Goal: Task Accomplishment & Management: Manage account settings

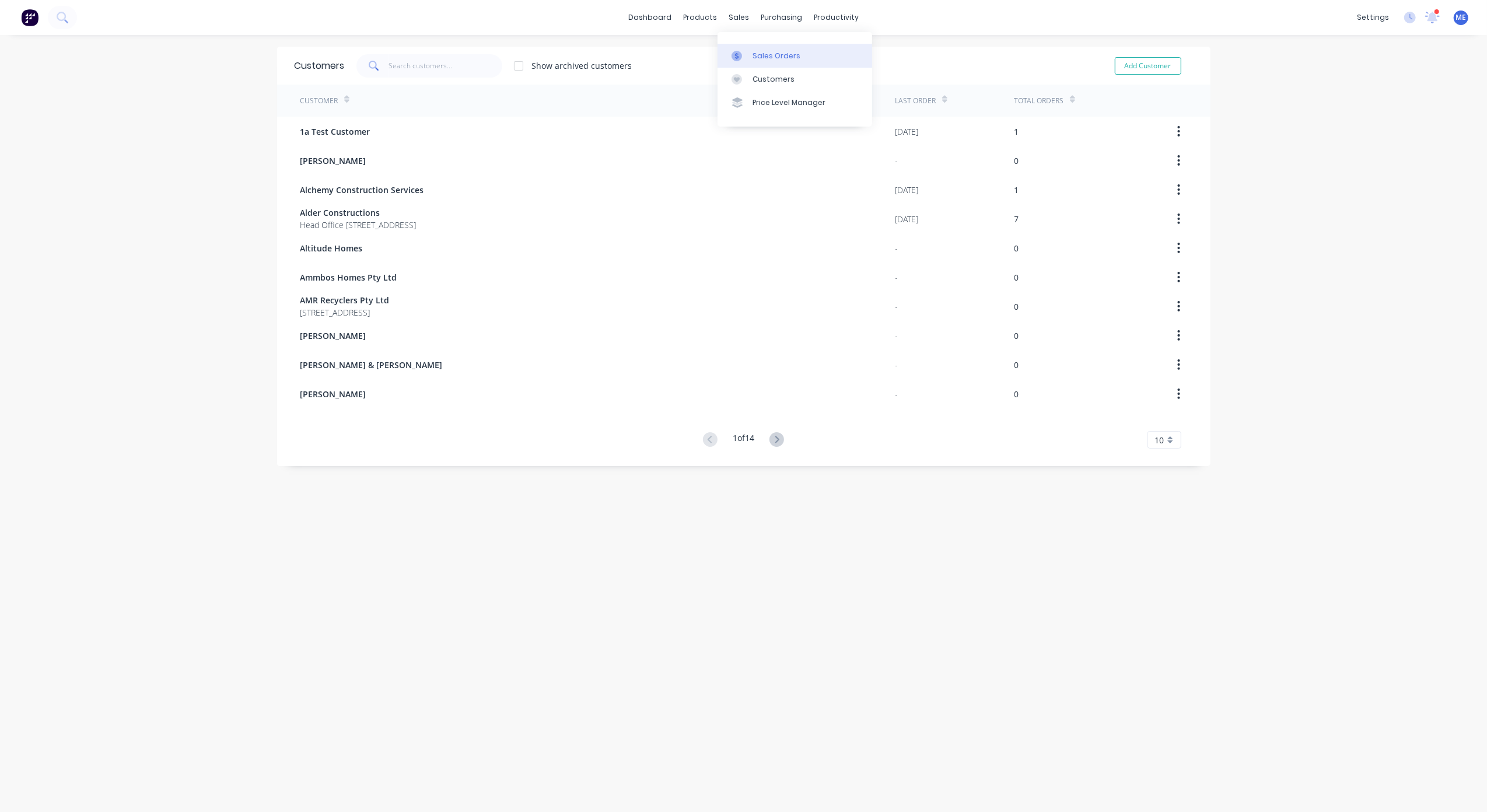
click at [749, 54] on link "Sales Orders" at bounding box center [795, 55] width 155 height 23
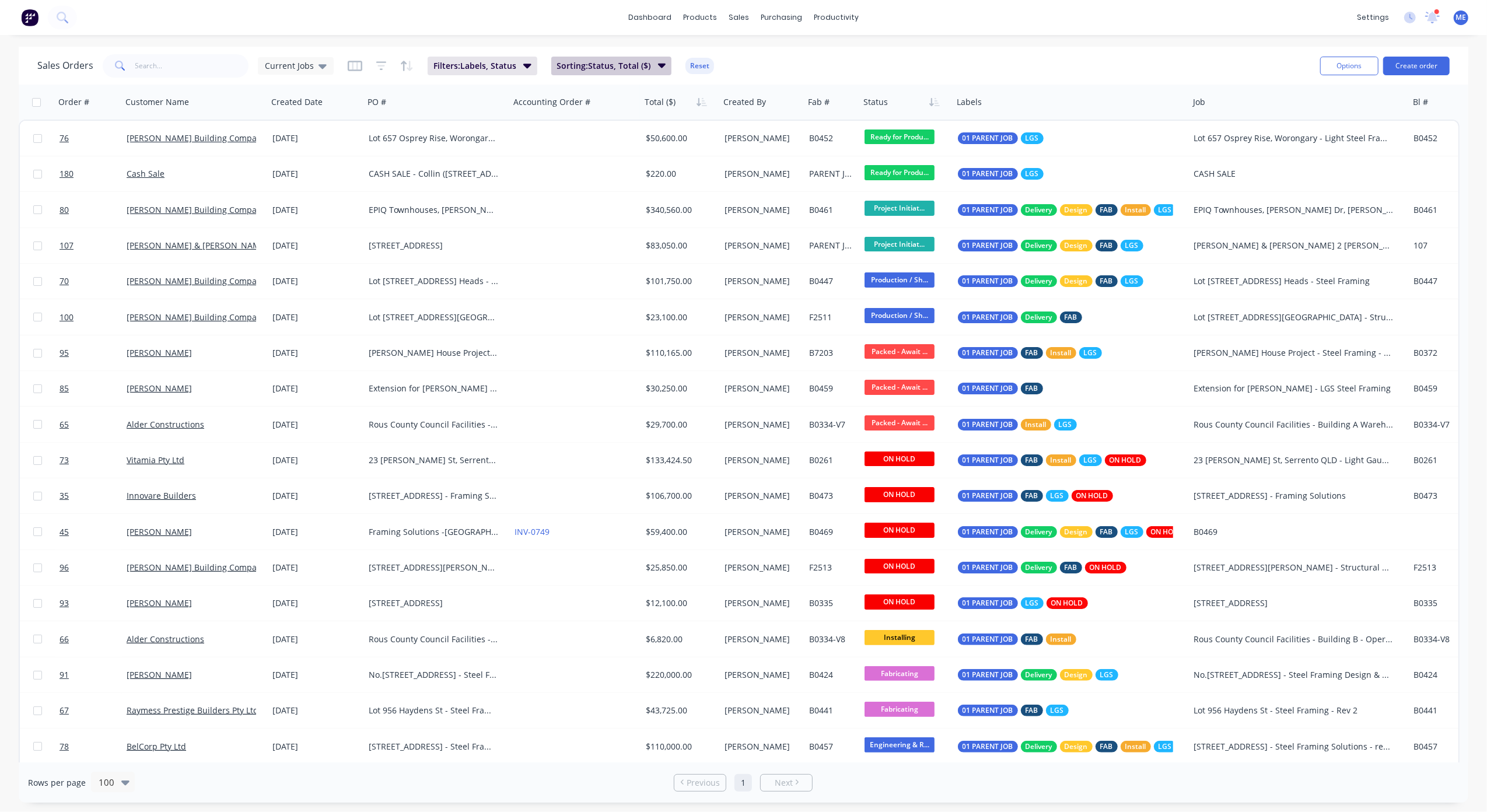
click at [613, 66] on span "Sorting: Status, Total ($)" at bounding box center [604, 66] width 94 height 12
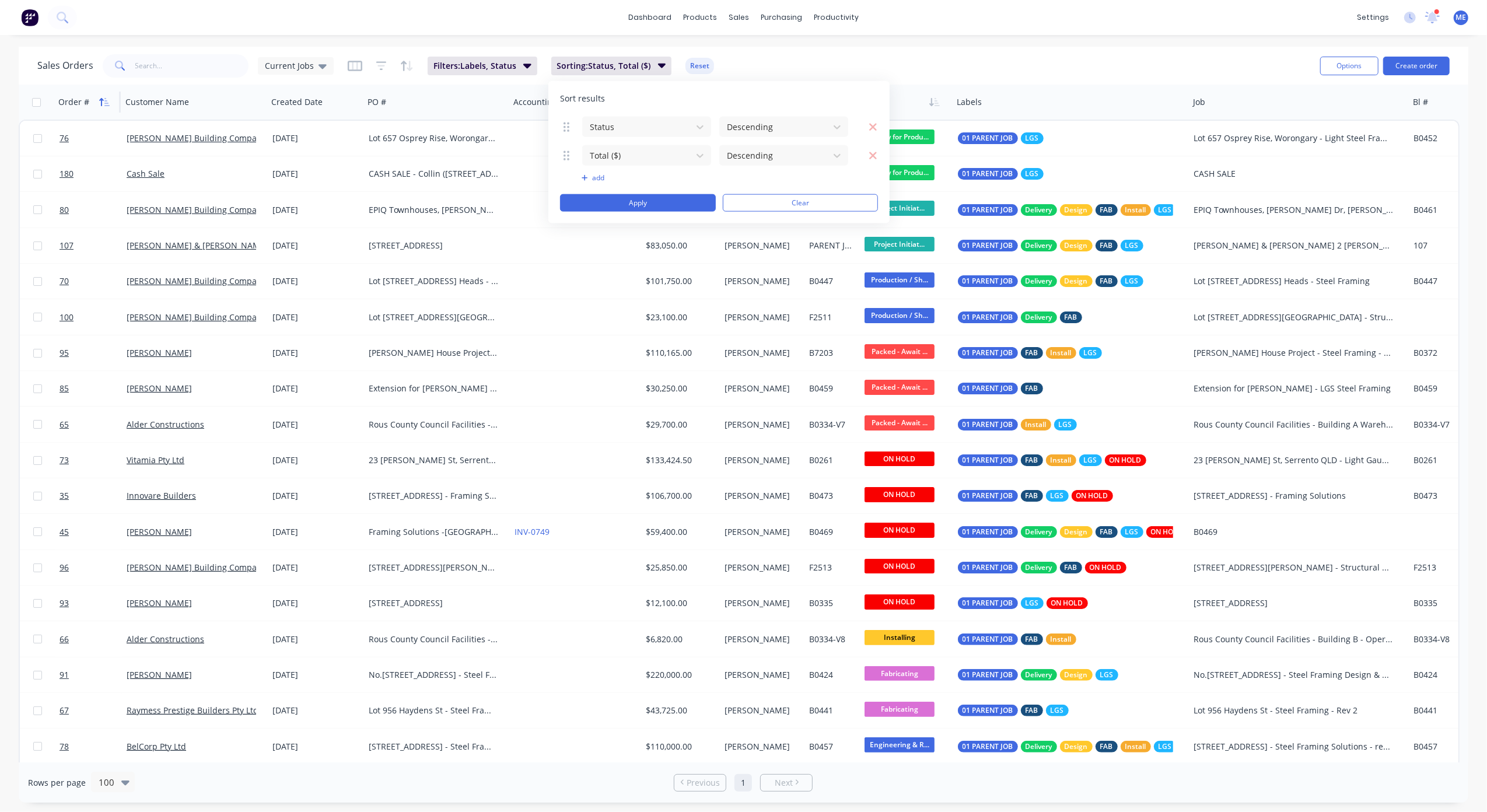
click at [101, 102] on icon "button" at bounding box center [105, 102] width 10 height 9
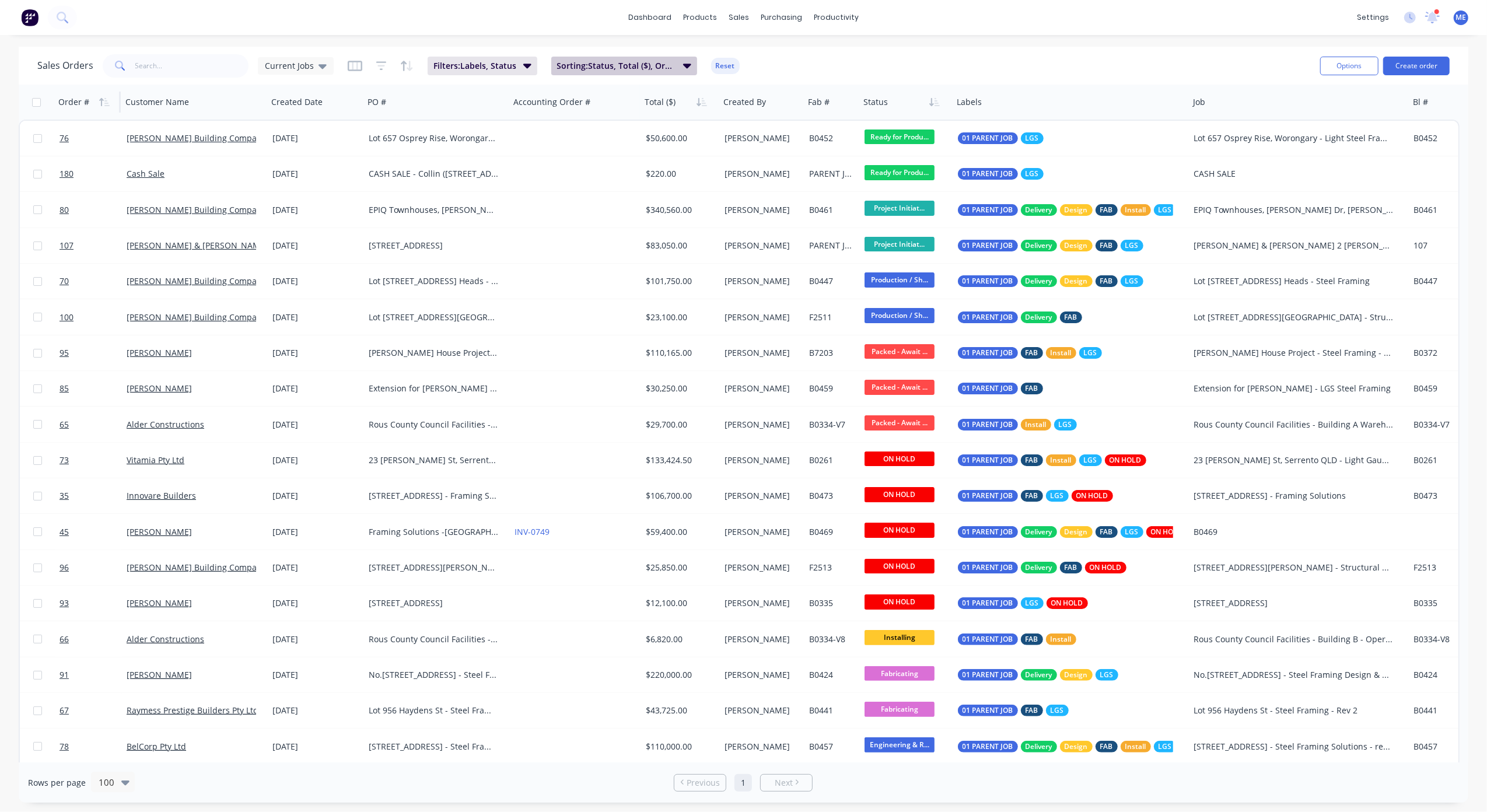
click at [605, 64] on span "Sorting: Status, Total ($), Order #" at bounding box center [617, 66] width 119 height 12
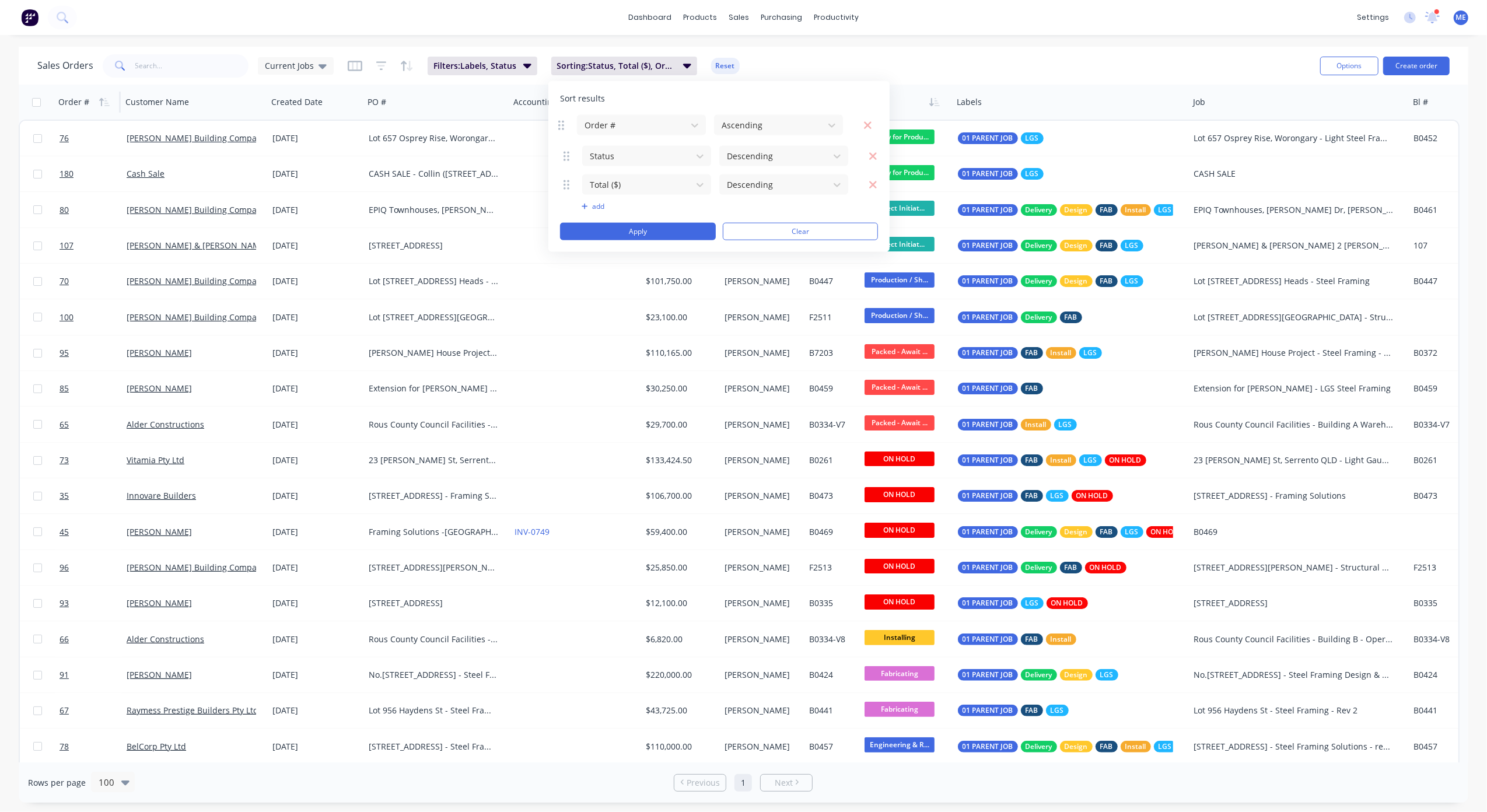
drag, startPoint x: 569, startPoint y: 186, endPoint x: 563, endPoint y: 127, distance: 59.3
click at [563, 127] on button at bounding box center [562, 125] width 15 height 13
click at [654, 233] on button "Apply" at bounding box center [638, 231] width 156 height 17
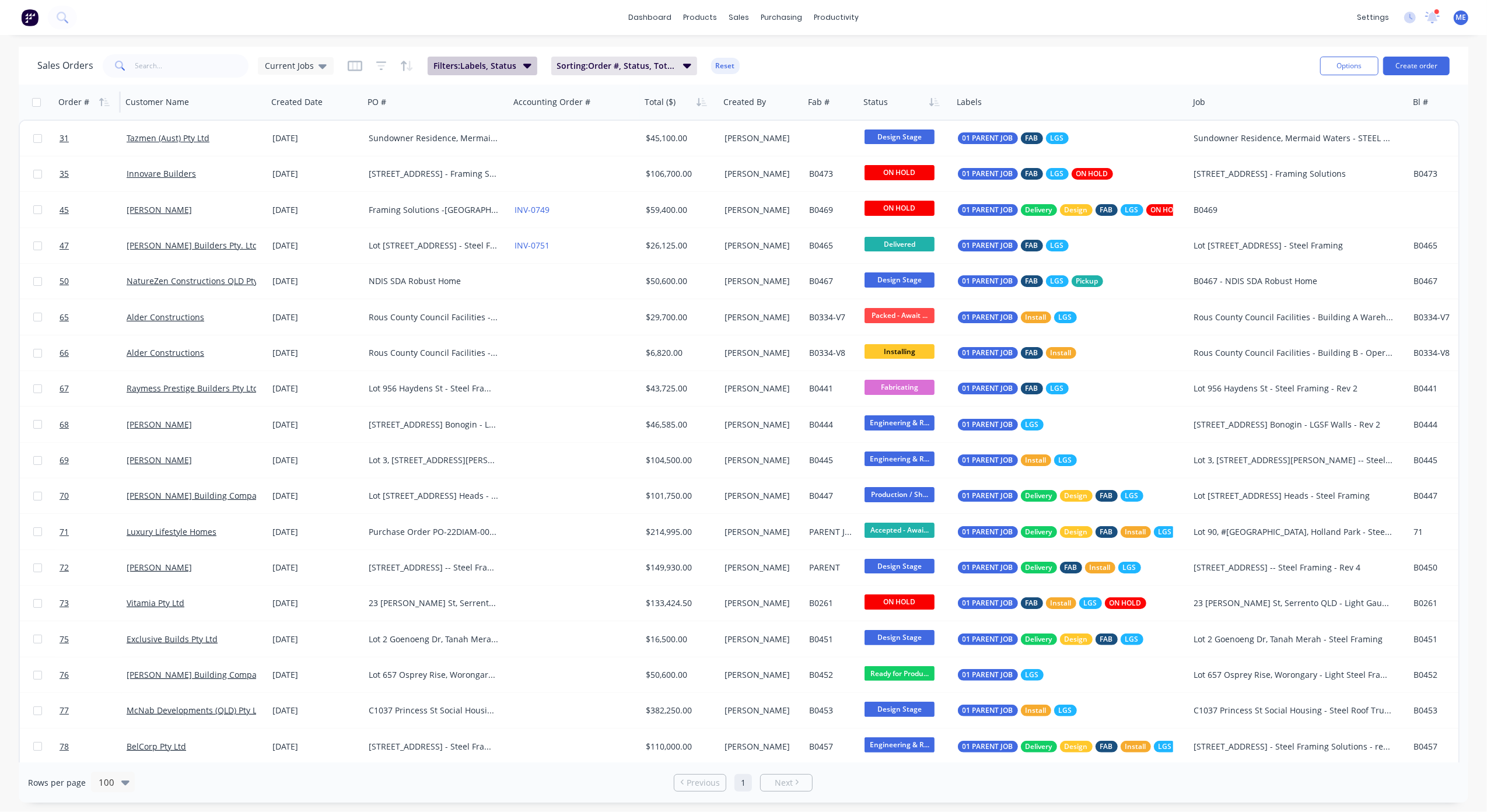
click at [477, 63] on span "Filters: Labels, Status" at bounding box center [475, 66] width 83 height 12
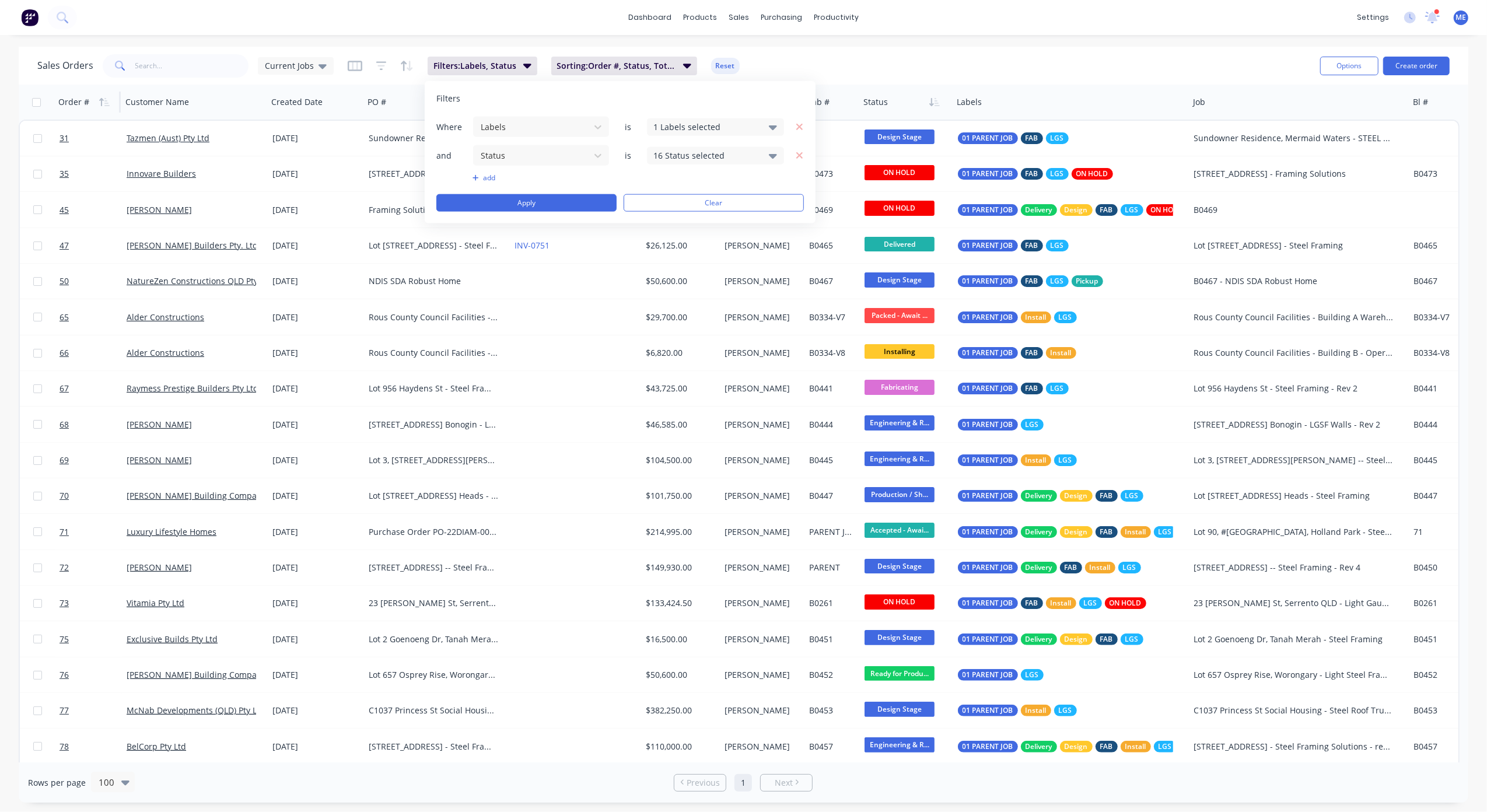
click at [697, 156] on div "16 Status selected" at bounding box center [705, 155] width 105 height 12
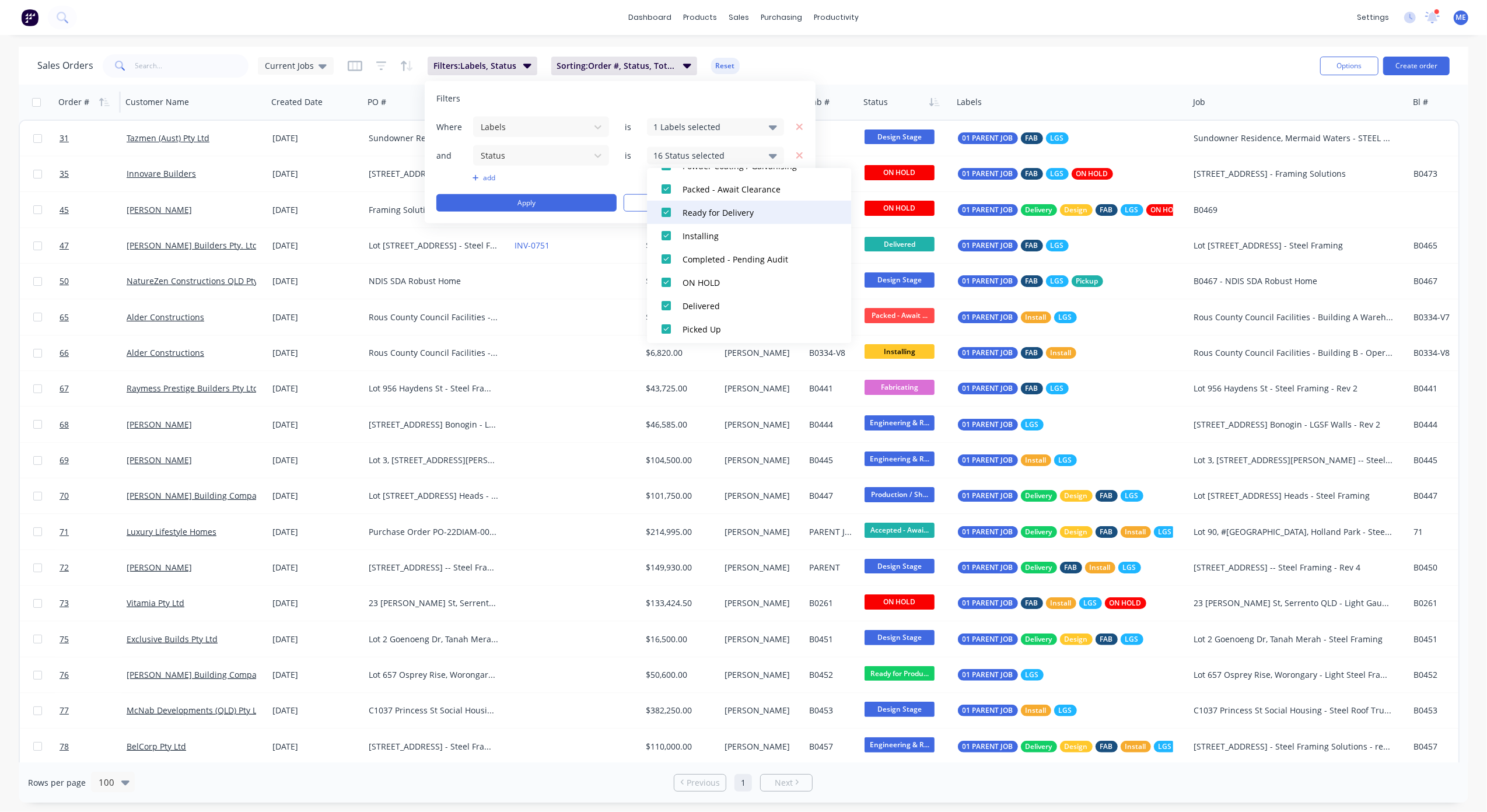
scroll to position [361, 0]
click at [667, 301] on div at bounding box center [666, 302] width 23 height 23
click at [665, 327] on div at bounding box center [666, 325] width 23 height 23
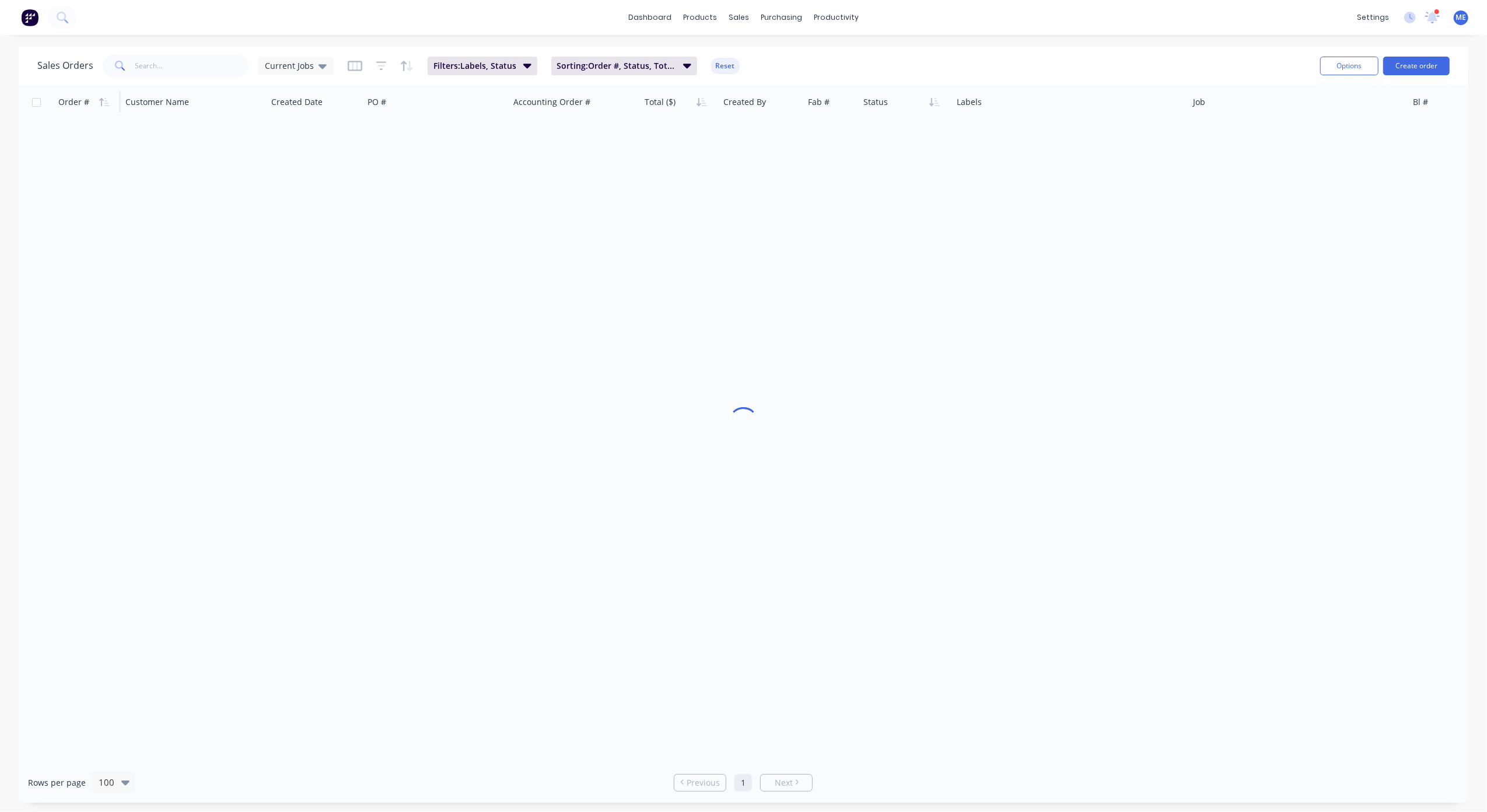
click at [878, 52] on div "Sales Orders Current Jobs Filters: Labels, Status Sorting: Order #, Status, Tot…" at bounding box center [673, 65] width 1274 height 28
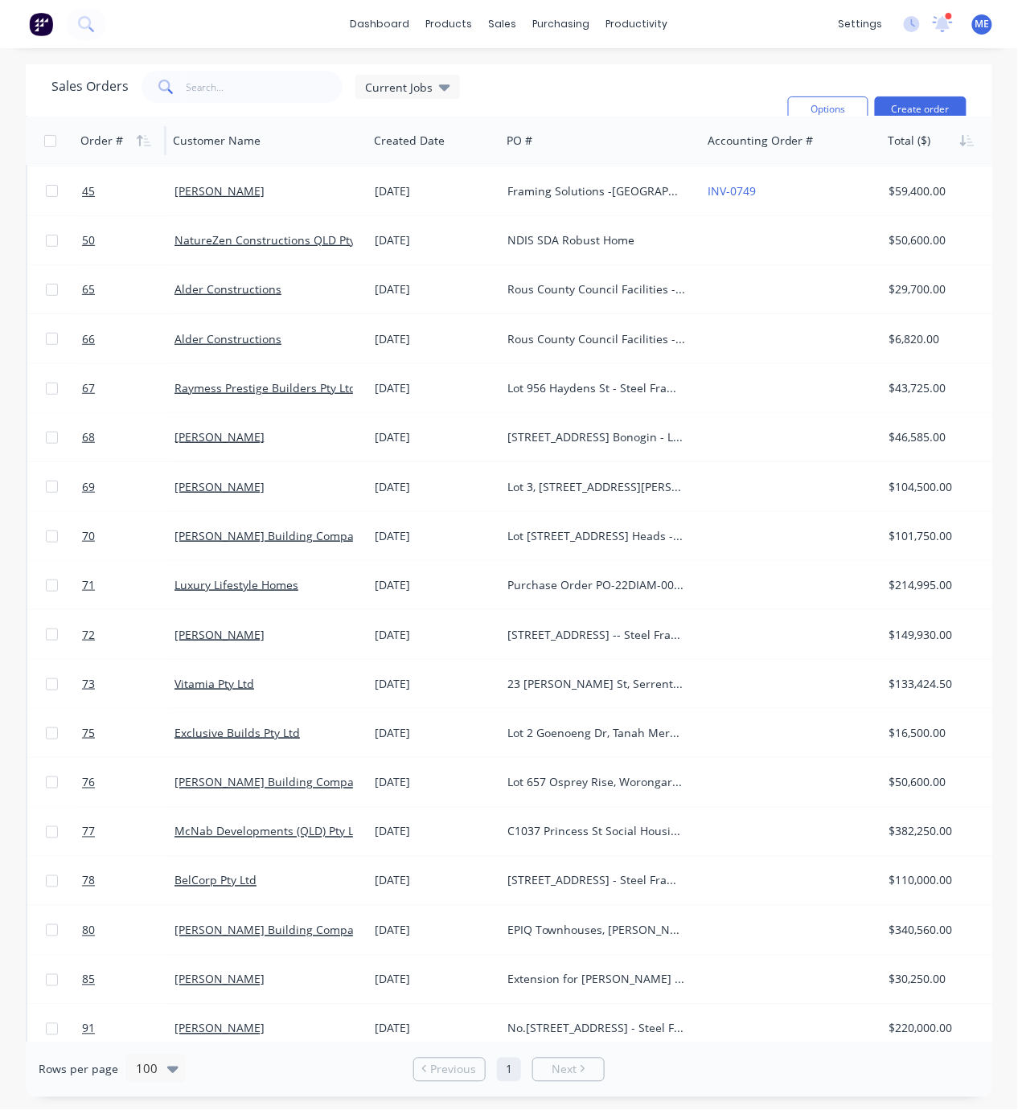
scroll to position [107, 0]
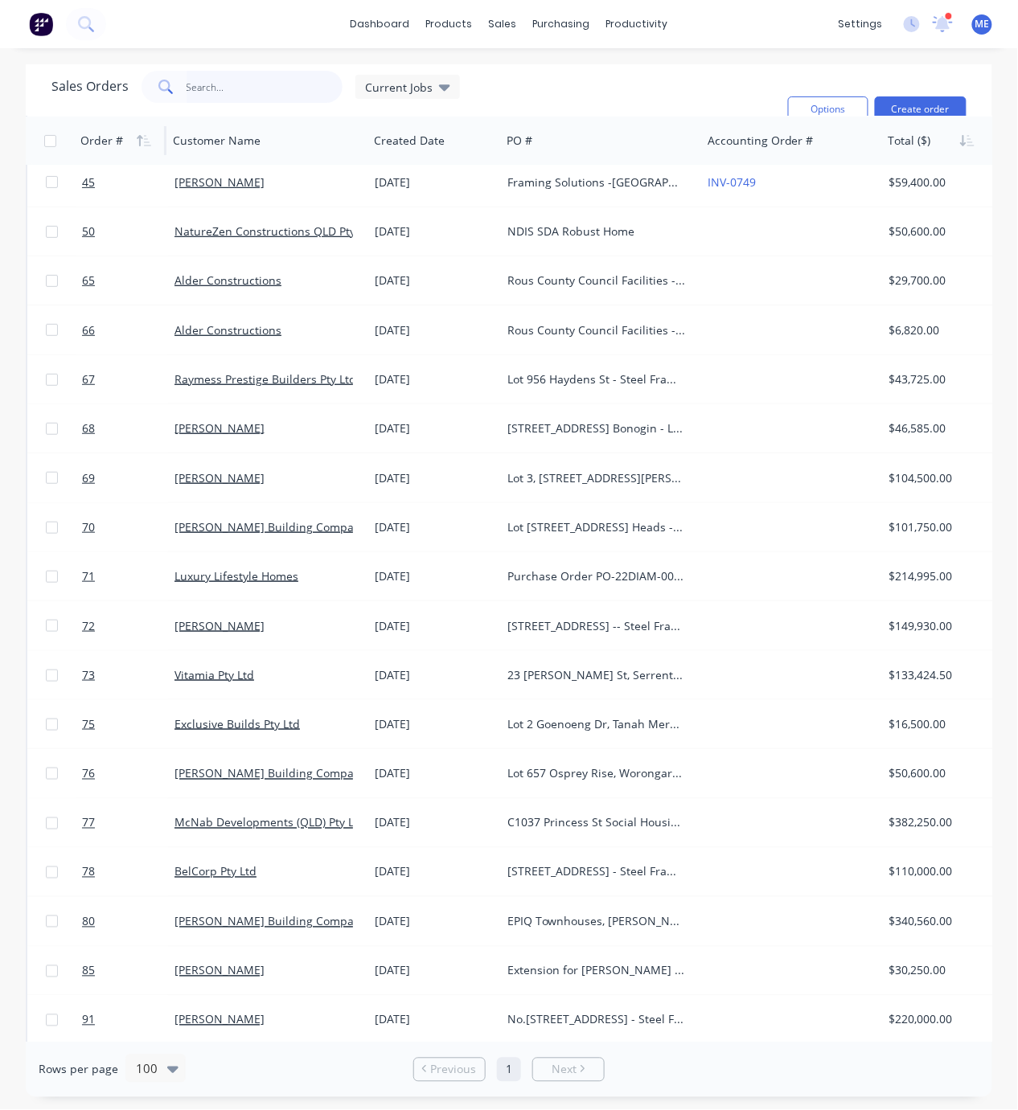
click at [223, 92] on input "text" at bounding box center [264, 87] width 157 height 32
click at [420, 88] on span "Current Jobs" at bounding box center [399, 87] width 68 height 17
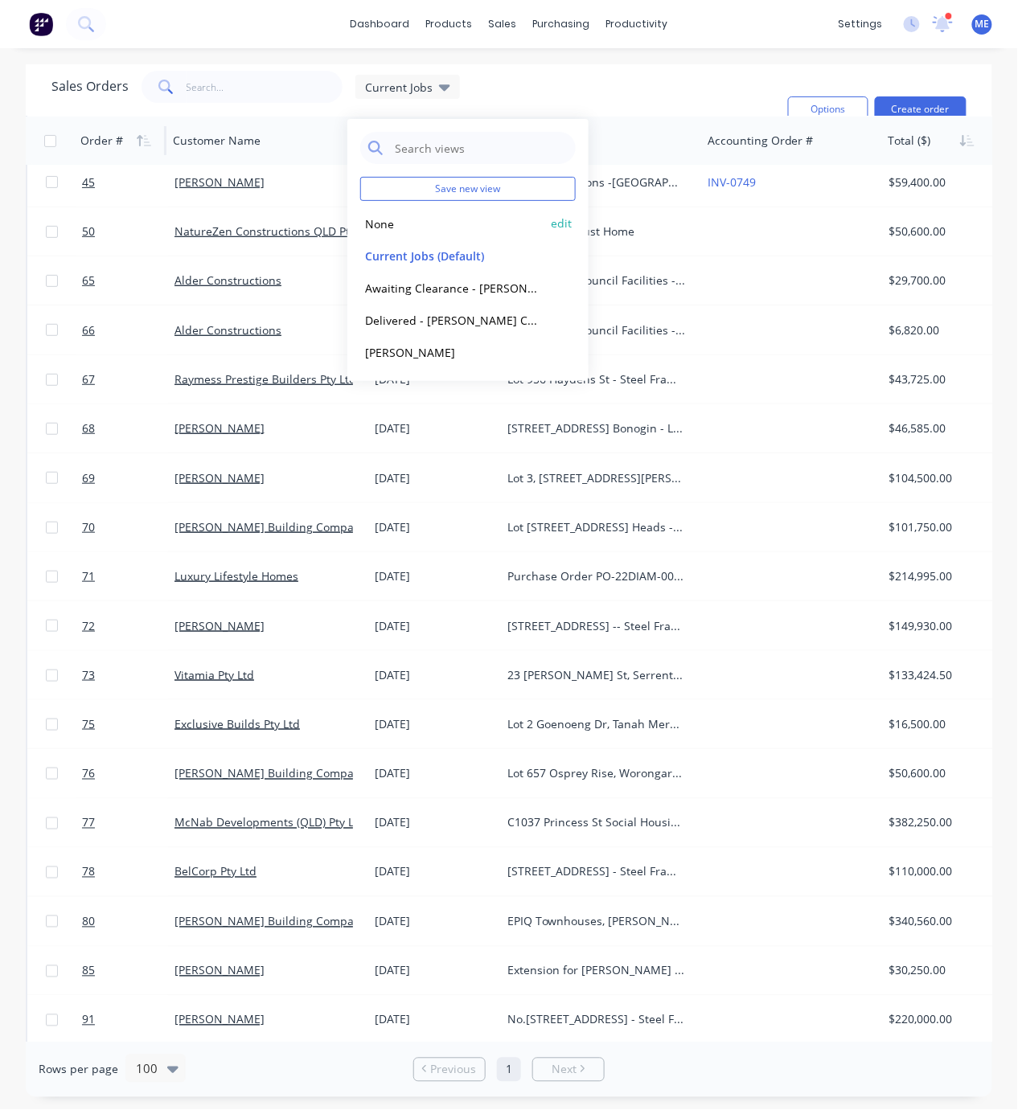
click at [395, 217] on button "None" at bounding box center [451, 224] width 183 height 18
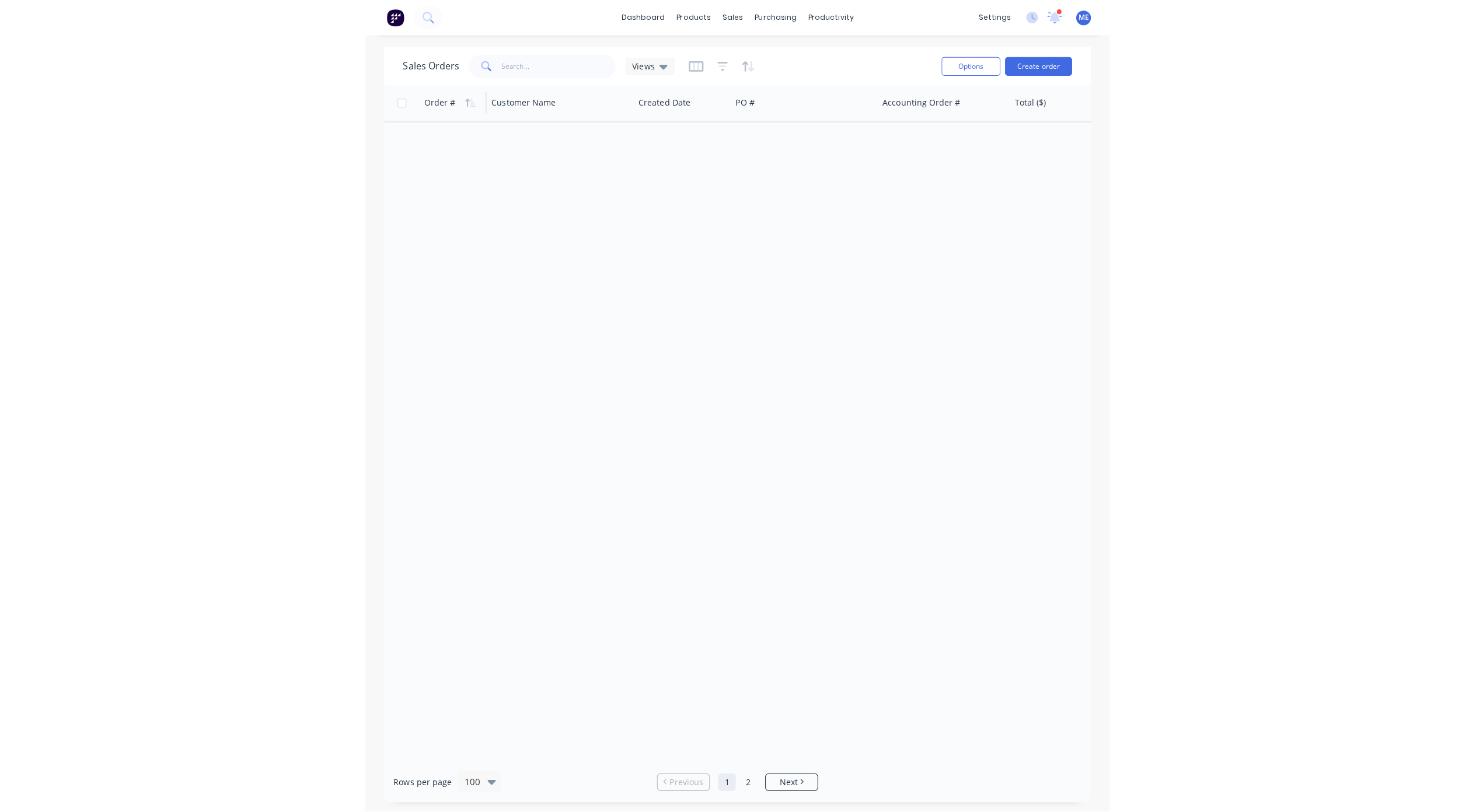
scroll to position [0, 0]
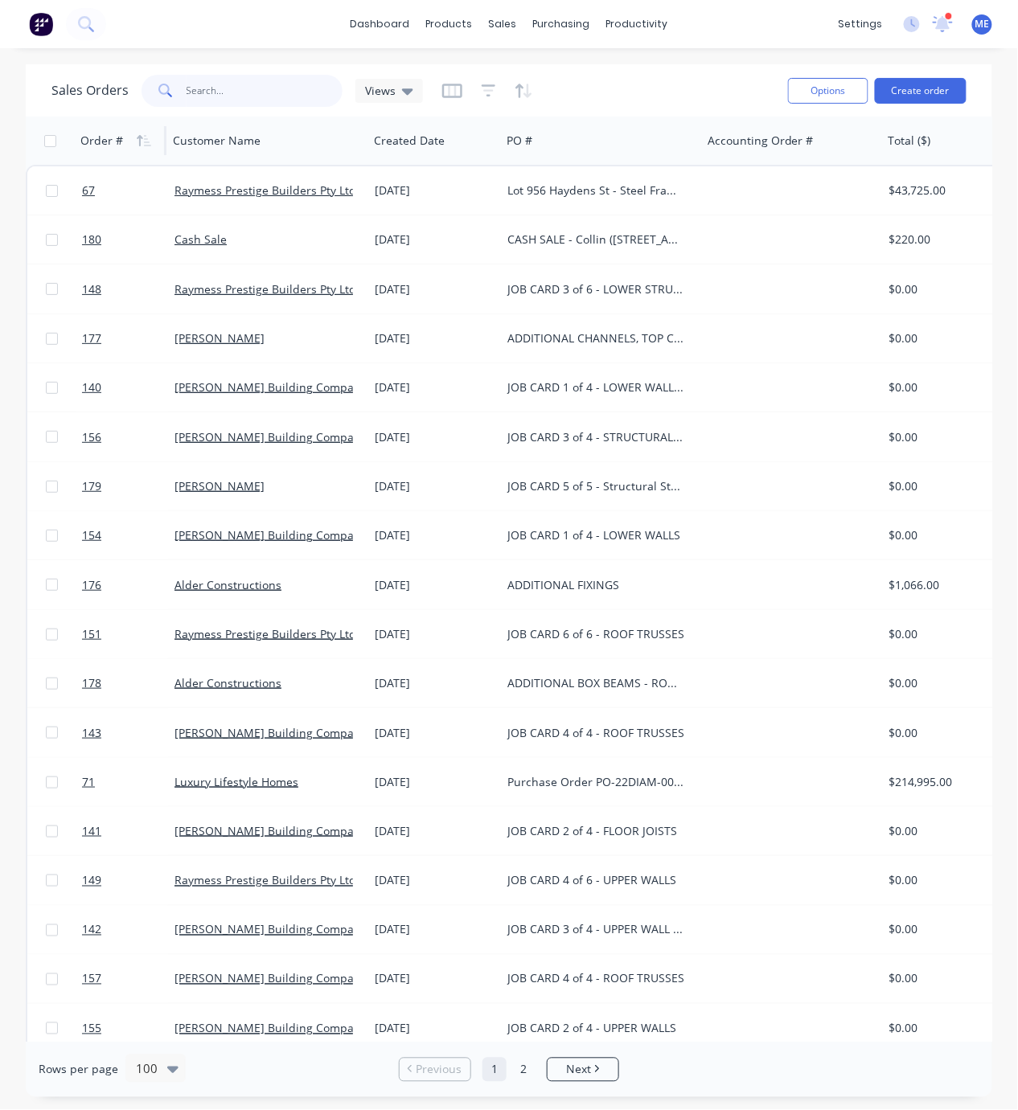
click at [230, 103] on input "text" at bounding box center [264, 91] width 157 height 32
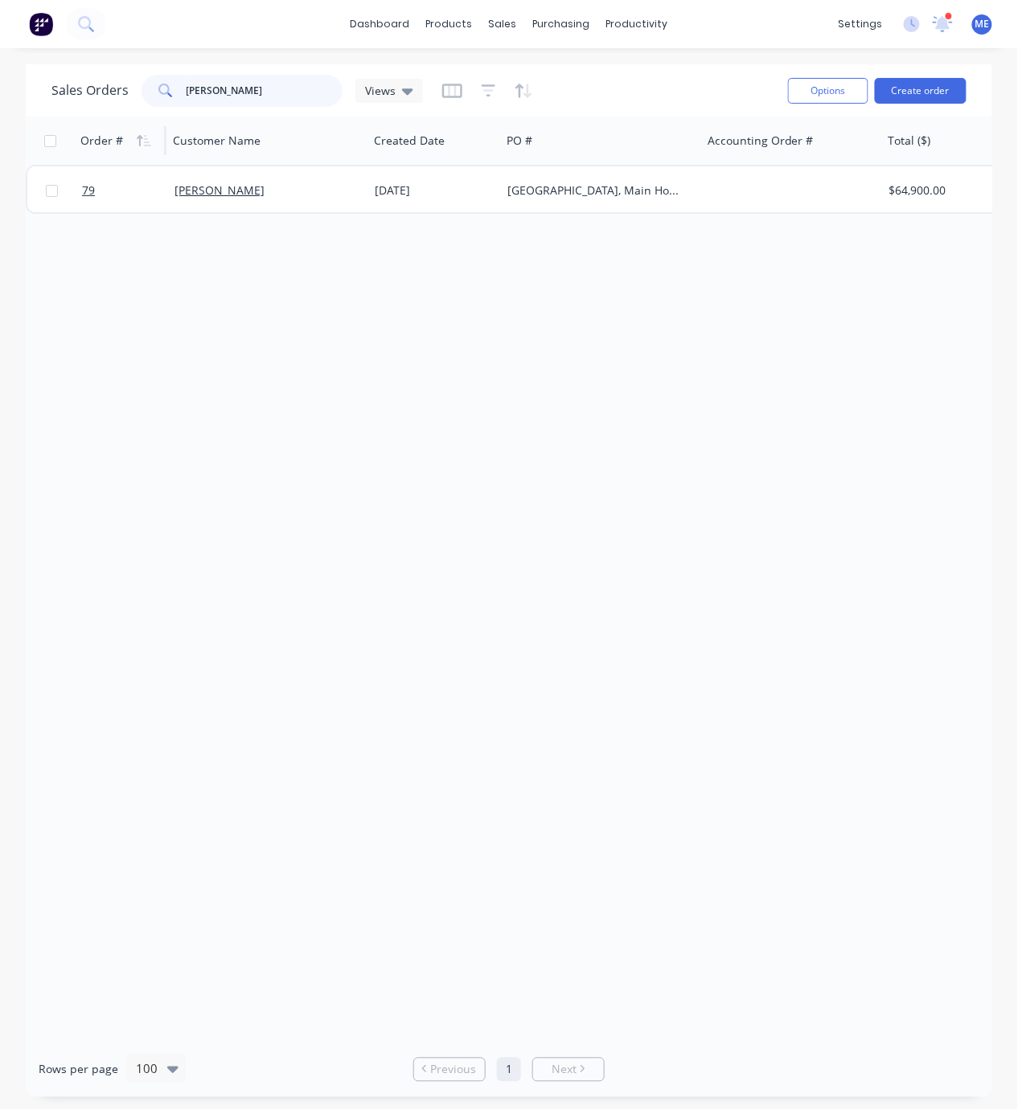
type input "josh"
click at [219, 90] on input "josh" at bounding box center [264, 91] width 157 height 32
click at [186, 88] on input "josh" at bounding box center [264, 91] width 157 height 32
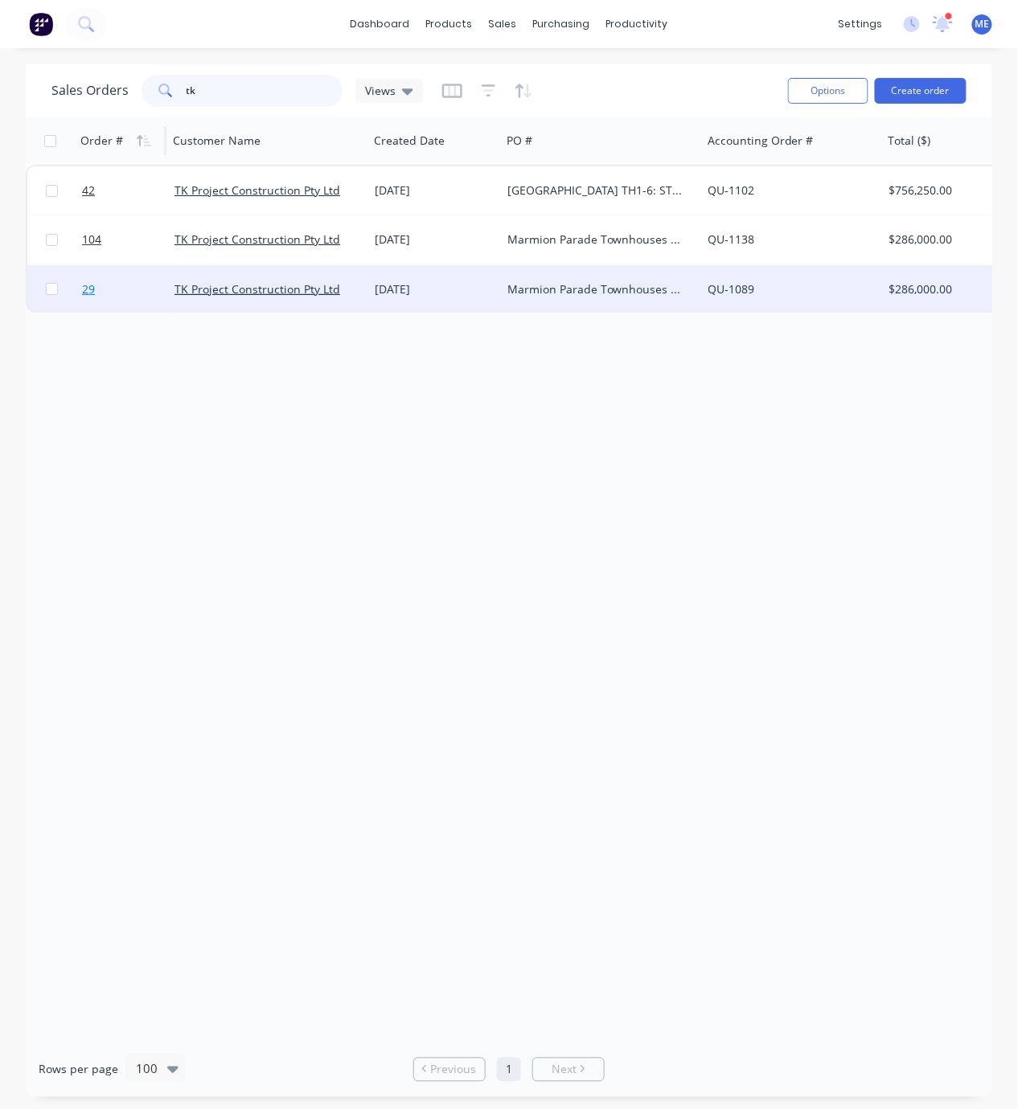
type input "tk"
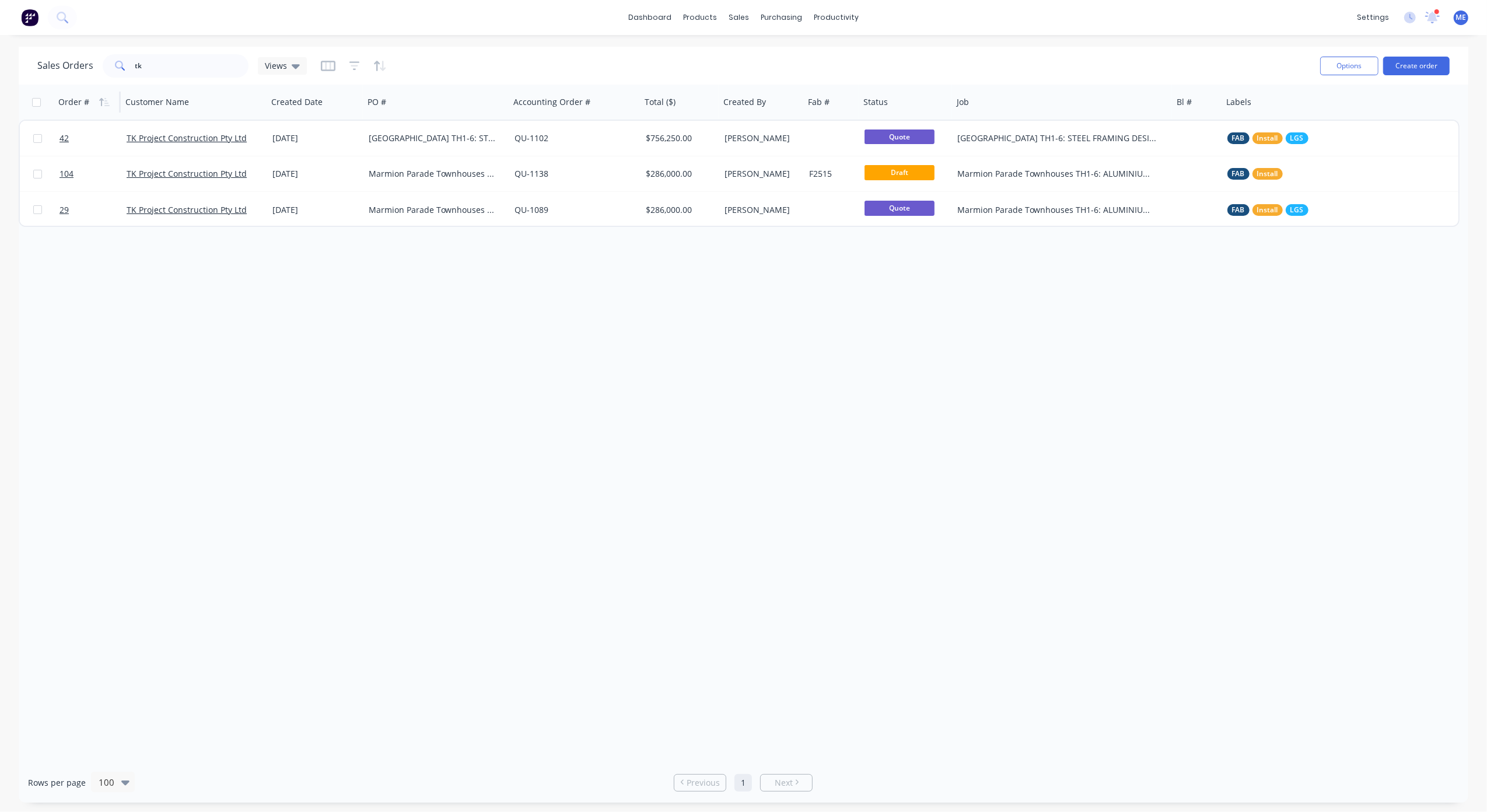
click at [478, 417] on div "Order # Customer Name Created Date PO # Accounting Order # Total ($) Created By…" at bounding box center [743, 424] width 1449 height 678
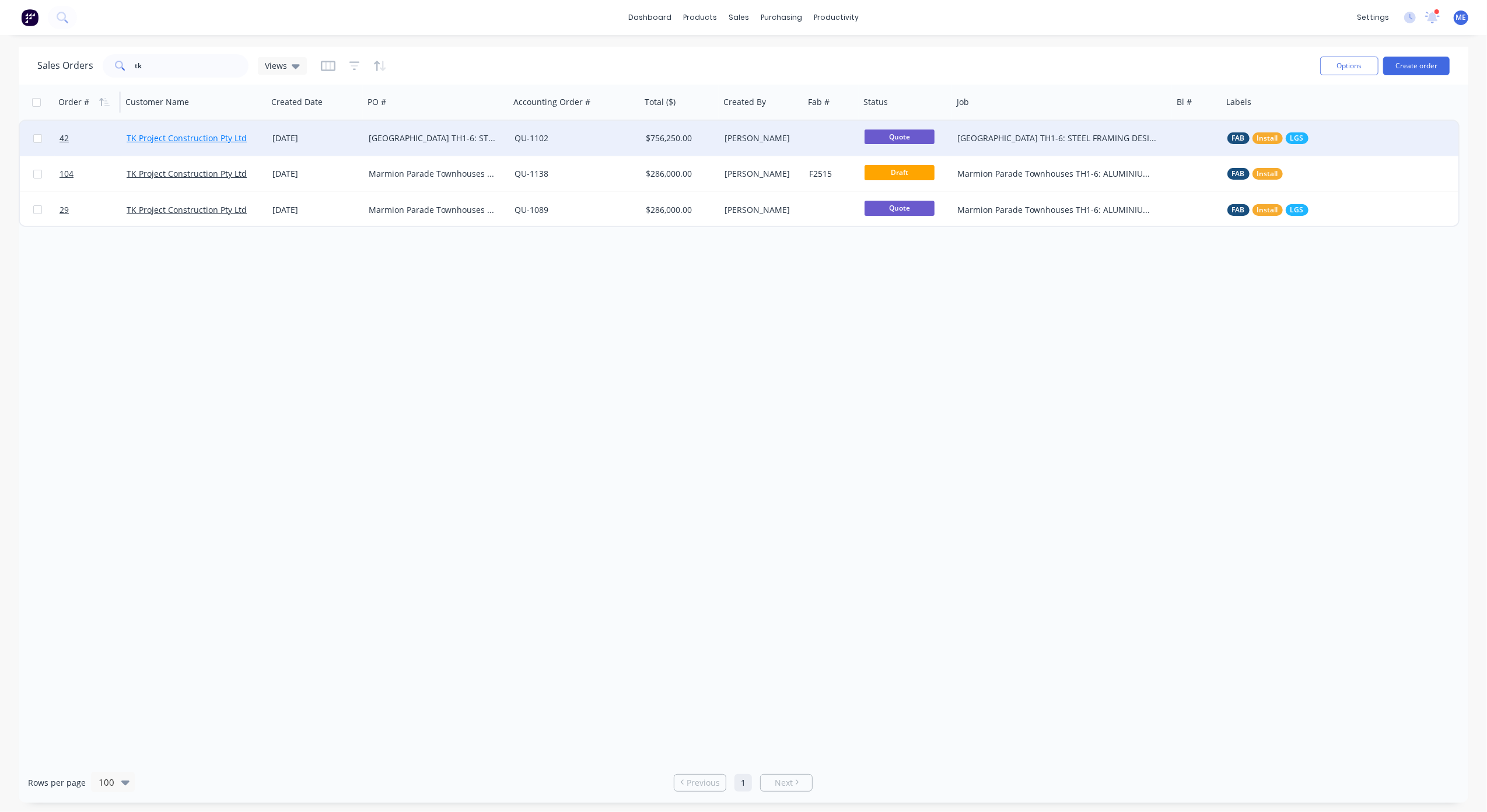
click at [192, 138] on link "TK Project Construction Pty Ltd" at bounding box center [187, 137] width 120 height 11
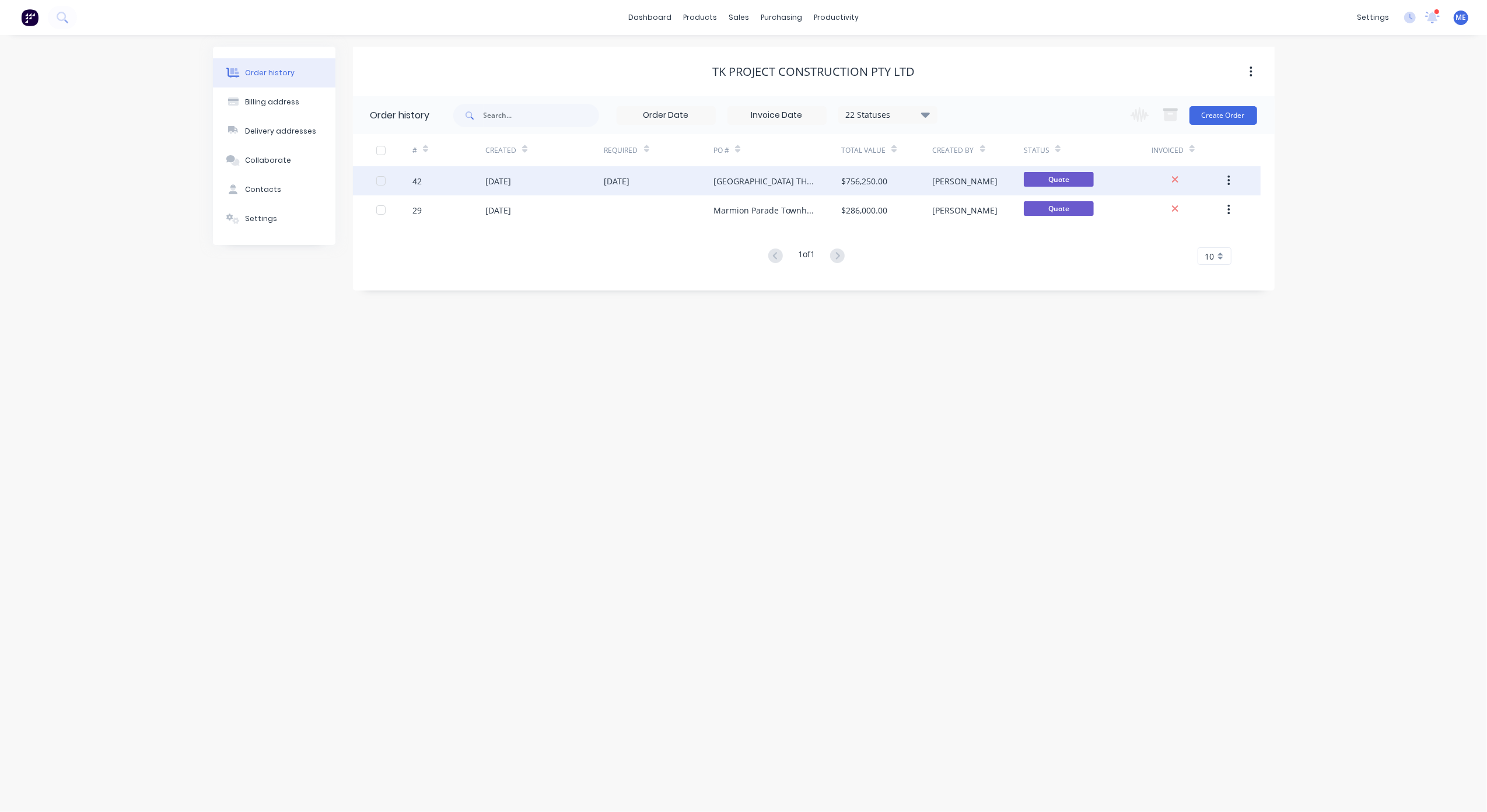
click at [423, 179] on div "42" at bounding box center [448, 181] width 73 height 29
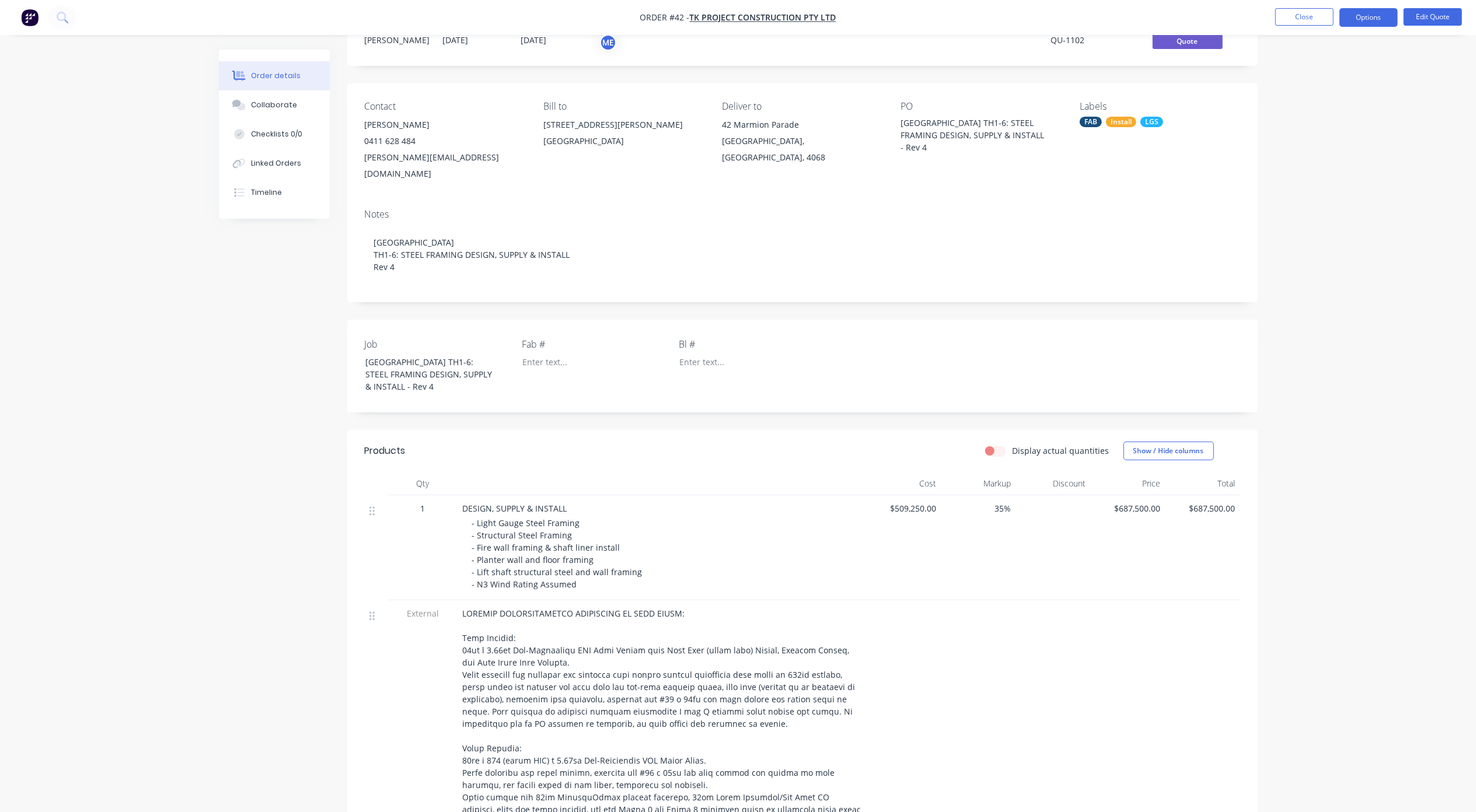
scroll to position [22, 0]
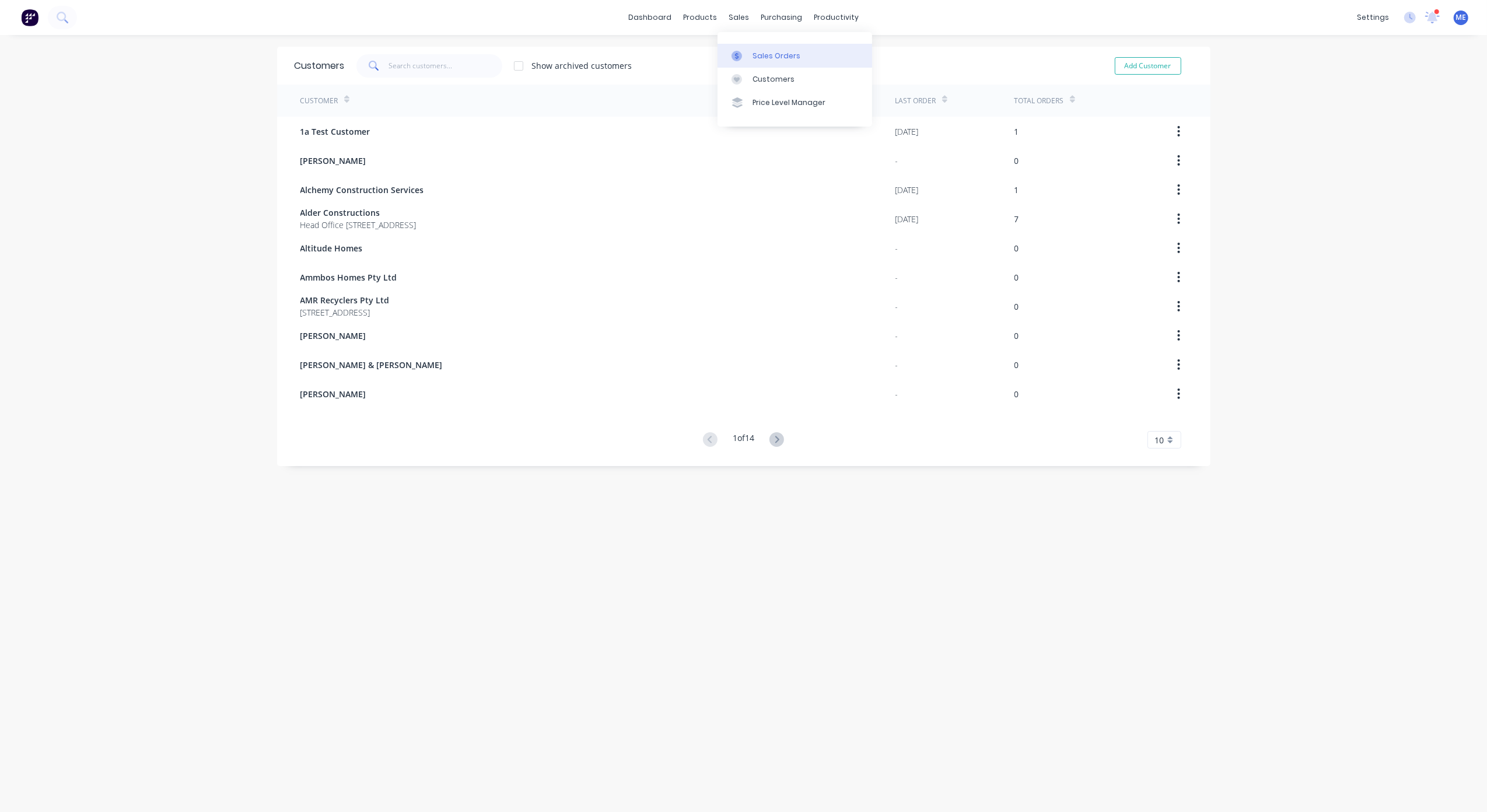
click at [758, 59] on div "Sales Orders" at bounding box center [777, 56] width 48 height 10
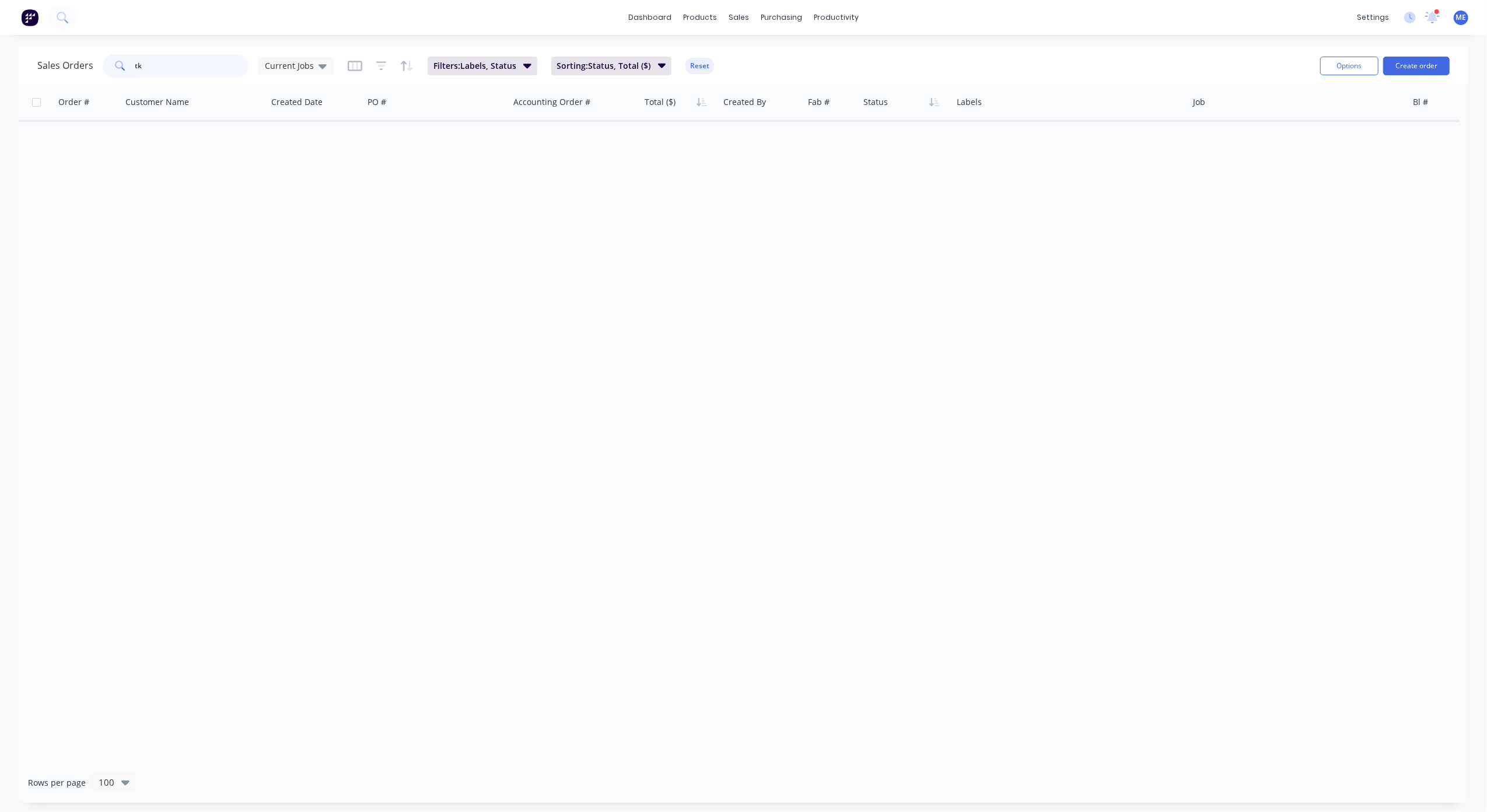
click at [183, 73] on input "tk" at bounding box center [192, 66] width 114 height 23
type input "t"
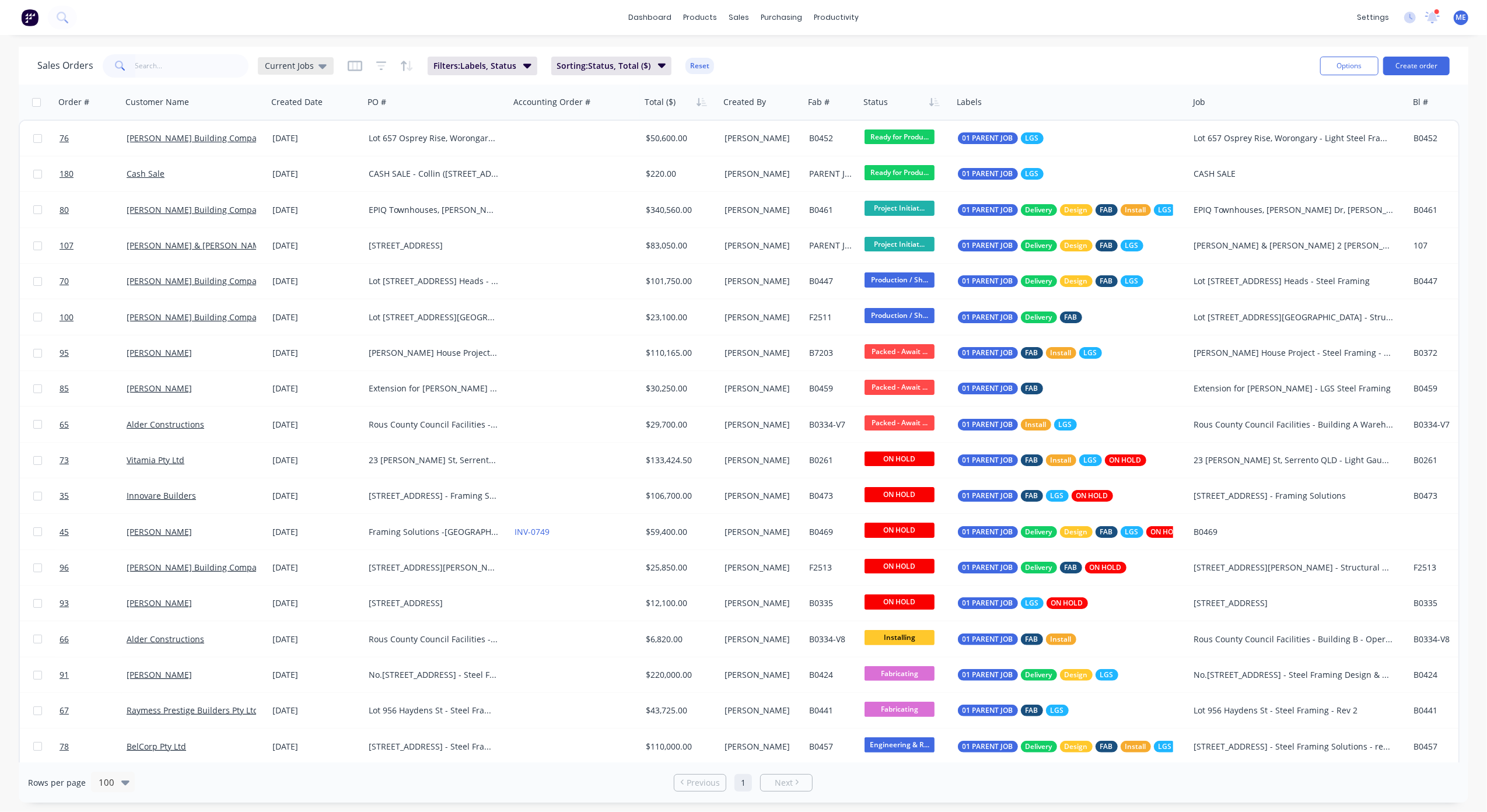
click at [319, 66] on icon at bounding box center [322, 66] width 8 height 13
click at [274, 161] on button "None" at bounding box center [327, 165] width 133 height 13
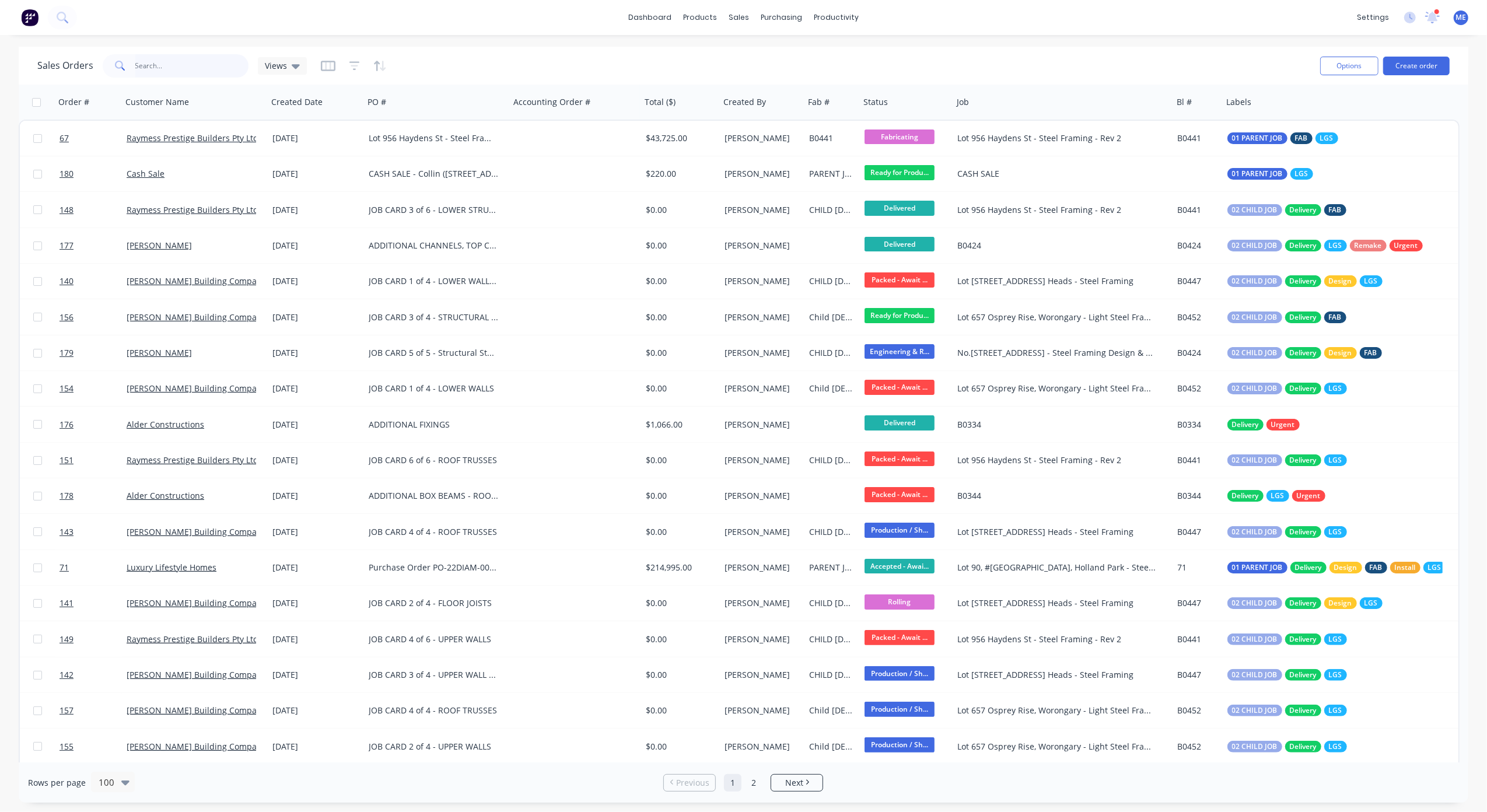
click at [171, 67] on input "text" at bounding box center [192, 66] width 114 height 23
click at [171, 69] on input "text" at bounding box center [192, 66] width 114 height 23
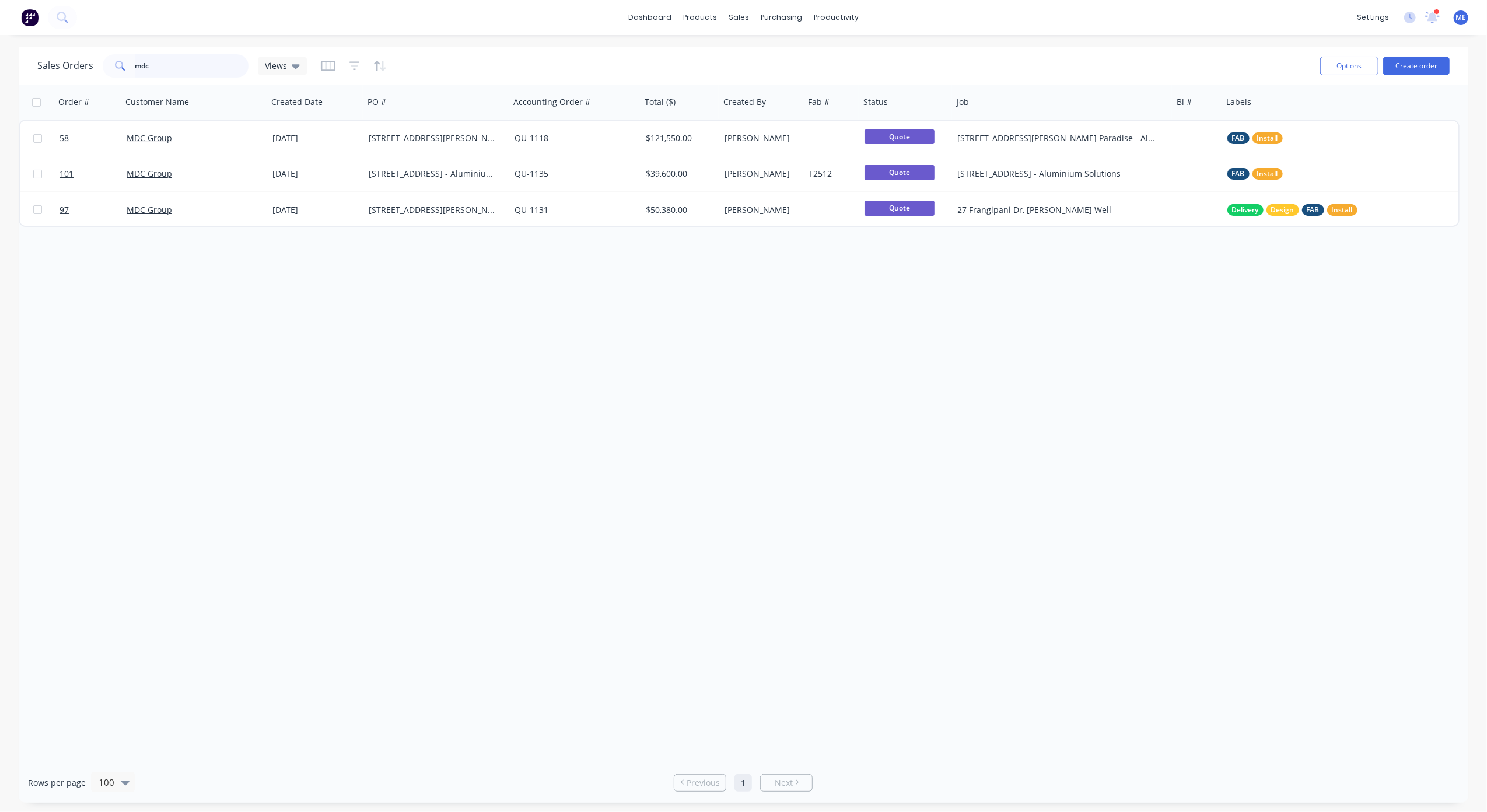
click at [141, 61] on input "mdc" at bounding box center [192, 66] width 114 height 23
type input "bunnings"
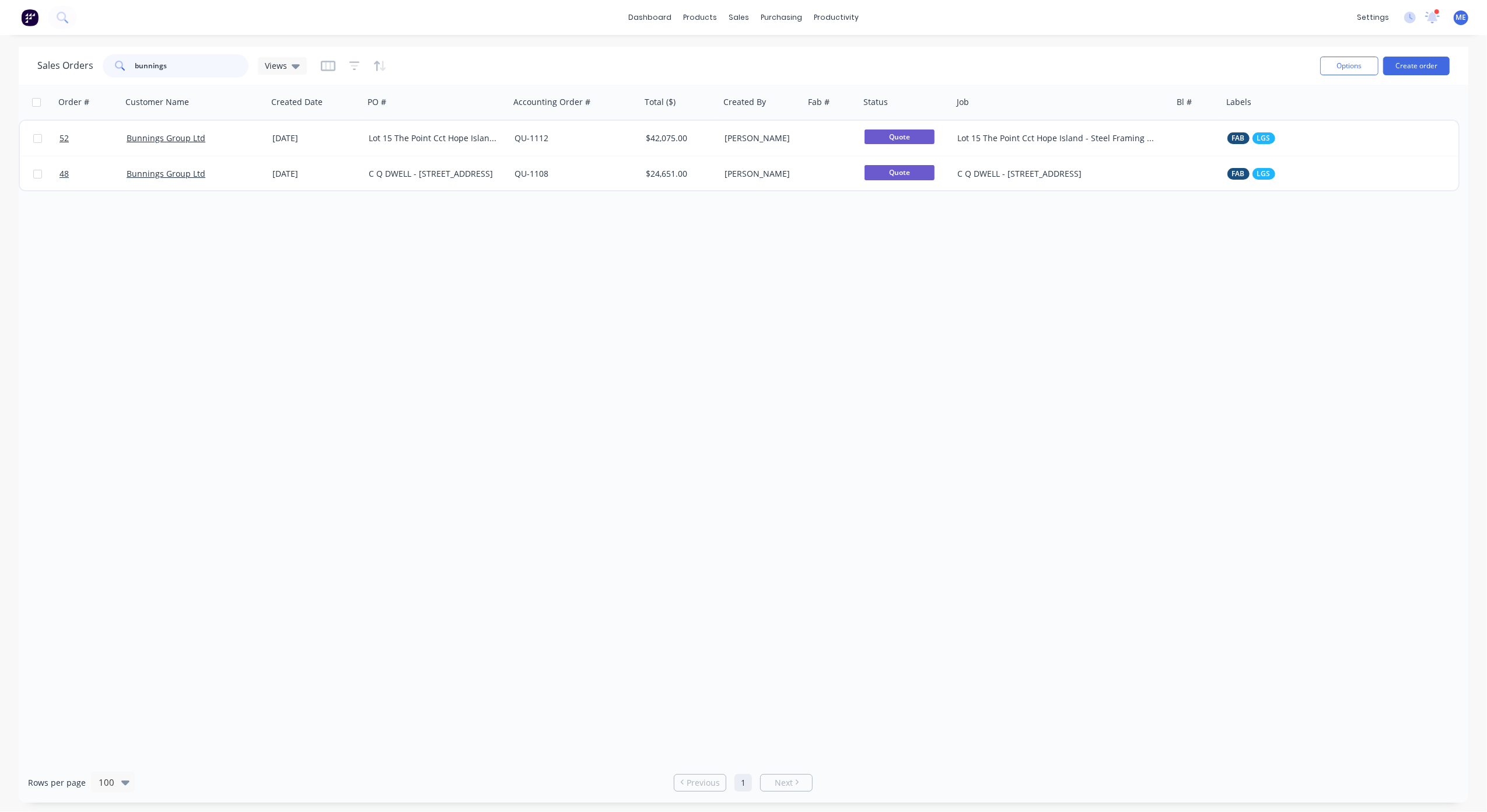
click at [160, 67] on input "bunnings" at bounding box center [192, 66] width 114 height 23
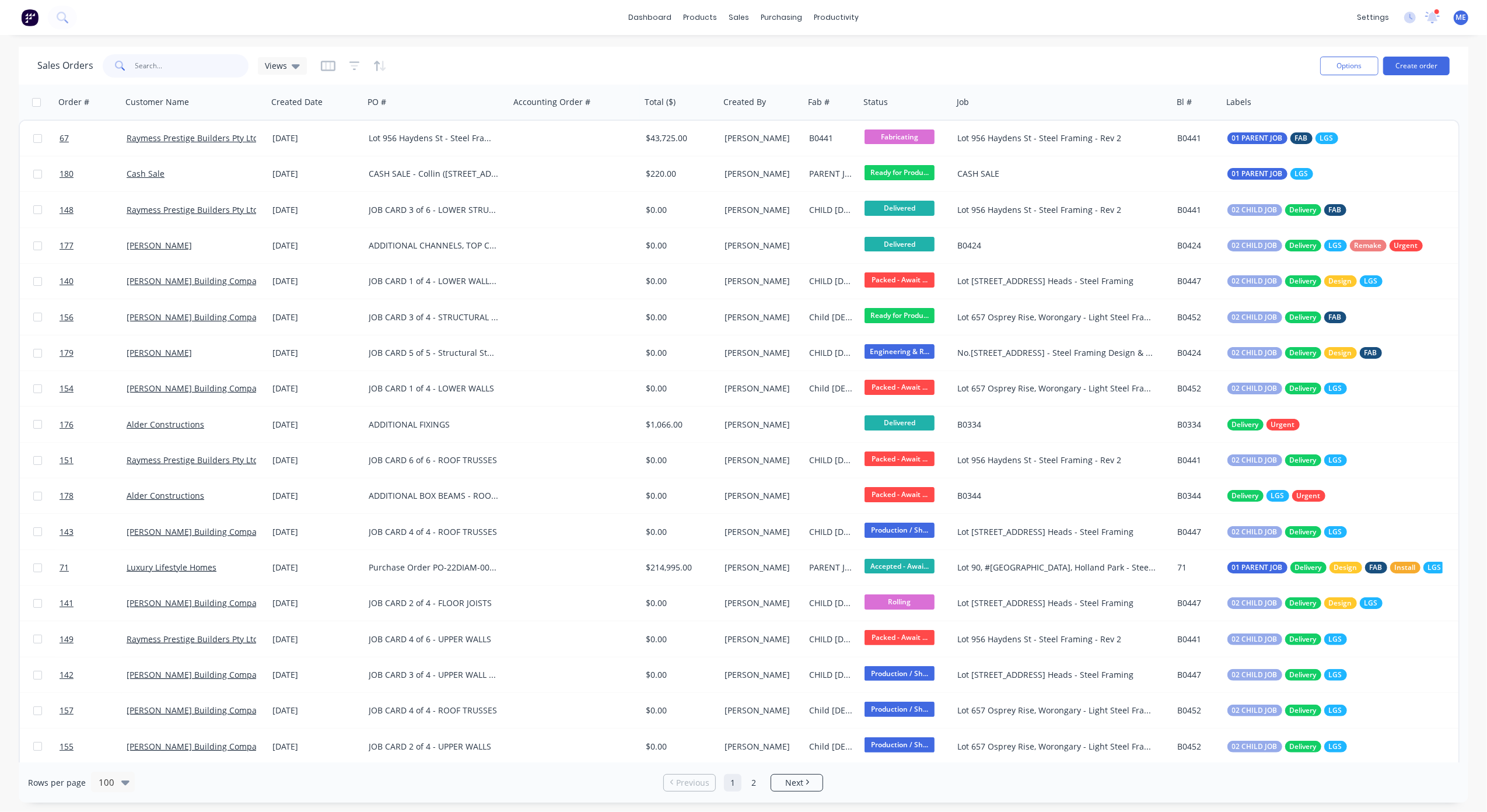
click at [160, 67] on input "text" at bounding box center [192, 66] width 114 height 23
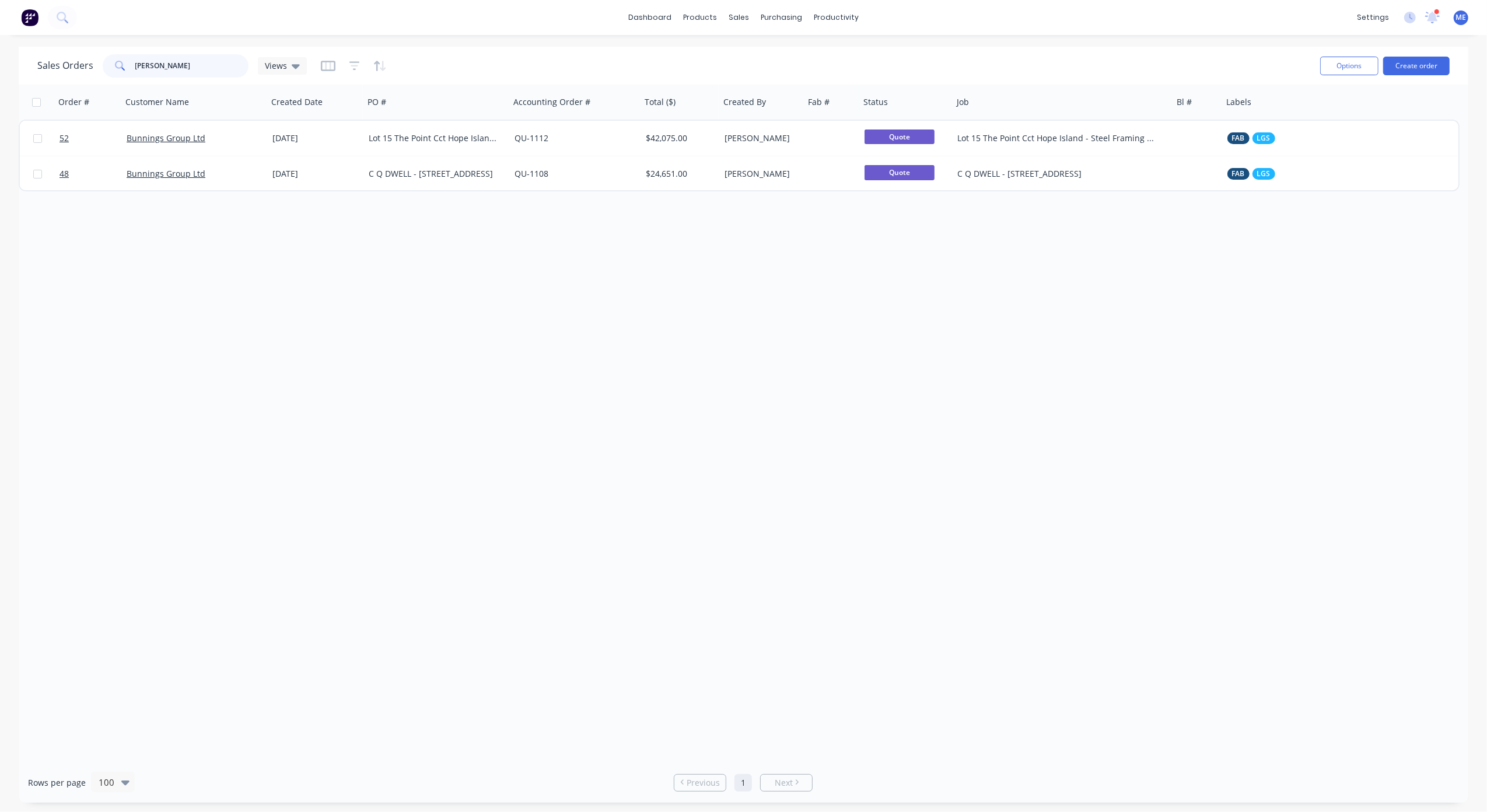
type input "[PERSON_NAME]"
click at [474, 477] on div "Order # Customer Name Created Date PO # Accounting Order # Total ($) Created By…" at bounding box center [743, 424] width 1449 height 678
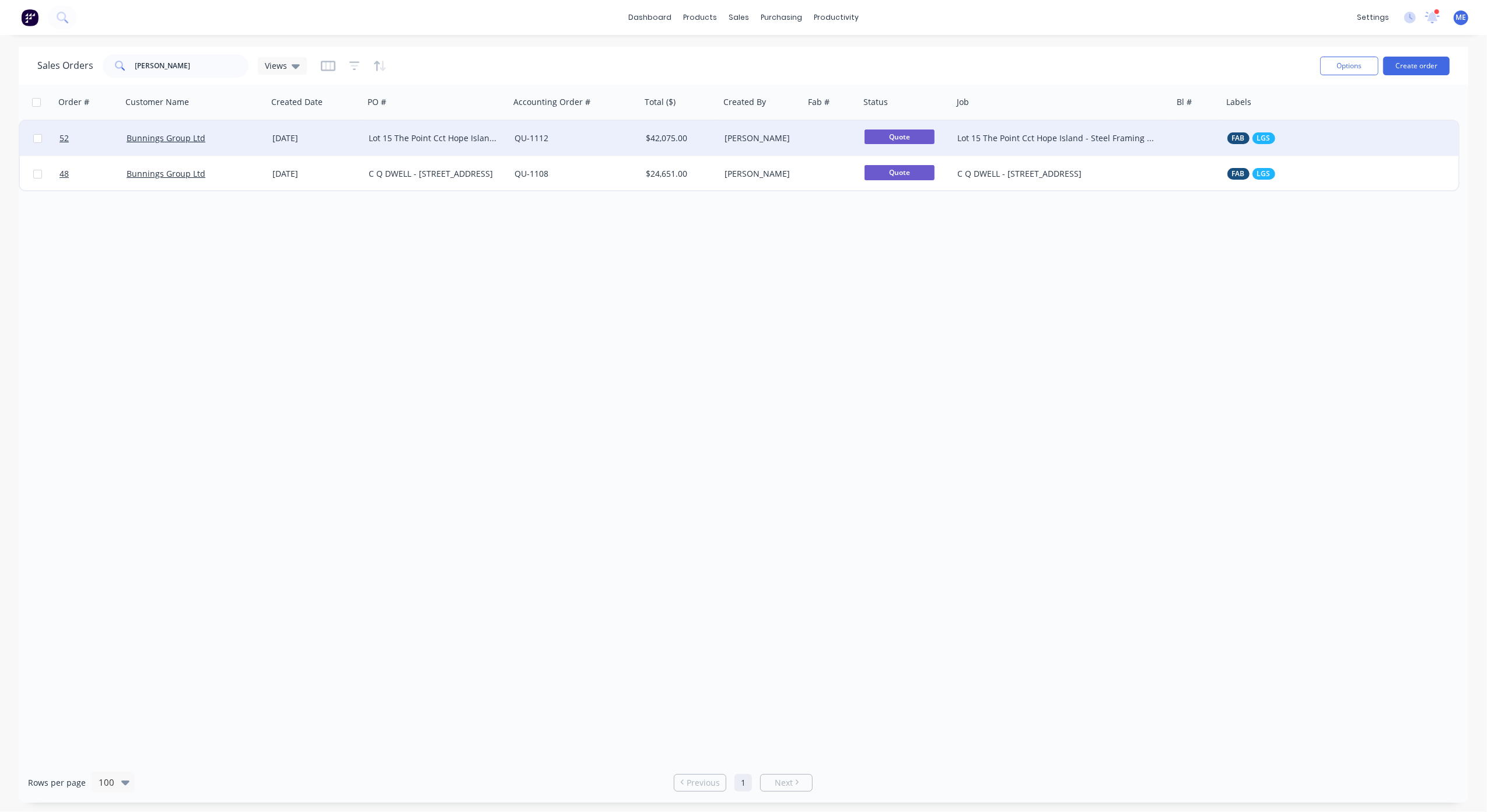
click at [430, 136] on div "Lot 15 The Point Cct Hope Island - Steel Framing Solutions" at bounding box center [433, 138] width 129 height 12
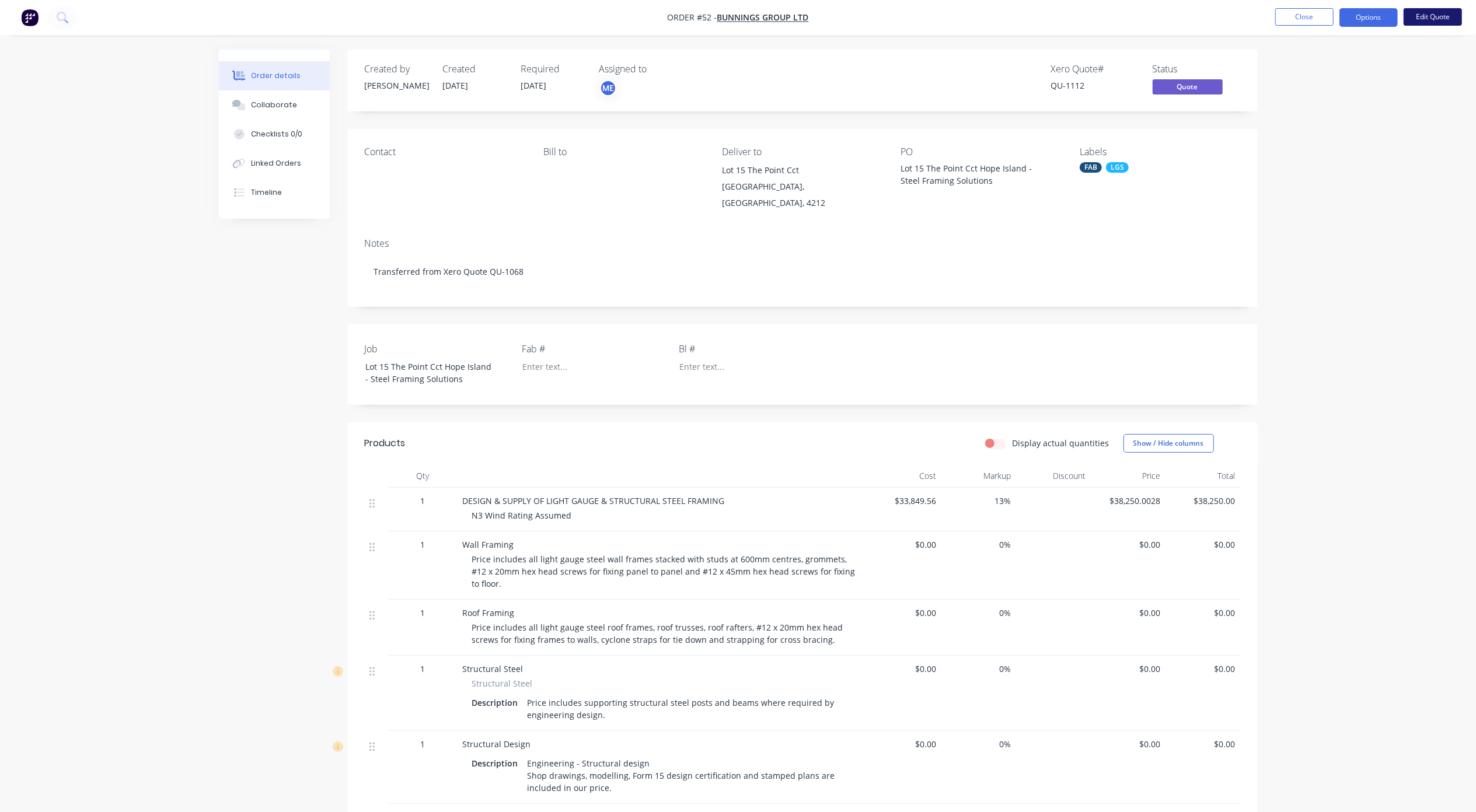
click at [1422, 13] on button "Edit Quote" at bounding box center [1432, 17] width 58 height 17
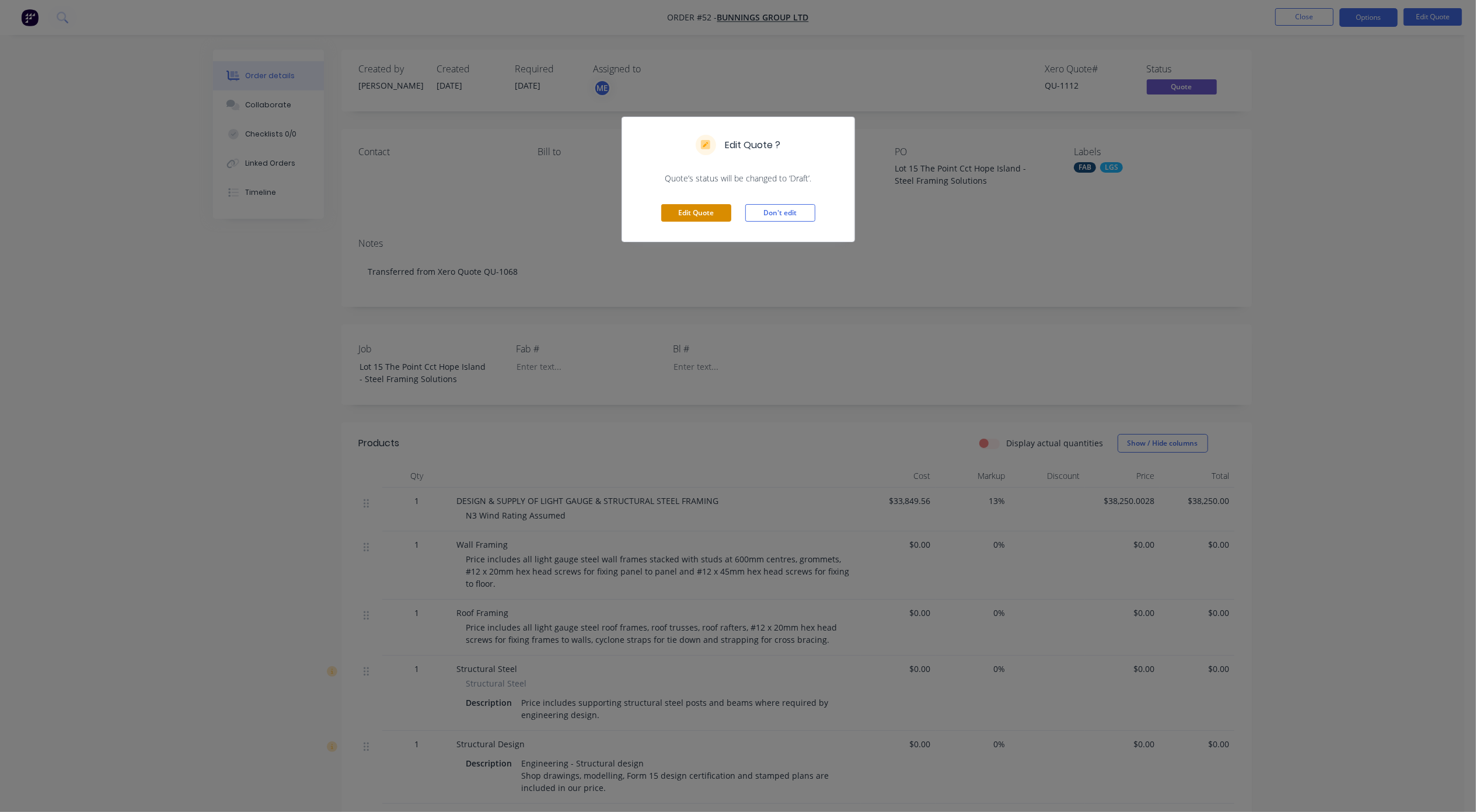
click at [685, 210] on button "Edit Quote" at bounding box center [696, 213] width 70 height 17
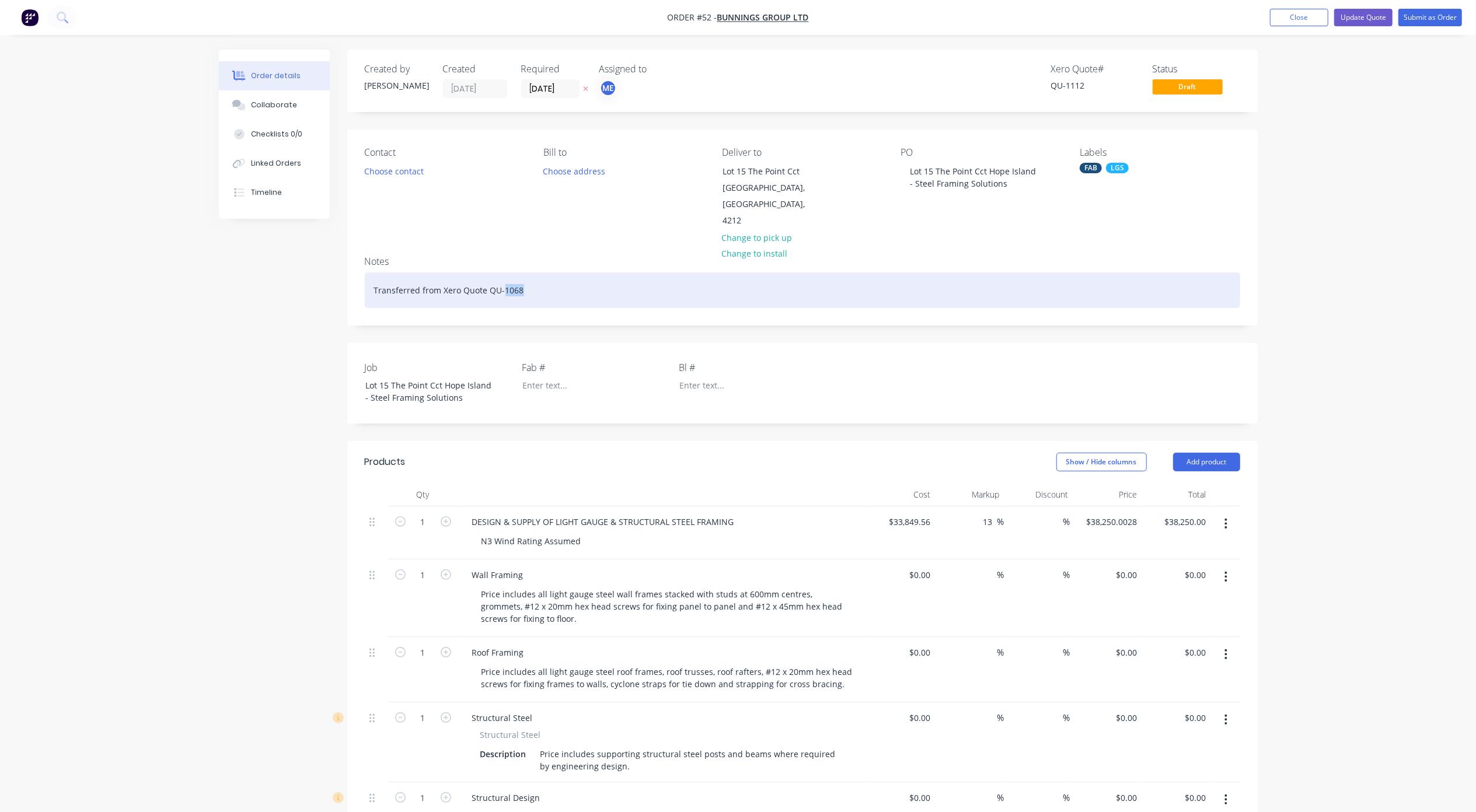
drag, startPoint x: 532, startPoint y: 276, endPoint x: 501, endPoint y: 275, distance: 31.0
click at [501, 275] on div "Transferred from Xero Quote QU-1068" at bounding box center [802, 290] width 876 height 36
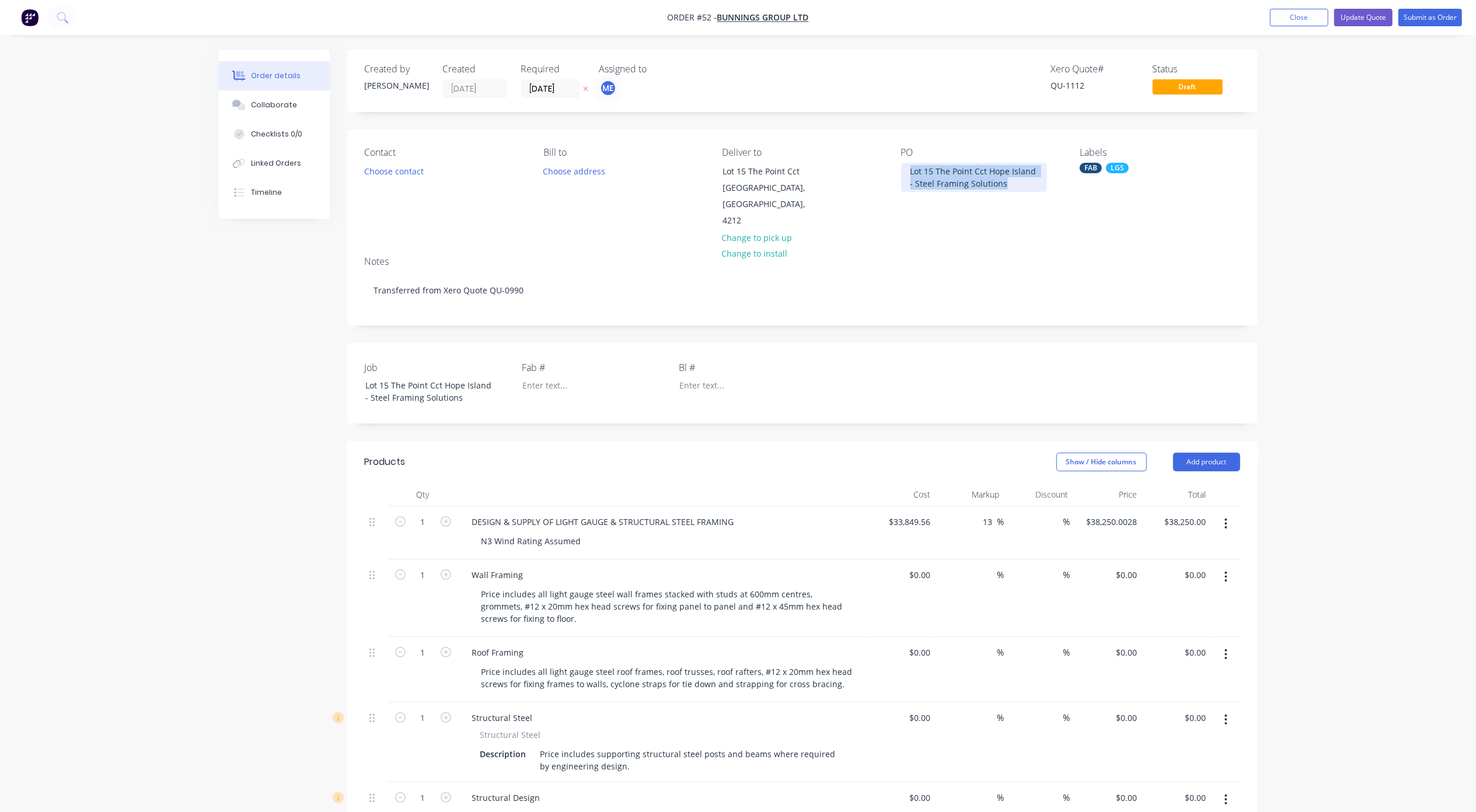
drag, startPoint x: 976, startPoint y: 178, endPoint x: 910, endPoint y: 168, distance: 66.8
click at [910, 168] on div "Lot 15 The Point Cct Hope Island - Steel Framing Solutions" at bounding box center [974, 177] width 146 height 29
paste div
drag, startPoint x: 923, startPoint y: 186, endPoint x: 895, endPoint y: 167, distance: 33.8
click at [895, 167] on div "Contact Choose contact Bill to Choose address Deliver to Lot 15 The Point Cct H…" at bounding box center [802, 188] width 910 height 118
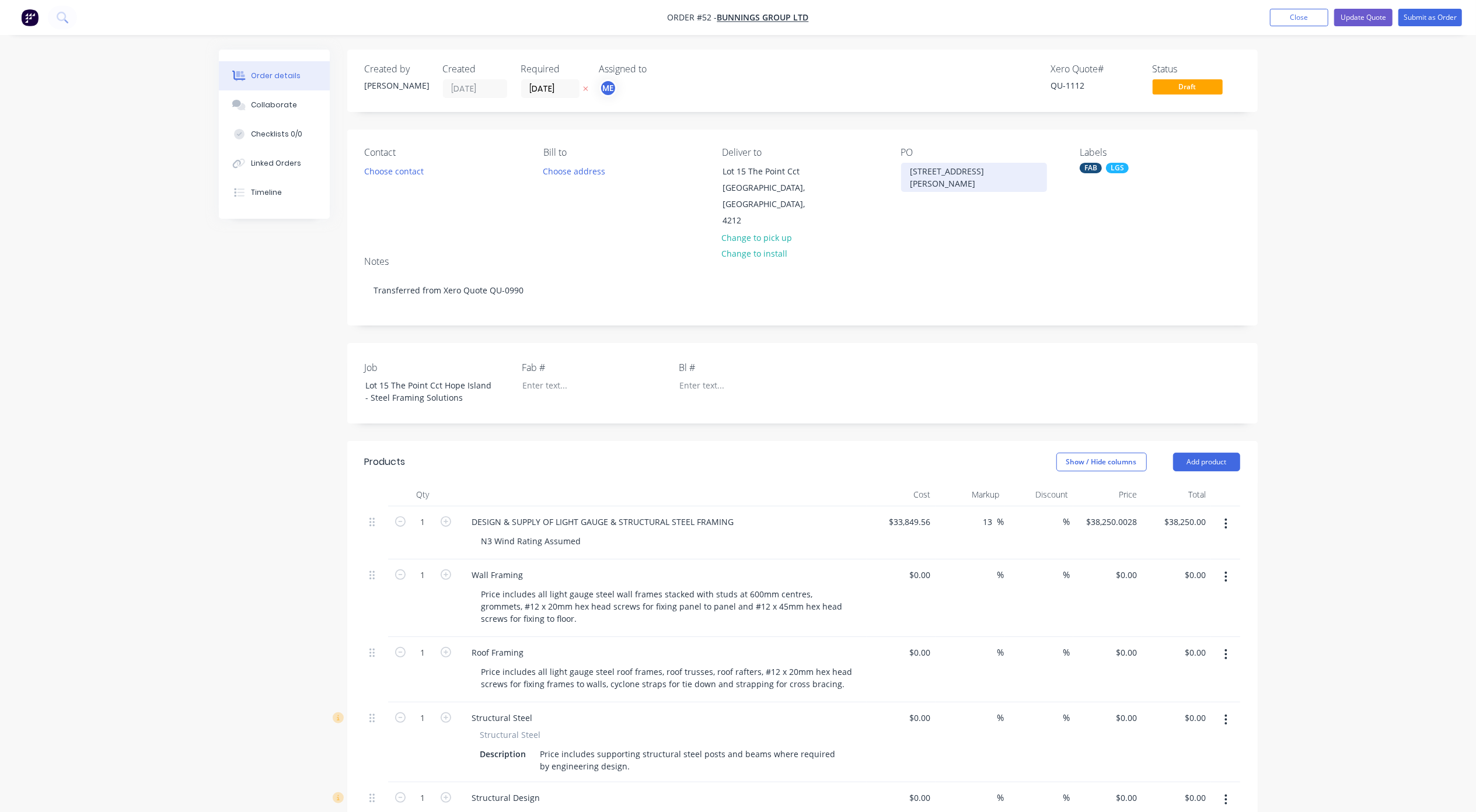
copy div "[STREET_ADDRESS][PERSON_NAME]"
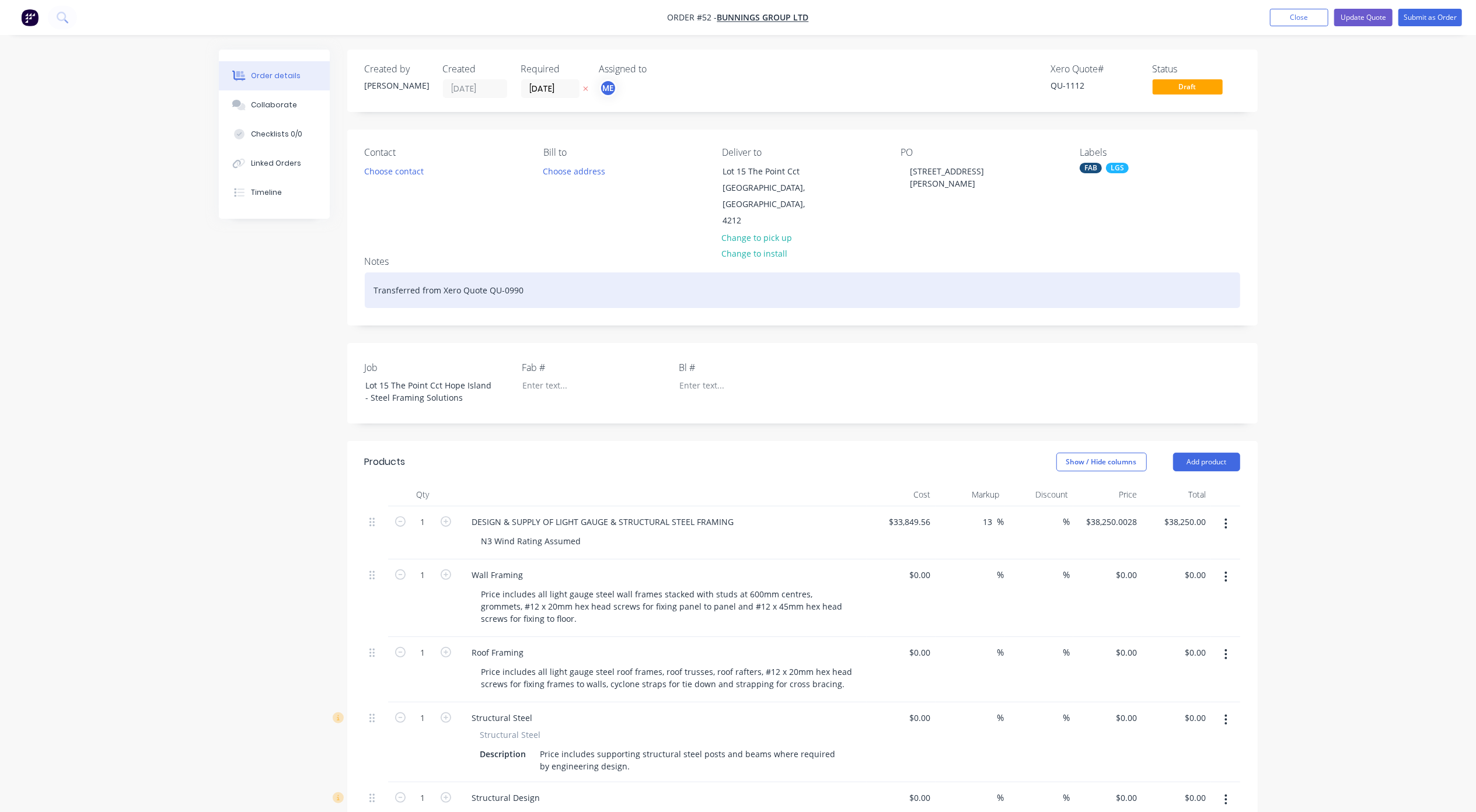
click at [420, 275] on div "Transferred from Xero Quote QU-0990" at bounding box center [802, 290] width 876 height 36
click at [473, 278] on div "Transferred from Xero Quote QU-0990" at bounding box center [802, 290] width 876 height 36
click at [472, 272] on div "Transferred from Xero Quote QU-0990" at bounding box center [802, 290] width 876 height 36
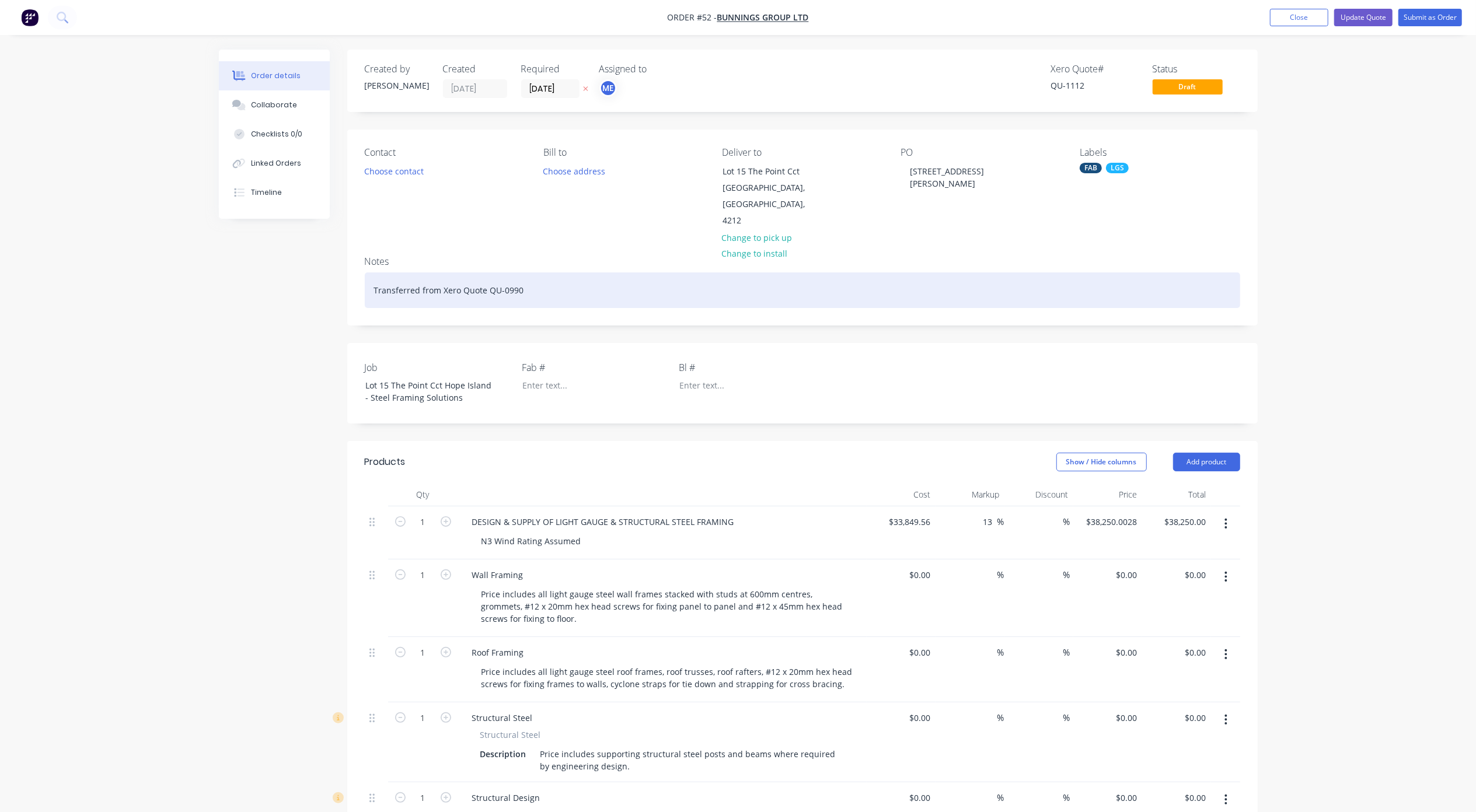
click at [372, 272] on div "Transferred from Xero Quote QU-0990" at bounding box center [802, 290] width 876 height 36
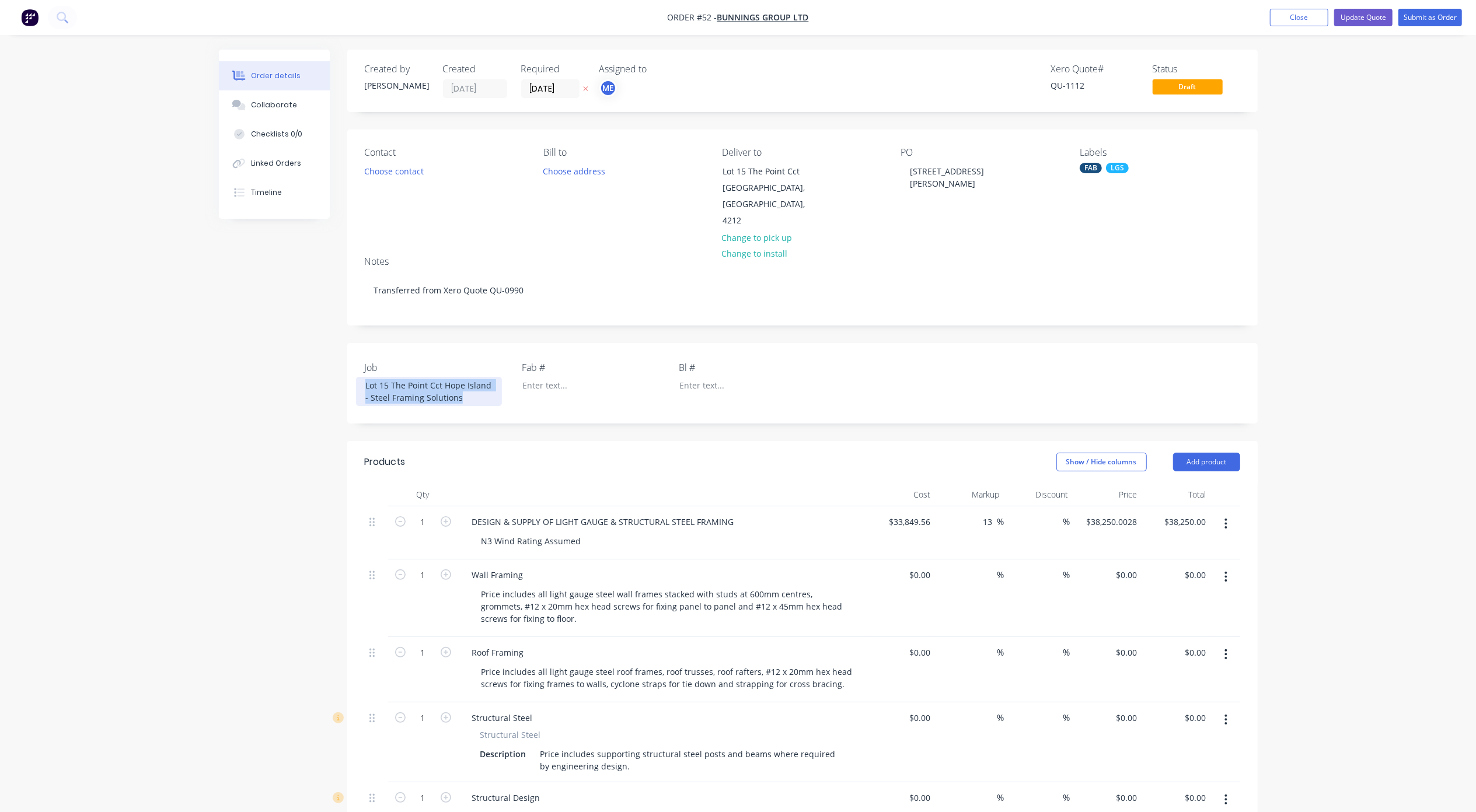
drag, startPoint x: 462, startPoint y: 380, endPoint x: 335, endPoint y: 369, distance: 127.5
click at [335, 369] on div "Created by Andrew Created 01/08/25 Required 01/08/25 Assigned to ME Xero Quote …" at bounding box center [738, 738] width 1039 height 1378
paste div
click at [590, 171] on button "Choose address" at bounding box center [574, 171] width 75 height 16
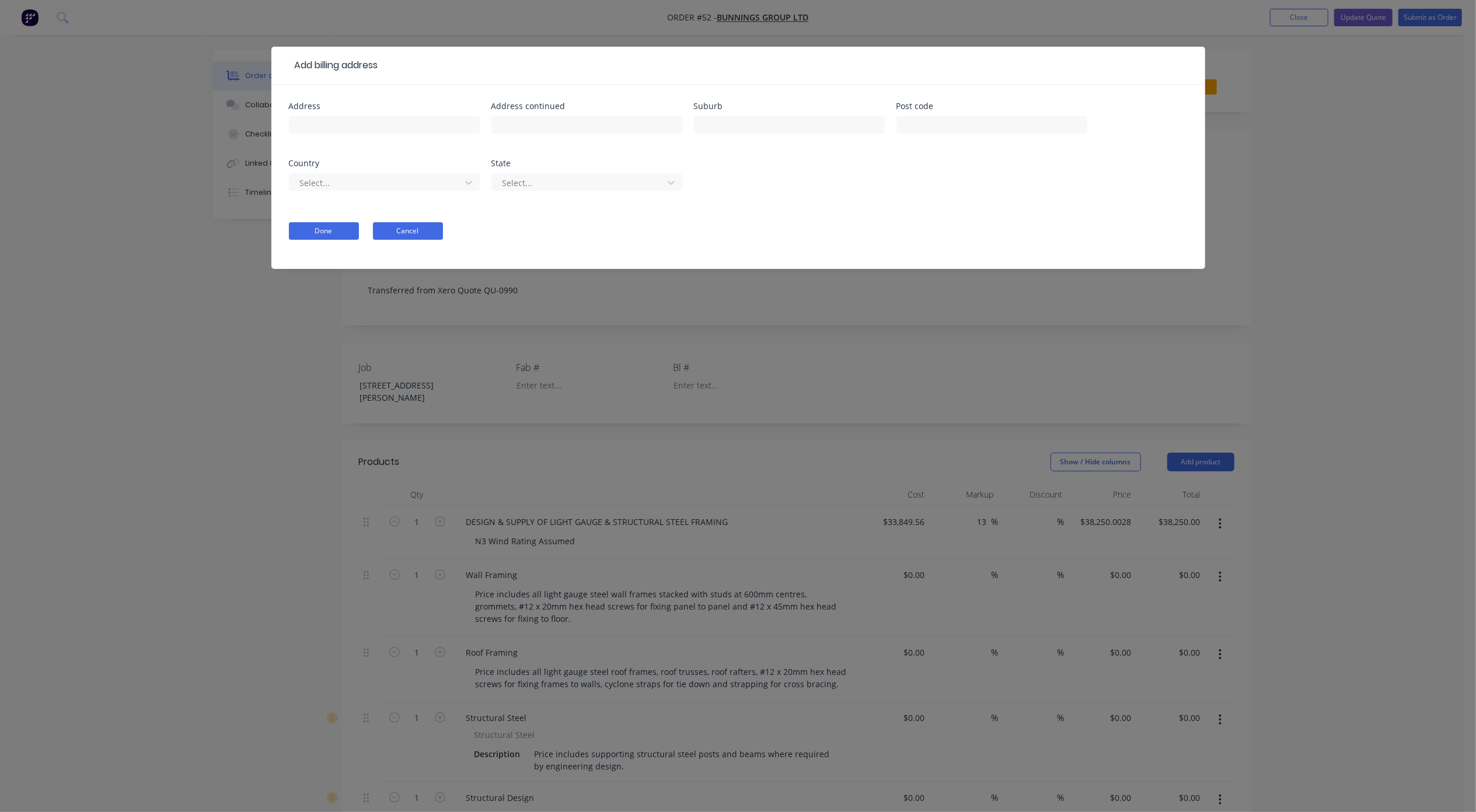
click at [432, 227] on button "Cancel" at bounding box center [408, 231] width 70 height 17
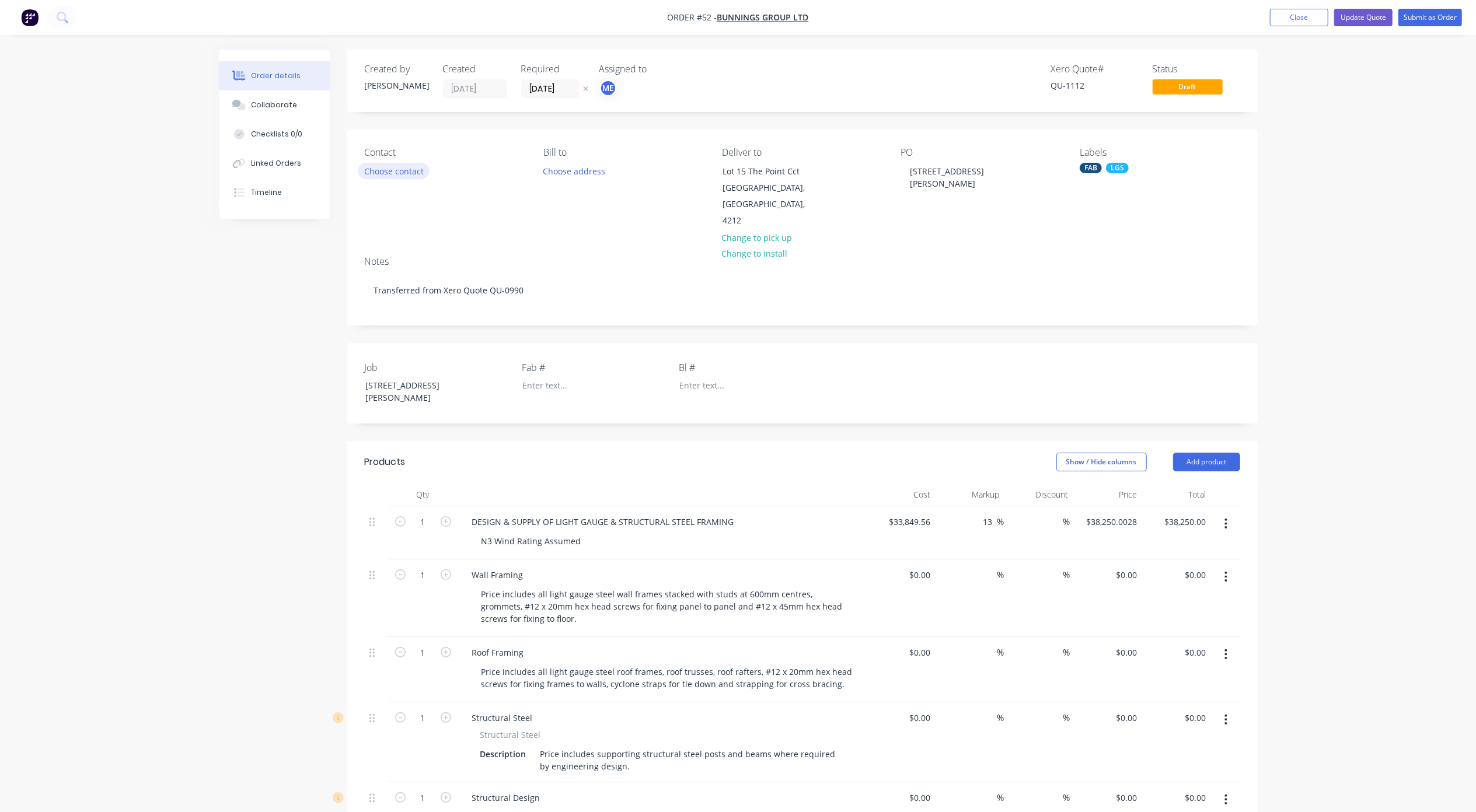
click at [406, 174] on button "Choose contact" at bounding box center [394, 171] width 72 height 16
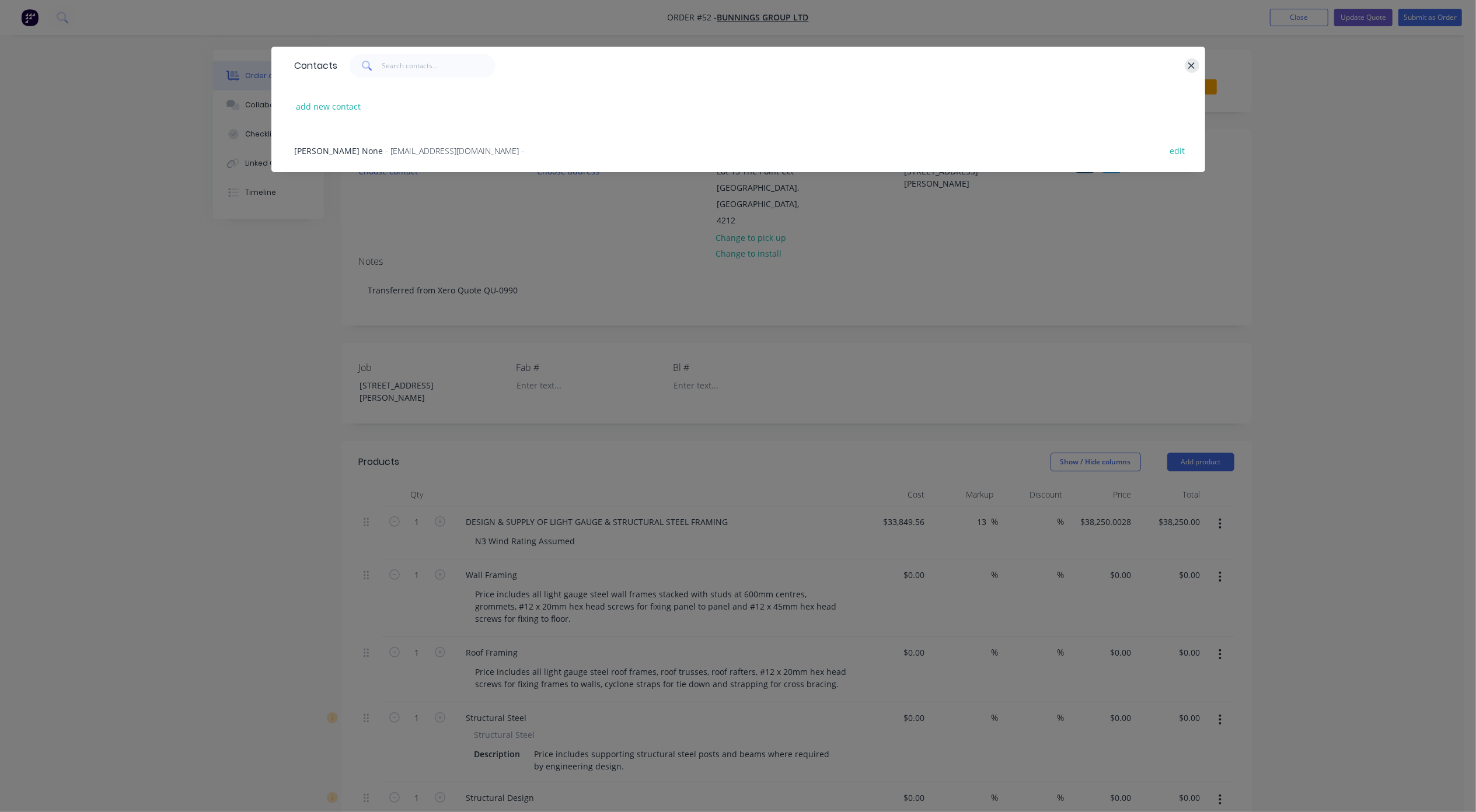
click at [1188, 68] on icon "button" at bounding box center [1191, 66] width 7 height 10
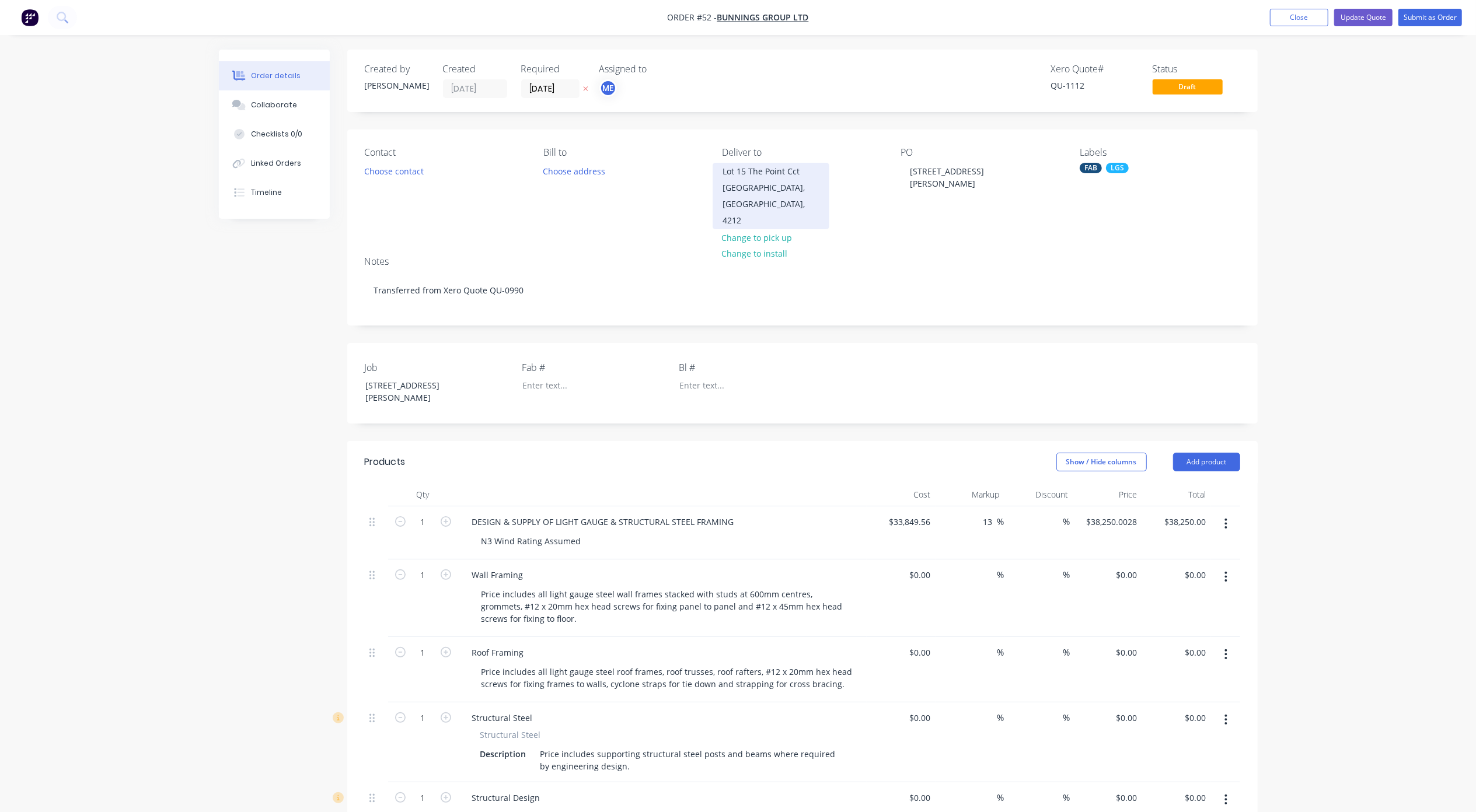
click at [775, 182] on div "Hope Island, Queensland, 4212" at bounding box center [770, 205] width 97 height 49
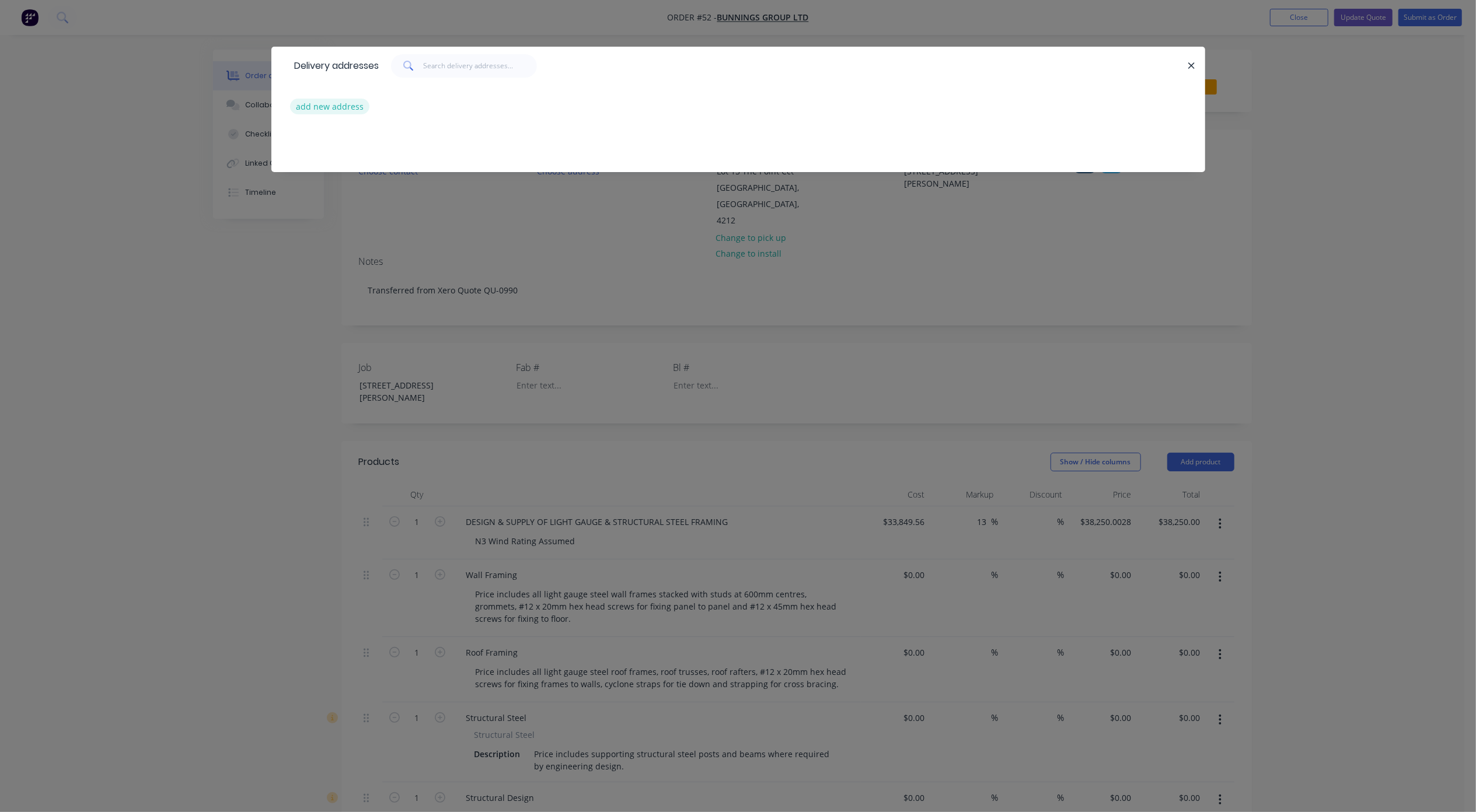
click at [332, 105] on button "add new address" at bounding box center [330, 107] width 80 height 16
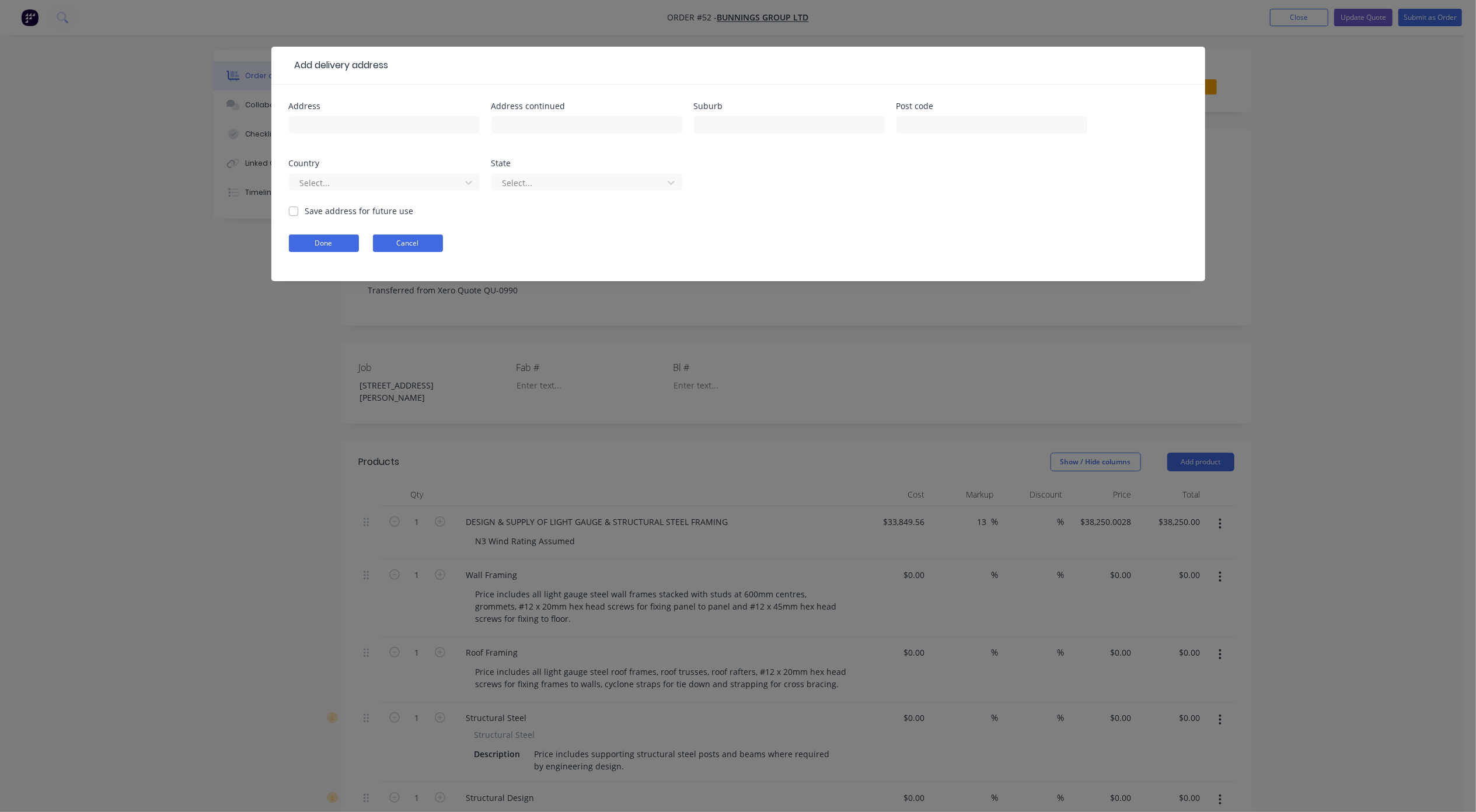
click at [423, 240] on button "Cancel" at bounding box center [408, 243] width 70 height 17
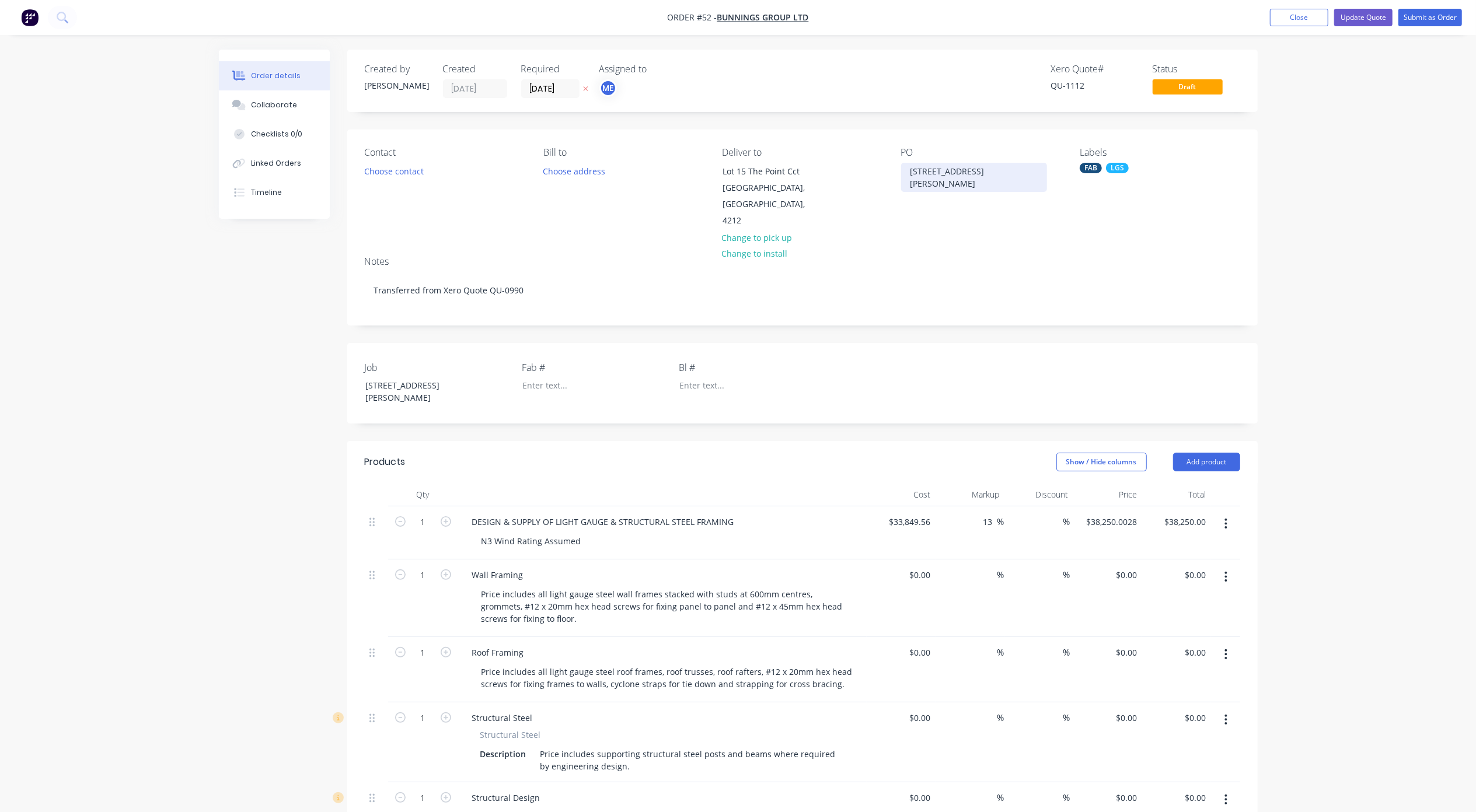
drag, startPoint x: 929, startPoint y: 186, endPoint x: 909, endPoint y: 171, distance: 25.0
click at [909, 171] on div "[STREET_ADDRESS][PERSON_NAME]" at bounding box center [974, 177] width 146 height 29
copy div "[STREET_ADDRESS][PERSON_NAME]"
click at [754, 183] on div "Hope Island, Queensland, 4212" at bounding box center [770, 205] width 97 height 49
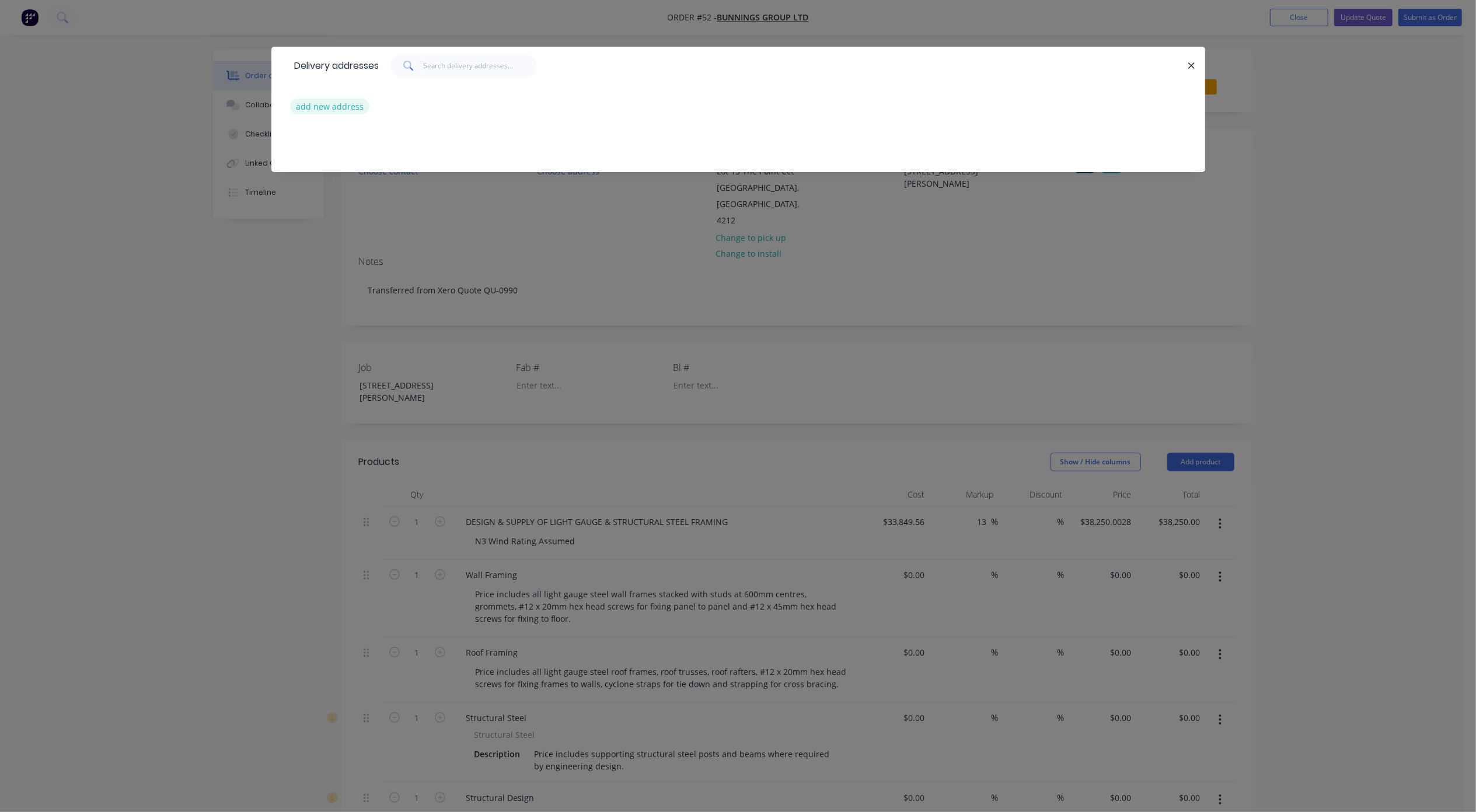
click at [346, 105] on button "add new address" at bounding box center [330, 107] width 80 height 16
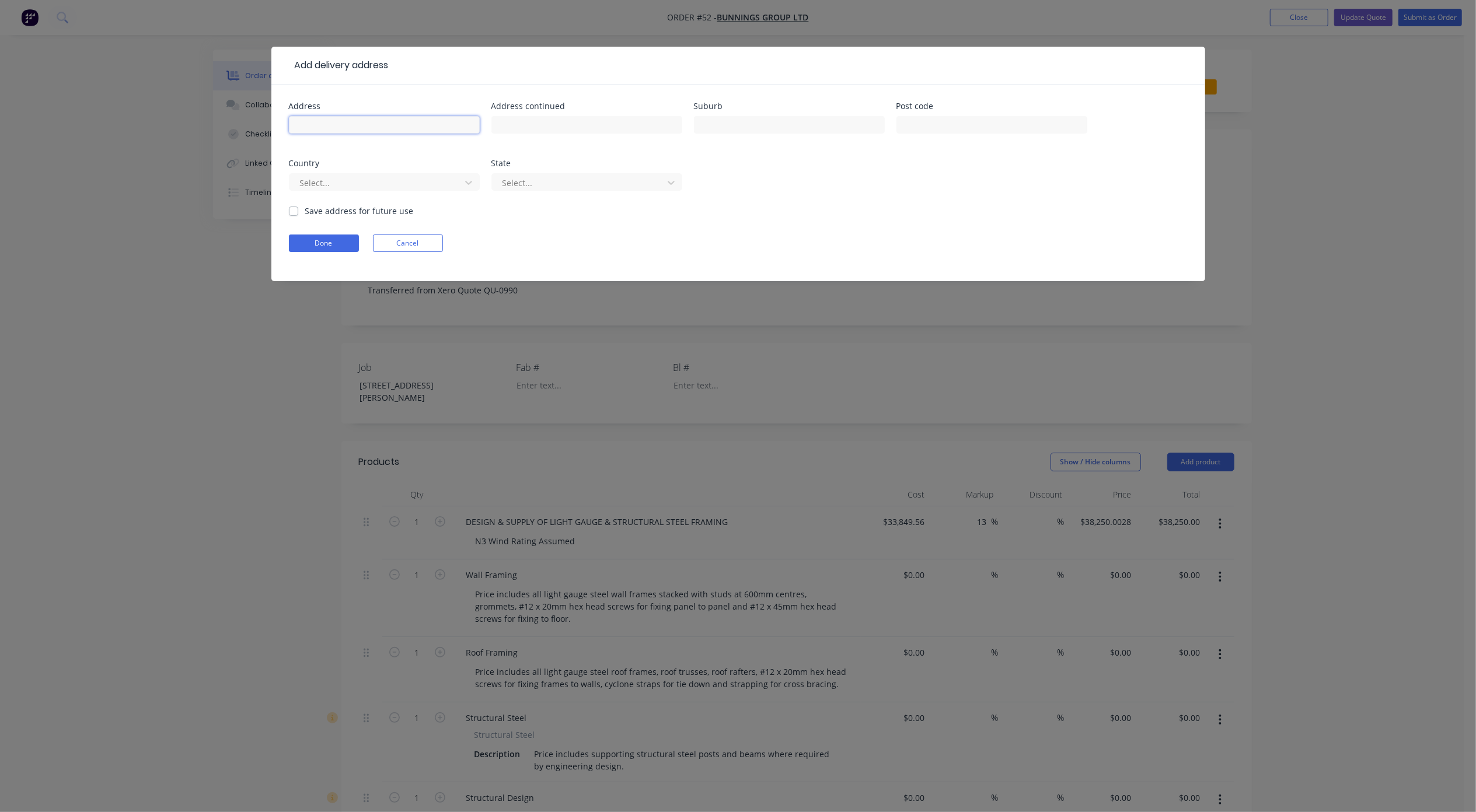
click at [352, 122] on input "text" at bounding box center [384, 125] width 191 height 17
paste input "[STREET_ADDRESS][PERSON_NAME]"
drag, startPoint x: 391, startPoint y: 127, endPoint x: 531, endPoint y: 129, distance: 140.0
click at [531, 129] on div "Address 56B - 60 Bangalow Road, Byron Bay Address continued Suburb Post code Co…" at bounding box center [738, 153] width 899 height 102
type input "56B - 60 Bangalow Road"
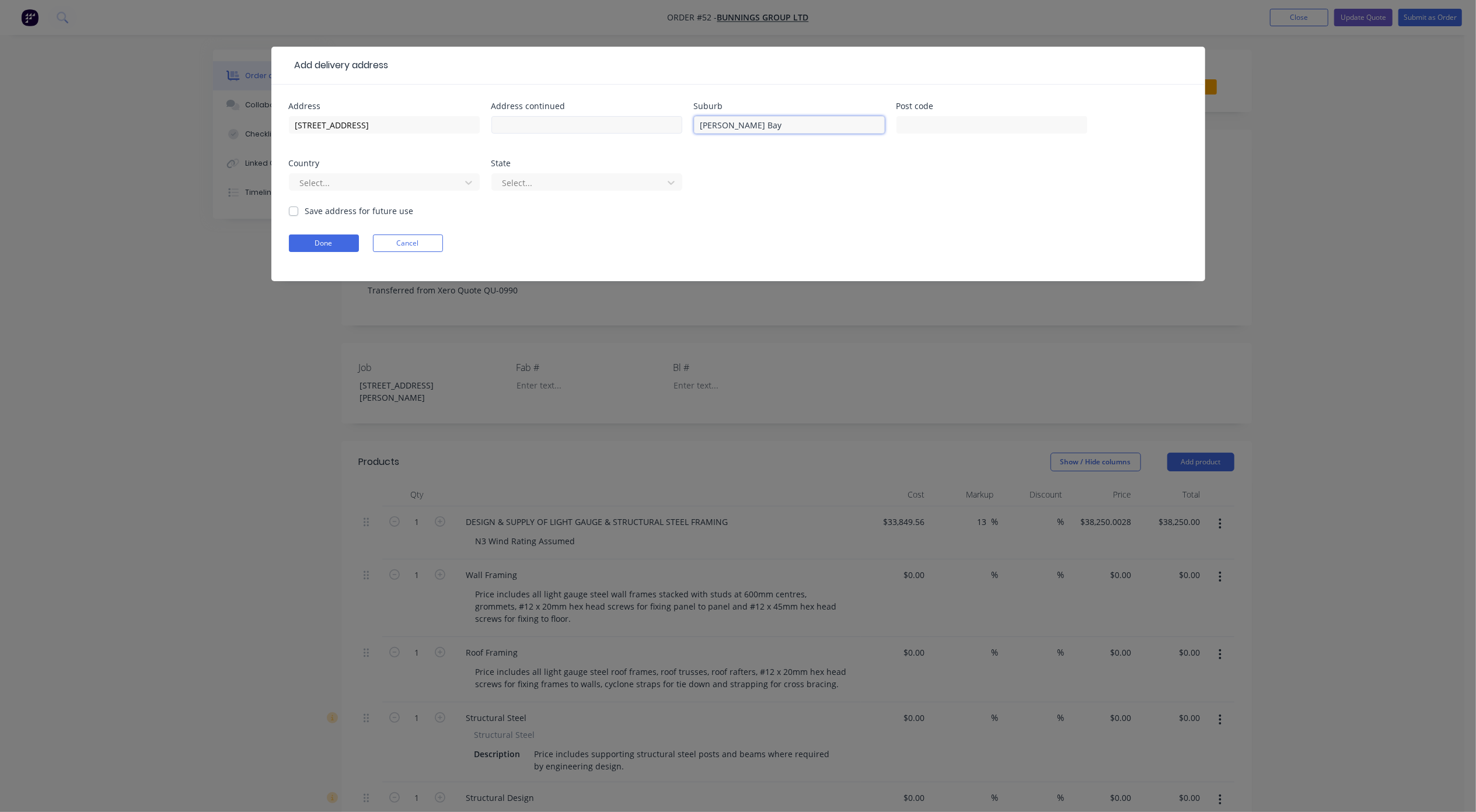
type input "Byron Bay"
type input "2481"
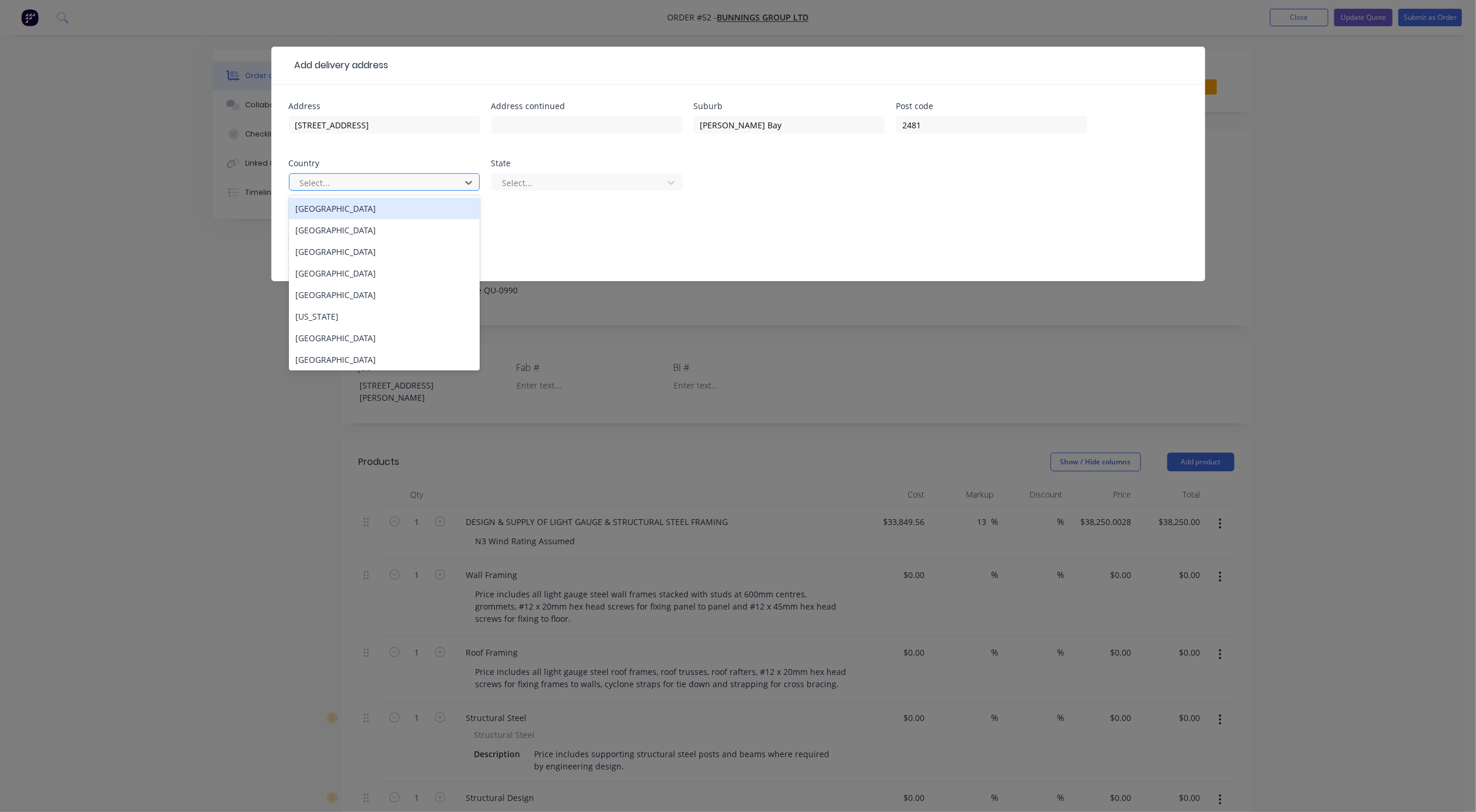
click at [386, 182] on div at bounding box center [377, 183] width 156 height 15
click at [370, 213] on div "Australia" at bounding box center [384, 208] width 191 height 22
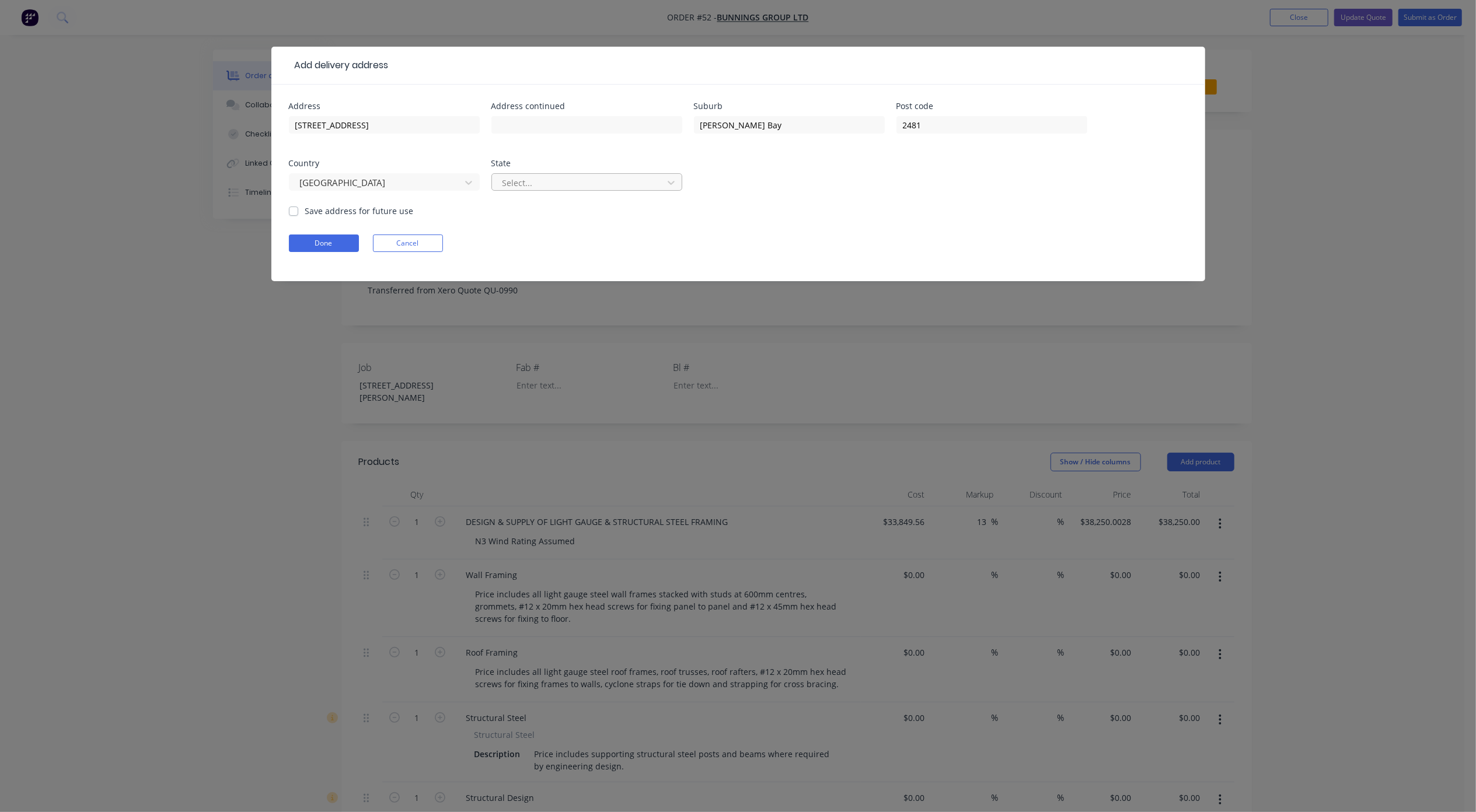
click at [507, 190] on div "Select..." at bounding box center [579, 183] width 163 height 17
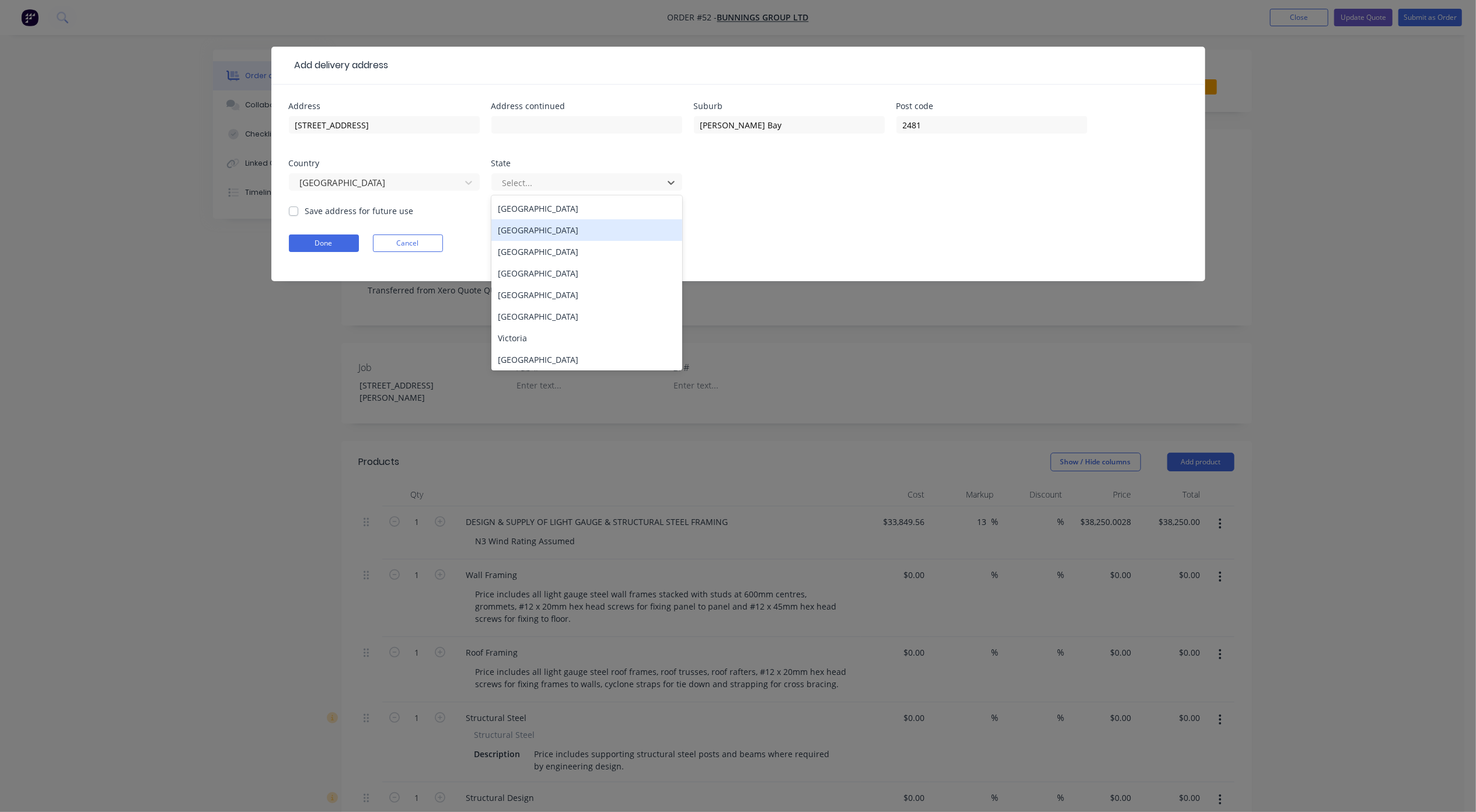
click at [547, 232] on div "New South Wales" at bounding box center [587, 230] width 191 height 22
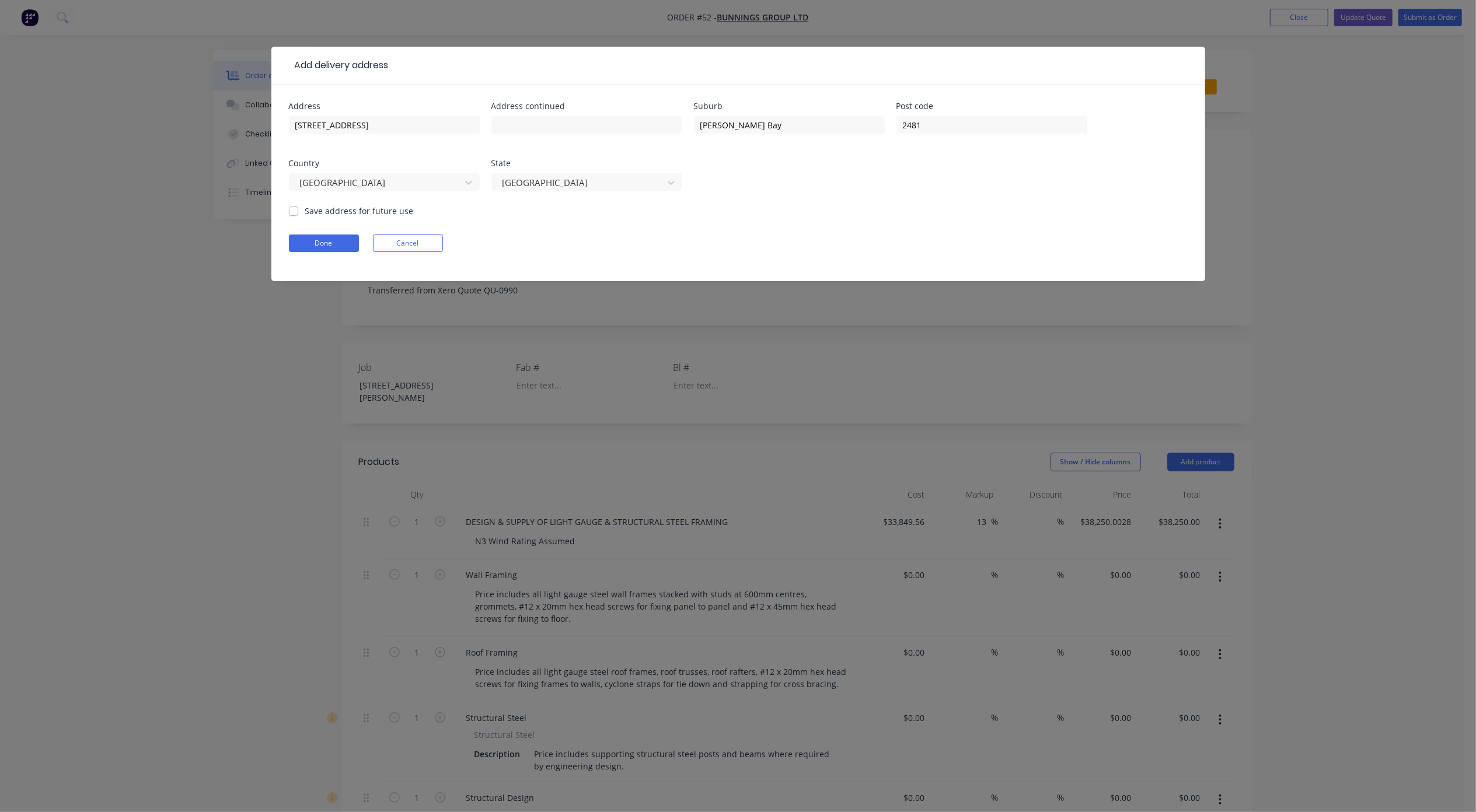
click at [305, 213] on label "Save address for future use" at bounding box center [359, 210] width 108 height 12
click at [292, 213] on input "Save address for future use" at bounding box center [293, 210] width 9 height 11
checkbox input "true"
click at [311, 248] on button "Done" at bounding box center [324, 243] width 70 height 17
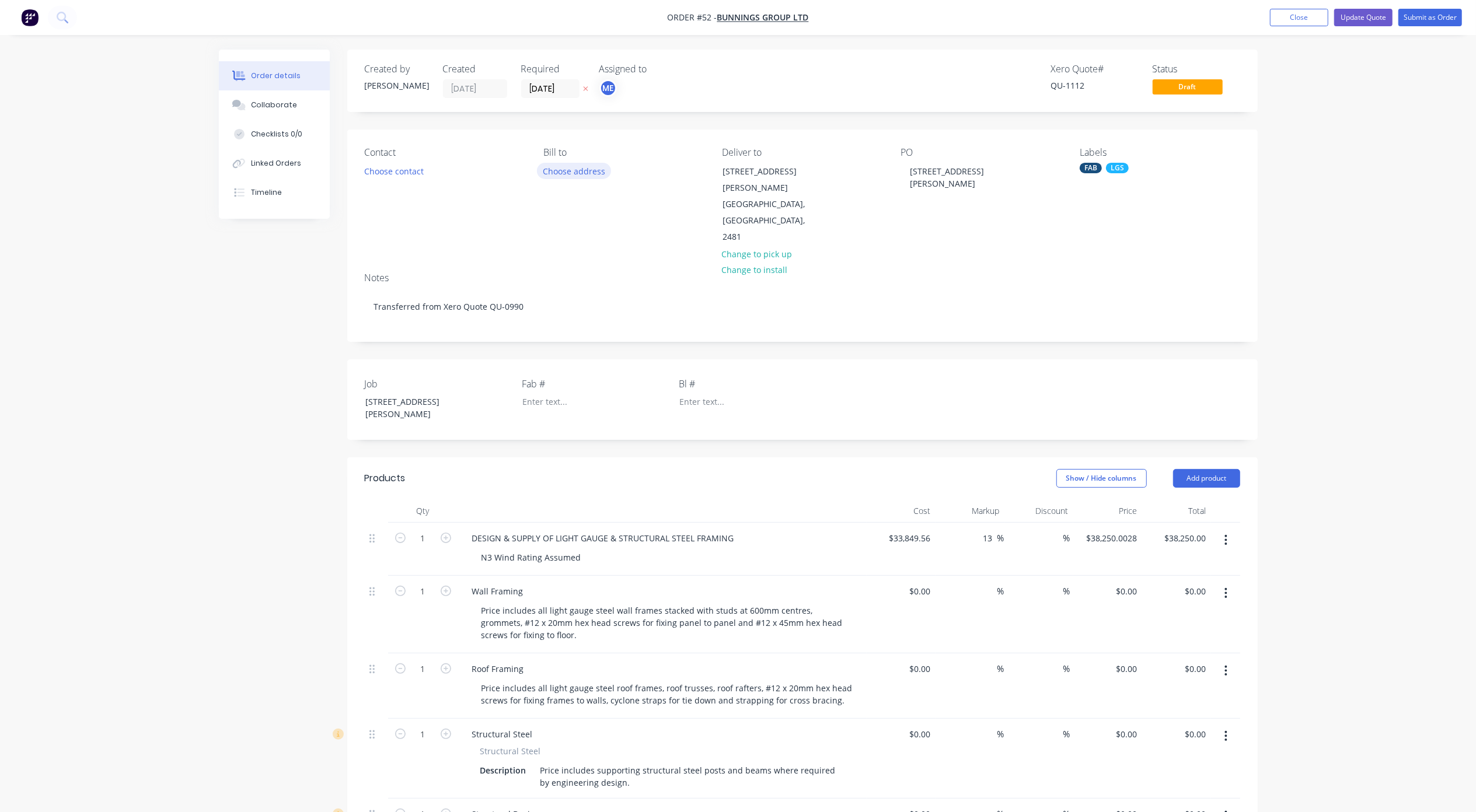
click at [558, 174] on button "Choose address" at bounding box center [574, 171] width 75 height 16
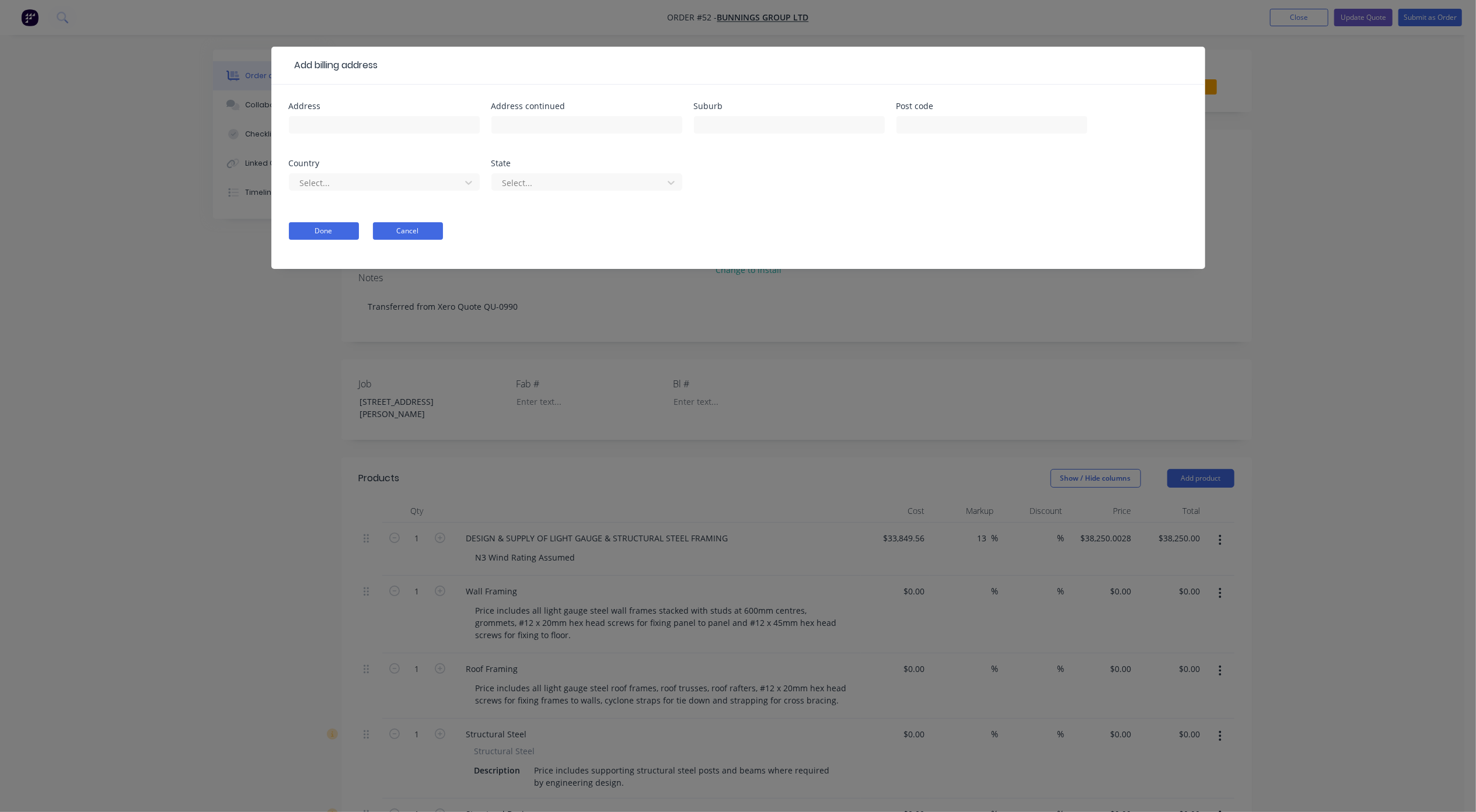
click at [407, 232] on button "Cancel" at bounding box center [408, 231] width 70 height 17
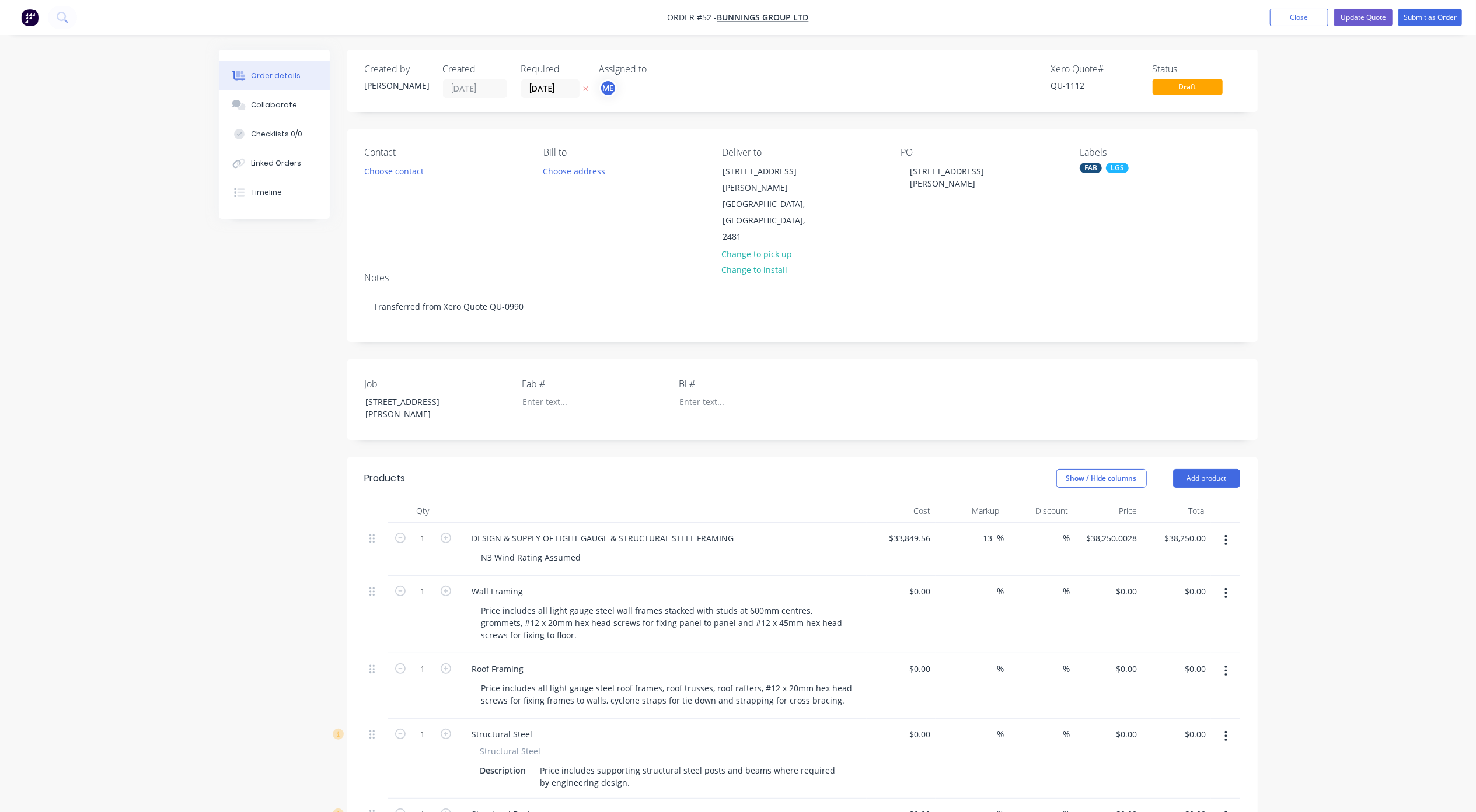
click at [1143, 162] on div "Labels FAB LGS" at bounding box center [1159, 197] width 160 height 99
click at [1124, 171] on div "LGS" at bounding box center [1117, 168] width 23 height 10
click at [1101, 240] on div at bounding box center [1101, 239] width 23 height 23
click at [1100, 201] on div at bounding box center [1101, 200] width 23 height 23
click at [1099, 216] on div at bounding box center [1101, 216] width 23 height 23
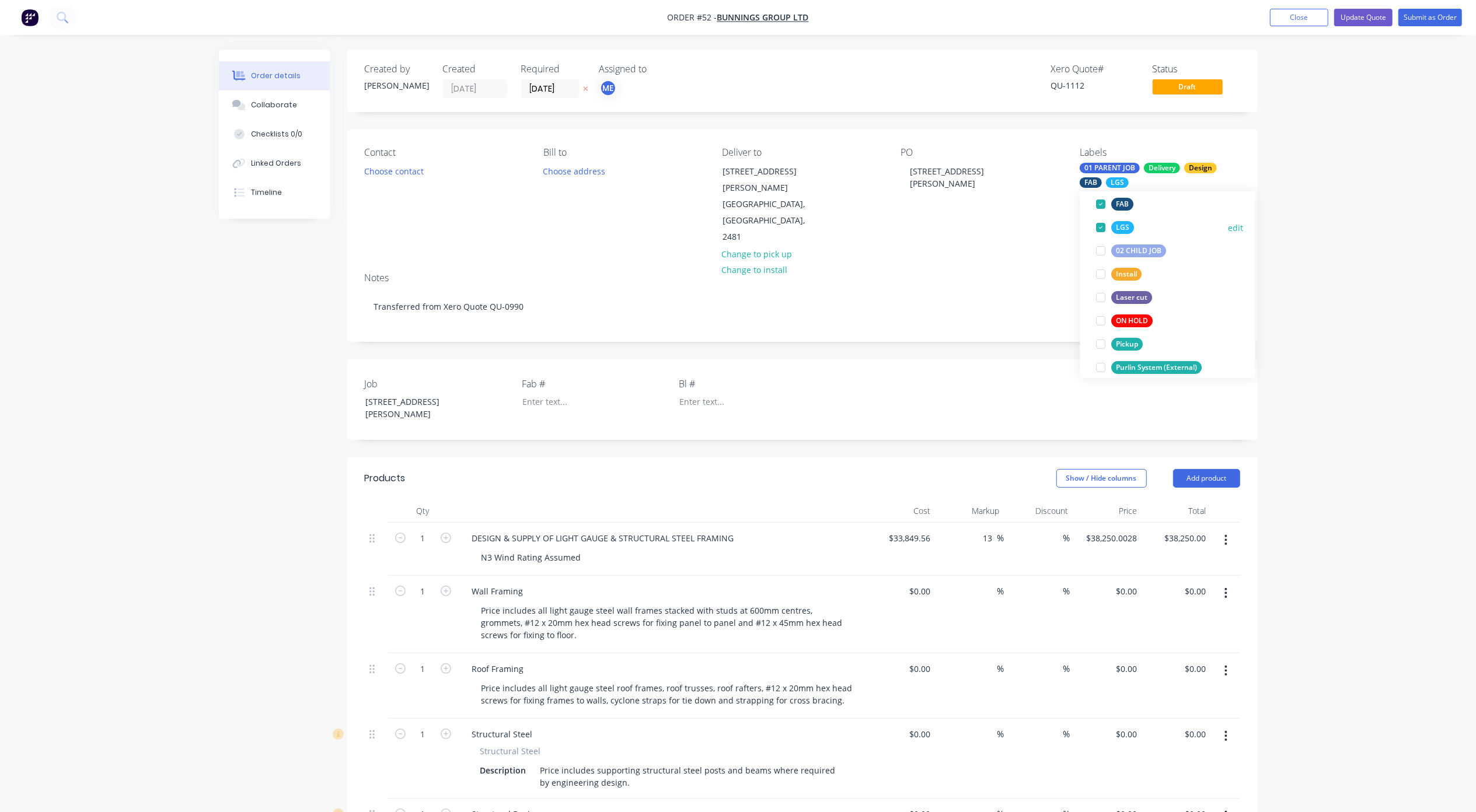
scroll to position [155, 0]
click at [1338, 234] on div "Order details Collaborate Checklists 0/0 Linked Orders Timeline Order details C…" at bounding box center [738, 722] width 1476 height 1444
click at [1070, 83] on div "QU-1112" at bounding box center [1095, 85] width 88 height 12
drag, startPoint x: 1317, startPoint y: 132, endPoint x: 1281, endPoint y: 129, distance: 36.1
click at [1317, 133] on div "Order details Collaborate Checklists 0/0 Linked Orders Timeline Order details C…" at bounding box center [738, 722] width 1476 height 1444
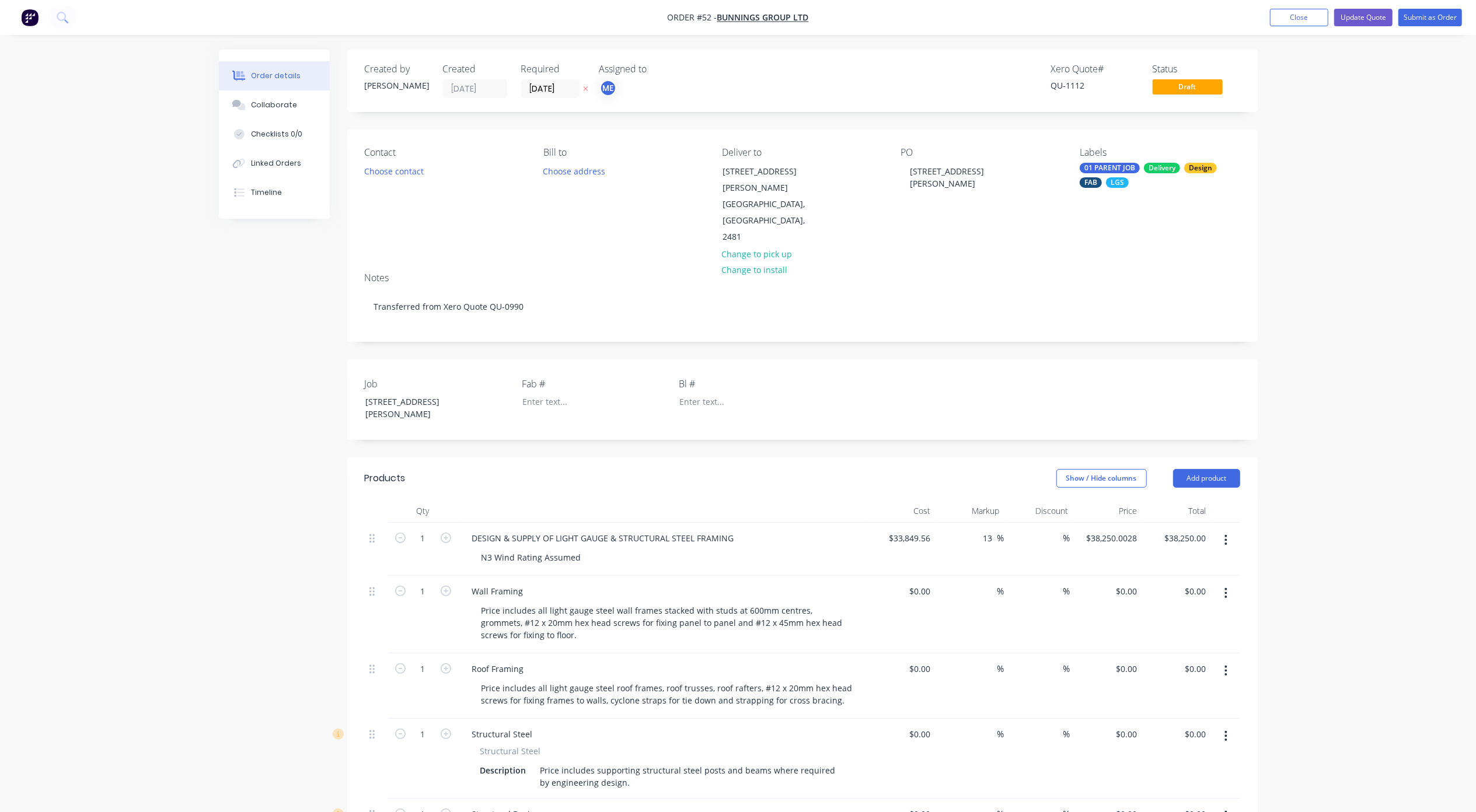
click at [1076, 78] on div "Xero Quote # QU-1112" at bounding box center [1095, 81] width 88 height 34
click at [1356, 15] on button "Update Quote" at bounding box center [1363, 17] width 58 height 17
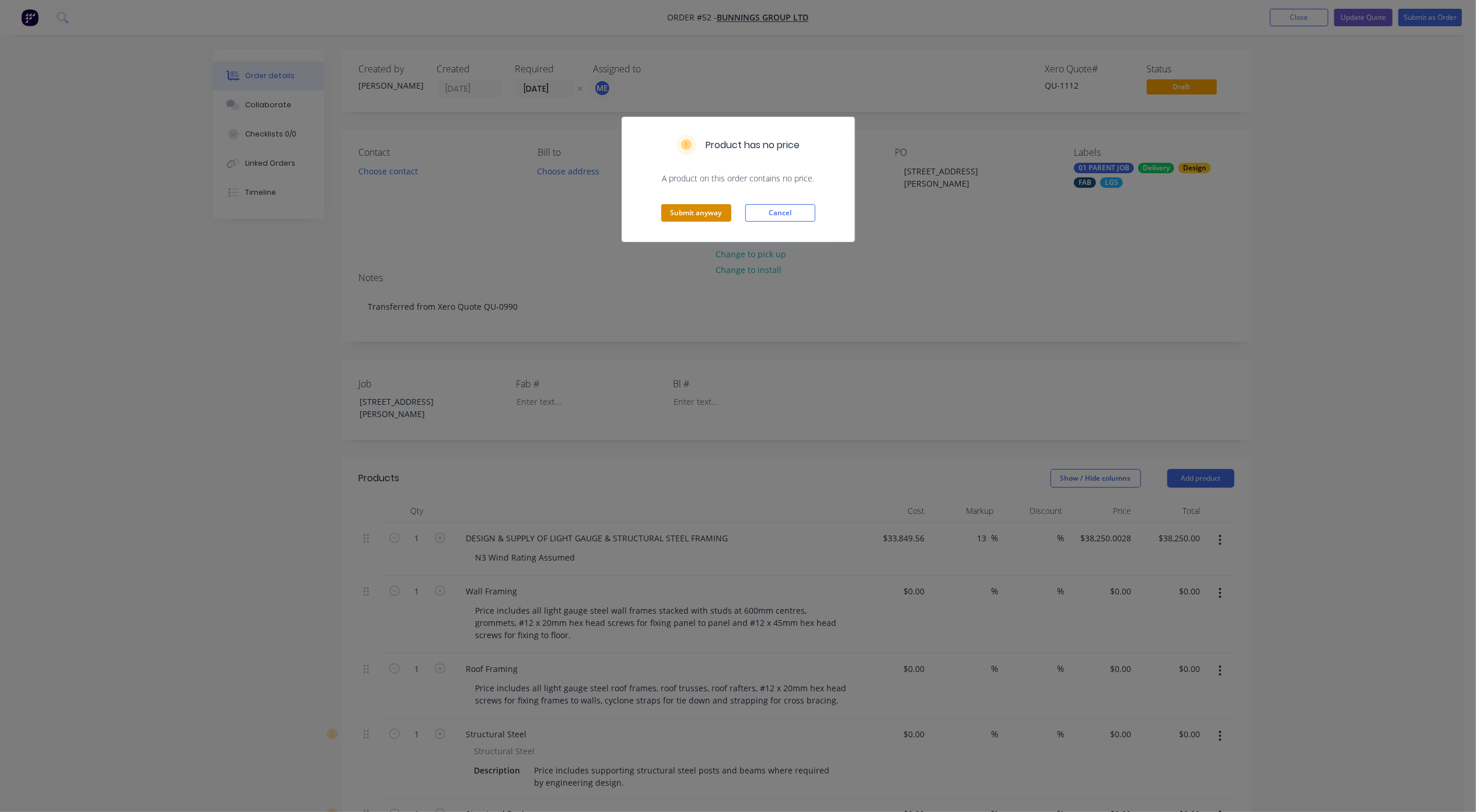
click at [705, 213] on button "Submit anyway" at bounding box center [696, 213] width 70 height 17
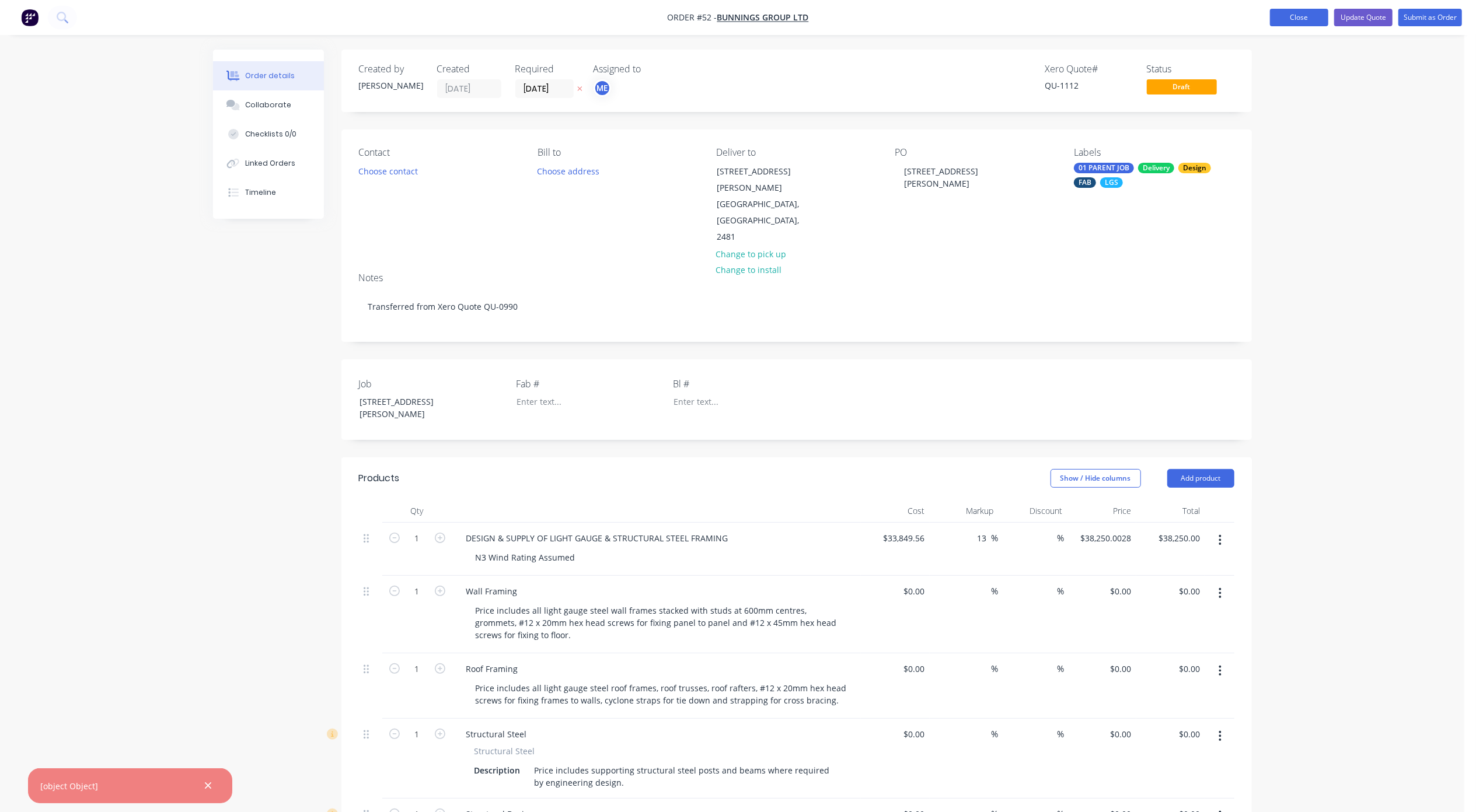
click at [1303, 17] on button "Close" at bounding box center [1299, 17] width 58 height 17
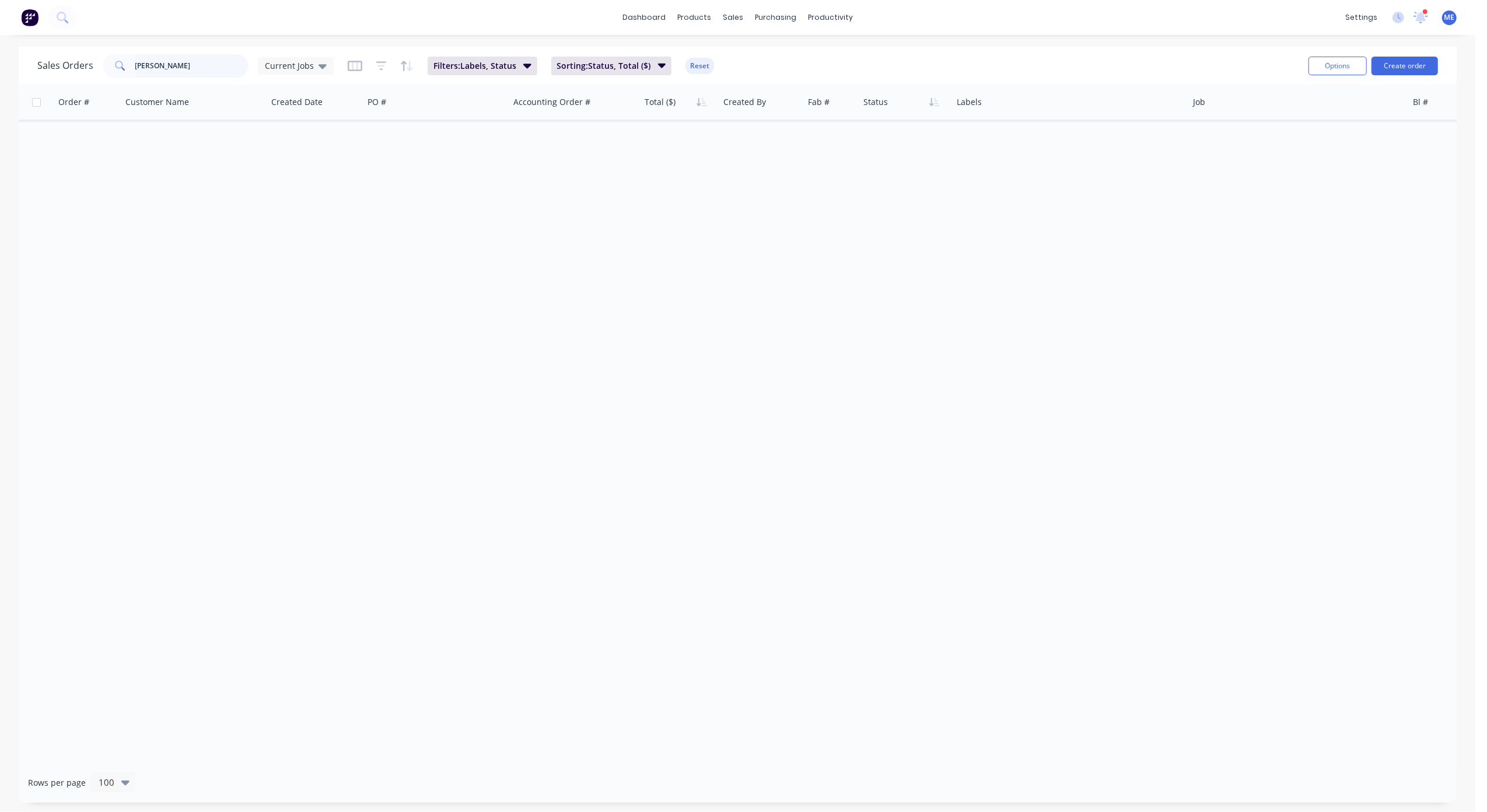
click at [187, 57] on input "[PERSON_NAME]" at bounding box center [192, 66] width 114 height 23
click at [98, 257] on div "Order # Customer Name Created Date PO # Accounting Order # Total ($) Created By…" at bounding box center [737, 424] width 1438 height 678
click at [182, 68] on input "[PERSON_NAME]" at bounding box center [192, 66] width 114 height 23
click at [283, 63] on span "Current Jobs" at bounding box center [290, 65] width 49 height 12
click at [279, 167] on button "None" at bounding box center [327, 165] width 133 height 13
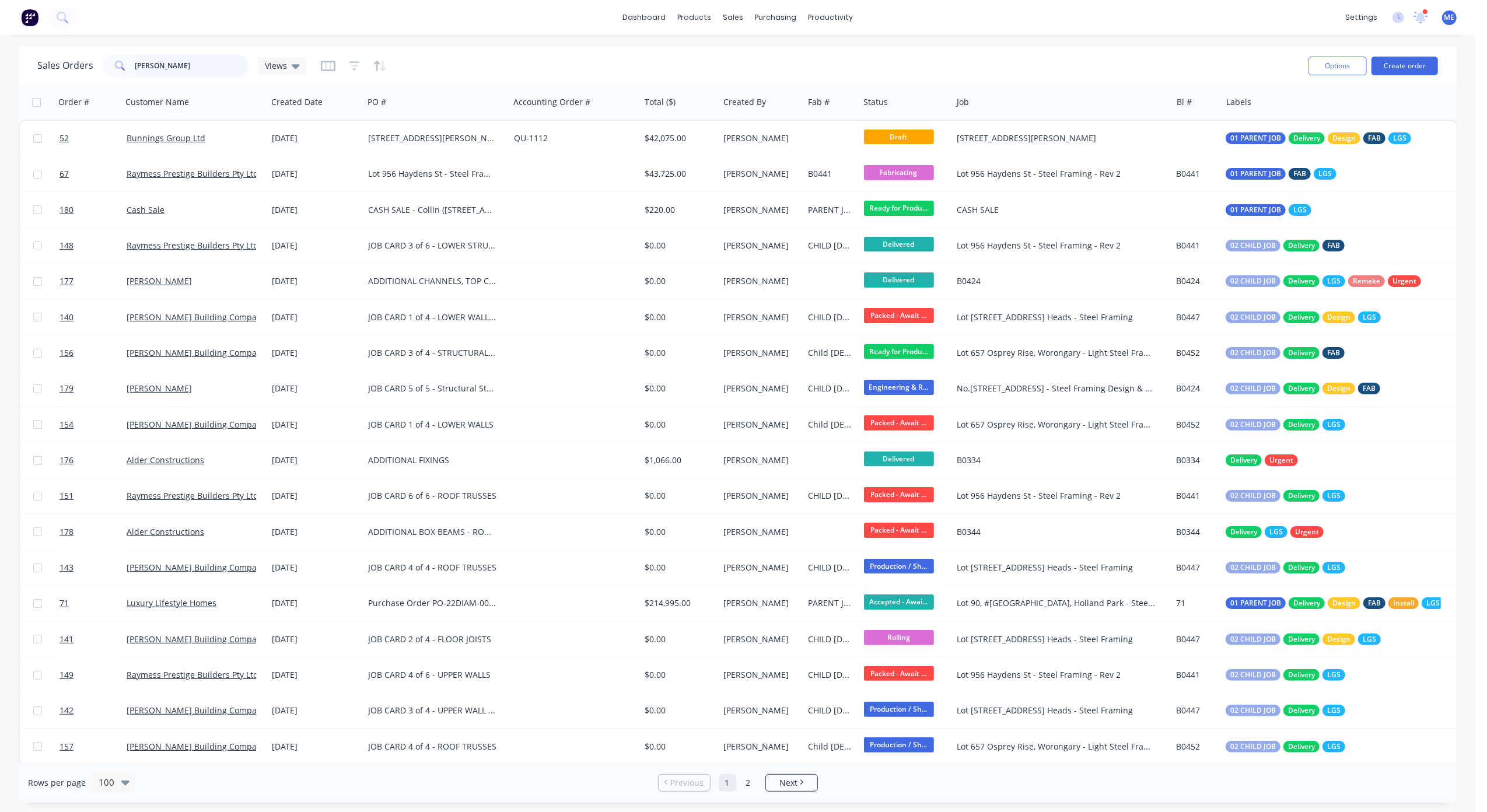
click at [192, 57] on input "[PERSON_NAME]" at bounding box center [192, 66] width 114 height 23
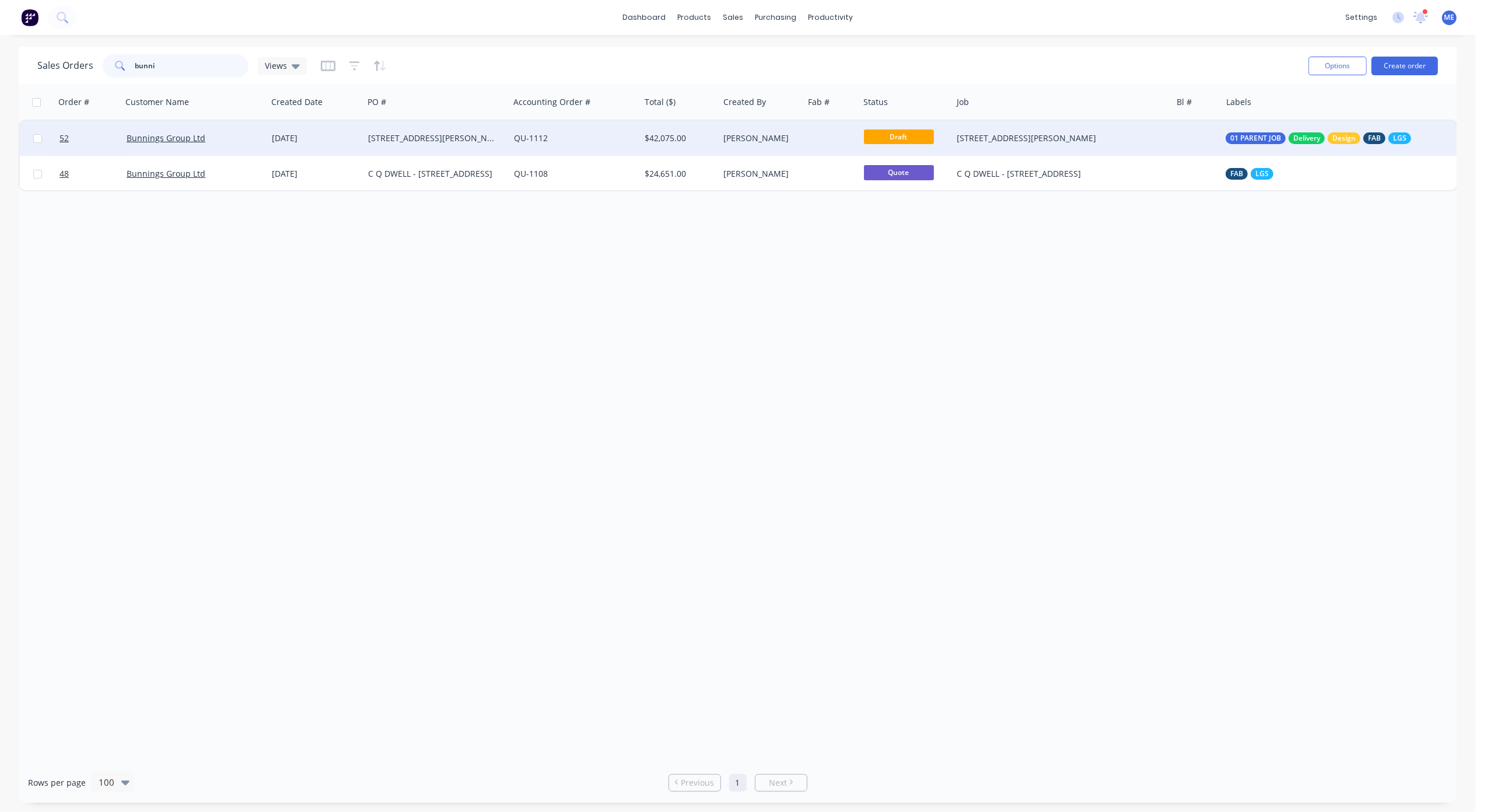
type input "bunni"
click at [394, 140] on div "[STREET_ADDRESS][PERSON_NAME]" at bounding box center [433, 138] width 129 height 12
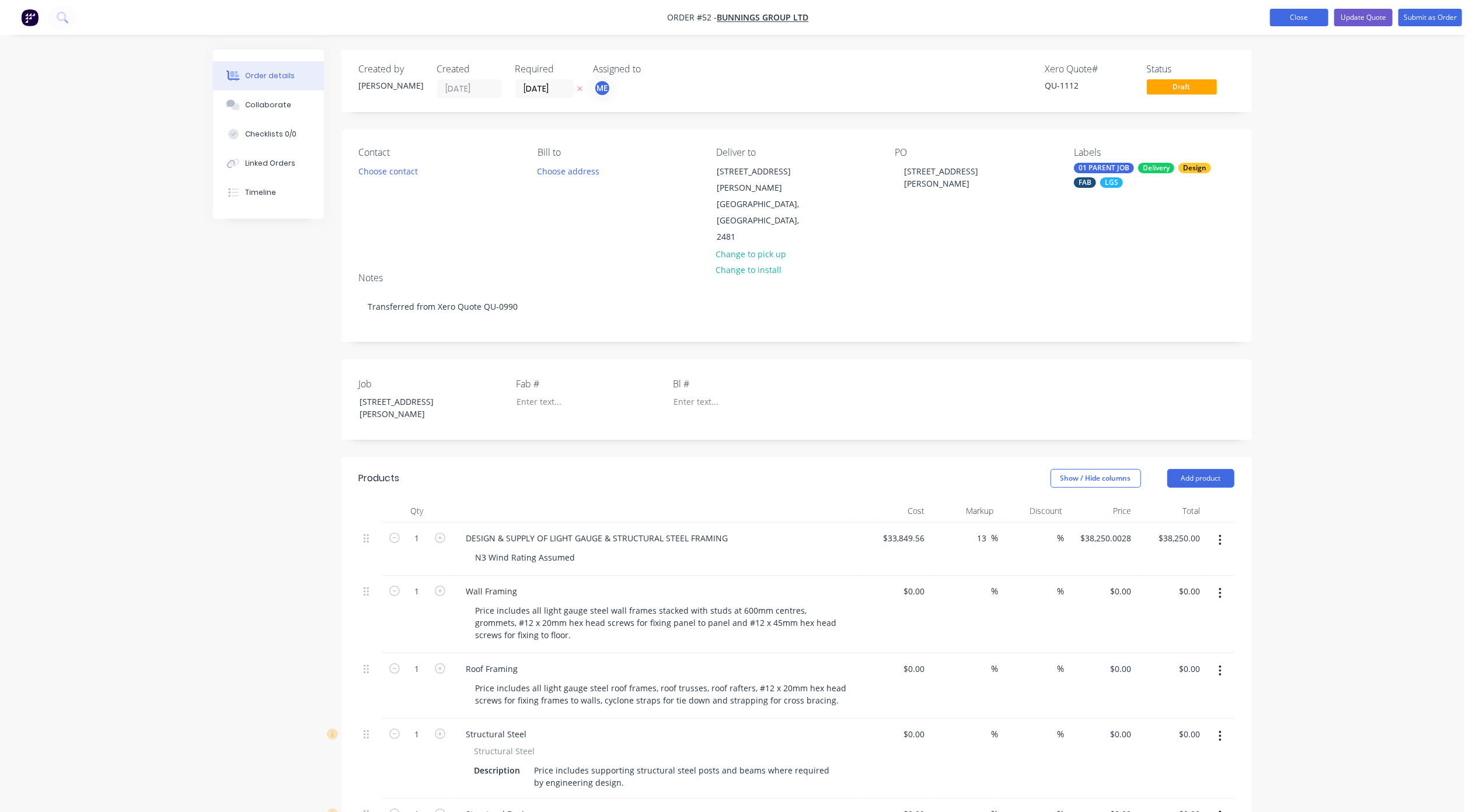
click at [1316, 14] on button "Close" at bounding box center [1299, 17] width 58 height 17
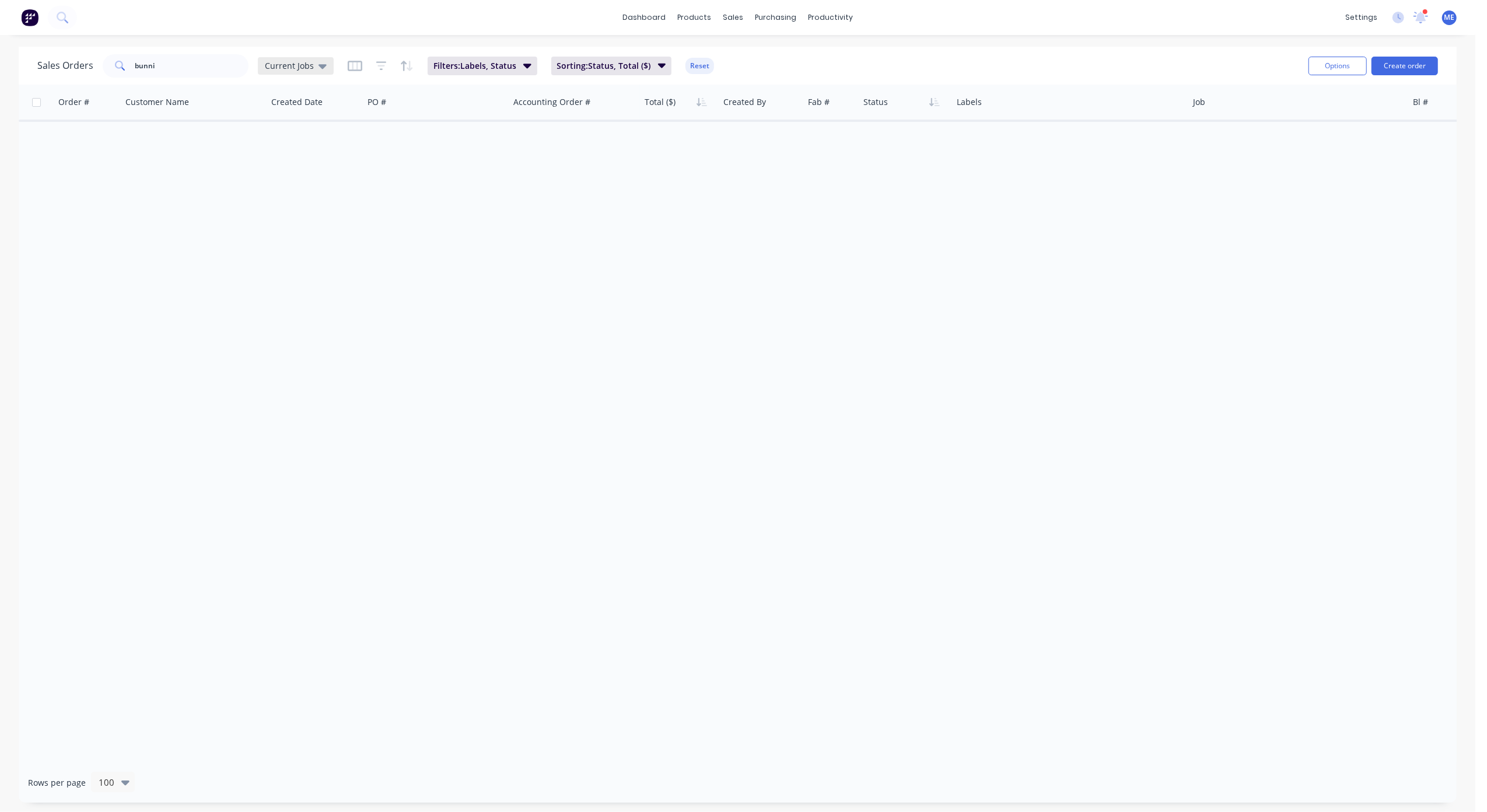
click at [308, 65] on span "Current Jobs" at bounding box center [290, 65] width 49 height 12
click at [306, 158] on button "None" at bounding box center [327, 165] width 133 height 13
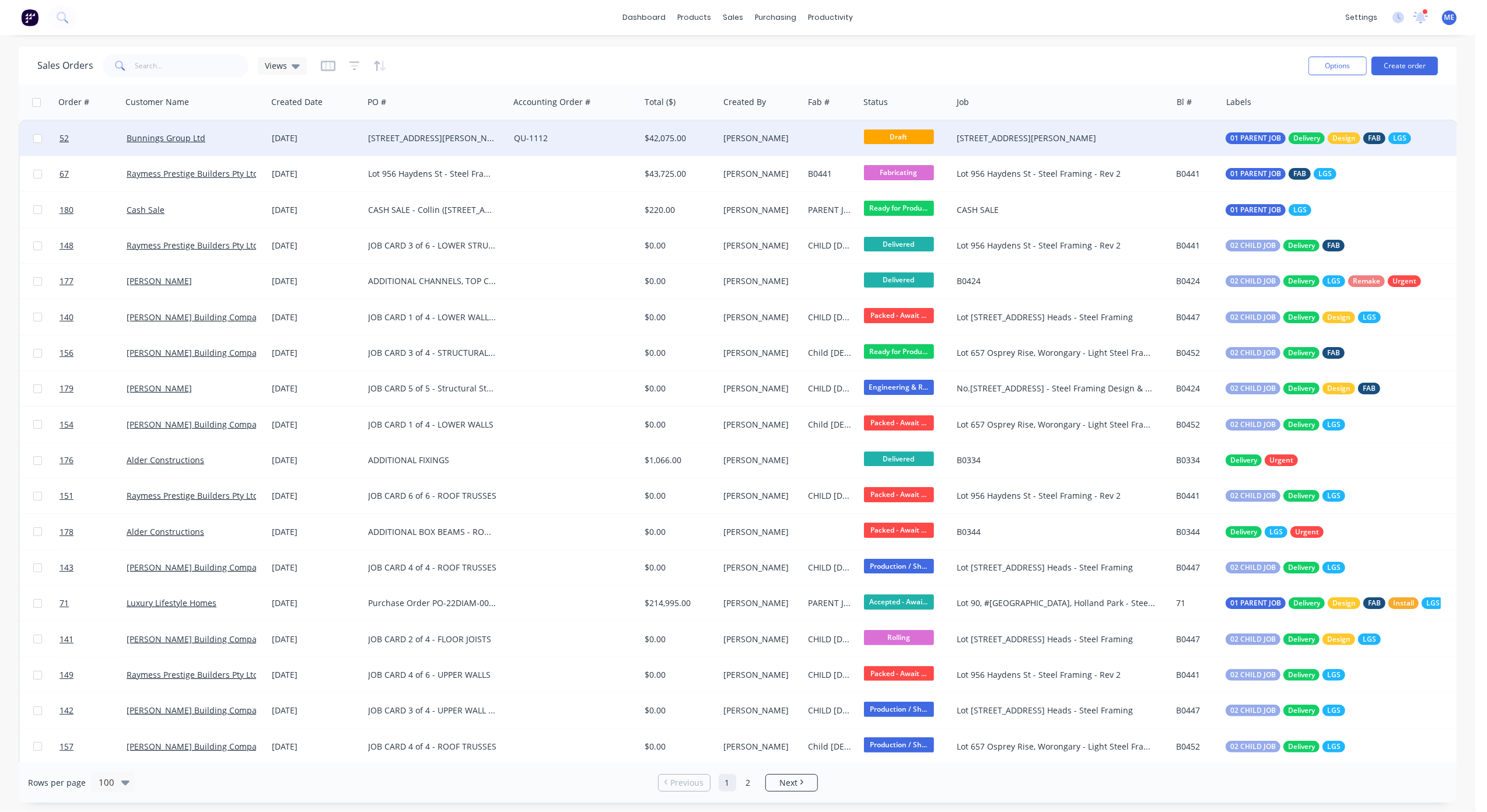
click at [38, 134] on input "checkbox" at bounding box center [38, 139] width 9 height 9
checkbox input "true"
drag, startPoint x: 184, startPoint y: 139, endPoint x: 461, endPoint y: 43, distance: 293.2
click at [462, 42] on div "dashboard products sales purchasing productivity dashboard products Product Cat…" at bounding box center [737, 406] width 1475 height 812
click at [182, 138] on link "Bunnings Group Ltd" at bounding box center [165, 137] width 79 height 11
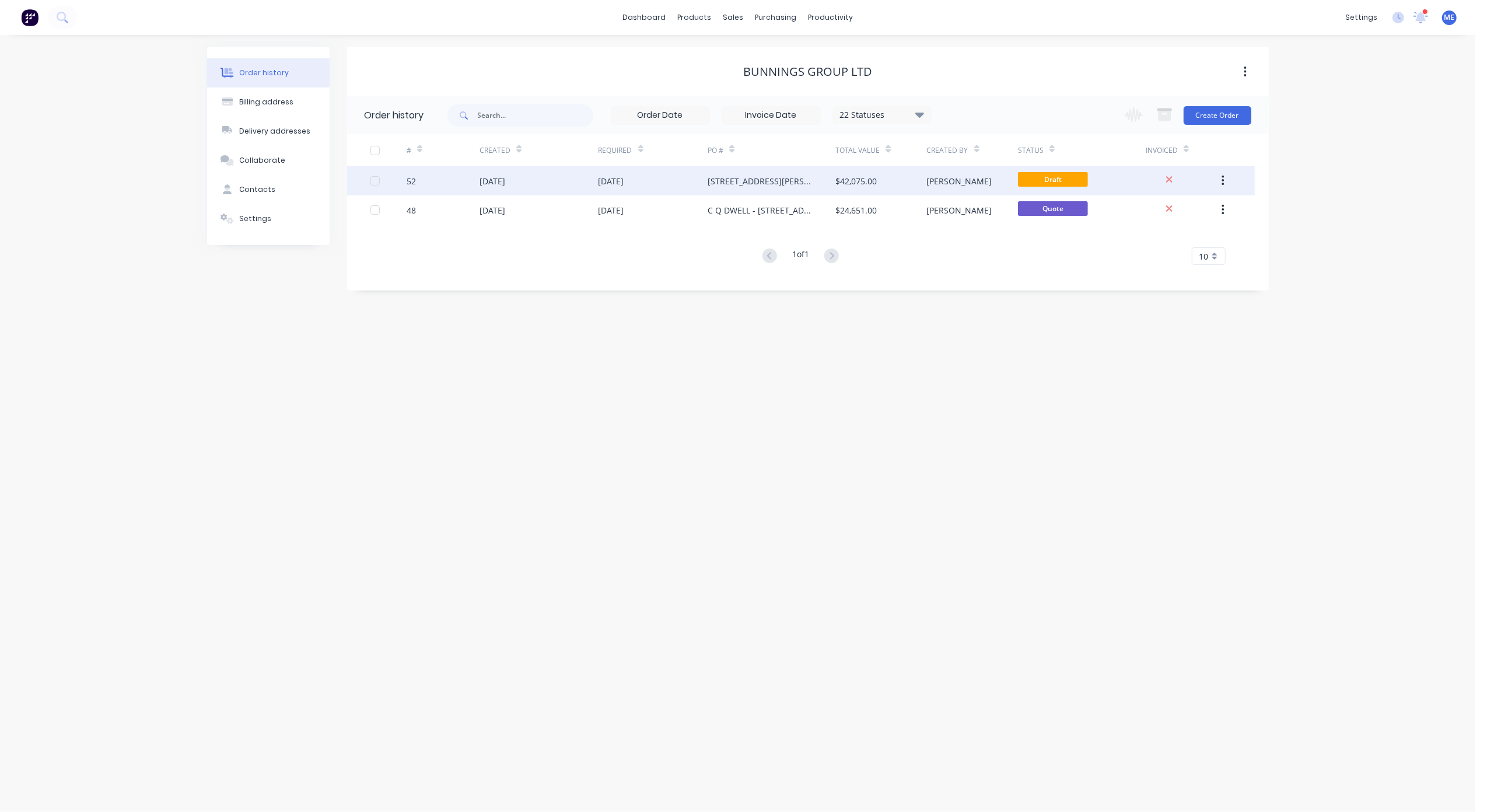
click at [1226, 180] on button "button" at bounding box center [1223, 181] width 28 height 21
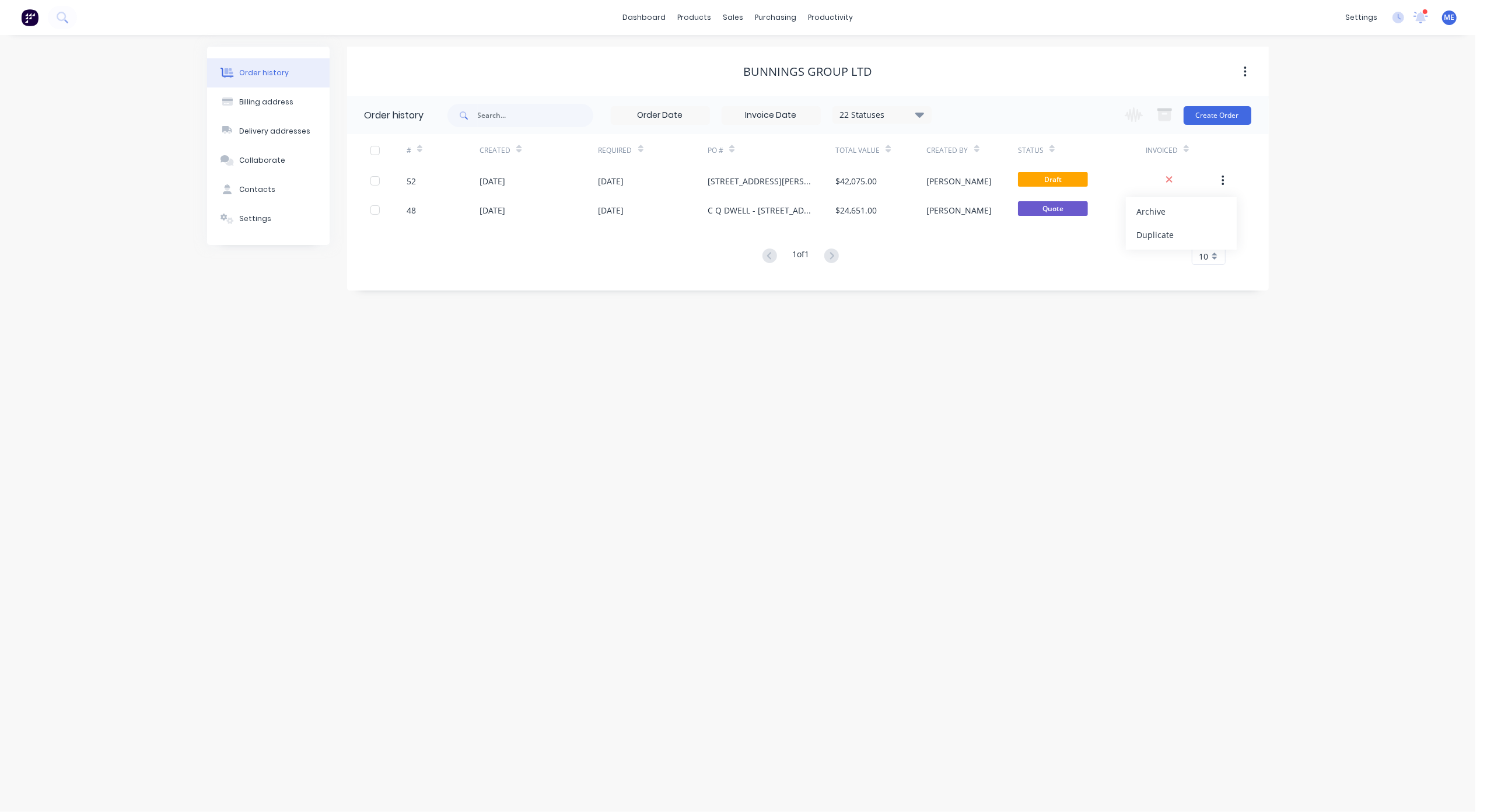
click at [1358, 226] on div "Order history Billing address Delivery addresses Collaborate Contacts Settings …" at bounding box center [737, 423] width 1475 height 777
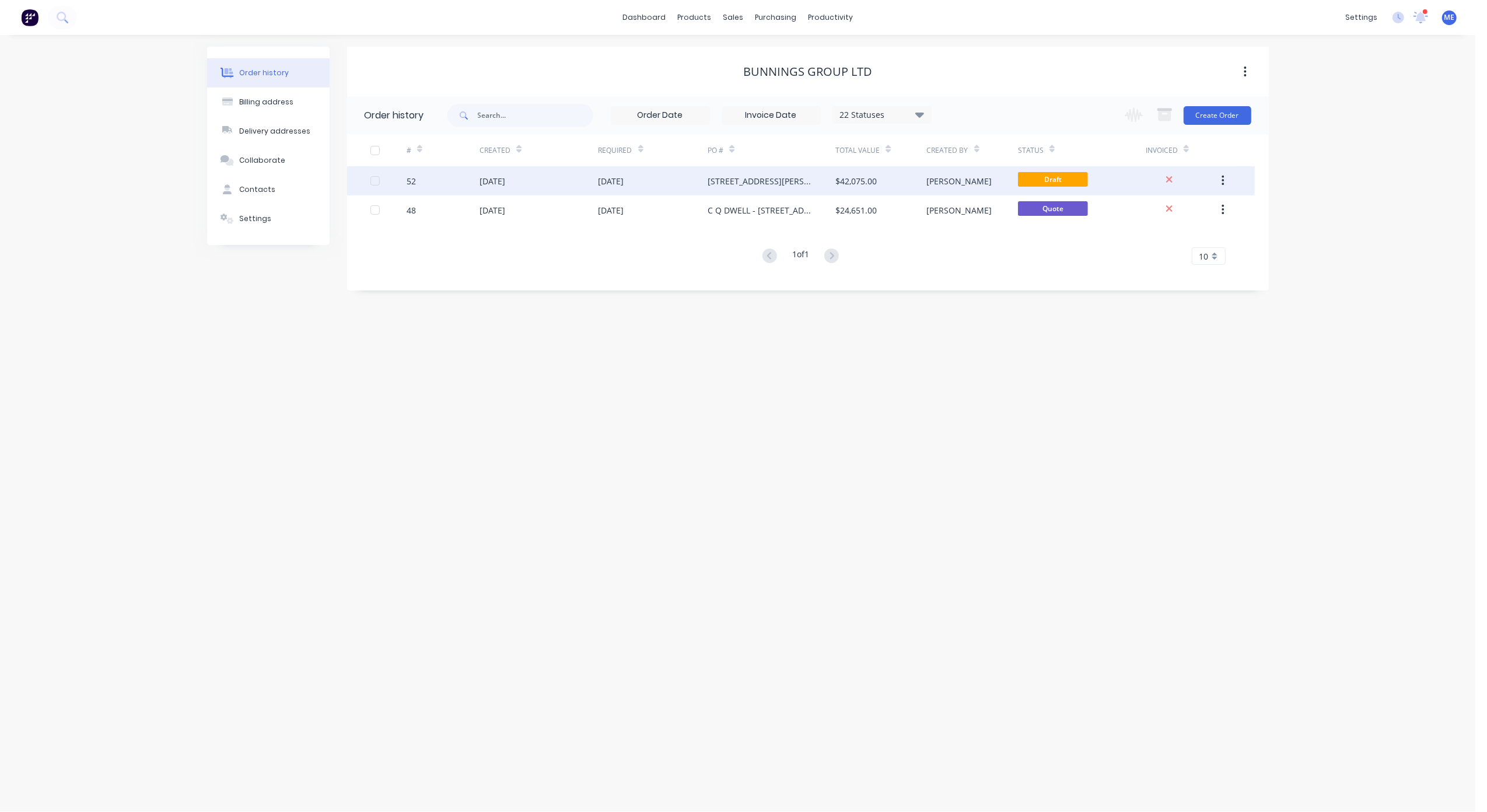
click at [509, 188] on div "[DATE]" at bounding box center [538, 181] width 118 height 29
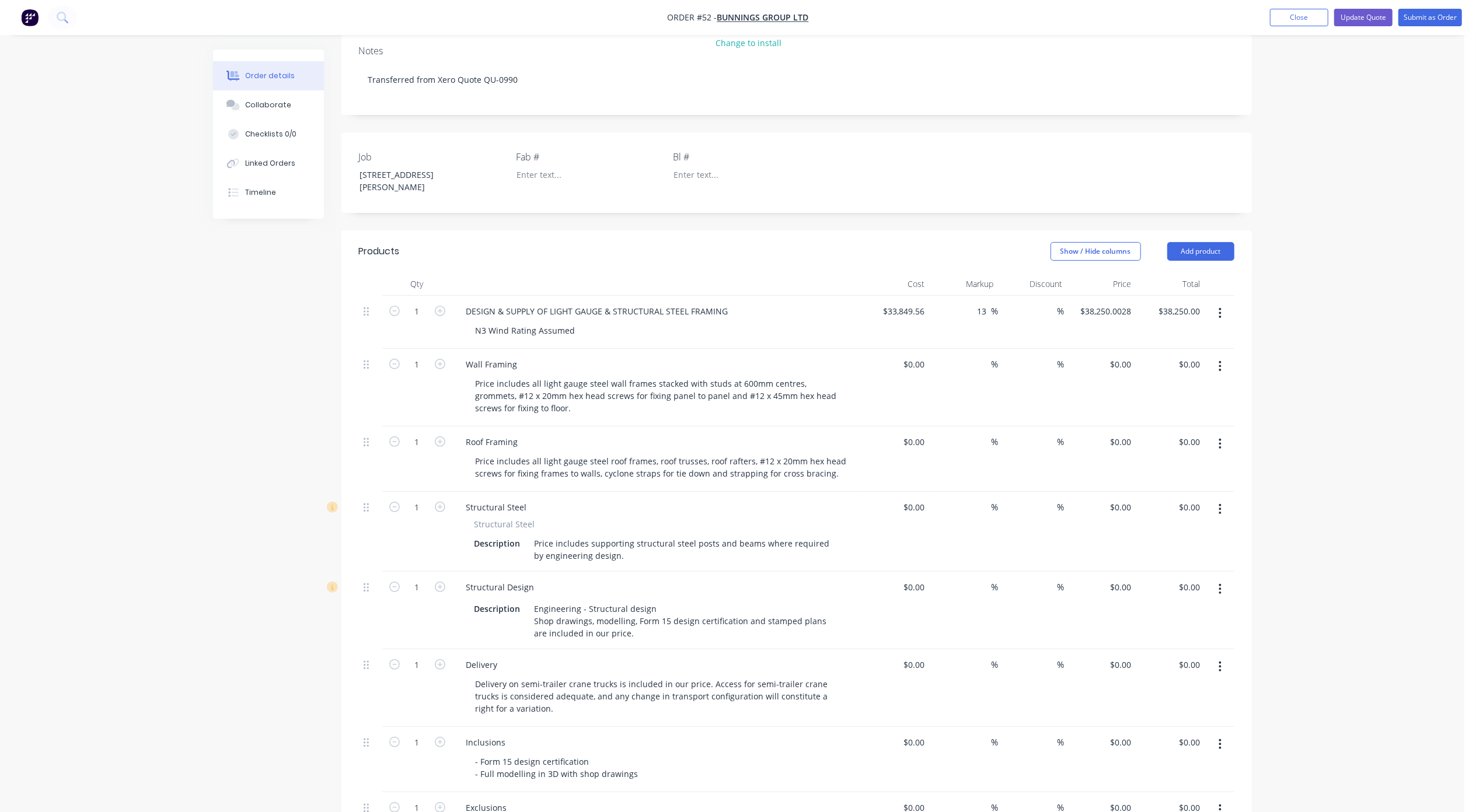
scroll to position [233, 0]
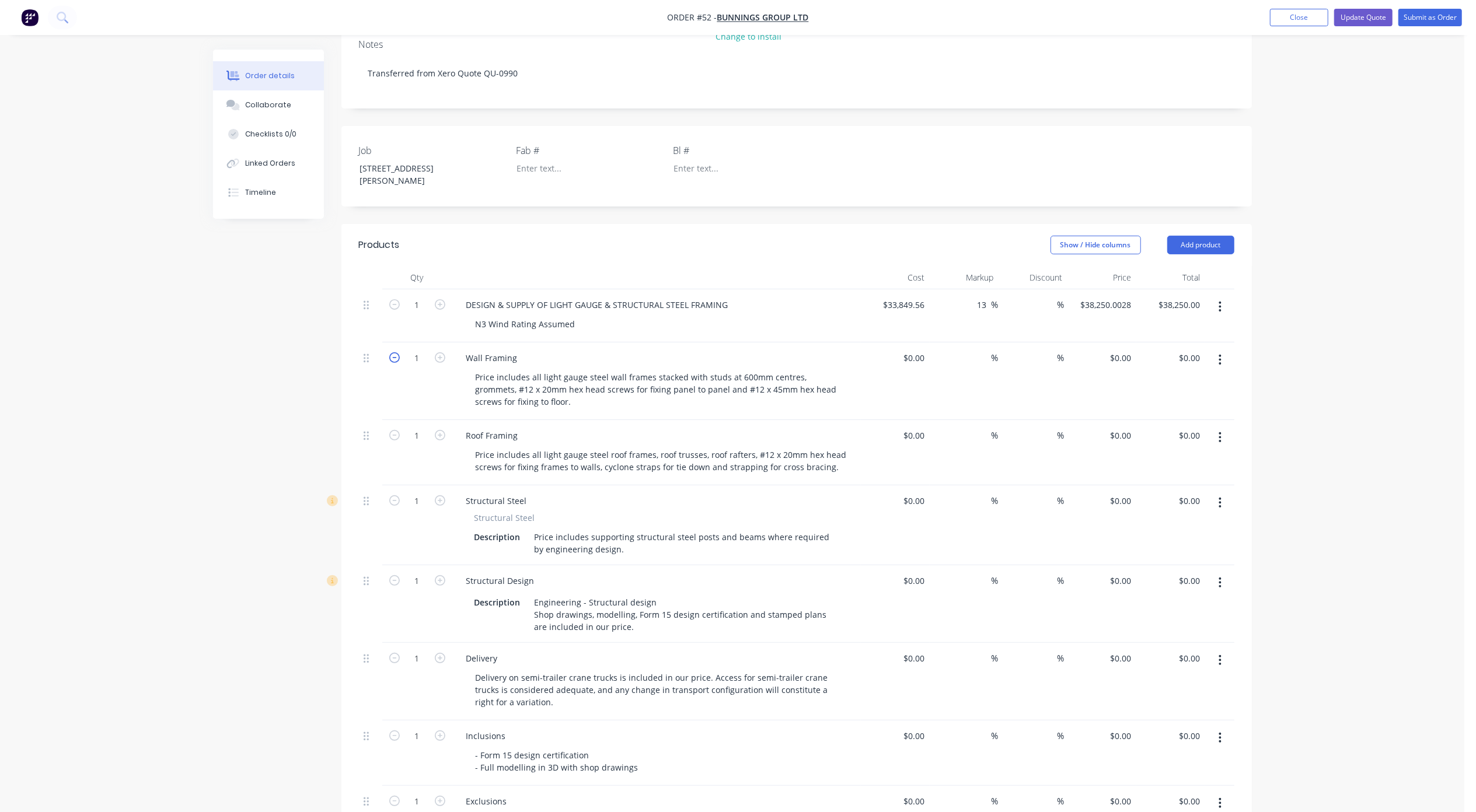
click at [390, 352] on icon "button" at bounding box center [394, 357] width 10 height 10
type input "0"
click at [391, 430] on icon "button" at bounding box center [394, 435] width 10 height 10
type input "0"
click at [395, 495] on icon "button" at bounding box center [394, 500] width 10 height 10
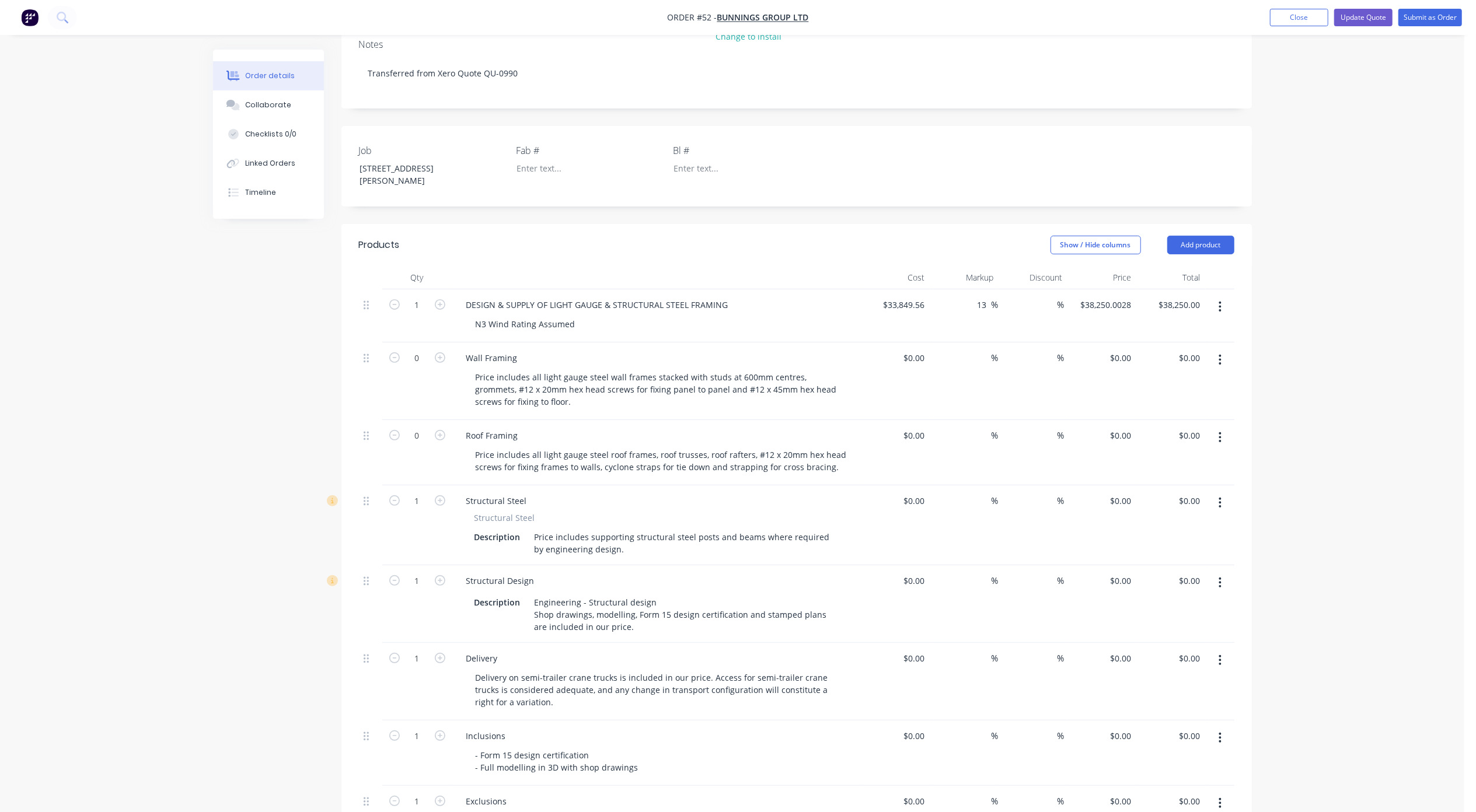
type input "0"
click at [393, 575] on icon "button" at bounding box center [394, 580] width 10 height 10
type input "0"
click at [397, 652] on icon "button" at bounding box center [394, 657] width 10 height 10
type input "0"
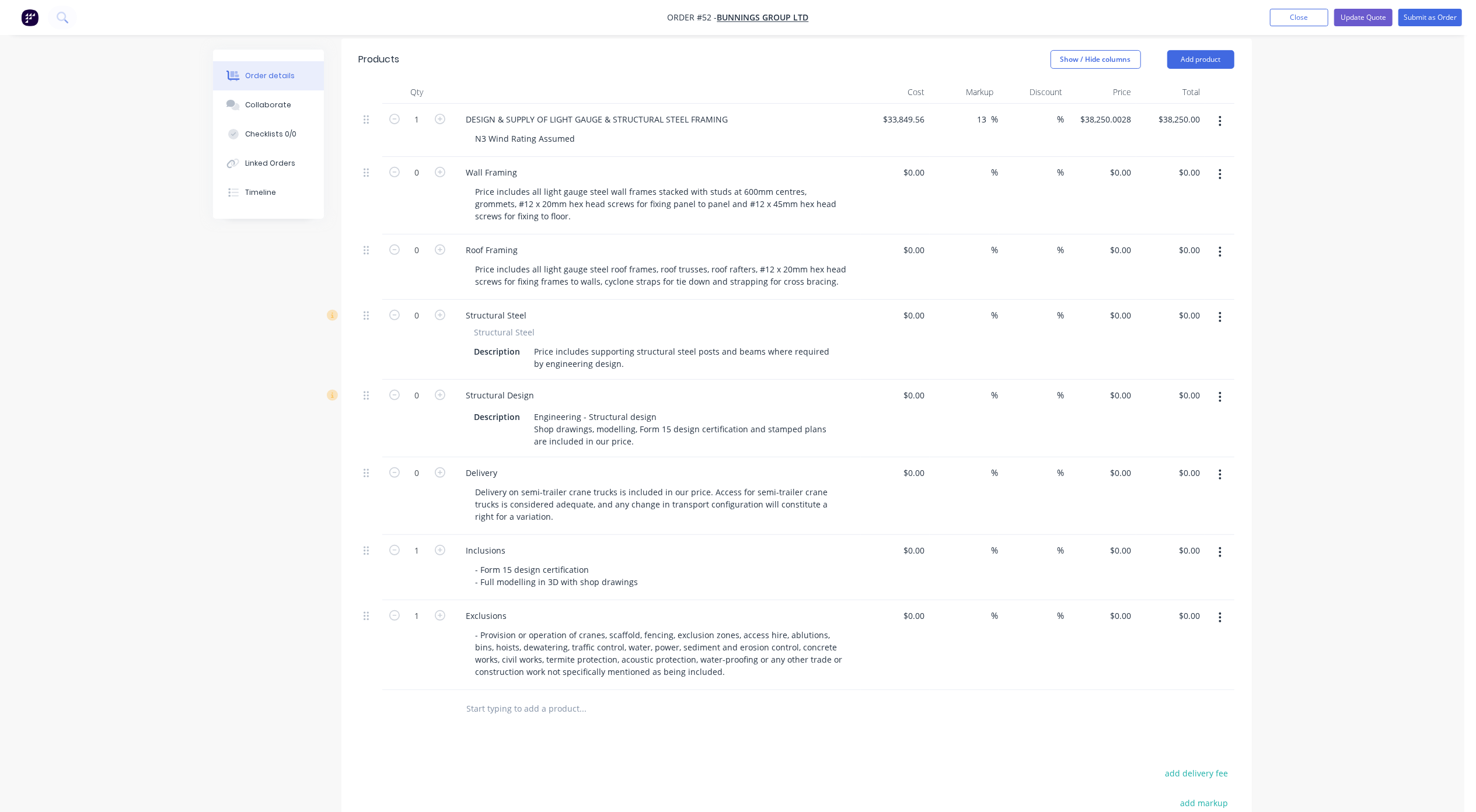
scroll to position [467, 0]
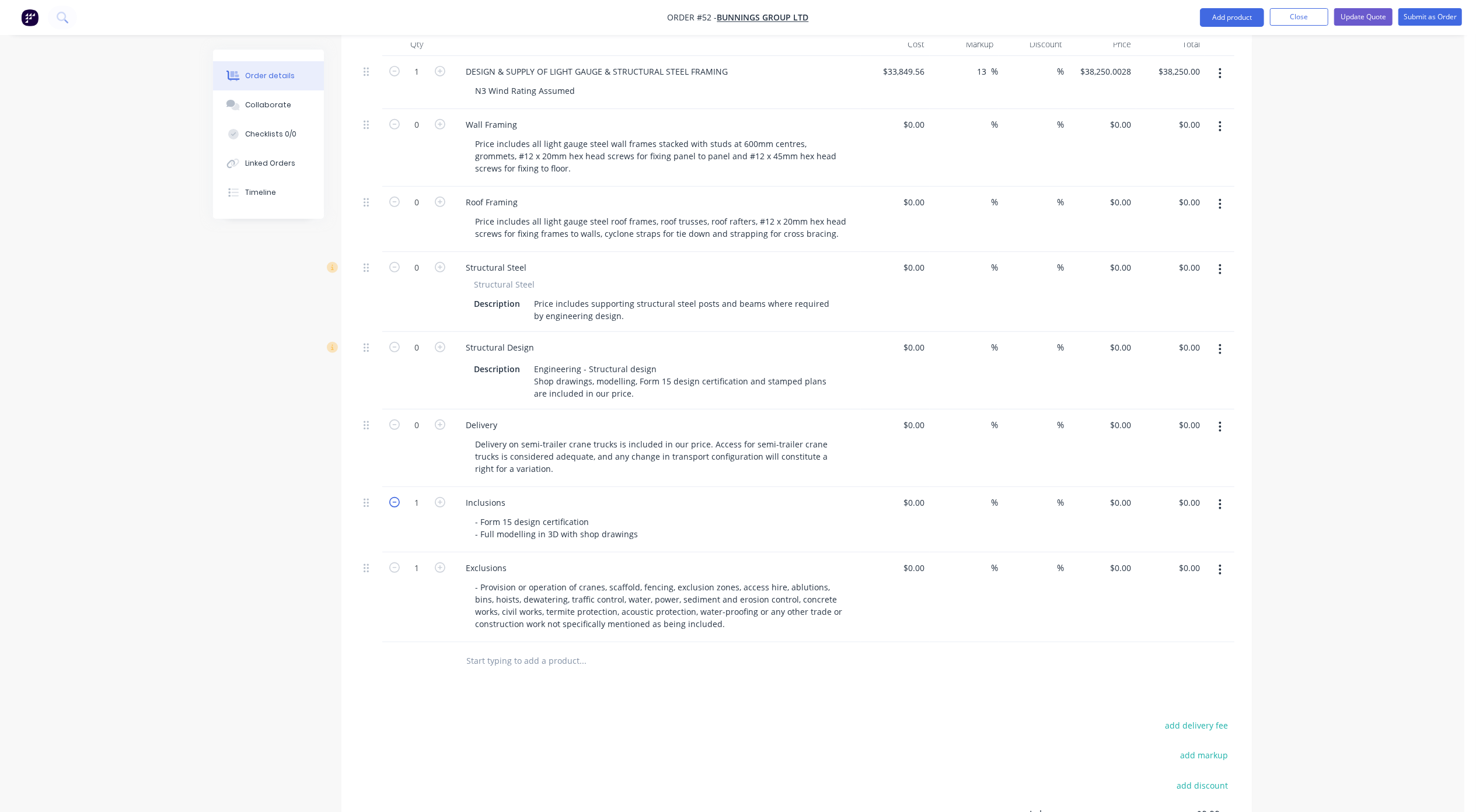
click at [396, 497] on icon "button" at bounding box center [394, 502] width 10 height 10
type input "0"
click at [393, 562] on icon "button" at bounding box center [394, 567] width 10 height 10
type input "0"
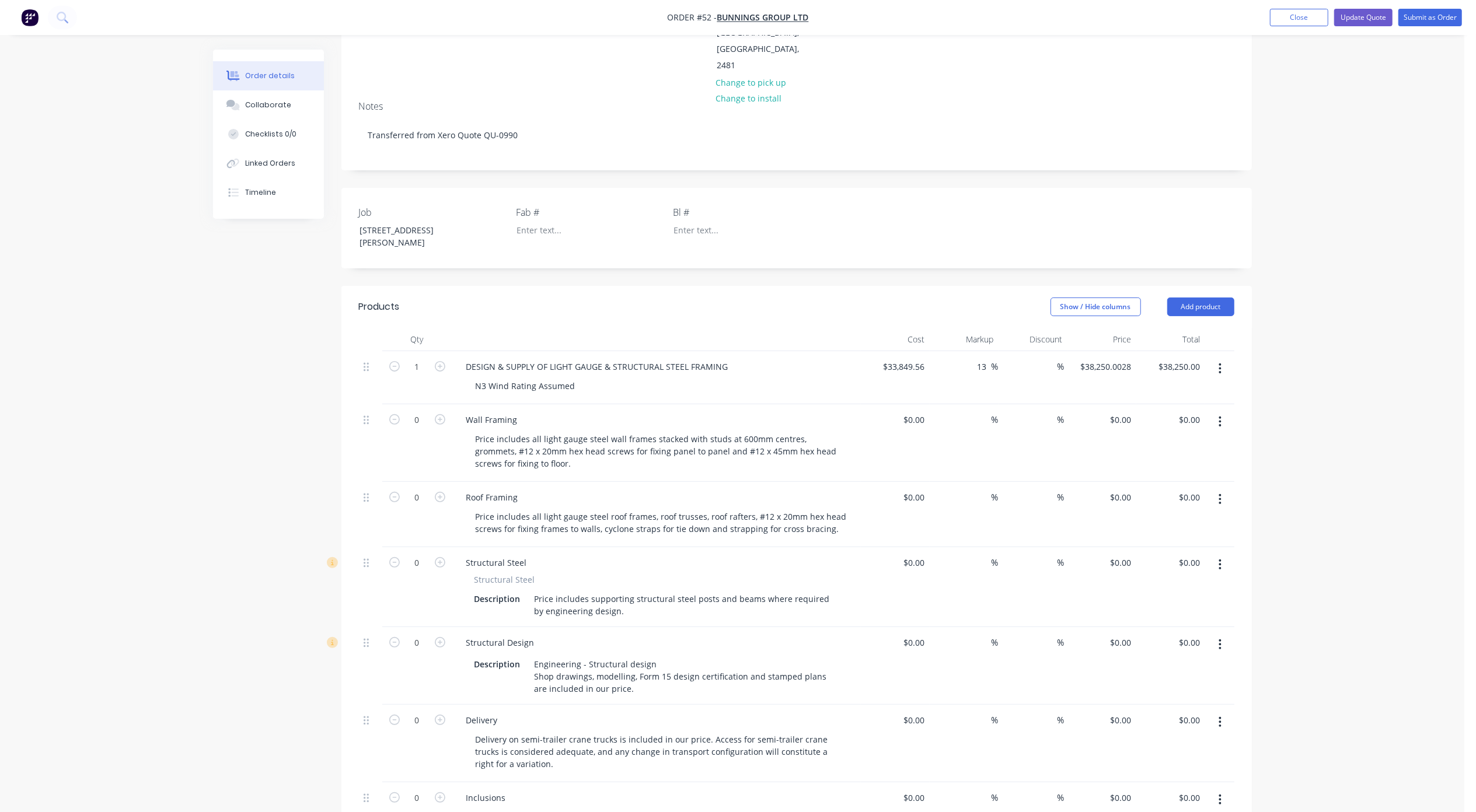
scroll to position [155, 0]
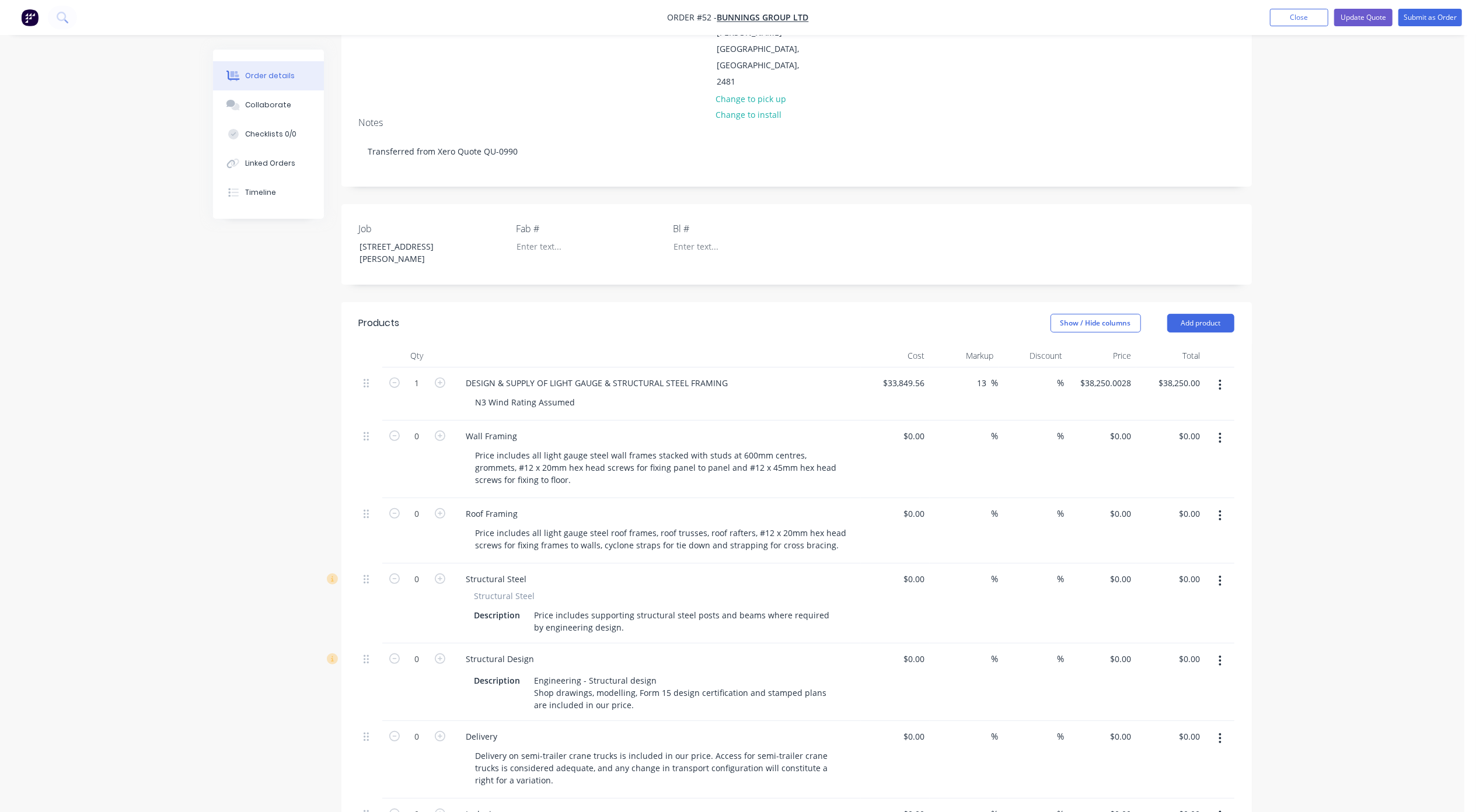
click at [1221, 427] on button "button" at bounding box center [1220, 438] width 28 height 21
click at [1154, 530] on div "Delete" at bounding box center [1179, 538] width 90 height 17
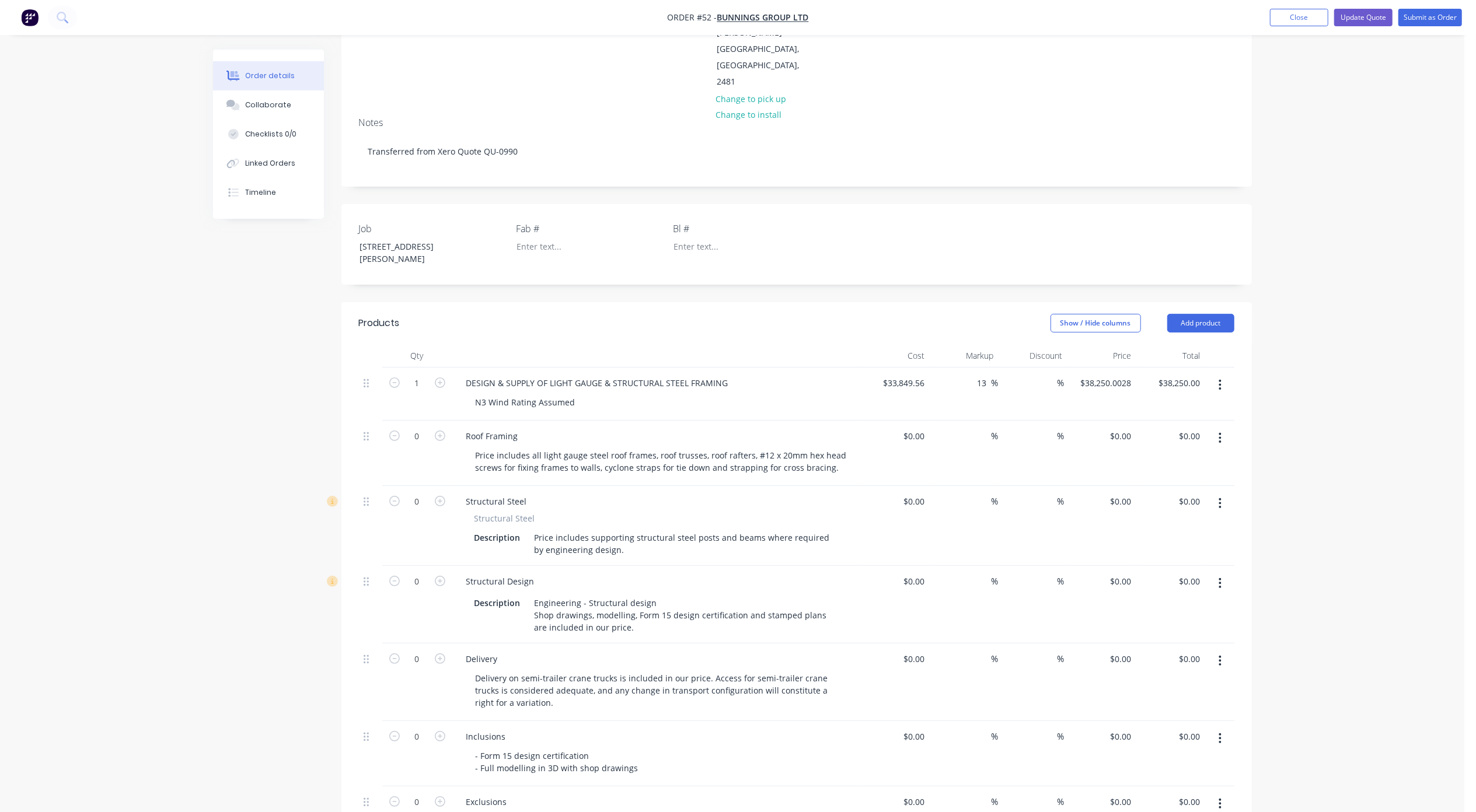
click at [1220, 432] on icon "button" at bounding box center [1220, 438] width 2 height 10
click at [1174, 527] on button "Delete" at bounding box center [1178, 538] width 111 height 23
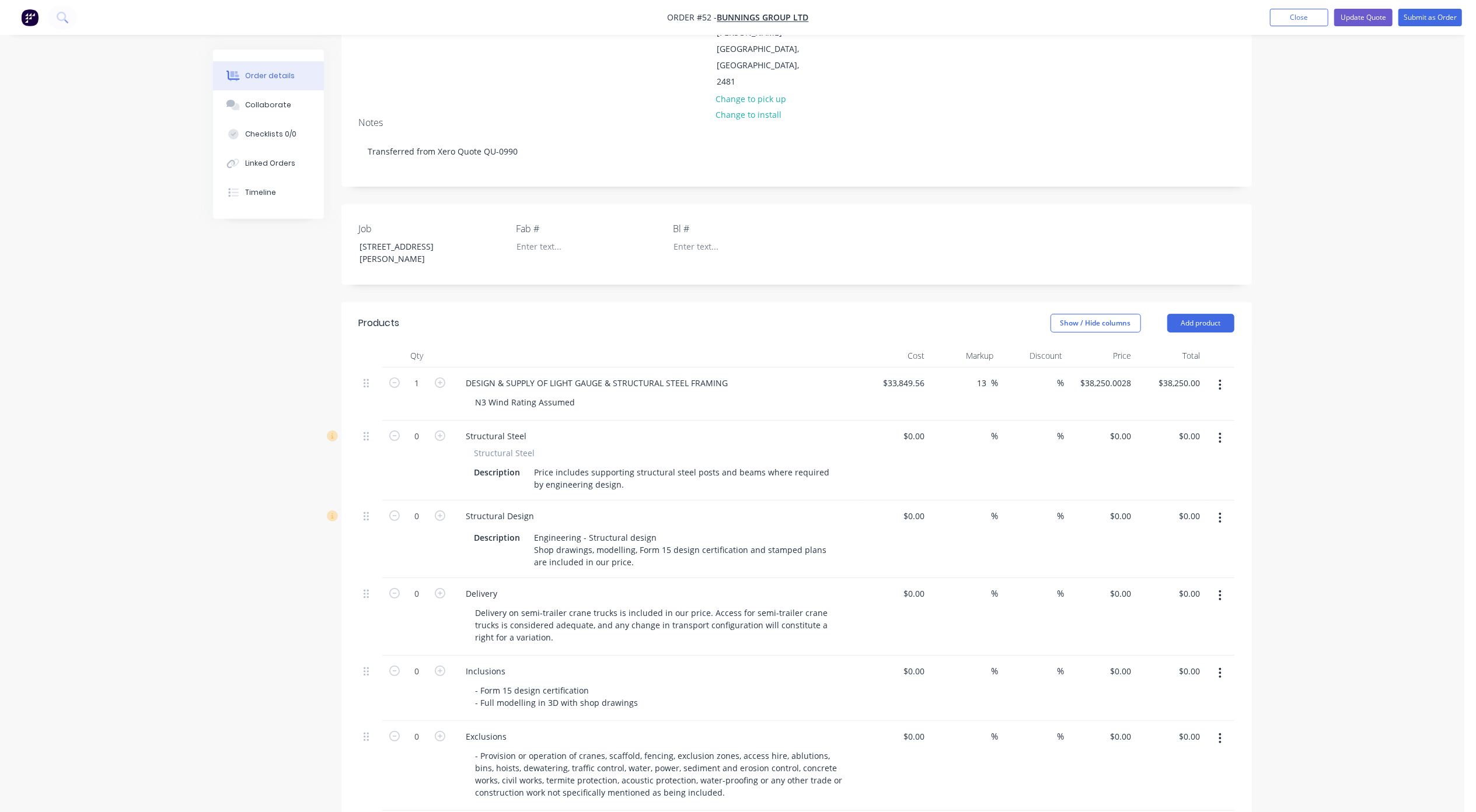
click at [1223, 427] on button "button" at bounding box center [1220, 438] width 28 height 21
click at [1172, 530] on div "Delete" at bounding box center [1179, 538] width 90 height 17
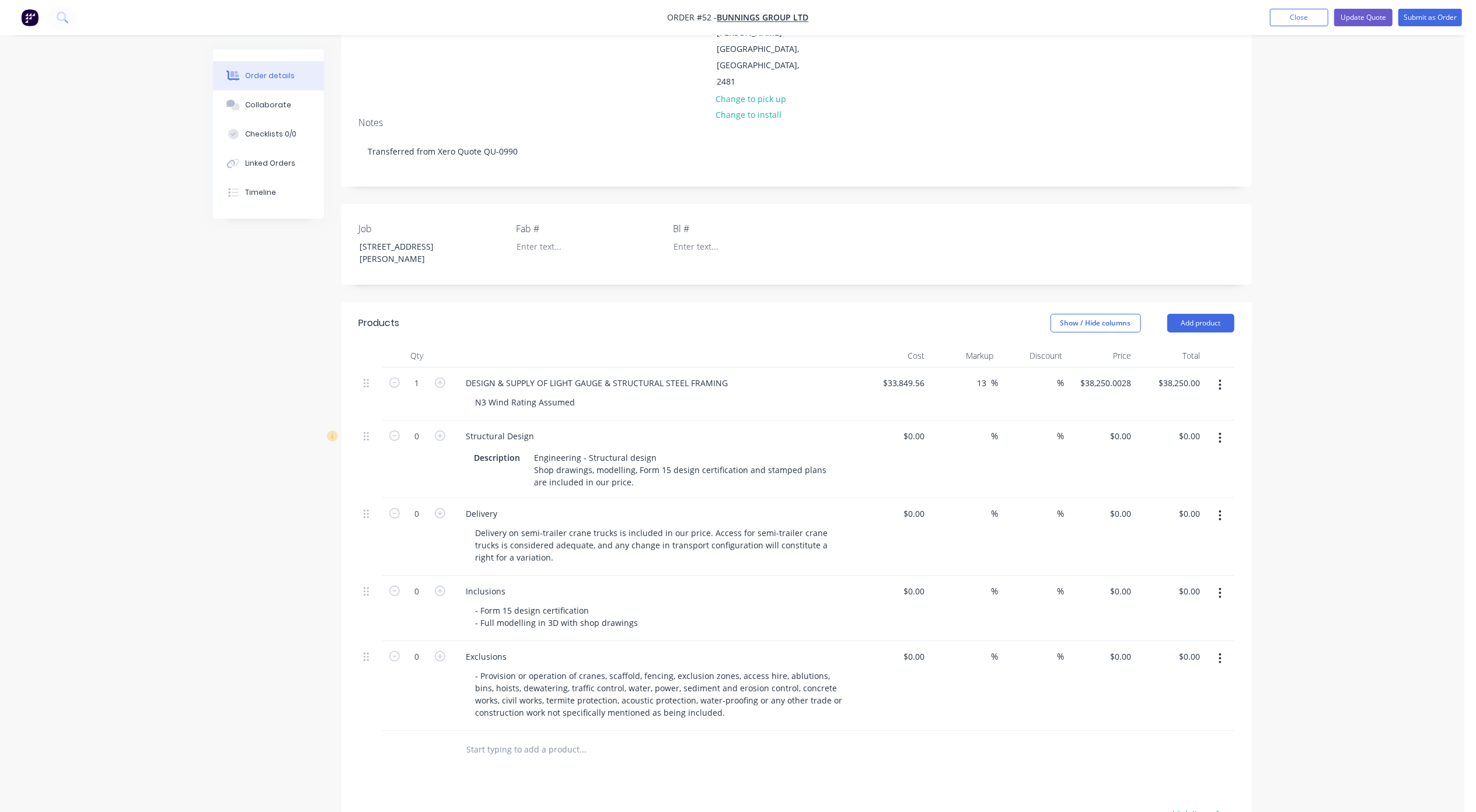
click at [1218, 432] on icon "button" at bounding box center [1220, 438] width 3 height 13
click at [1158, 530] on div "Delete" at bounding box center [1179, 538] width 90 height 17
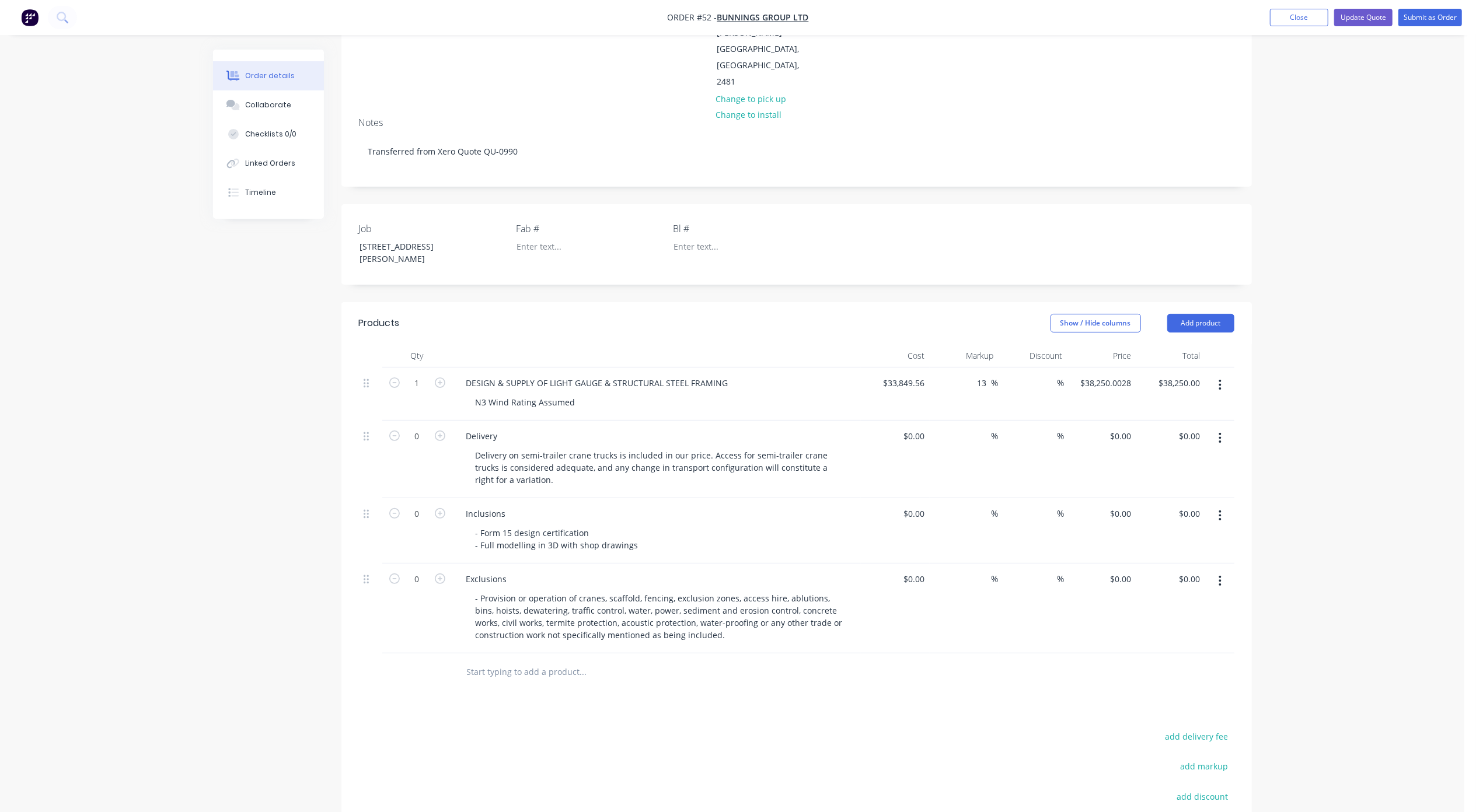
click at [1220, 427] on button "button" at bounding box center [1220, 438] width 28 height 21
click at [1170, 530] on div "Delete" at bounding box center [1179, 538] width 90 height 17
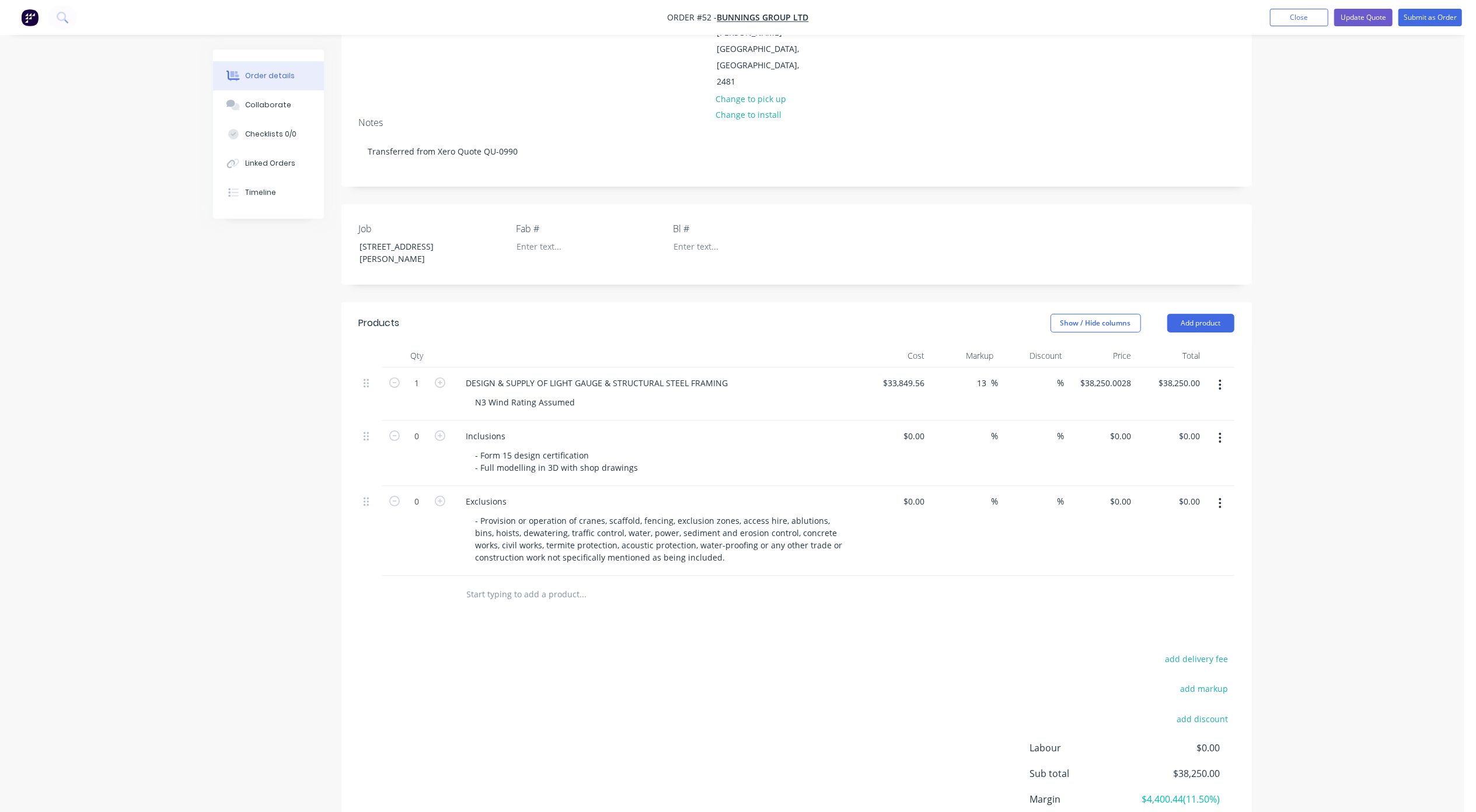
click at [1215, 427] on button "button" at bounding box center [1220, 438] width 28 height 21
drag, startPoint x: 1167, startPoint y: 502, endPoint x: 1220, endPoint y: 451, distance: 73.6
click at [1167, 530] on div "Delete" at bounding box center [1179, 538] width 90 height 17
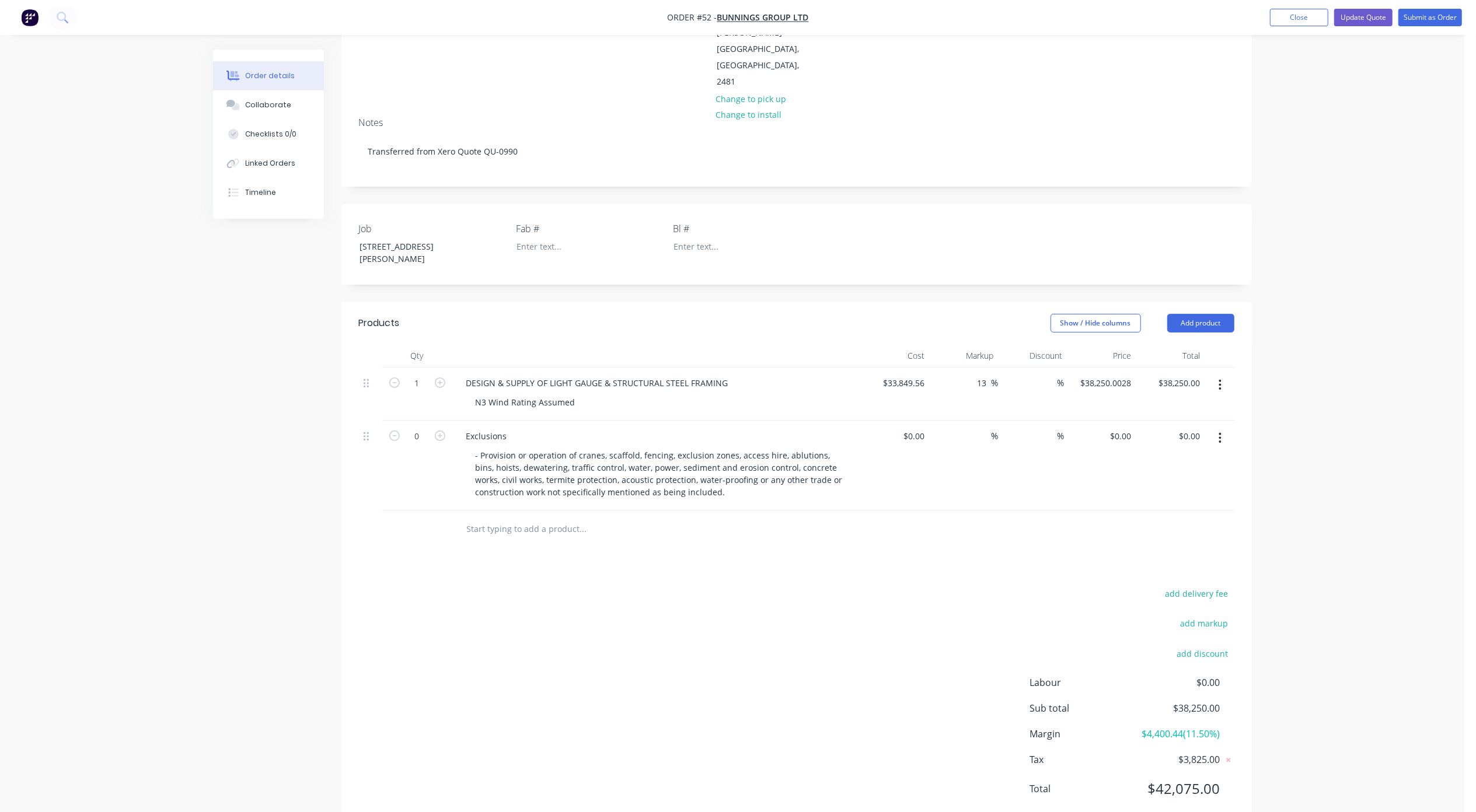
click at [1223, 427] on button "button" at bounding box center [1220, 438] width 28 height 21
click at [1177, 530] on div "Delete" at bounding box center [1179, 538] width 90 height 17
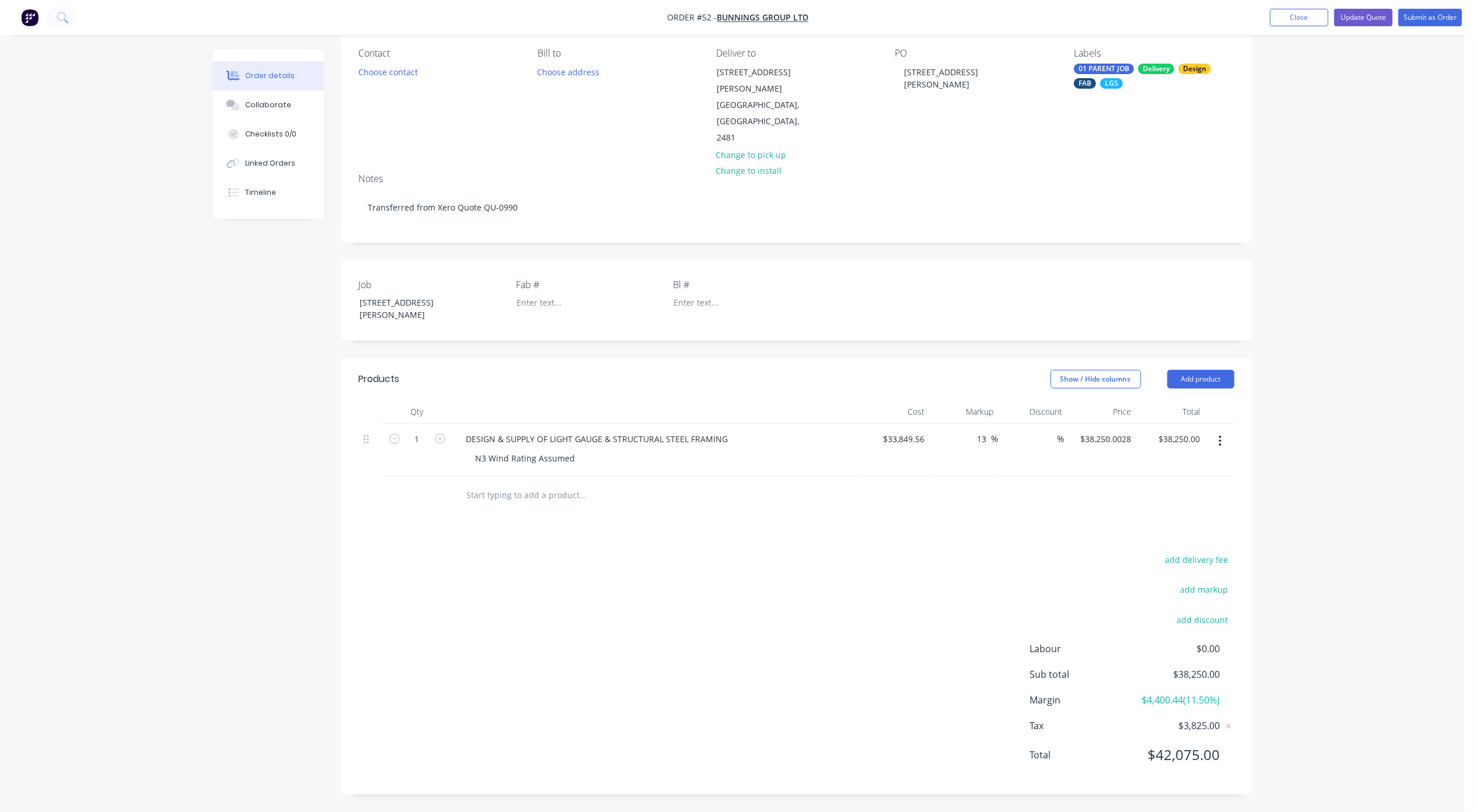
scroll to position [67, 0]
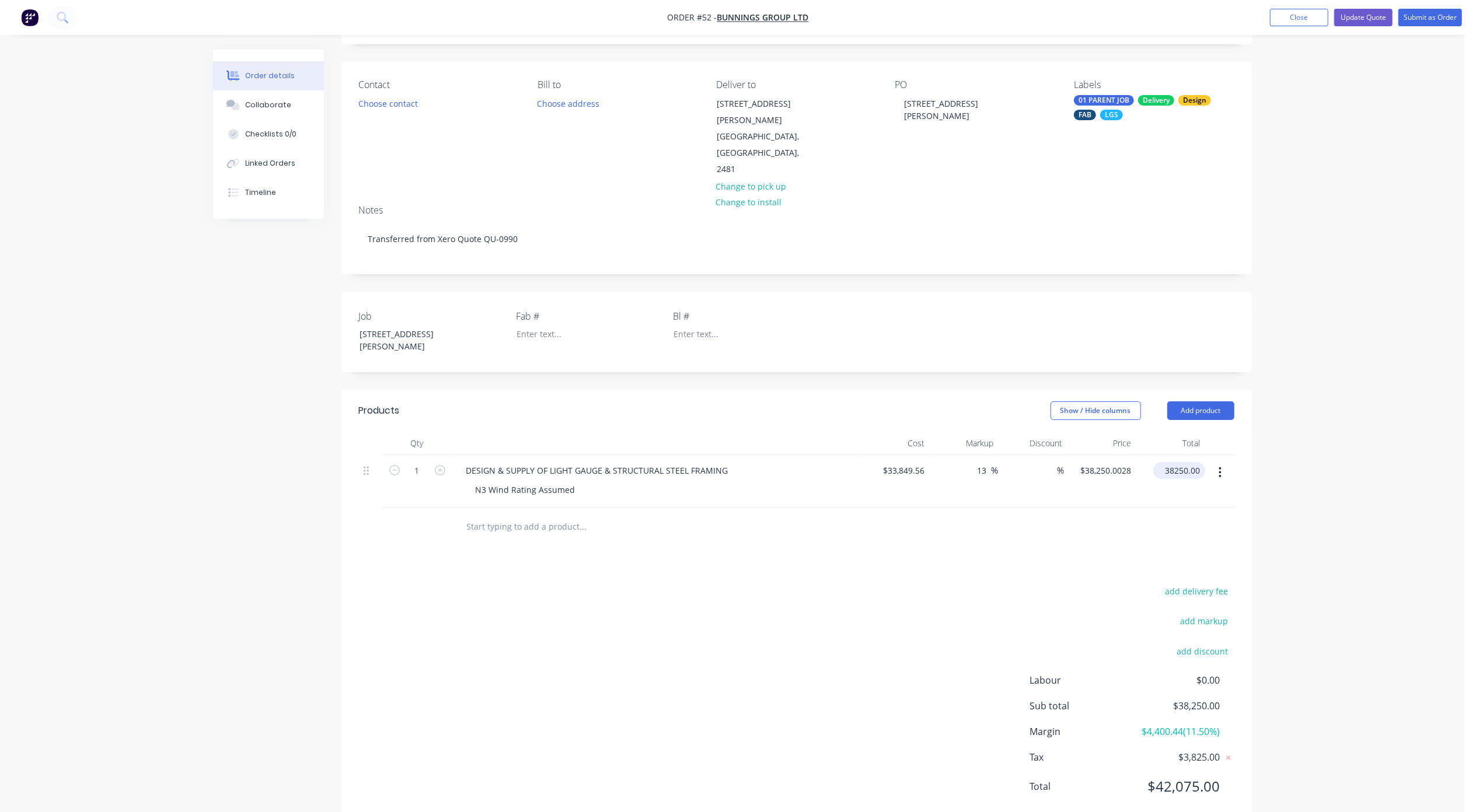
click at [1175, 462] on input "38250.00" at bounding box center [1181, 470] width 47 height 17
type input "385000"
type input "1037.39"
type input "$385,000.00"
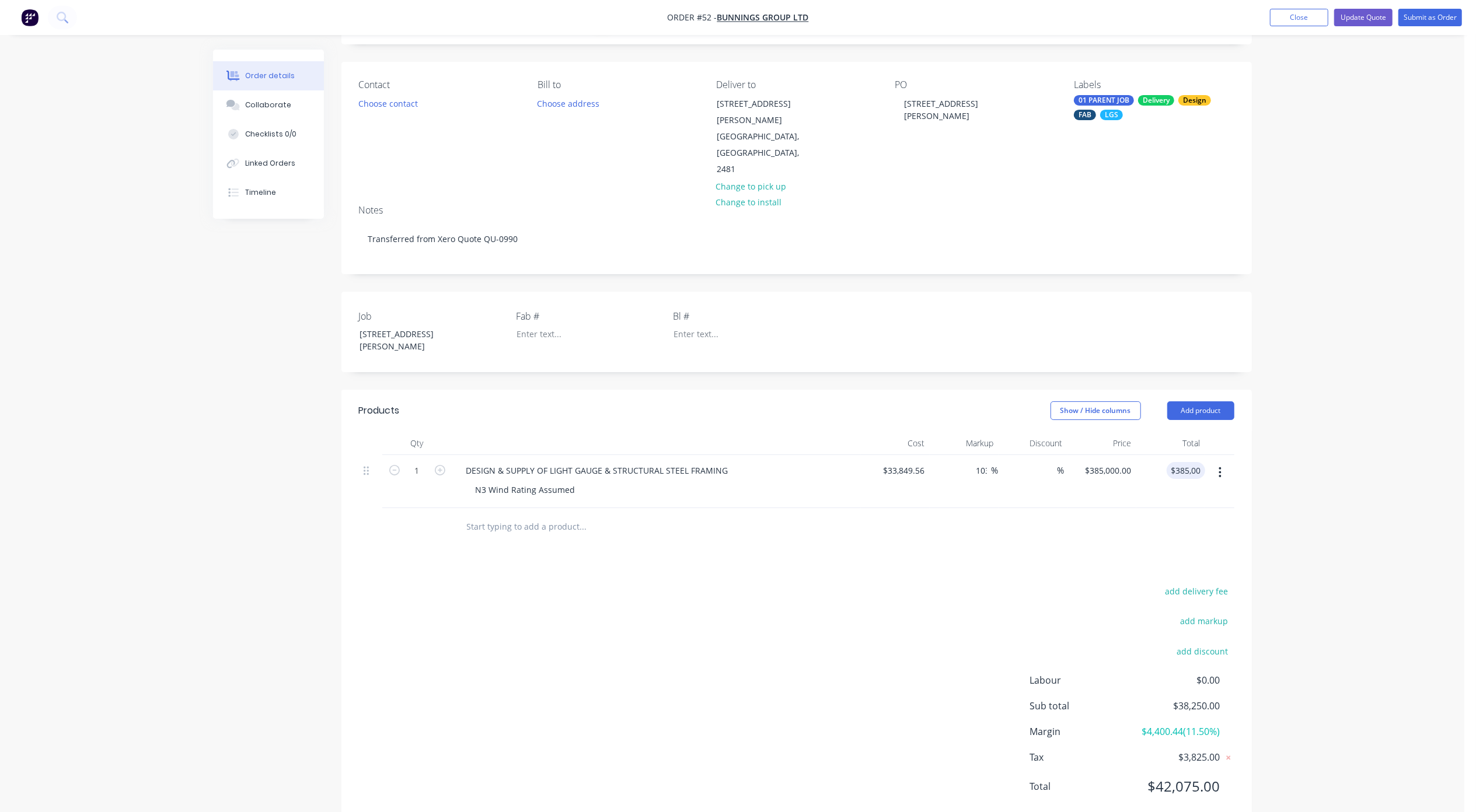
click at [1297, 471] on div "Order details Collaborate Checklists 0/0 Linked Orders Timeline Order details C…" at bounding box center [732, 387] width 1464 height 911
click at [913, 462] on input "33849.56" at bounding box center [905, 470] width 47 height 17
type input "$200,000.00"
type input "$2,274,771.0753"
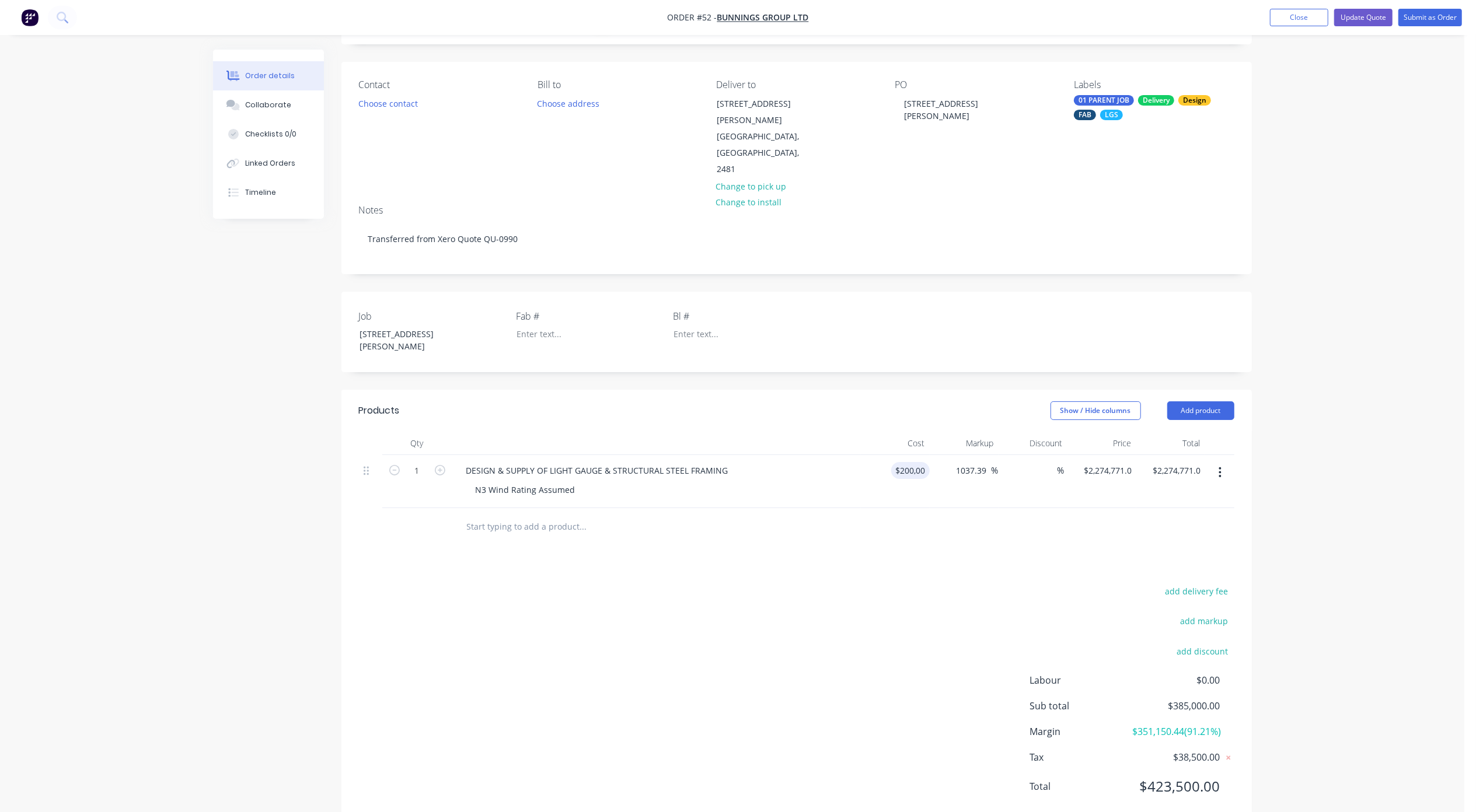
click at [1358, 514] on div "Order details Collaborate Checklists 0/0 Linked Orders Timeline Order details C…" at bounding box center [732, 387] width 1464 height 911
click at [1172, 462] on input "2274771.08" at bounding box center [1175, 470] width 59 height 17
type input "385000"
type input "92.5"
type input "$385,000.00"
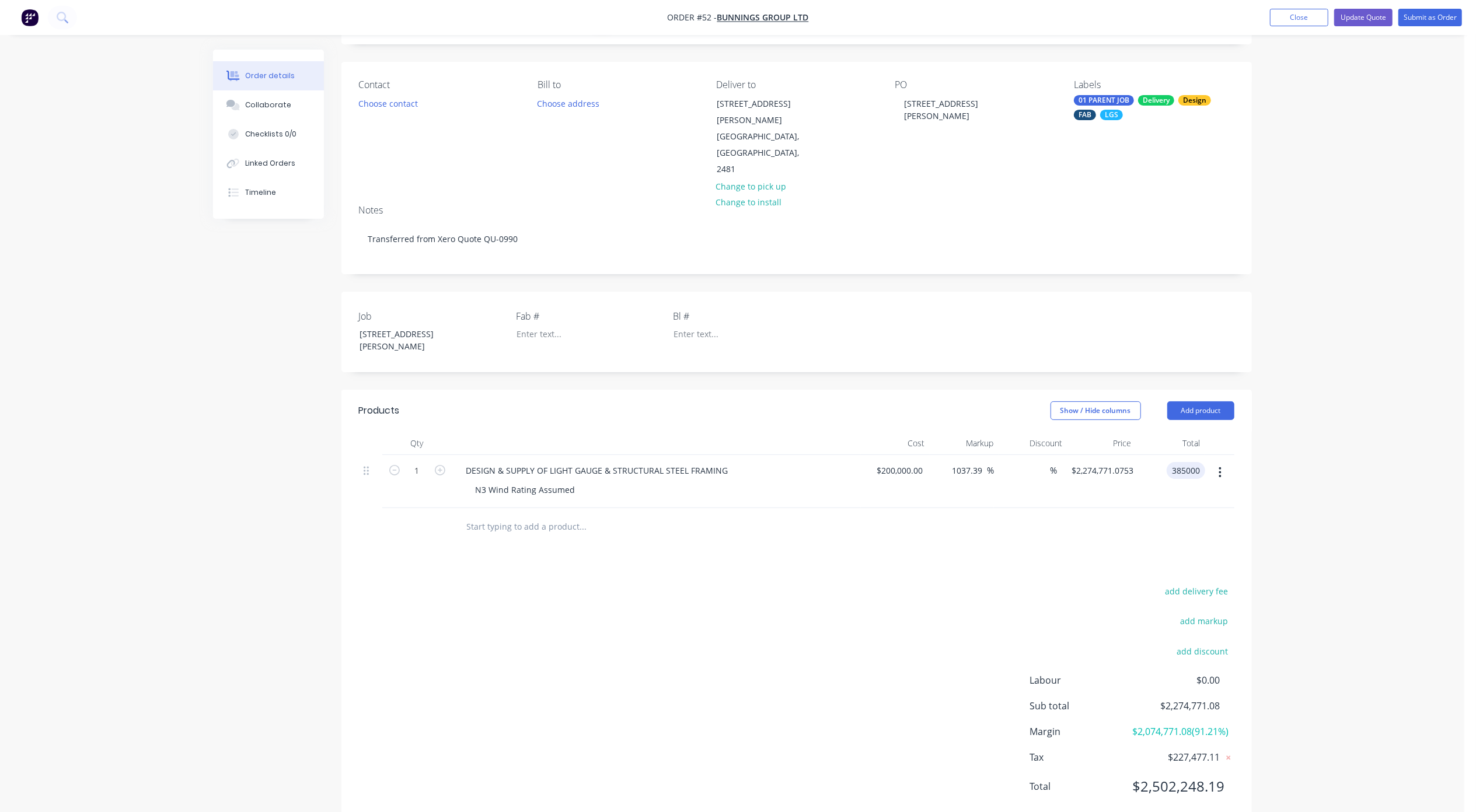
type input "$385,000.00"
click at [1284, 476] on div "Order details Collaborate Checklists 0/0 Linked Orders Timeline Order details C…" at bounding box center [732, 387] width 1464 height 911
click at [1207, 643] on button "add discount" at bounding box center [1202, 651] width 64 height 16
type input "Bunnings"
click at [1204, 643] on input at bounding box center [1188, 652] width 52 height 17
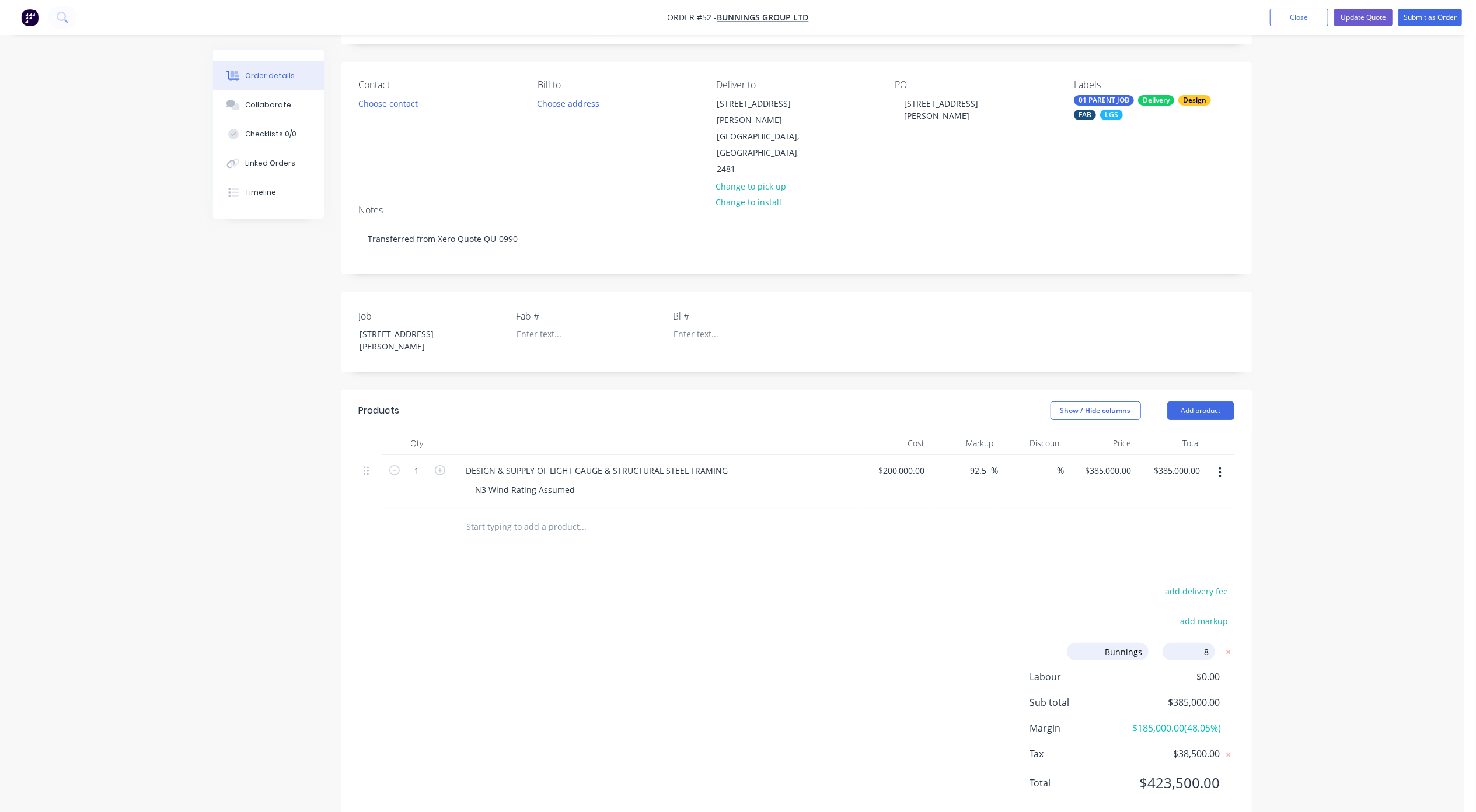
type input "8%"
click at [1393, 649] on div "Order details Collaborate Checklists 0/0 Linked Orders Timeline Order details C…" at bounding box center [732, 386] width 1464 height 908
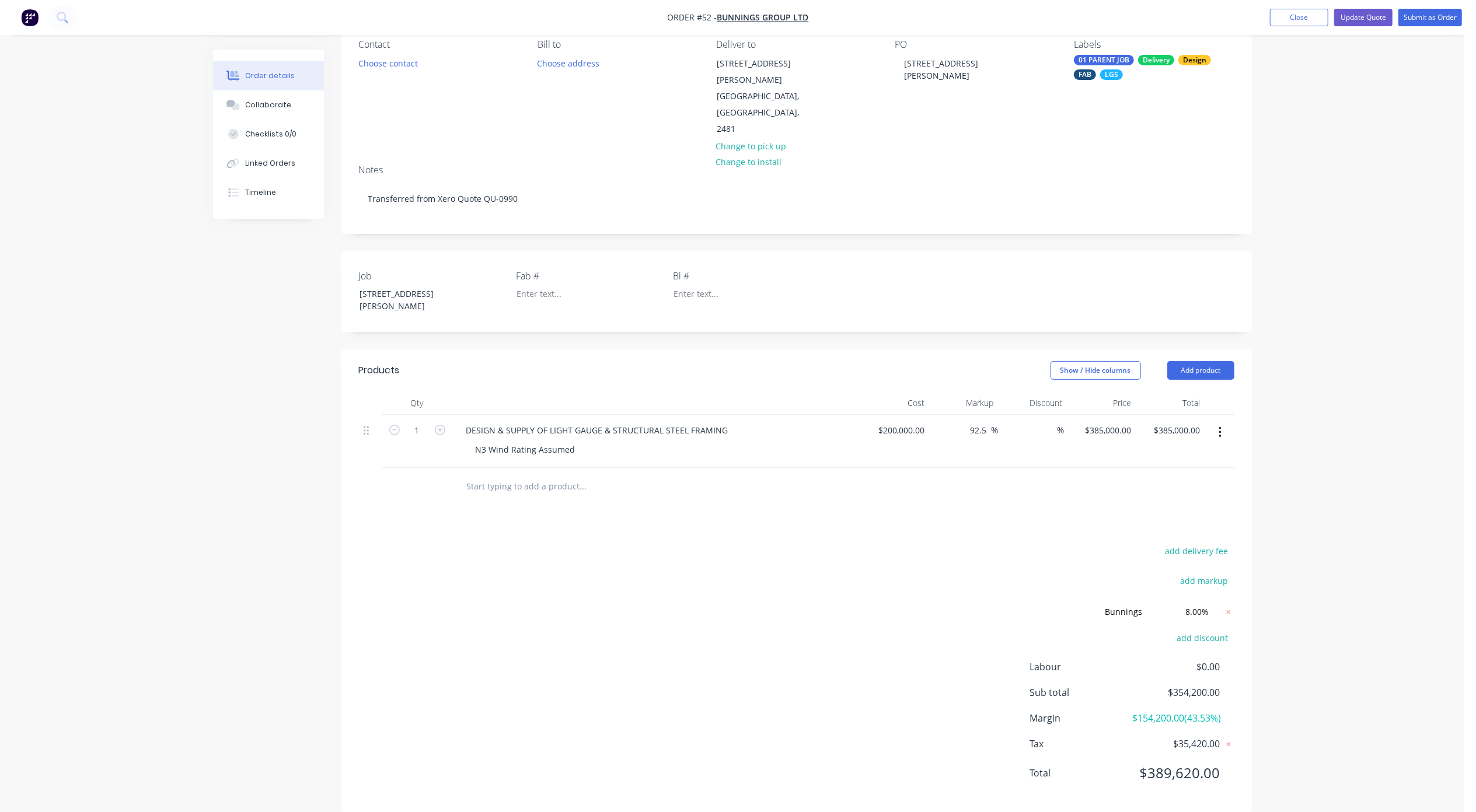
scroll to position [108, 0]
click at [1331, 423] on div "Order details Collaborate Checklists 0/0 Linked Orders Timeline Order details C…" at bounding box center [732, 361] width 1464 height 938
click at [558, 440] on div "N3 Wind Rating Assumed" at bounding box center [525, 448] width 118 height 17
click at [559, 440] on div "N3 Wind Rating Assumed" at bounding box center [525, 448] width 118 height 17
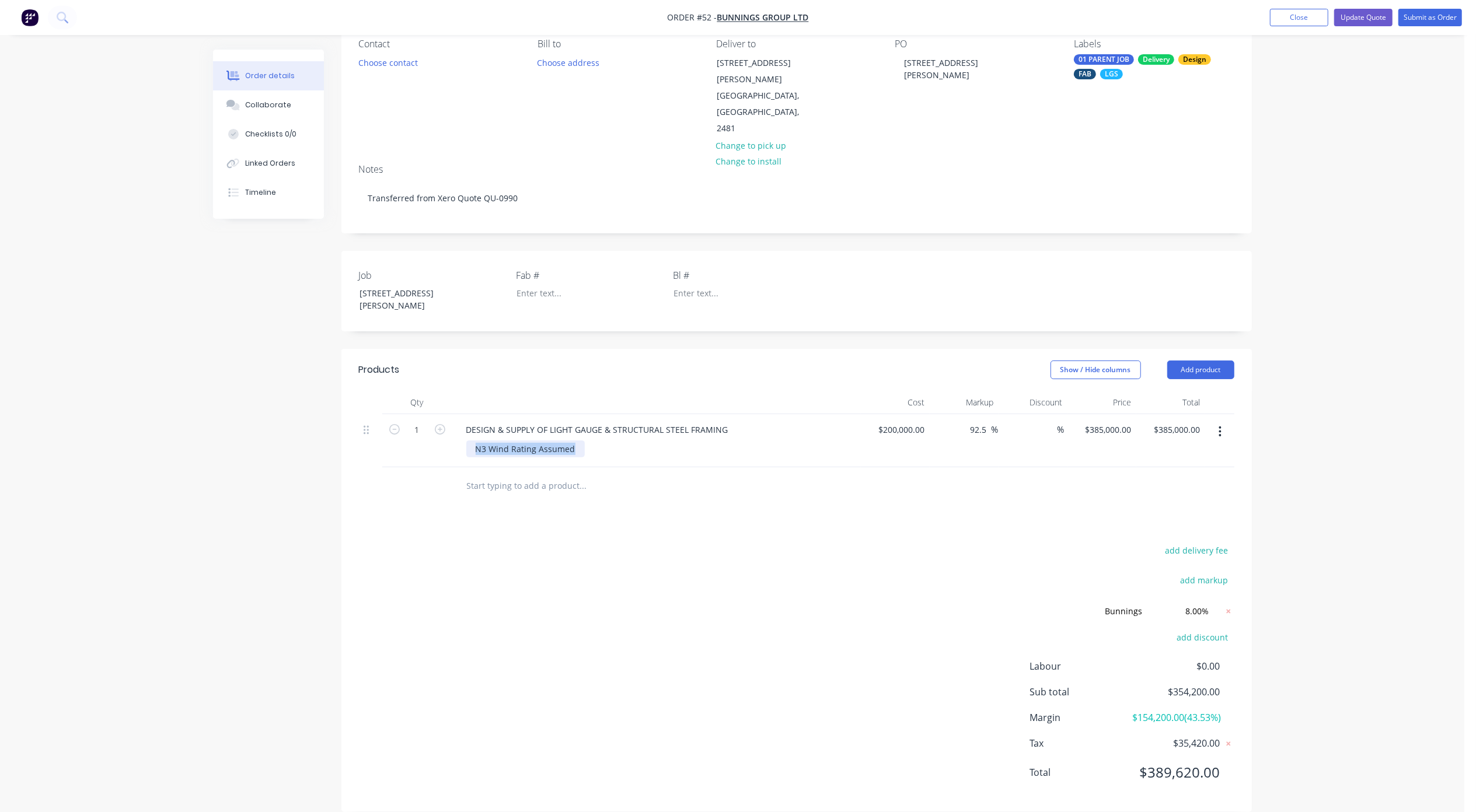
click at [559, 440] on div "N3 Wind Rating Assumed" at bounding box center [525, 448] width 118 height 17
paste div
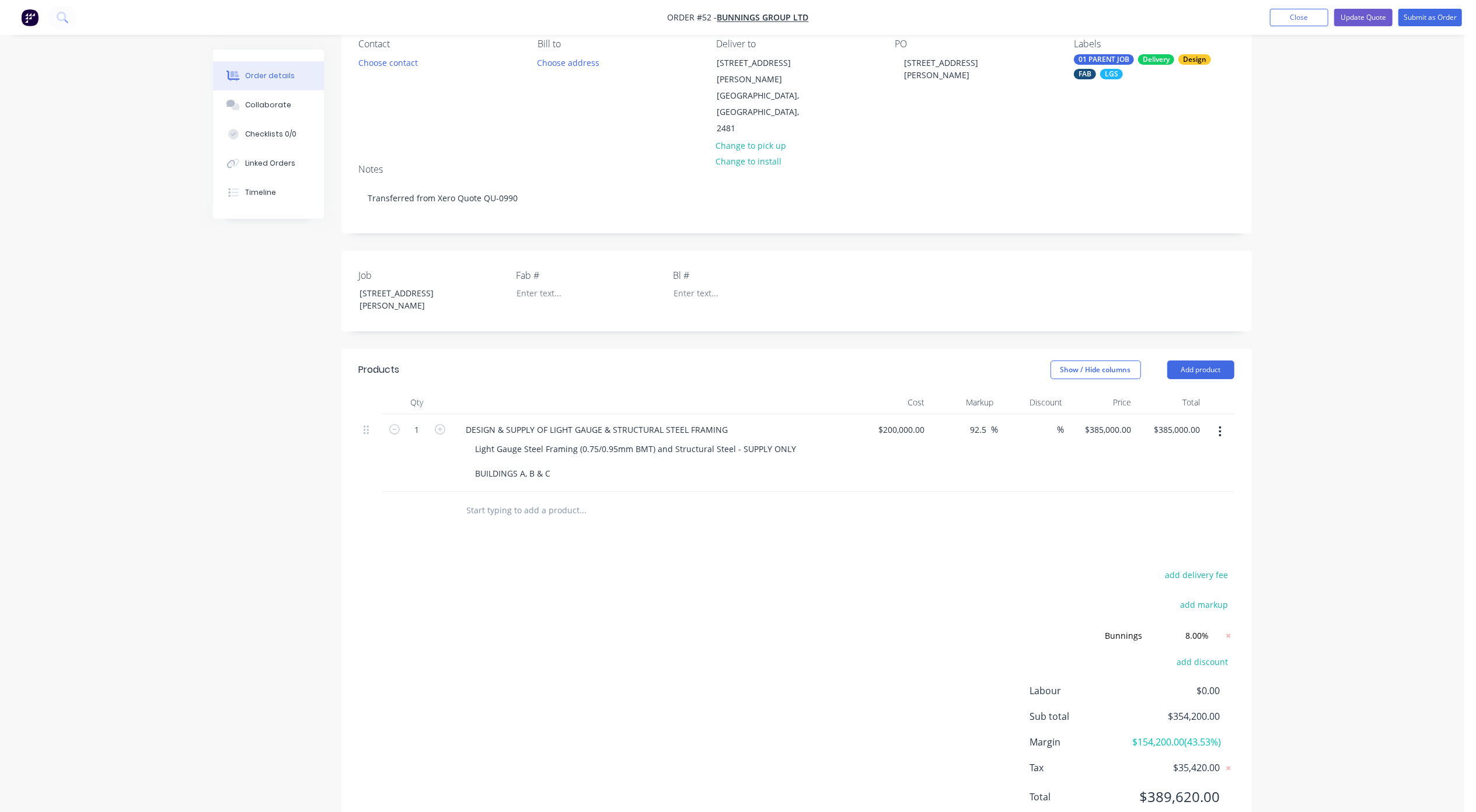
click at [632, 581] on div "add delivery fee add markup Bunnings Bunnings Discount name (Optional) 8.00% 8.…" at bounding box center [796, 692] width 876 height 252
click at [1207, 361] on button "Add product" at bounding box center [1200, 370] width 67 height 19
click at [1194, 554] on div "Notes (External)" at bounding box center [1179, 562] width 90 height 17
click at [528, 499] on div at bounding box center [499, 507] width 84 height 17
paste div
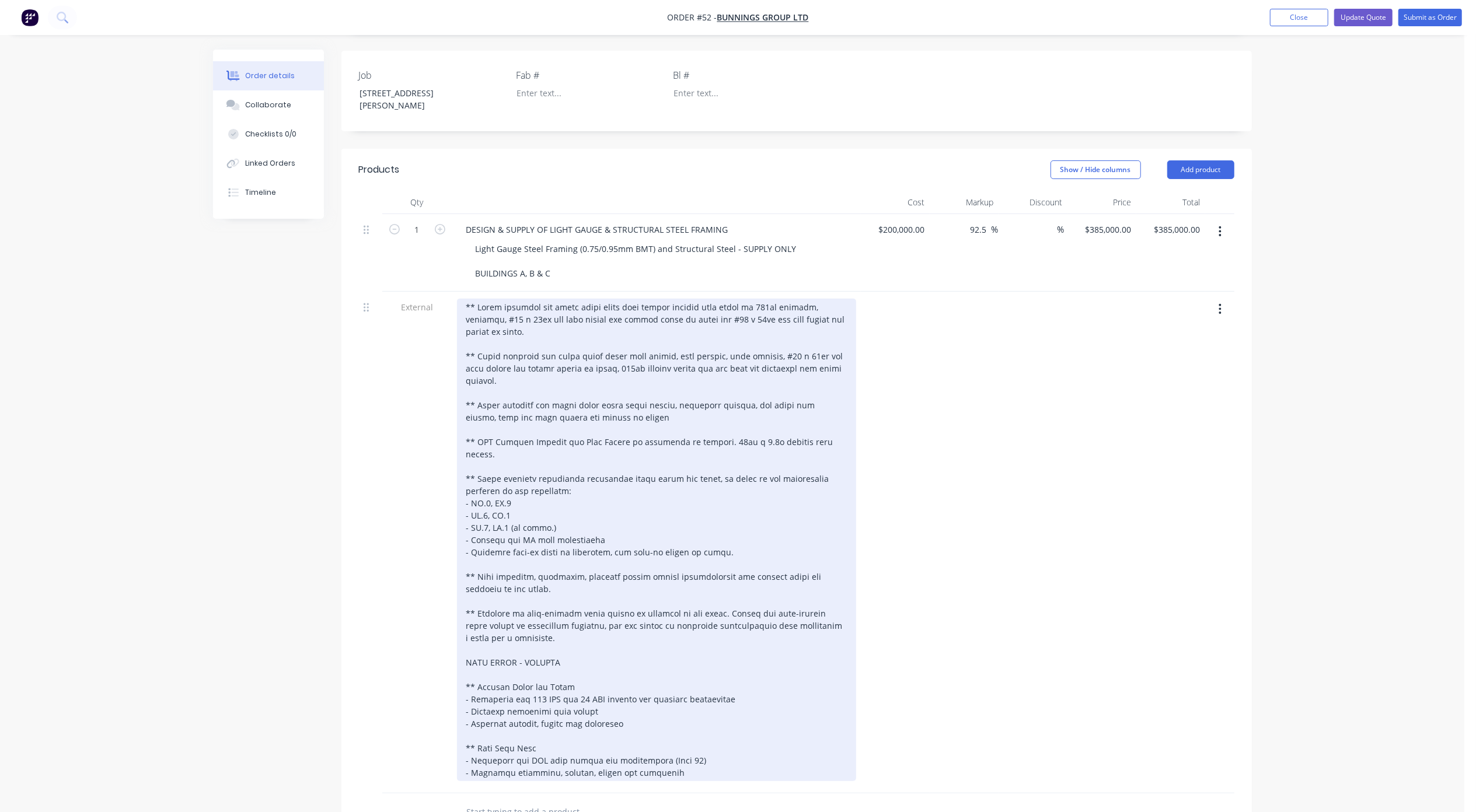
scroll to position [420, 0]
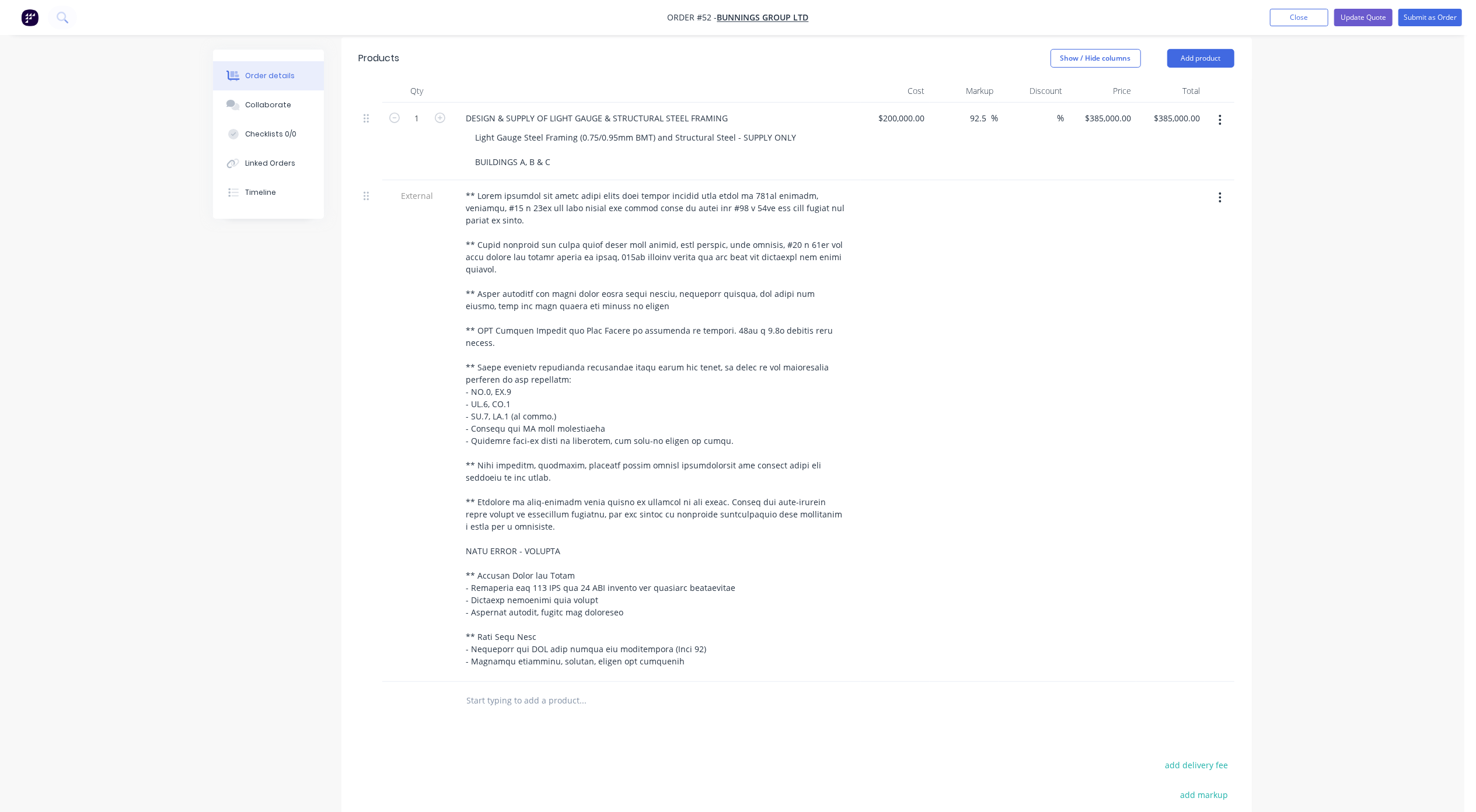
click at [217, 549] on div "Created by Andrew Created 01/08/25 Required 01/08/25 Assigned to ME Xero Quote …" at bounding box center [732, 337] width 1039 height 1414
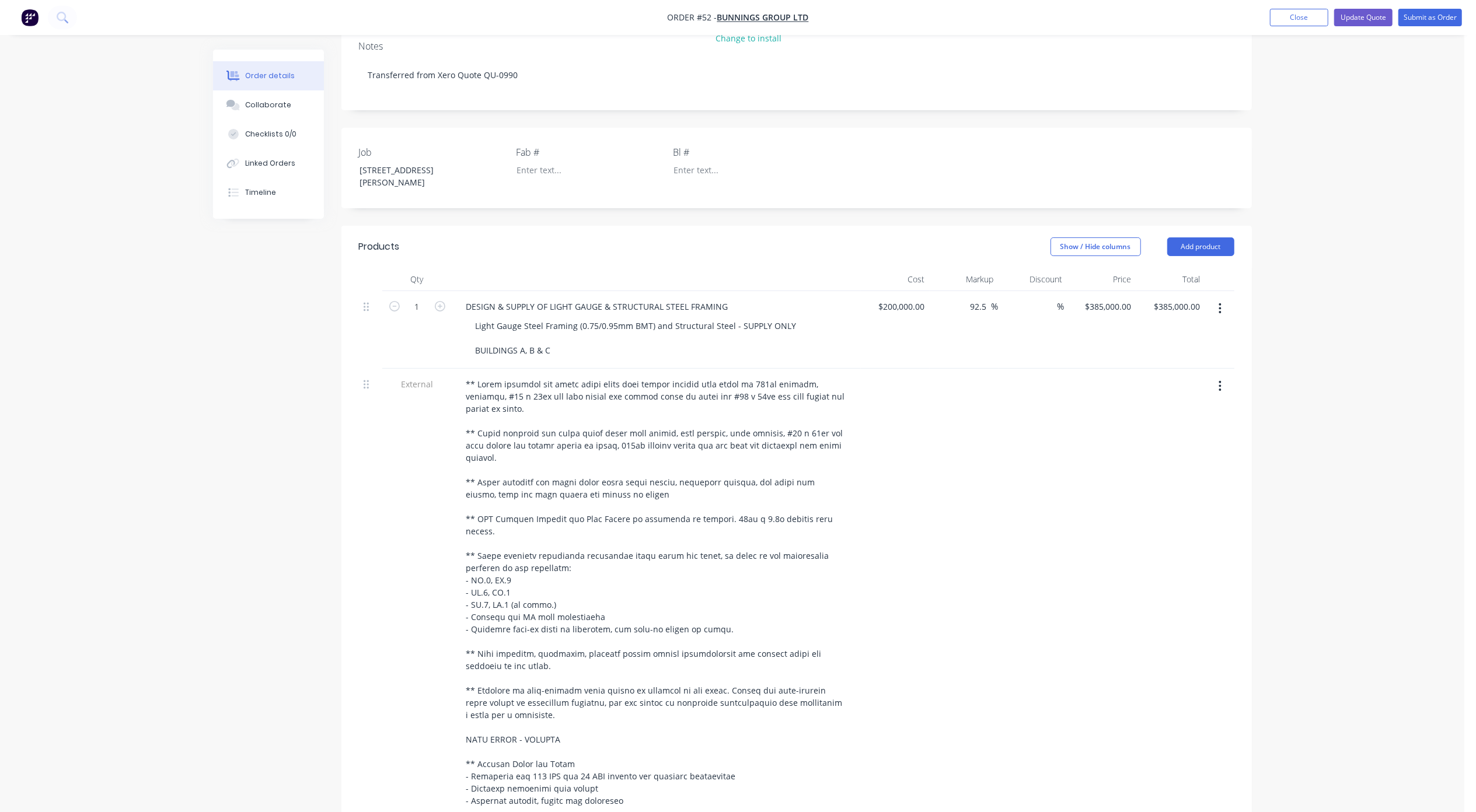
scroll to position [108, 0]
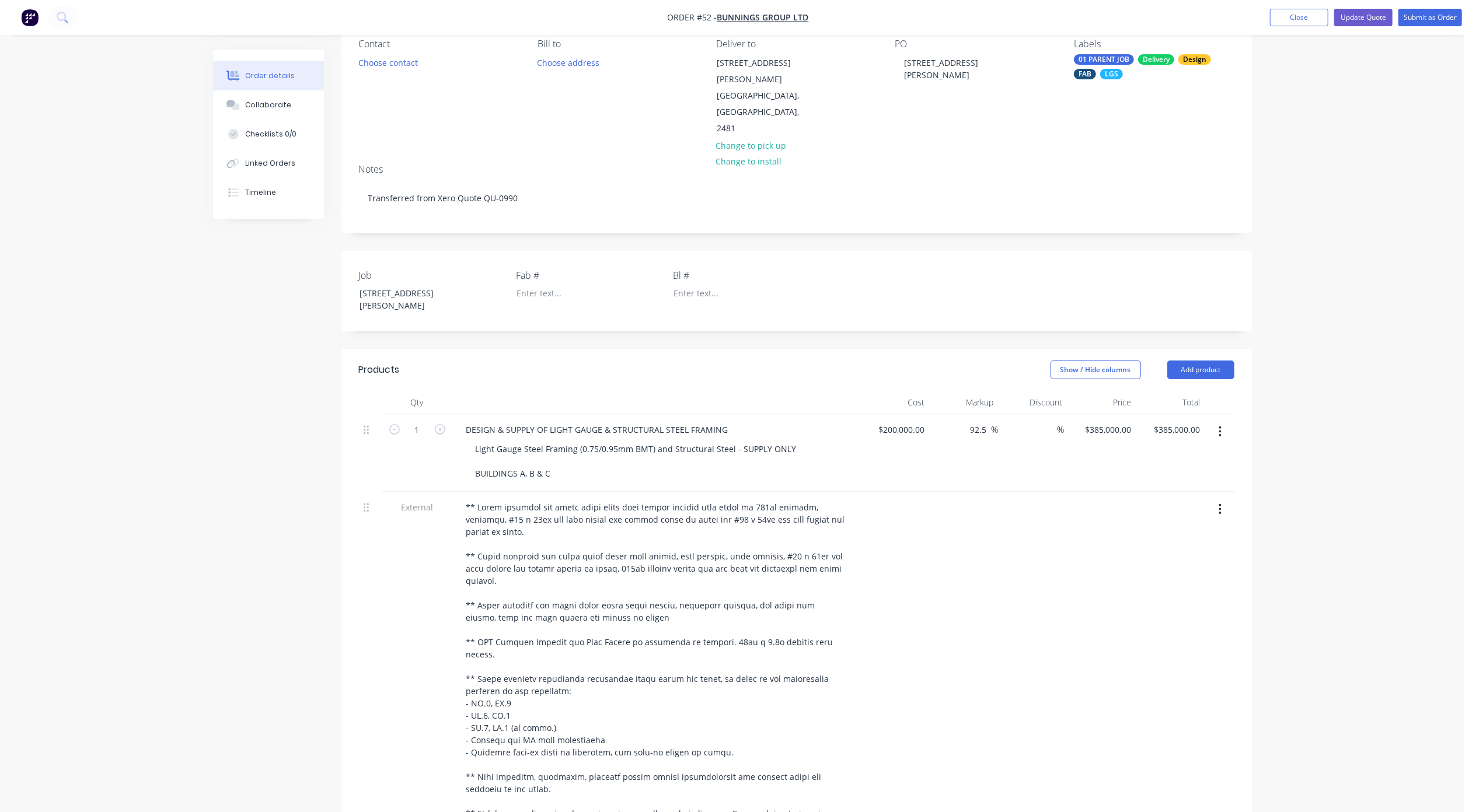
click at [1342, 503] on div "Order details Collaborate Checklists 0/0 Linked Orders Timeline Order details C…" at bounding box center [732, 623] width 1464 height 1464
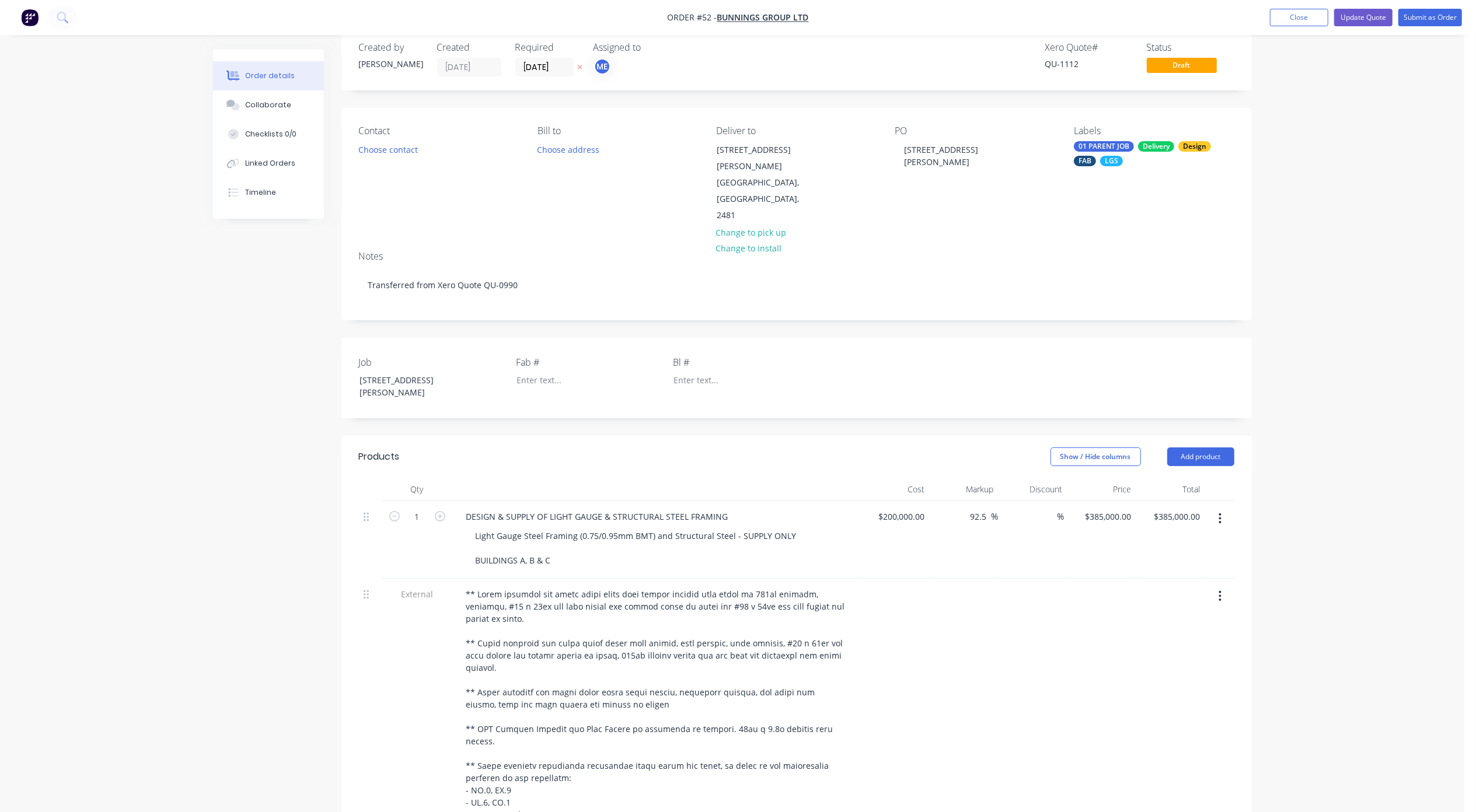
scroll to position [0, 0]
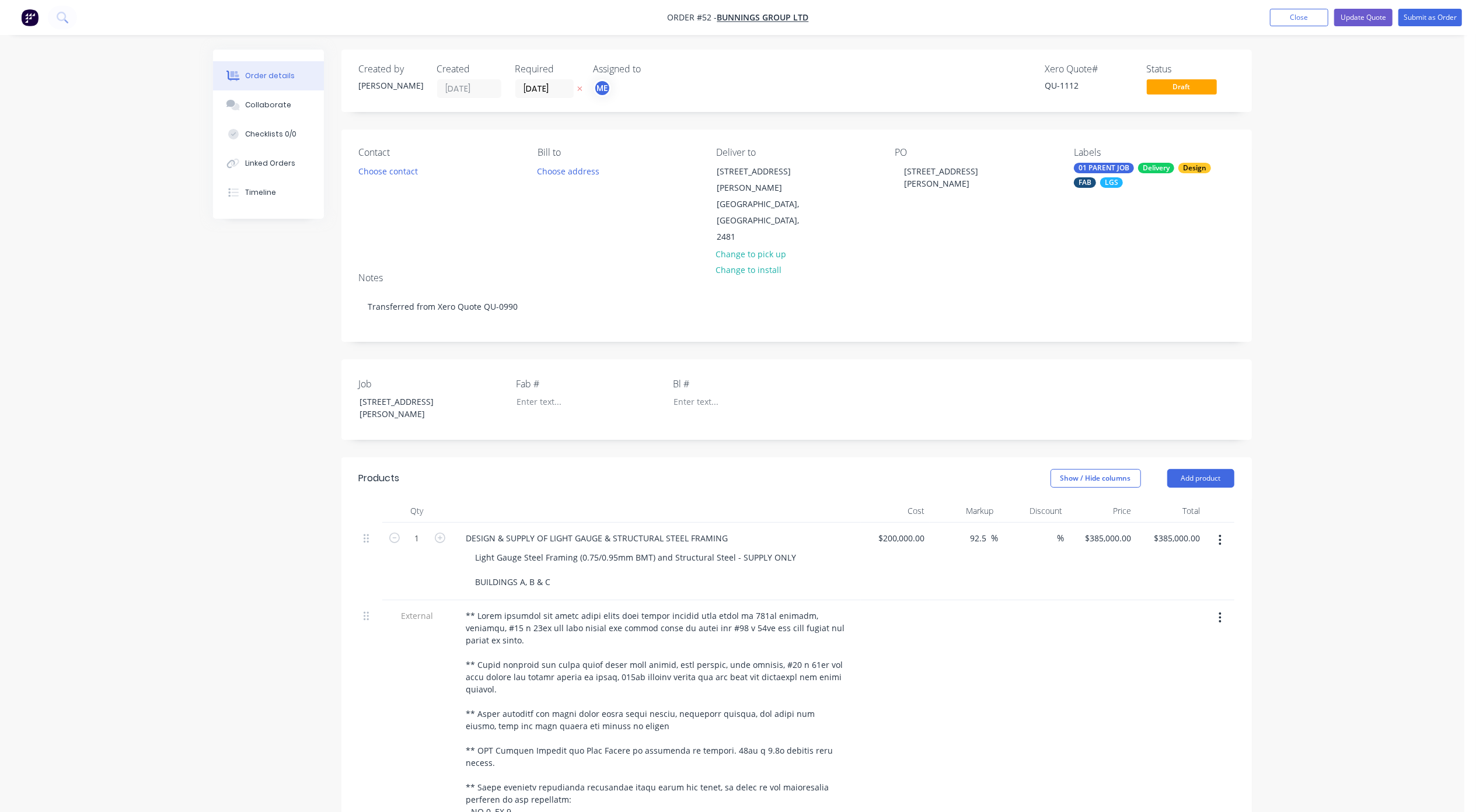
click at [1315, 261] on div "Order details Collaborate Checklists 0/0 Linked Orders Timeline Order details C…" at bounding box center [732, 731] width 1464 height 1464
click at [531, 393] on div at bounding box center [579, 401] width 146 height 17
click at [537, 173] on button "Choose address" at bounding box center [568, 171] width 75 height 16
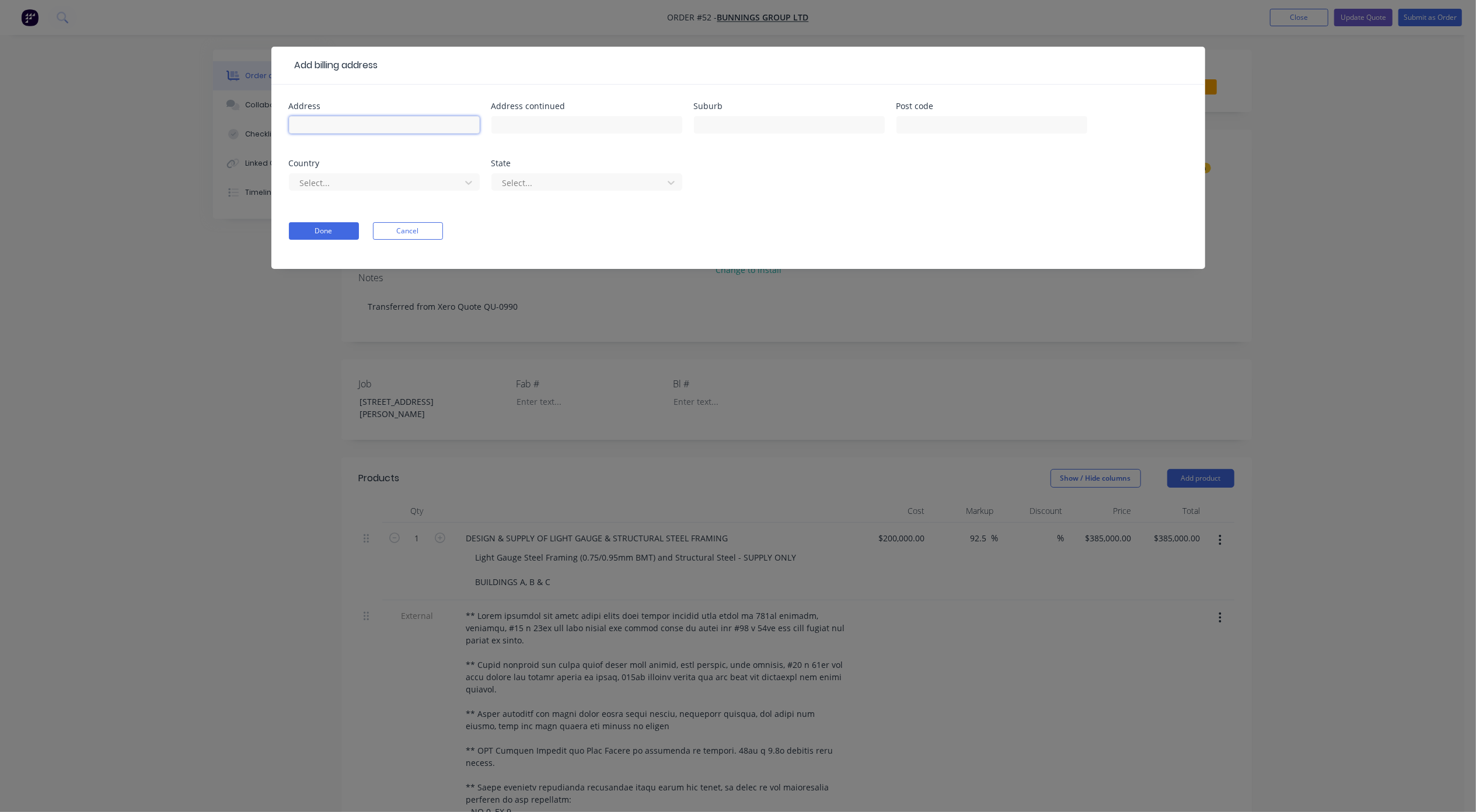
click at [364, 127] on input "text" at bounding box center [384, 125] width 191 height 17
click at [416, 236] on button "Cancel" at bounding box center [408, 231] width 70 height 17
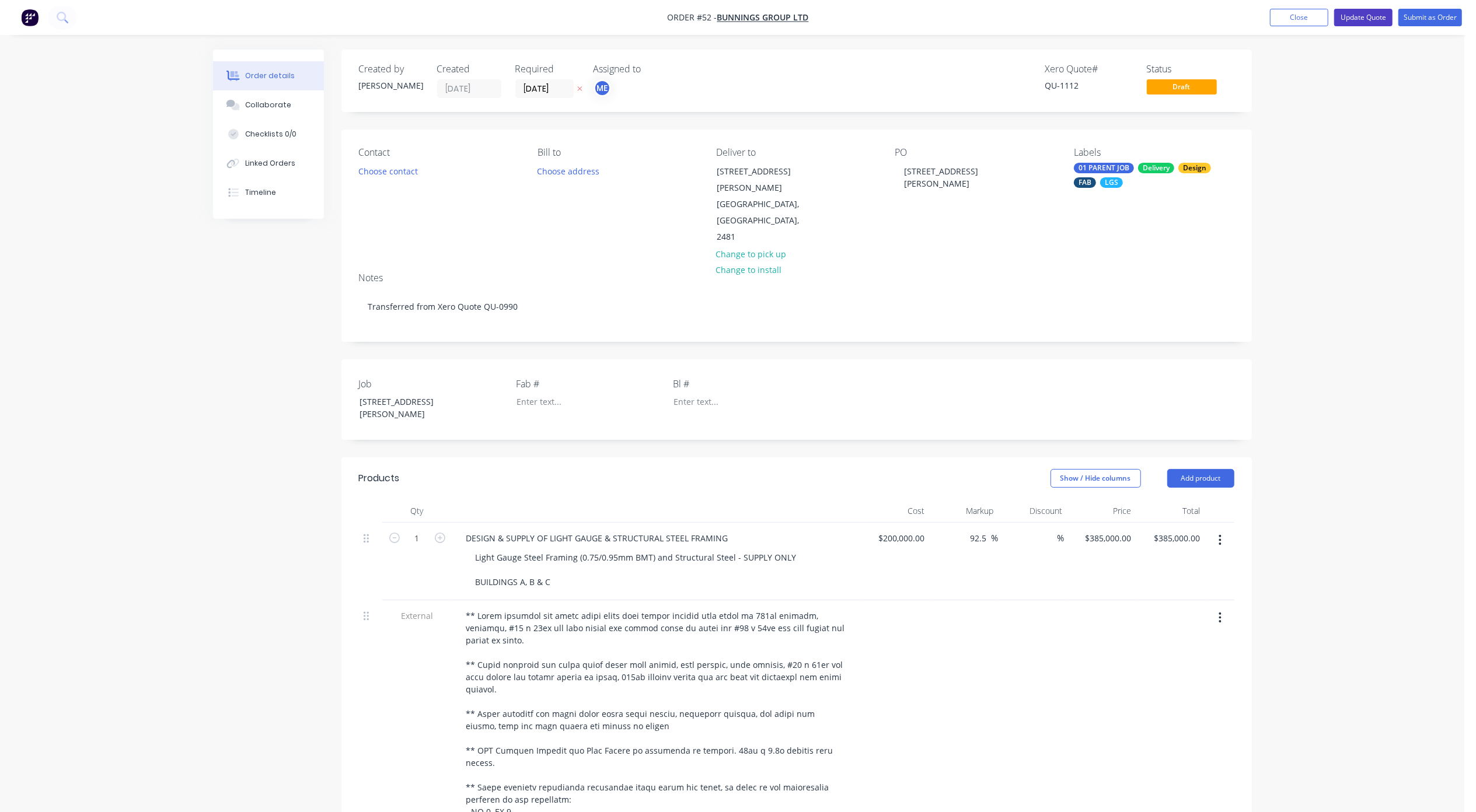
click at [1354, 15] on button "Update Quote" at bounding box center [1363, 17] width 58 height 17
click at [1374, 15] on button "Update Quote" at bounding box center [1363, 17] width 58 height 17
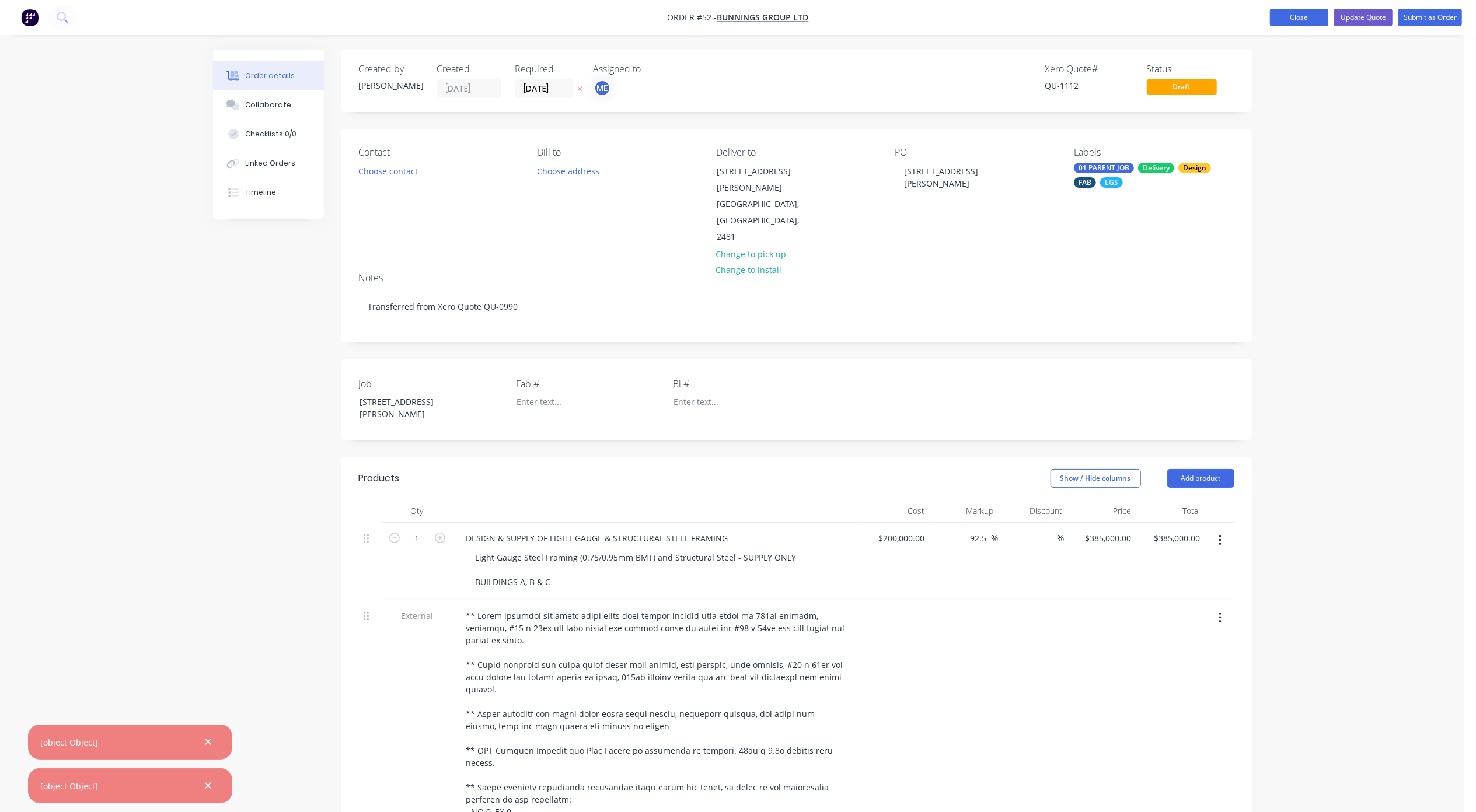
click at [1292, 21] on button "Close" at bounding box center [1299, 17] width 58 height 17
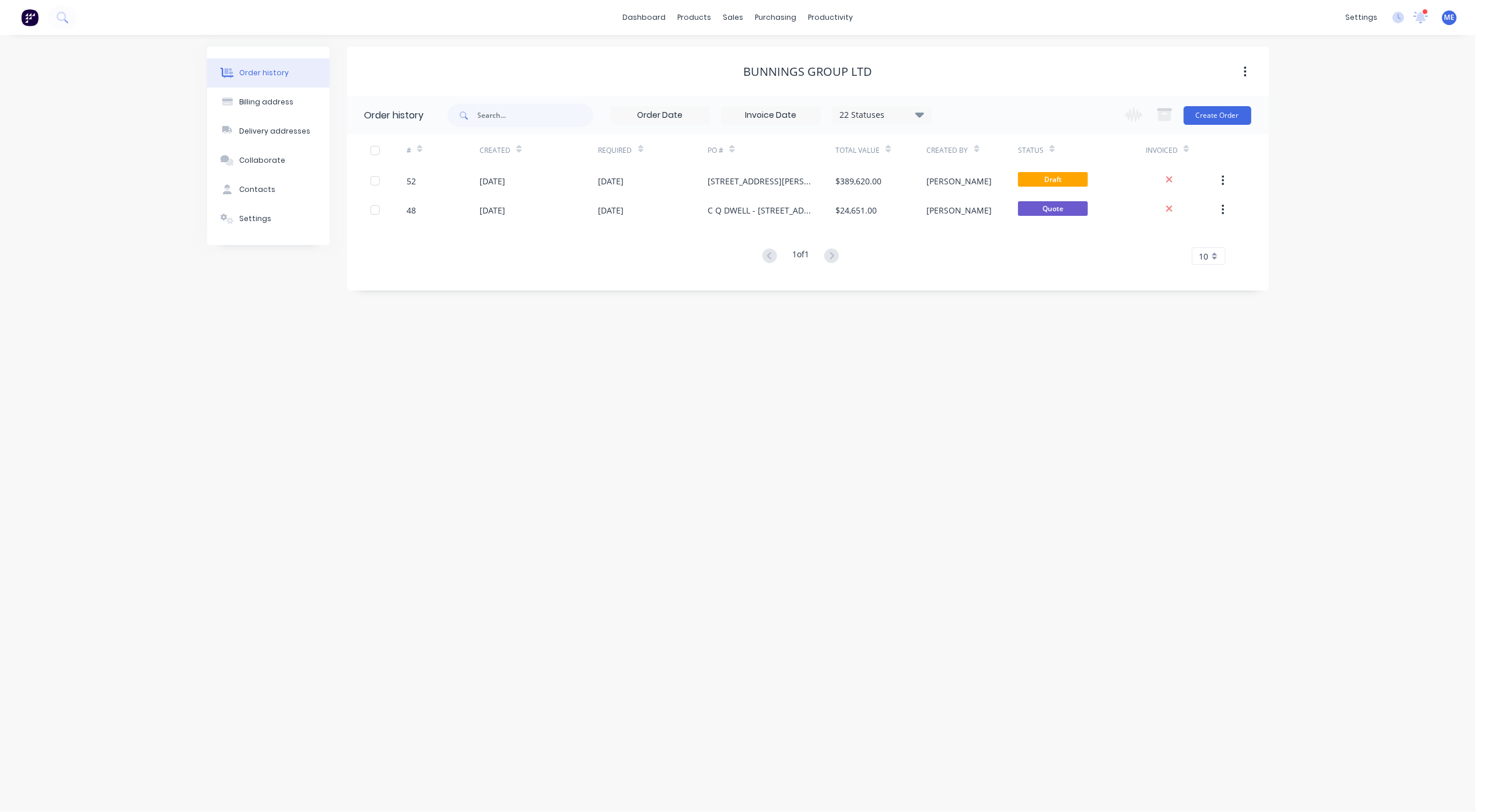
click at [784, 435] on div "Order history Billing address Delivery addresses Collaborate Contacts Settings …" at bounding box center [737, 423] width 1475 height 777
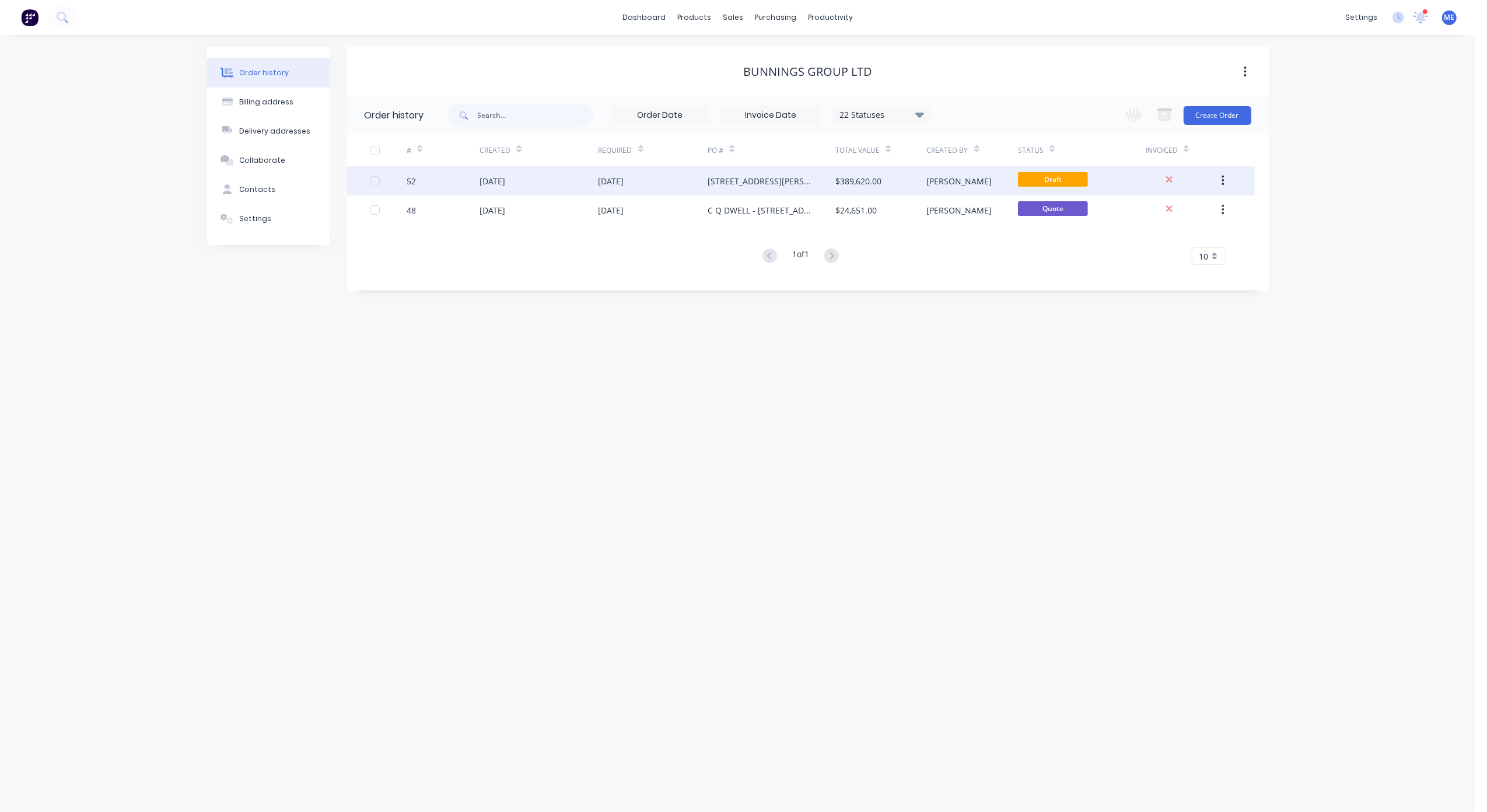
click at [1225, 171] on button "button" at bounding box center [1223, 181] width 28 height 21
click at [1190, 229] on div "Duplicate" at bounding box center [1181, 234] width 90 height 17
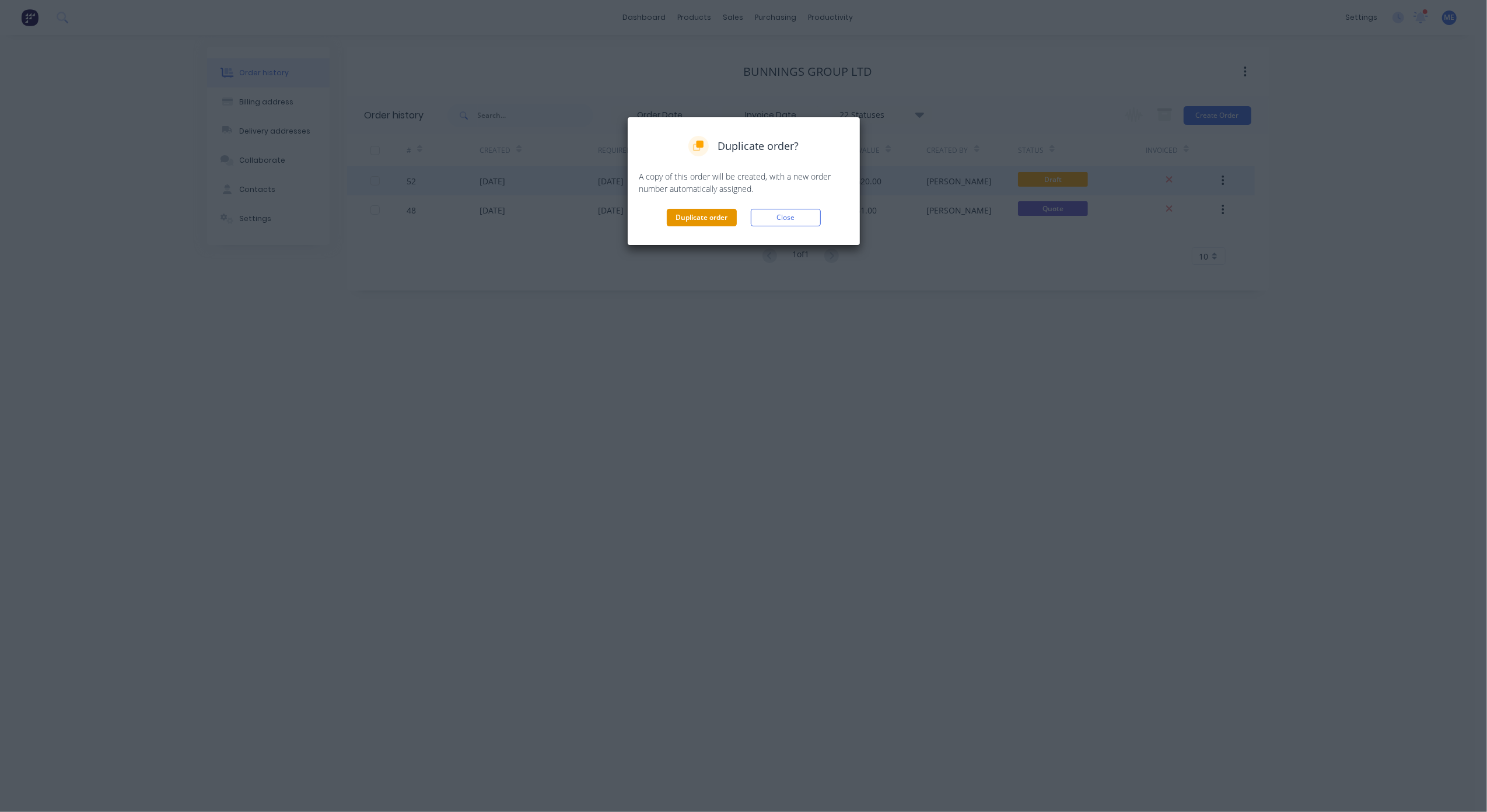
click at [679, 216] on button "Duplicate order" at bounding box center [702, 218] width 70 height 17
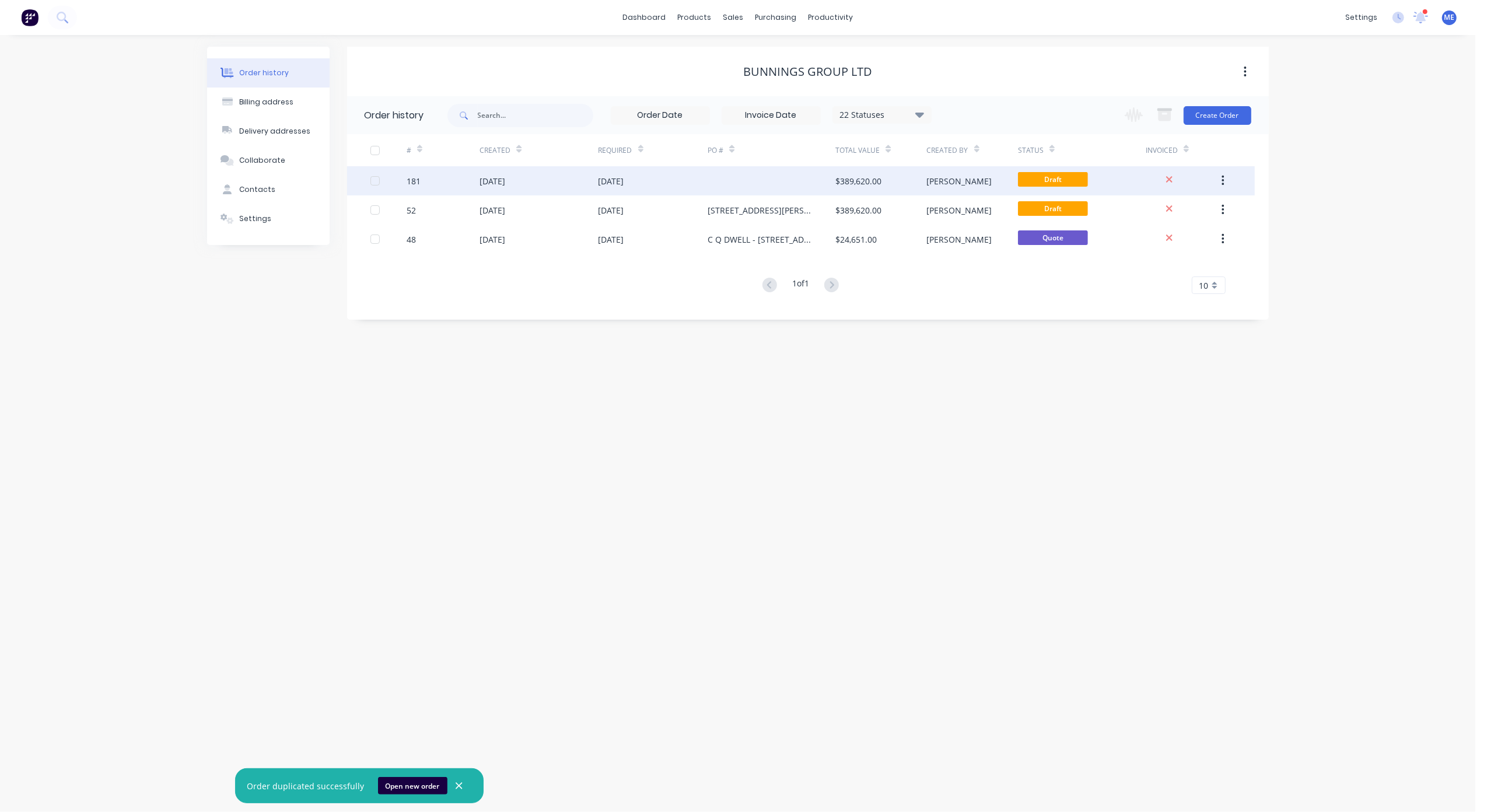
click at [600, 180] on div "05 Sep 2025" at bounding box center [611, 181] width 25 height 12
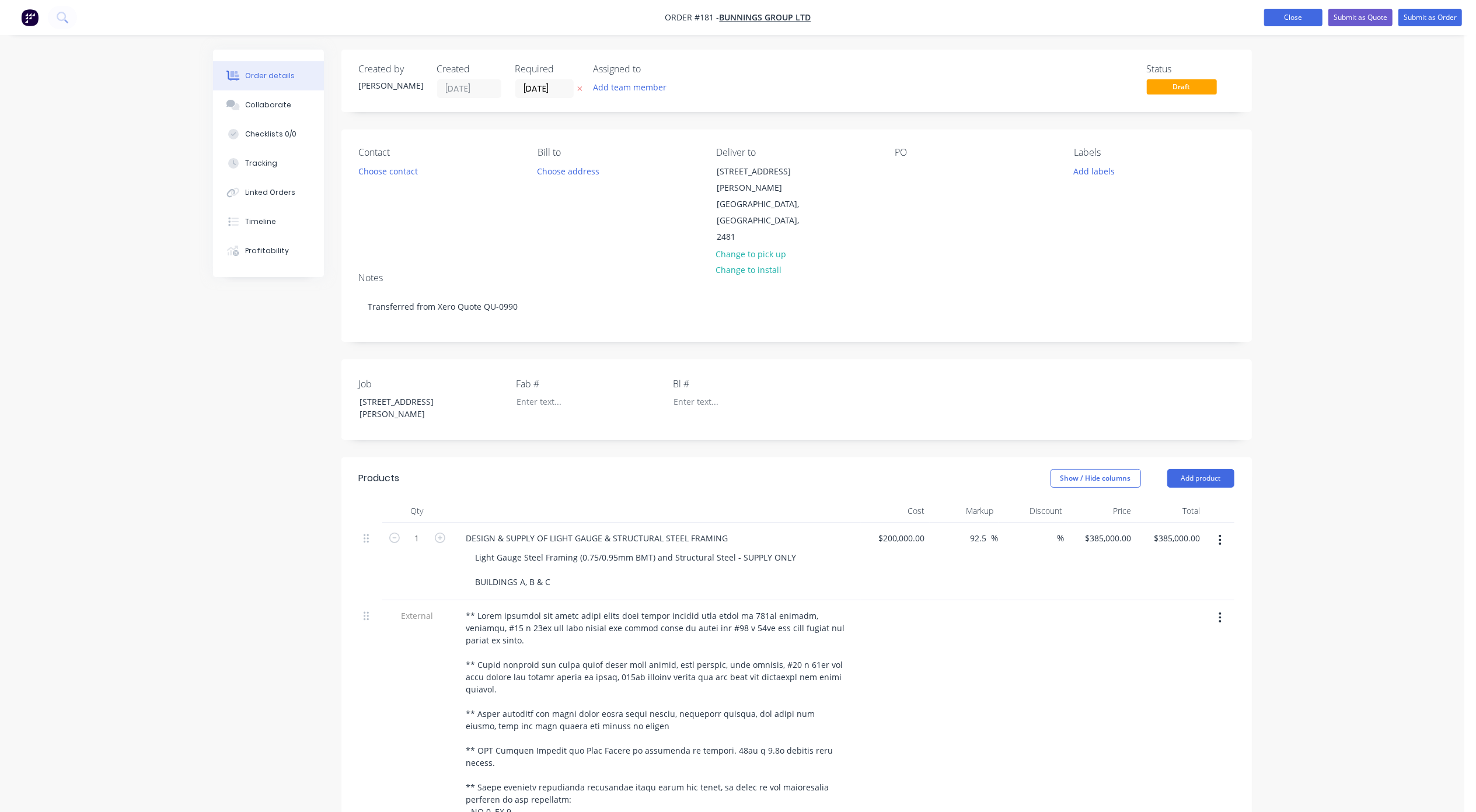
click at [1274, 20] on button "Close" at bounding box center [1293, 17] width 58 height 17
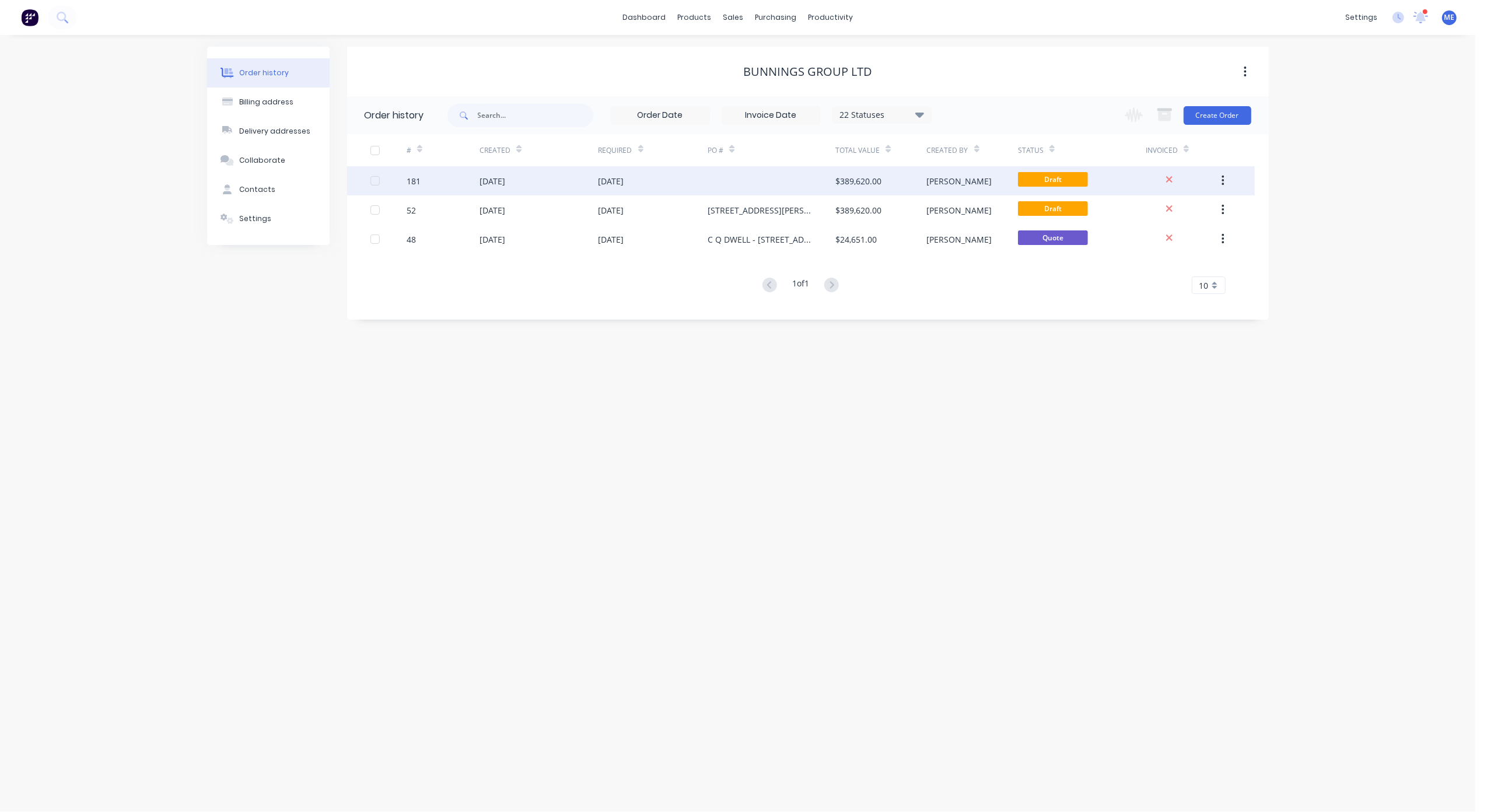
click at [374, 185] on div at bounding box center [375, 181] width 23 height 23
click at [1221, 180] on icon "button" at bounding box center [1223, 181] width 3 height 13
click at [1175, 208] on div "Archive" at bounding box center [1181, 211] width 90 height 17
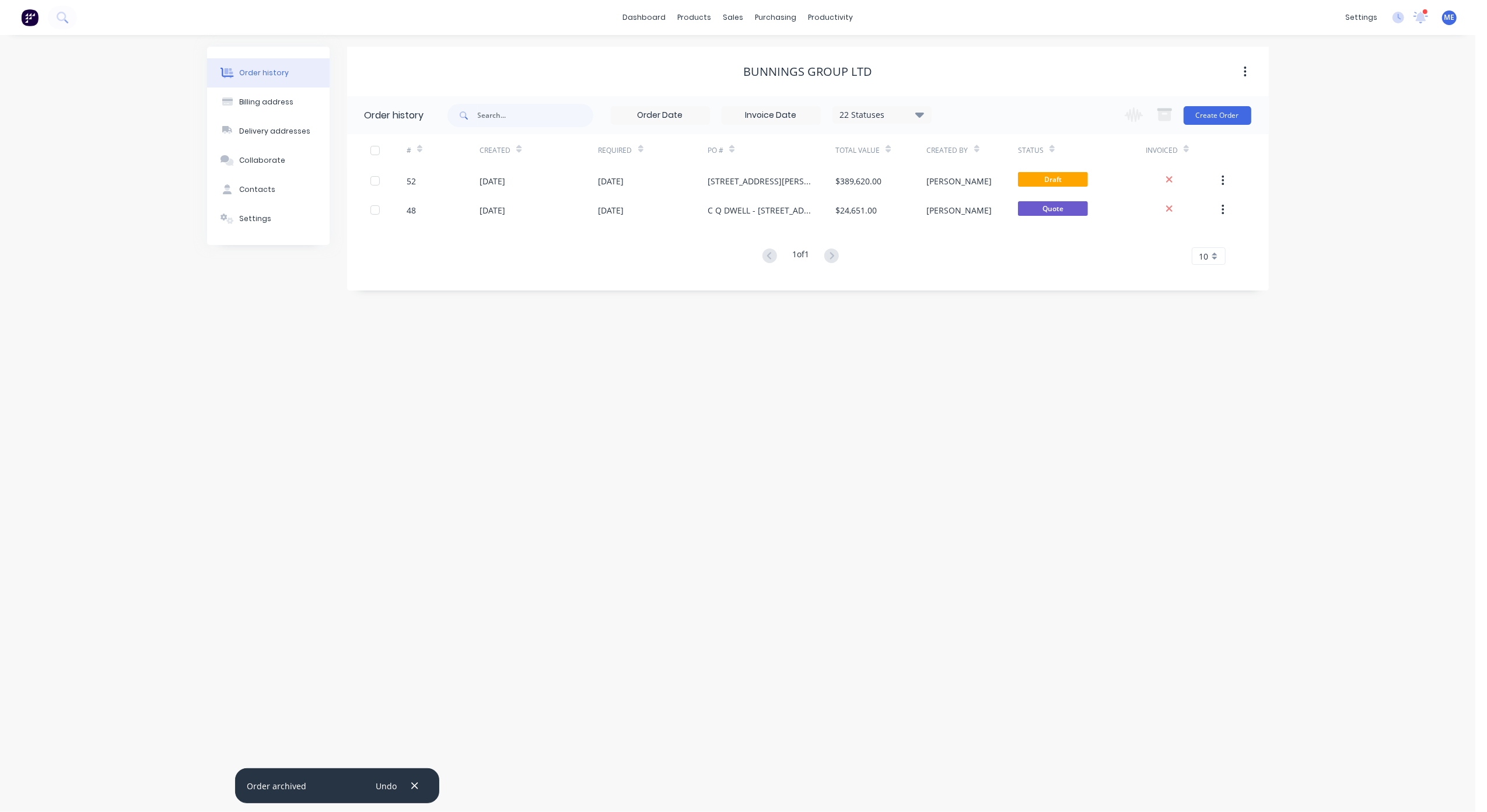
click at [1359, 180] on div "Order history Billing address Delivery addresses Collaborate Contacts Settings …" at bounding box center [737, 423] width 1475 height 777
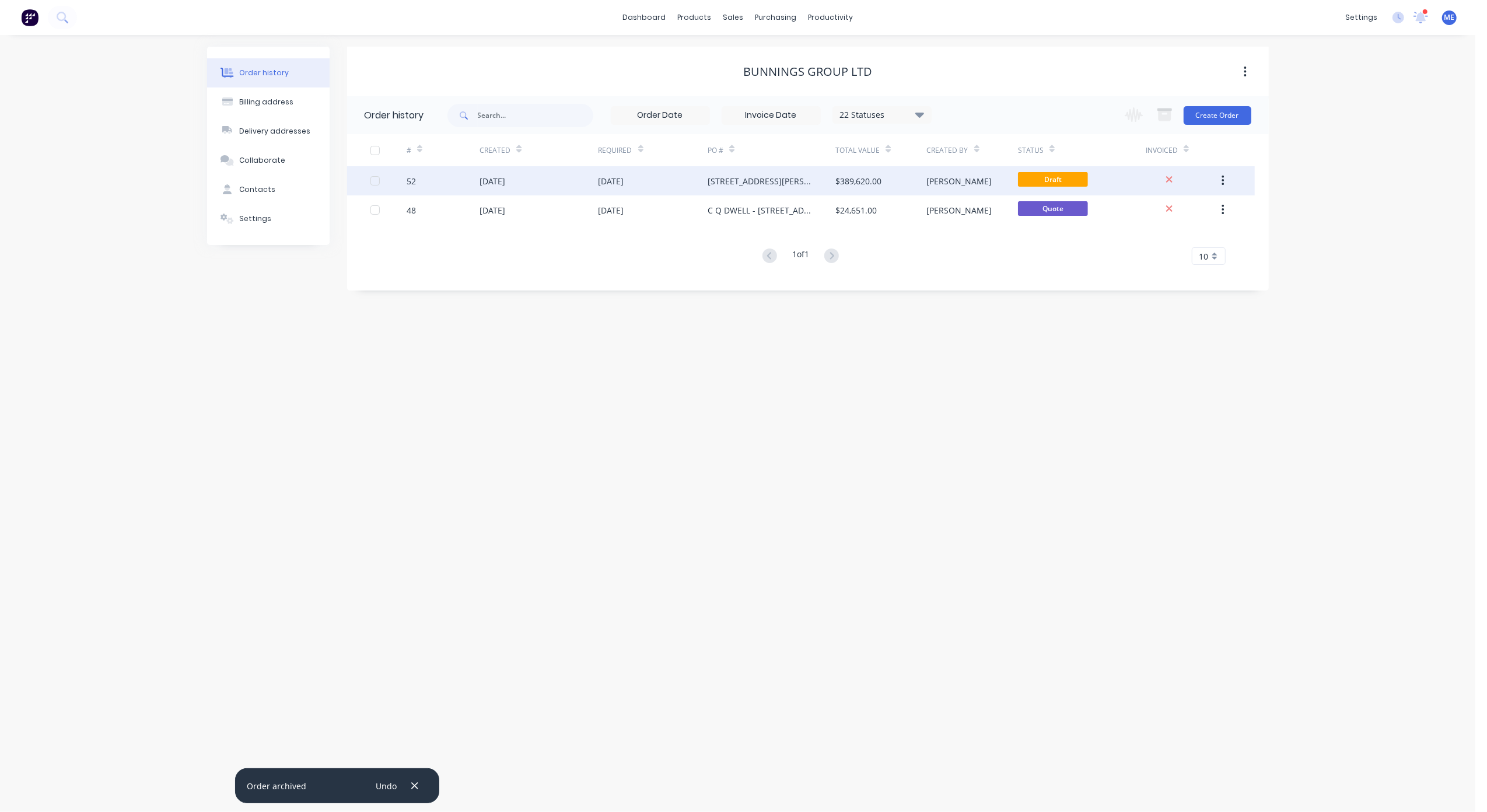
click at [764, 179] on div "[STREET_ADDRESS][PERSON_NAME]" at bounding box center [760, 181] width 105 height 12
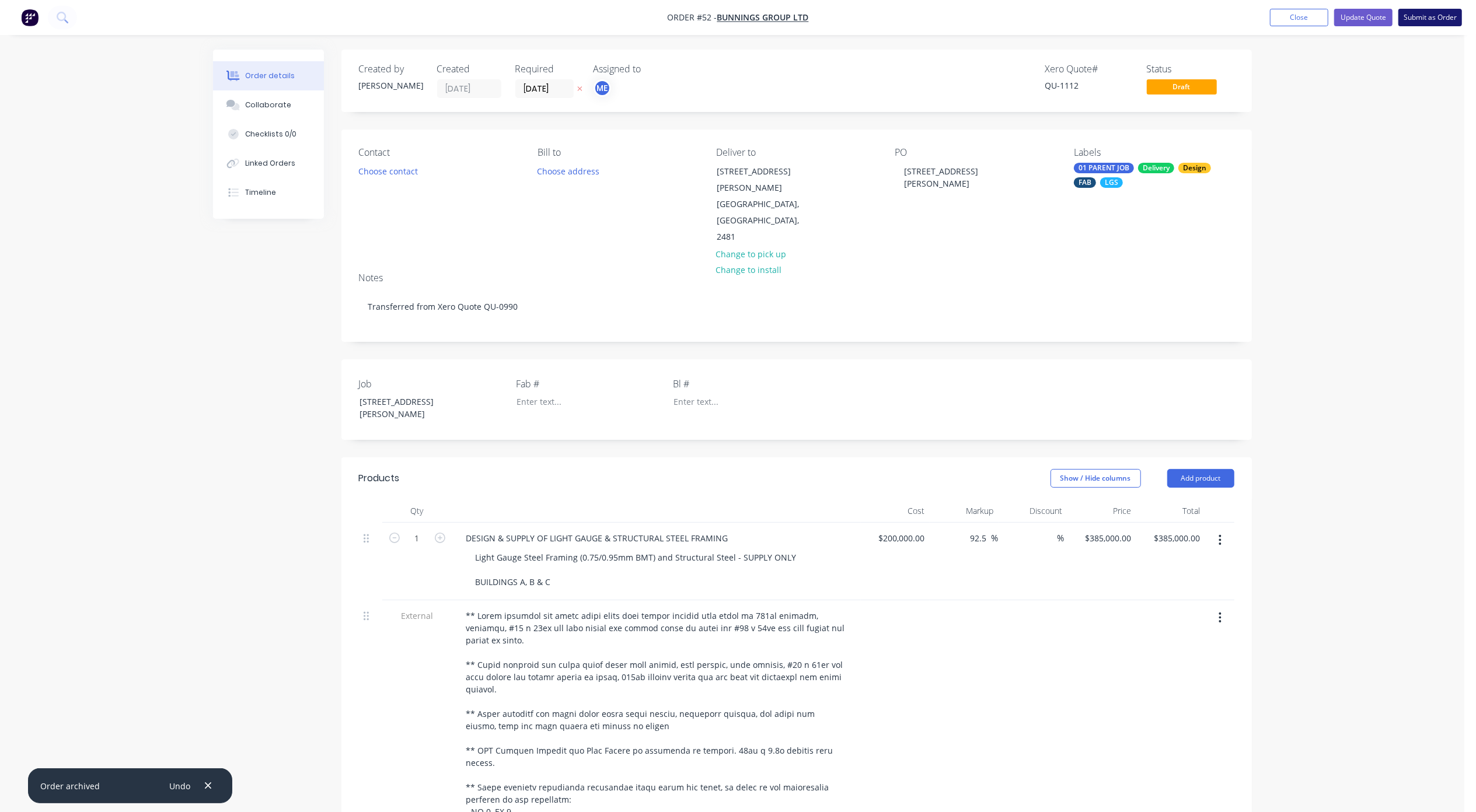
click at [1419, 15] on button "Submit as Order" at bounding box center [1430, 17] width 64 height 17
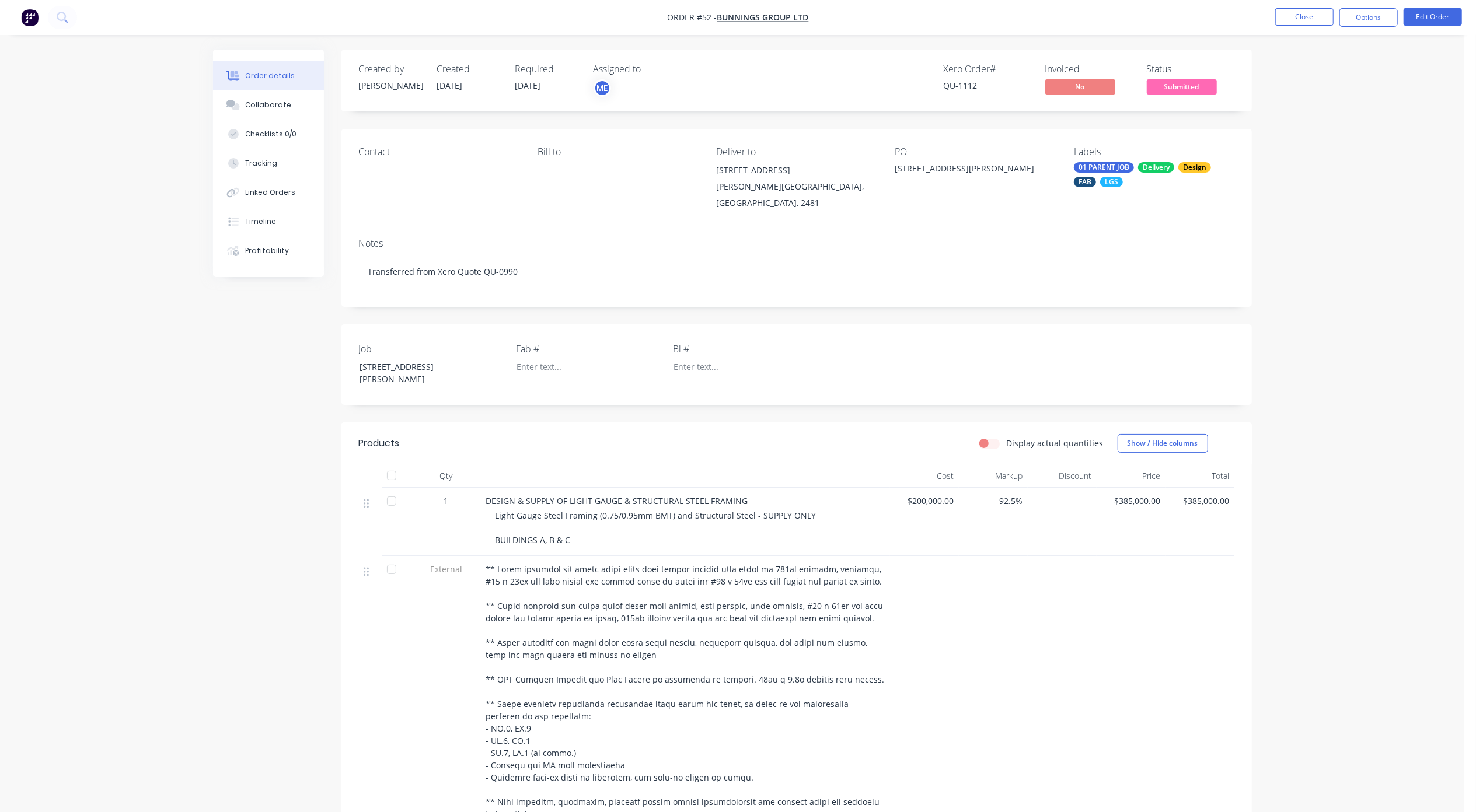
click at [1370, 167] on div "Order details Collaborate Checklists 0/0 Tracking Linked Orders Timeline Profit…" at bounding box center [732, 625] width 1464 height 1250
click at [1349, 108] on div "Order details Collaborate Checklists 0/0 Tracking Linked Orders Timeline Profit…" at bounding box center [732, 625] width 1464 height 1250
click at [839, 241] on div "Notes Transferred from Xero Quote QU-0990" at bounding box center [796, 268] width 910 height 78
click at [962, 81] on div "QU-1112" at bounding box center [987, 85] width 88 height 12
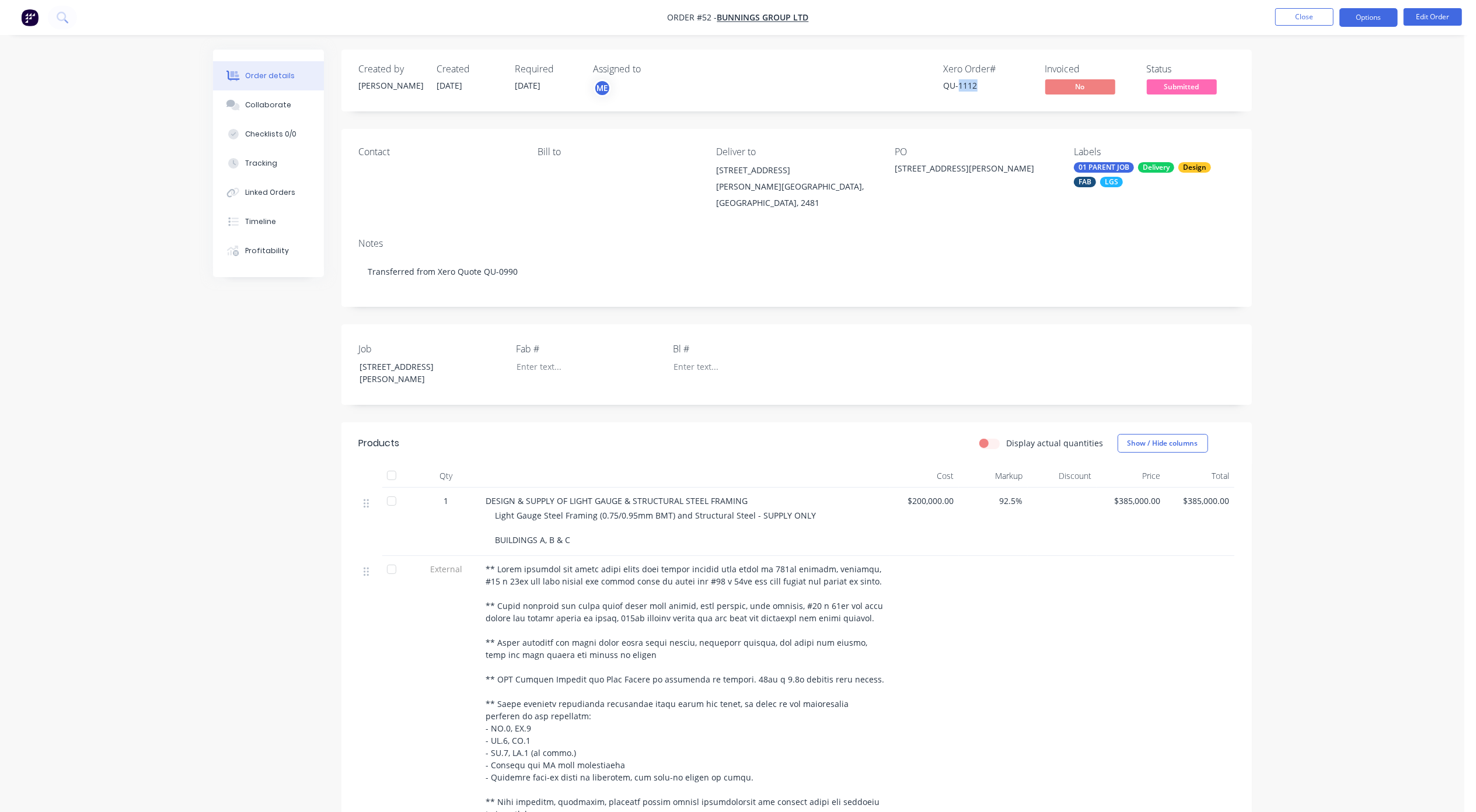
click at [1370, 21] on button "Options" at bounding box center [1369, 17] width 58 height 19
click at [1188, 229] on div "Notes Transferred from Xero Quote QU-0990" at bounding box center [796, 268] width 910 height 78
click at [780, 141] on div "Contact Bill to Deliver to 56B - 60 Bangalow Road Byron Bay, New South Wales, 2…" at bounding box center [796, 179] width 910 height 99
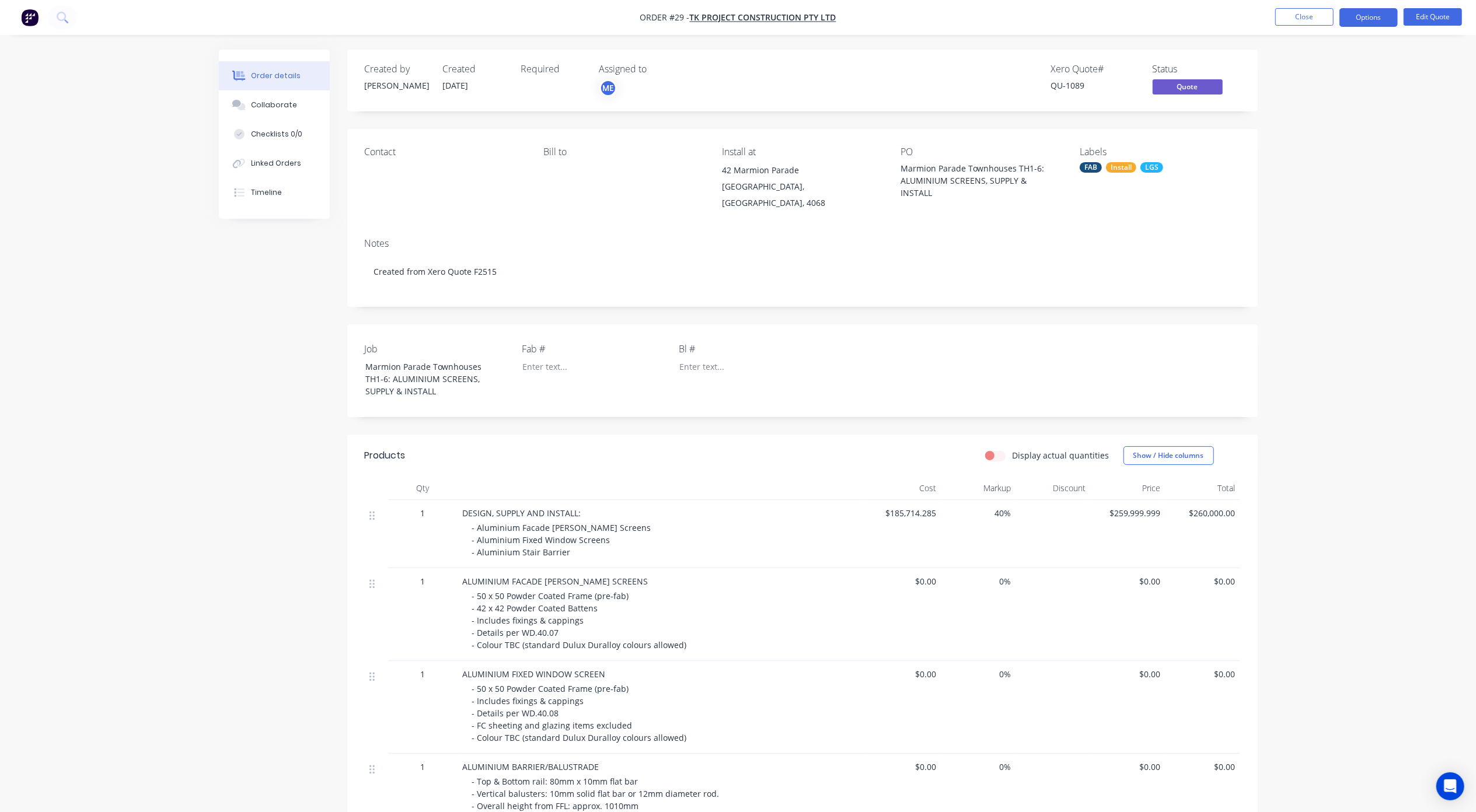
click at [181, 432] on div "Order details Collaborate Checklists 0/0 Linked Orders Timeline Order details C…" at bounding box center [738, 595] width 1476 height 1190
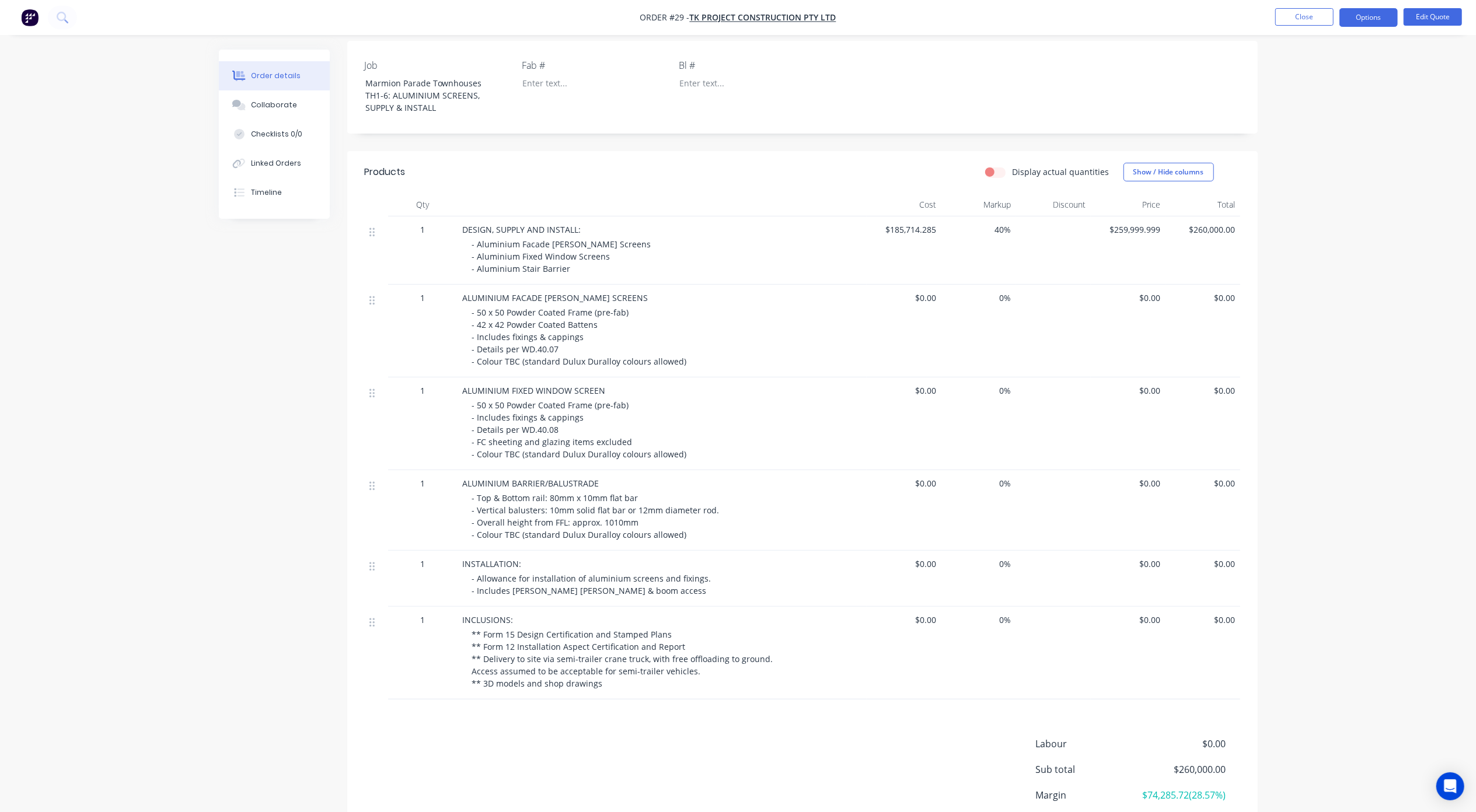
scroll to position [311, 0]
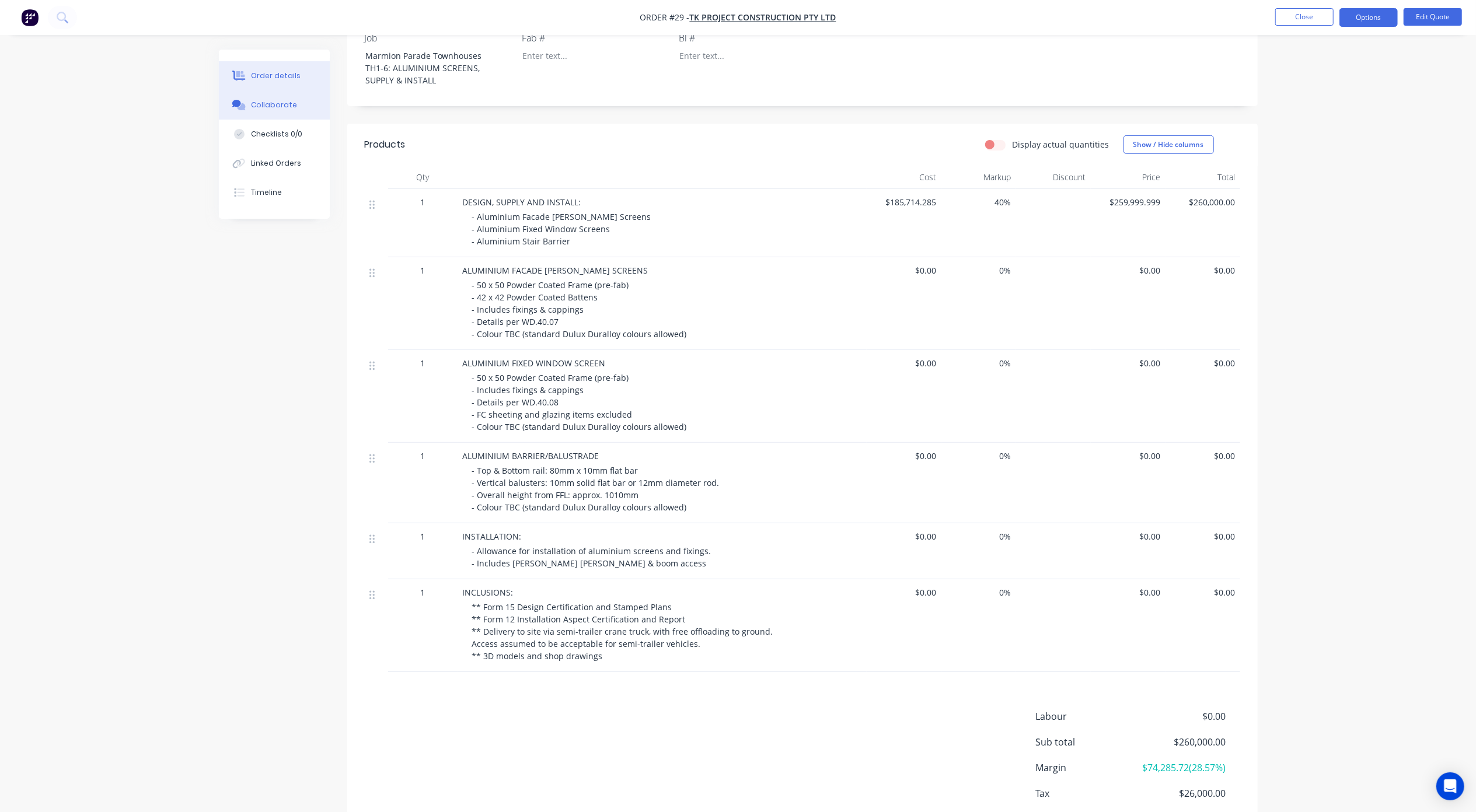
click at [299, 97] on button "Collaborate" at bounding box center [274, 105] width 111 height 29
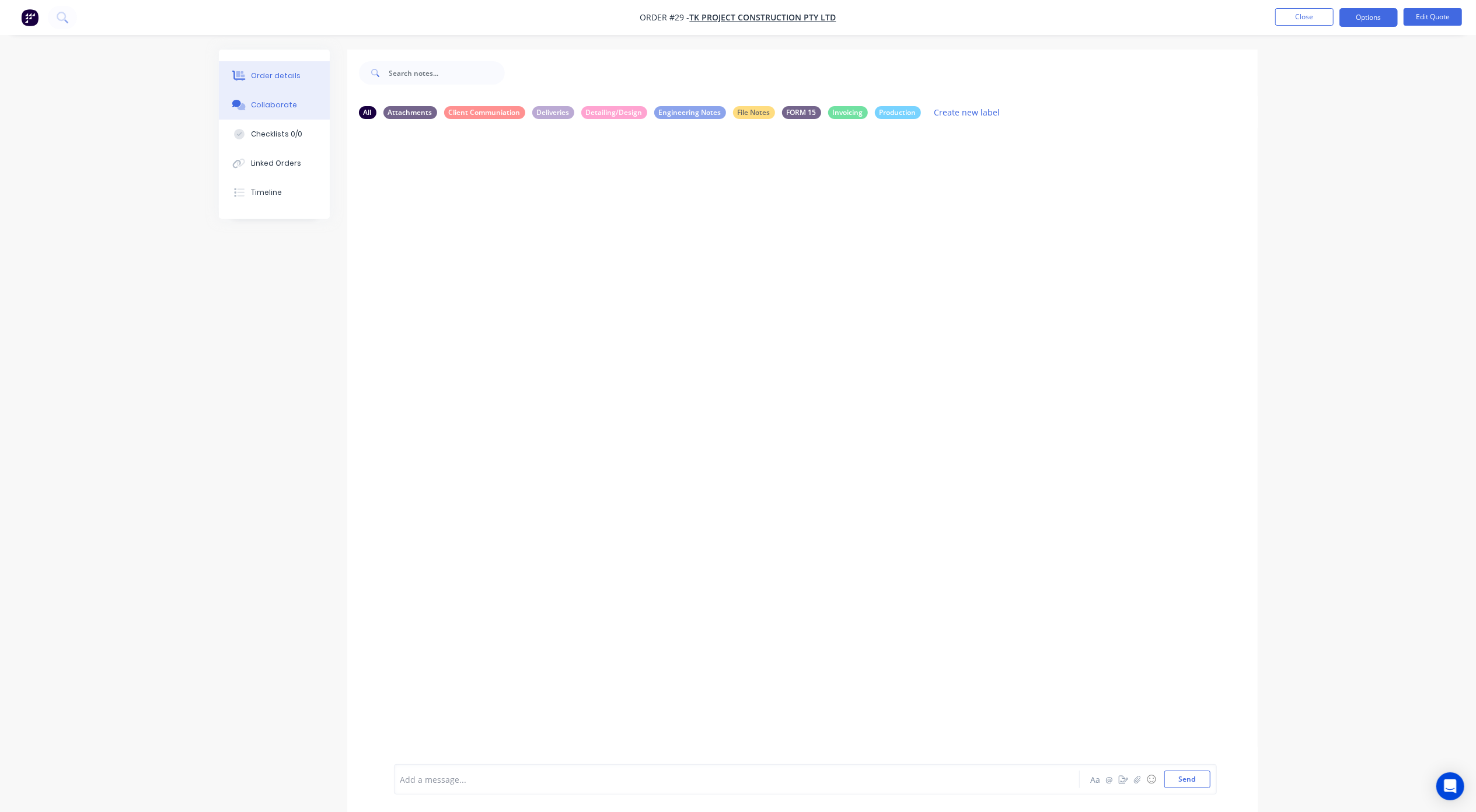
click at [282, 73] on div "Order details" at bounding box center [276, 75] width 49 height 10
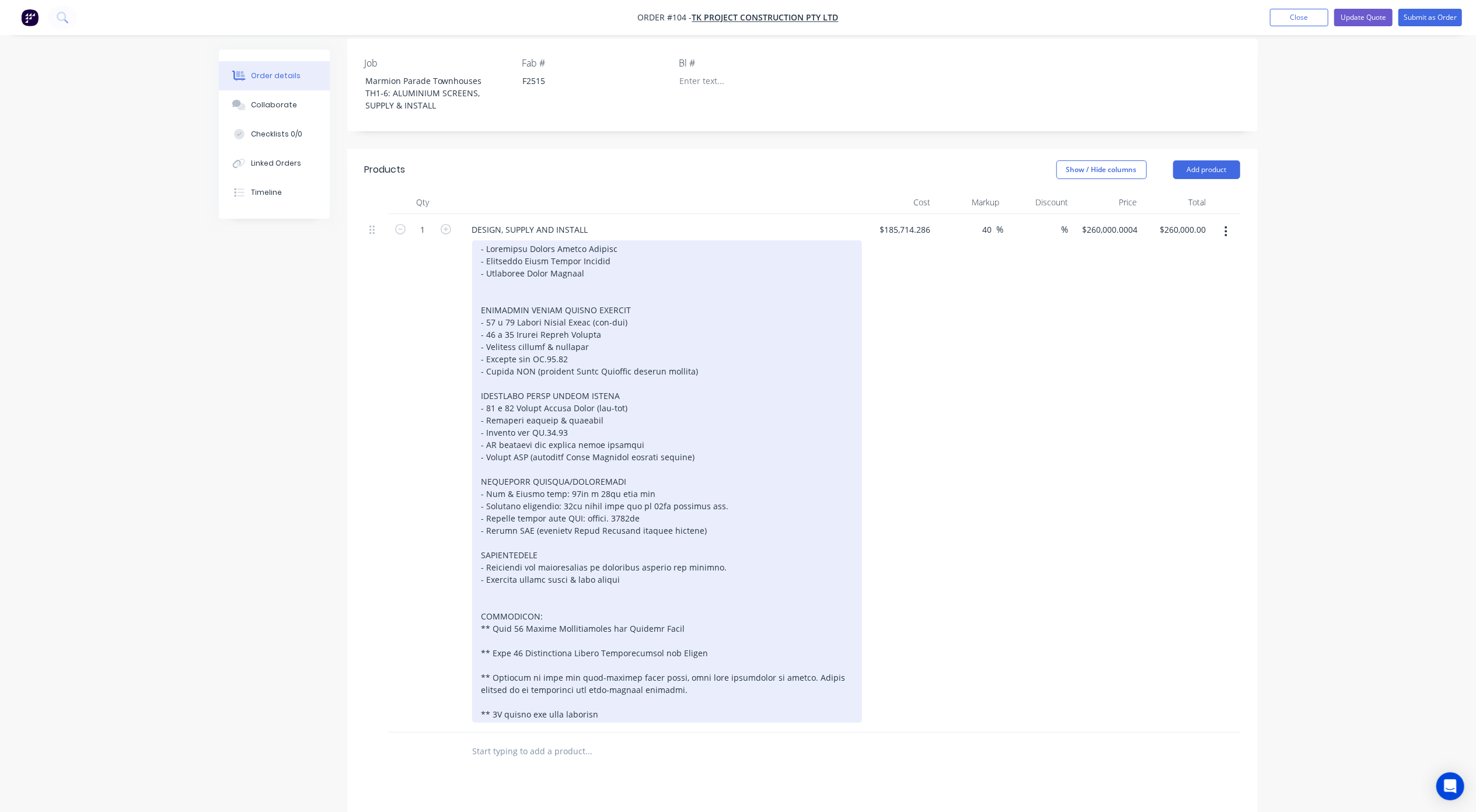
scroll to position [311, 0]
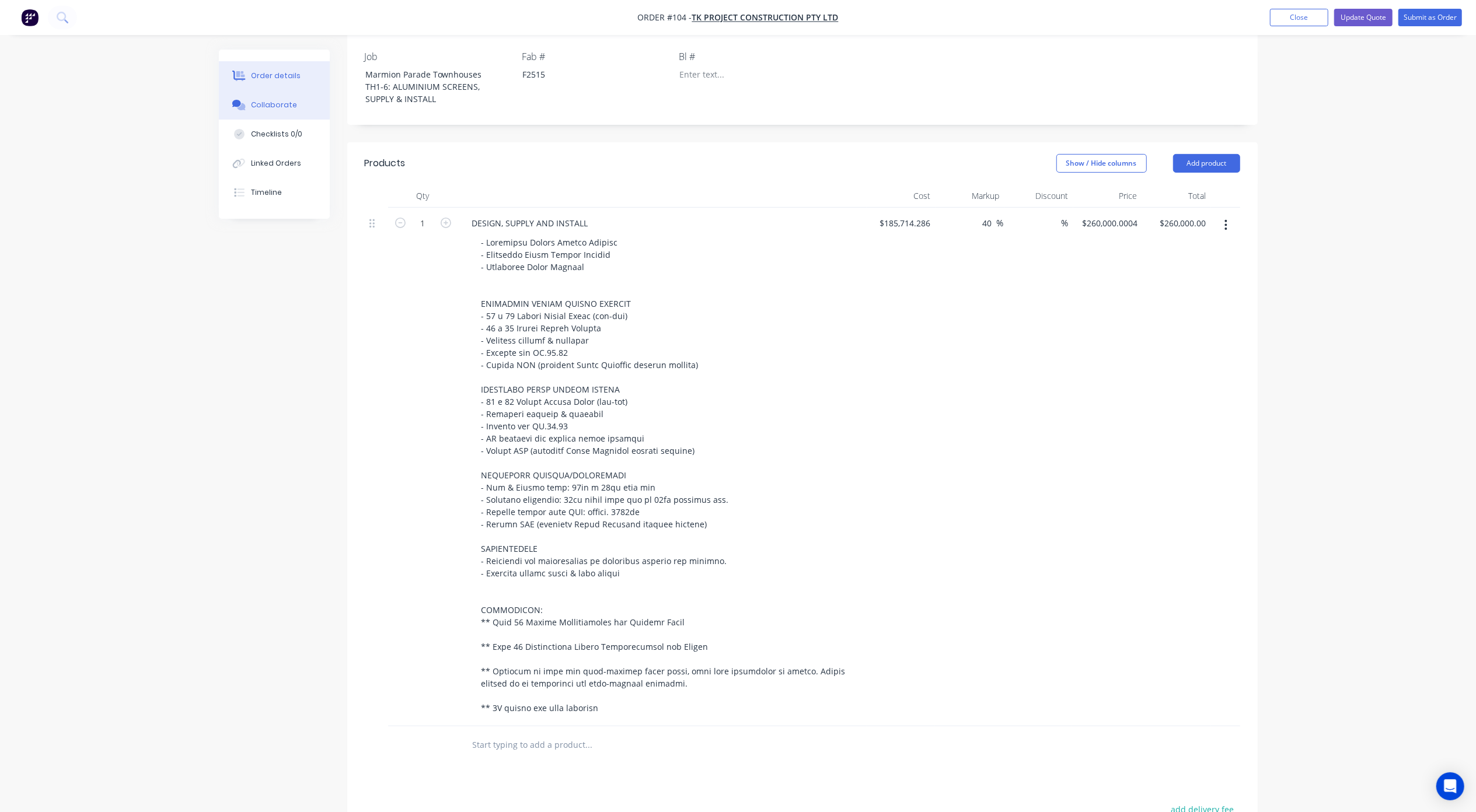
click at [256, 102] on div "Collaborate" at bounding box center [274, 104] width 46 height 10
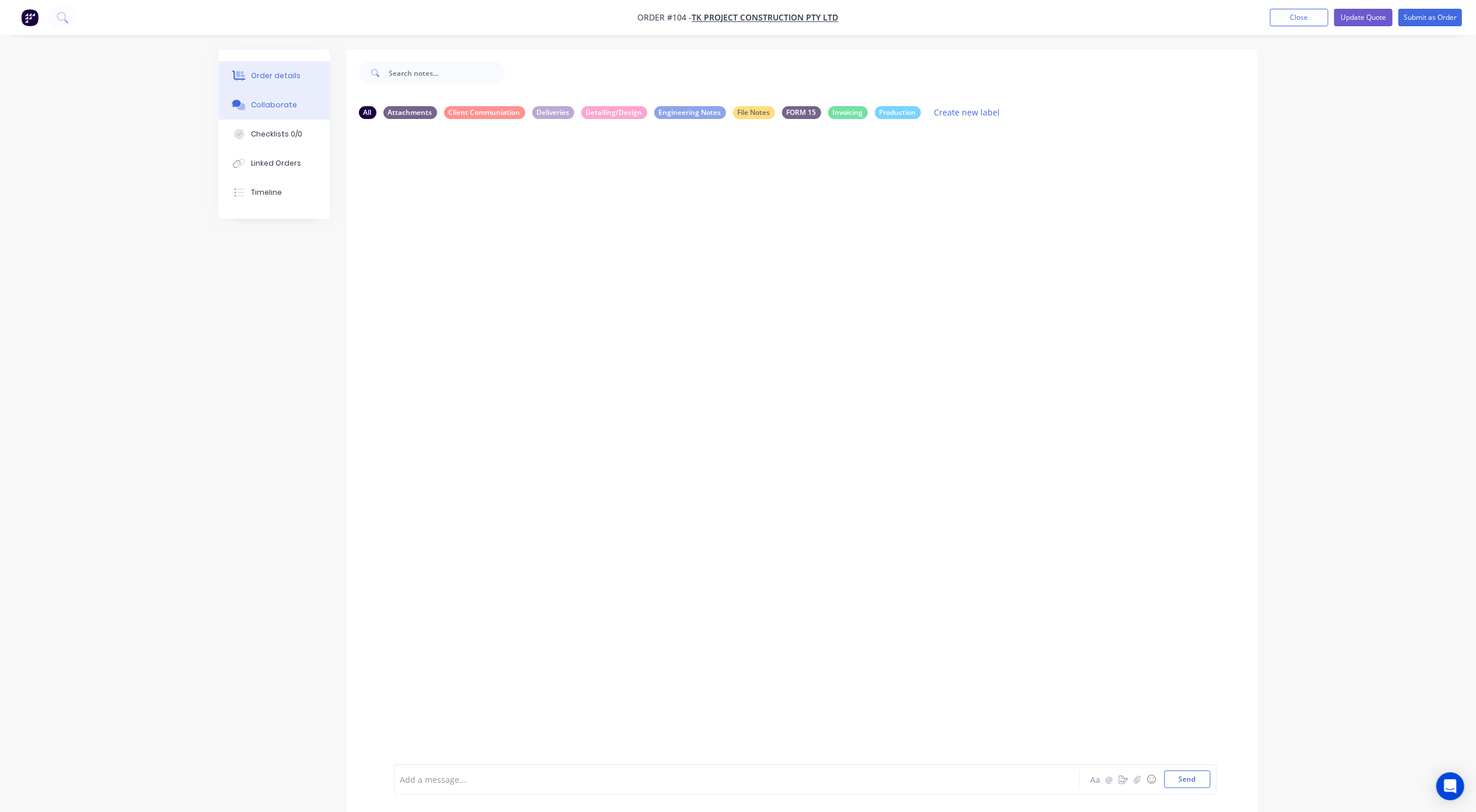
click at [275, 75] on div "Order details" at bounding box center [276, 75] width 49 height 10
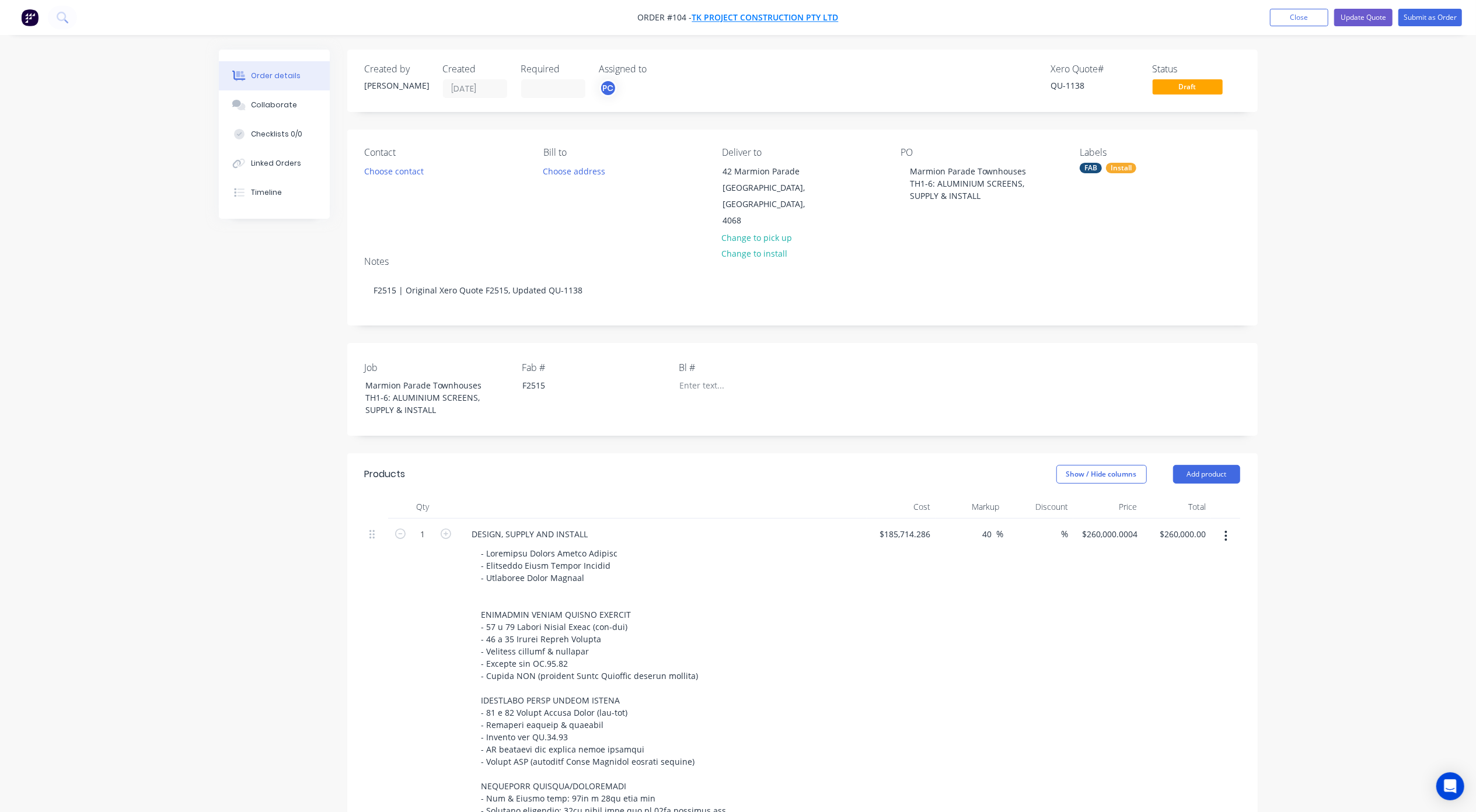
click at [738, 17] on span "TK Project Construction Pty Ltd" at bounding box center [765, 17] width 147 height 11
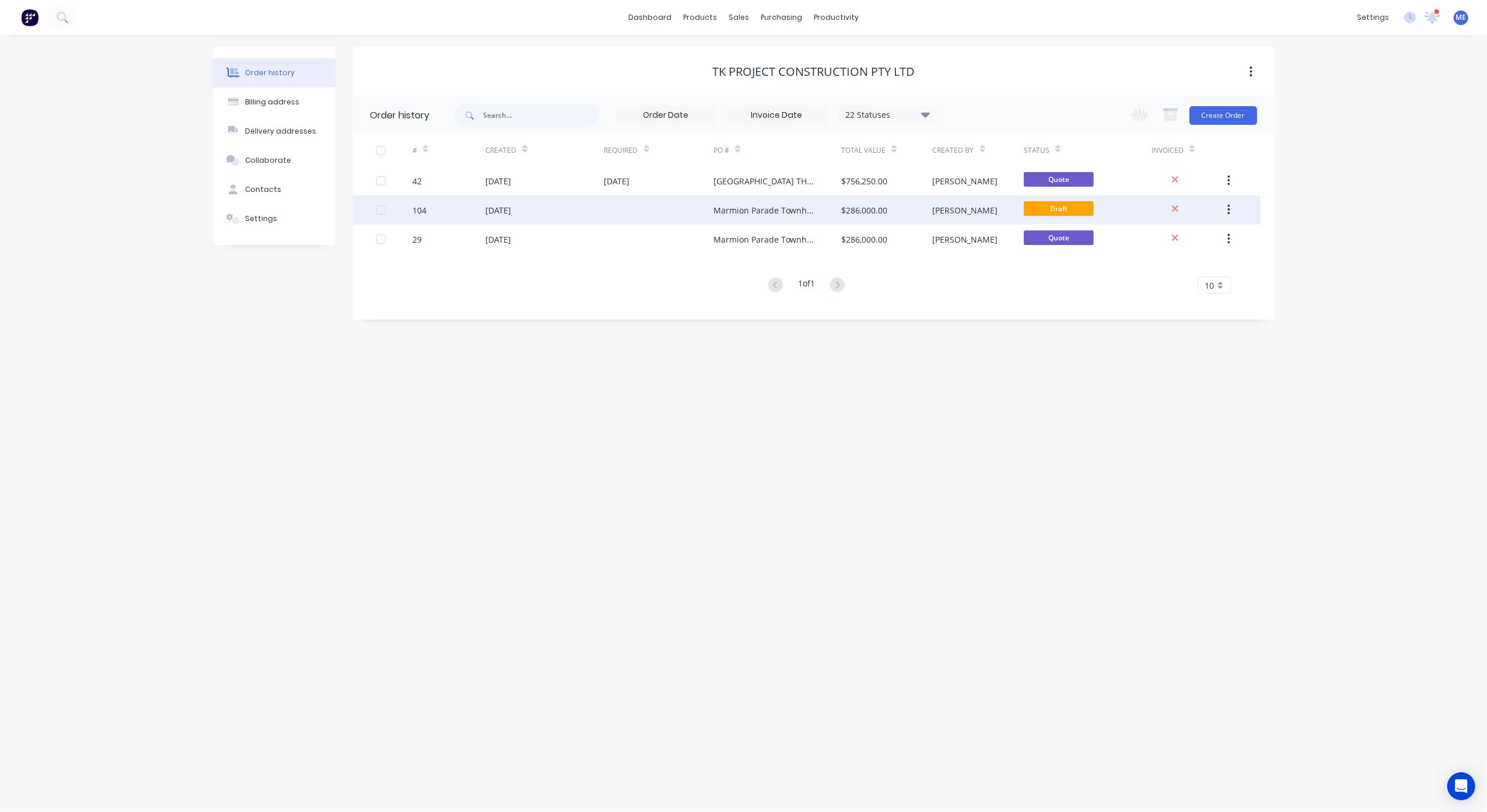
click at [709, 211] on div at bounding box center [659, 210] width 110 height 29
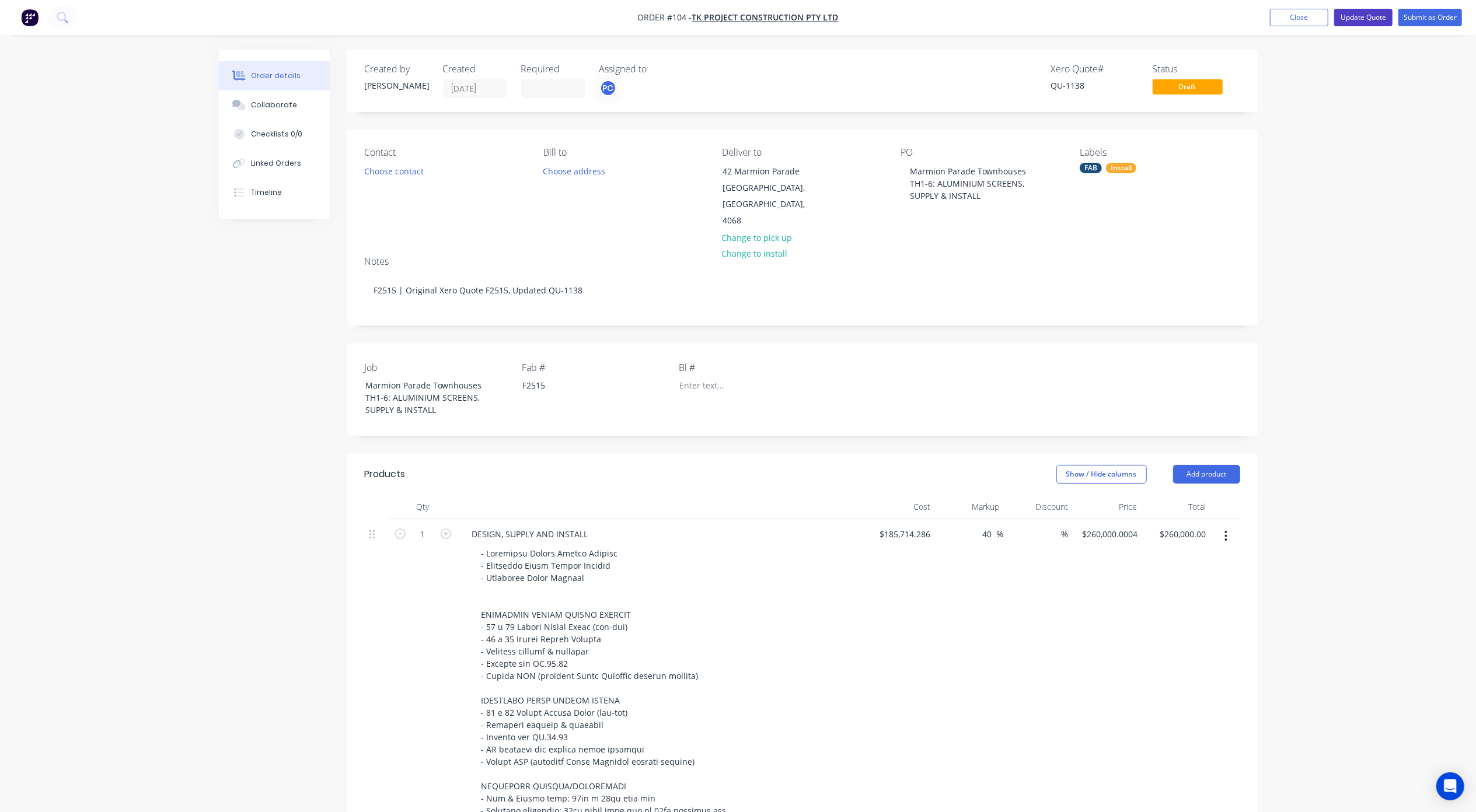
click at [738, 17] on button "Update Quote" at bounding box center [1363, 17] width 58 height 17
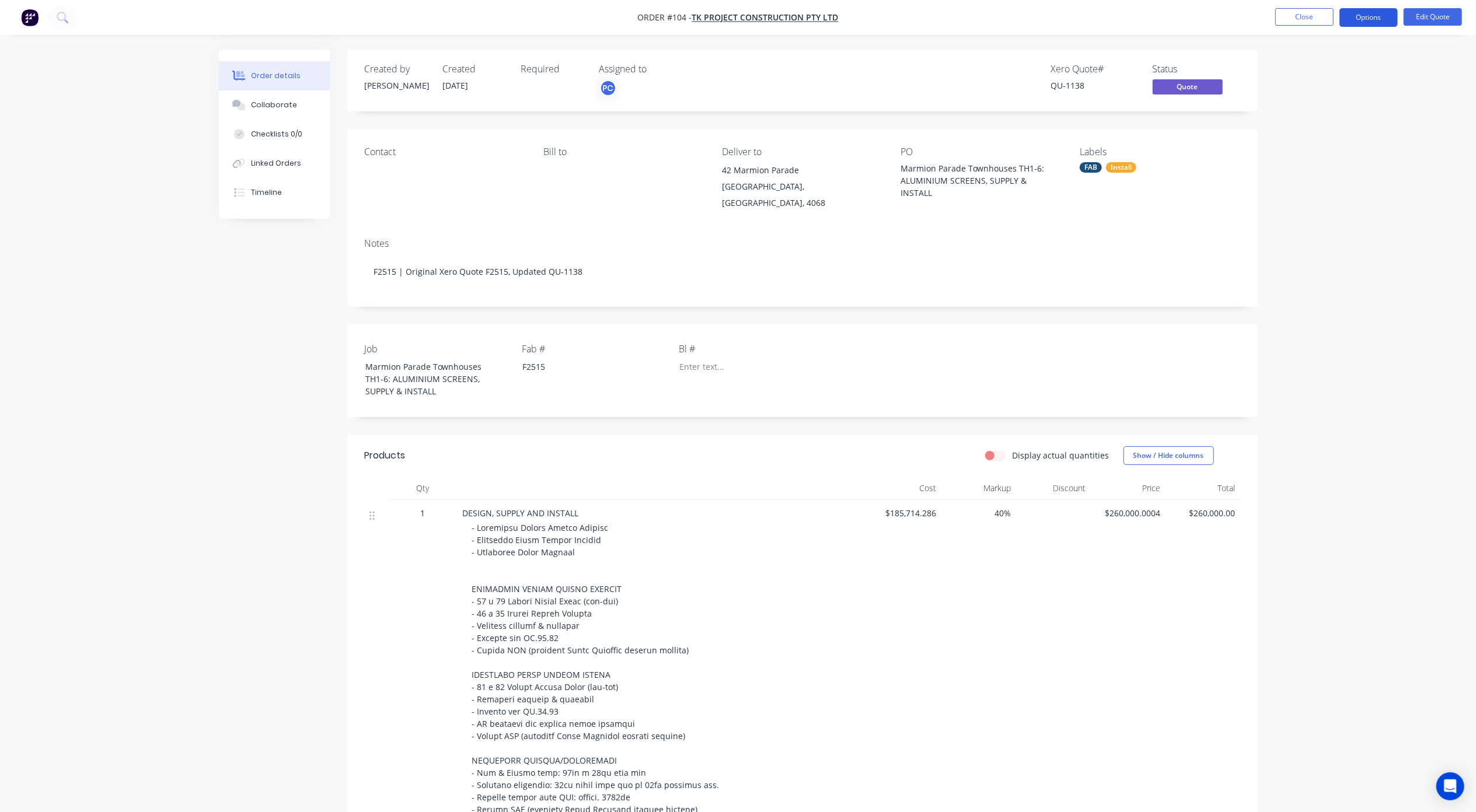
click at [738, 19] on button "Options" at bounding box center [1369, 17] width 58 height 19
click at [738, 236] on div "Cancel Quote" at bounding box center [1334, 234] width 107 height 17
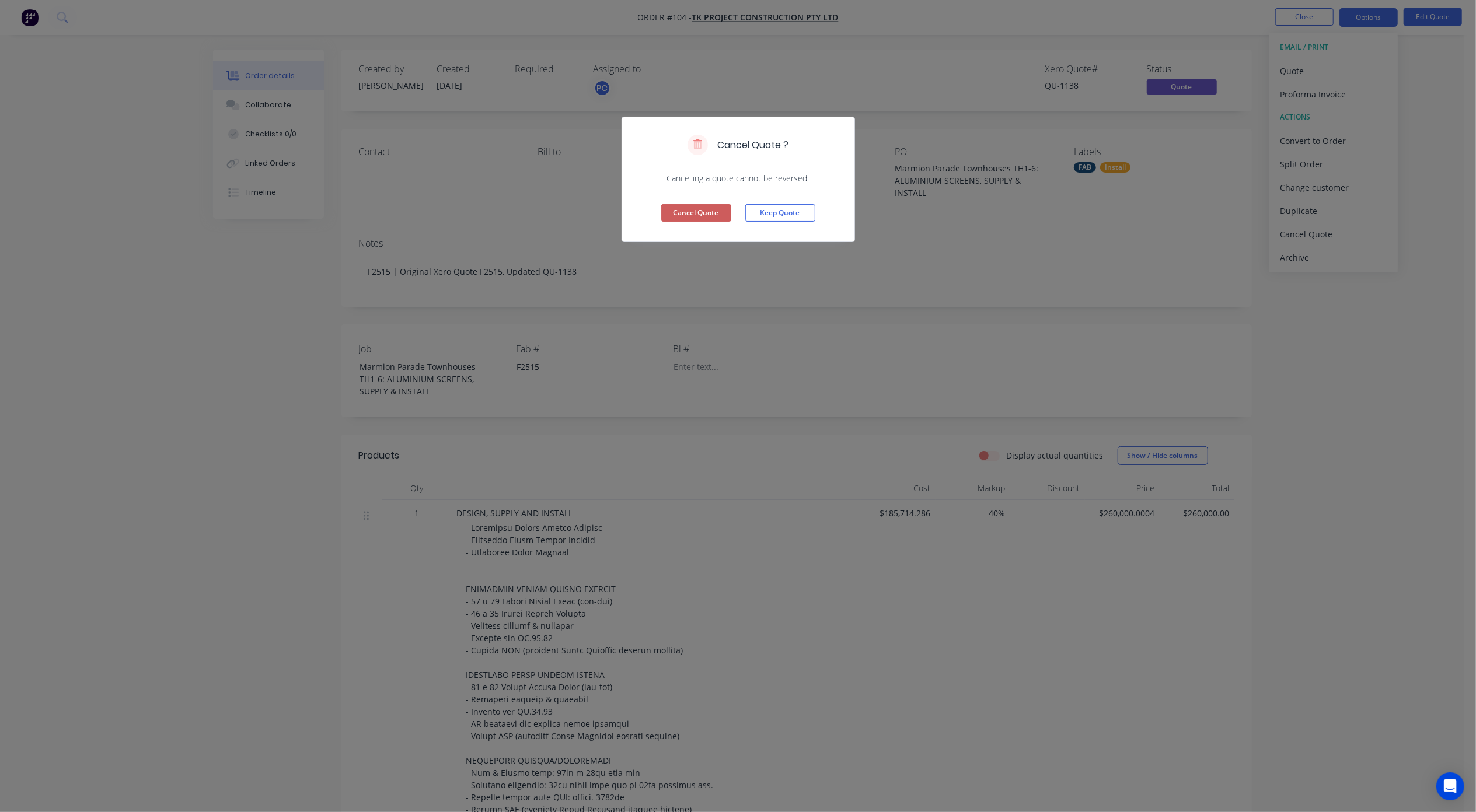
click at [715, 213] on button "Cancel Quote" at bounding box center [696, 213] width 70 height 17
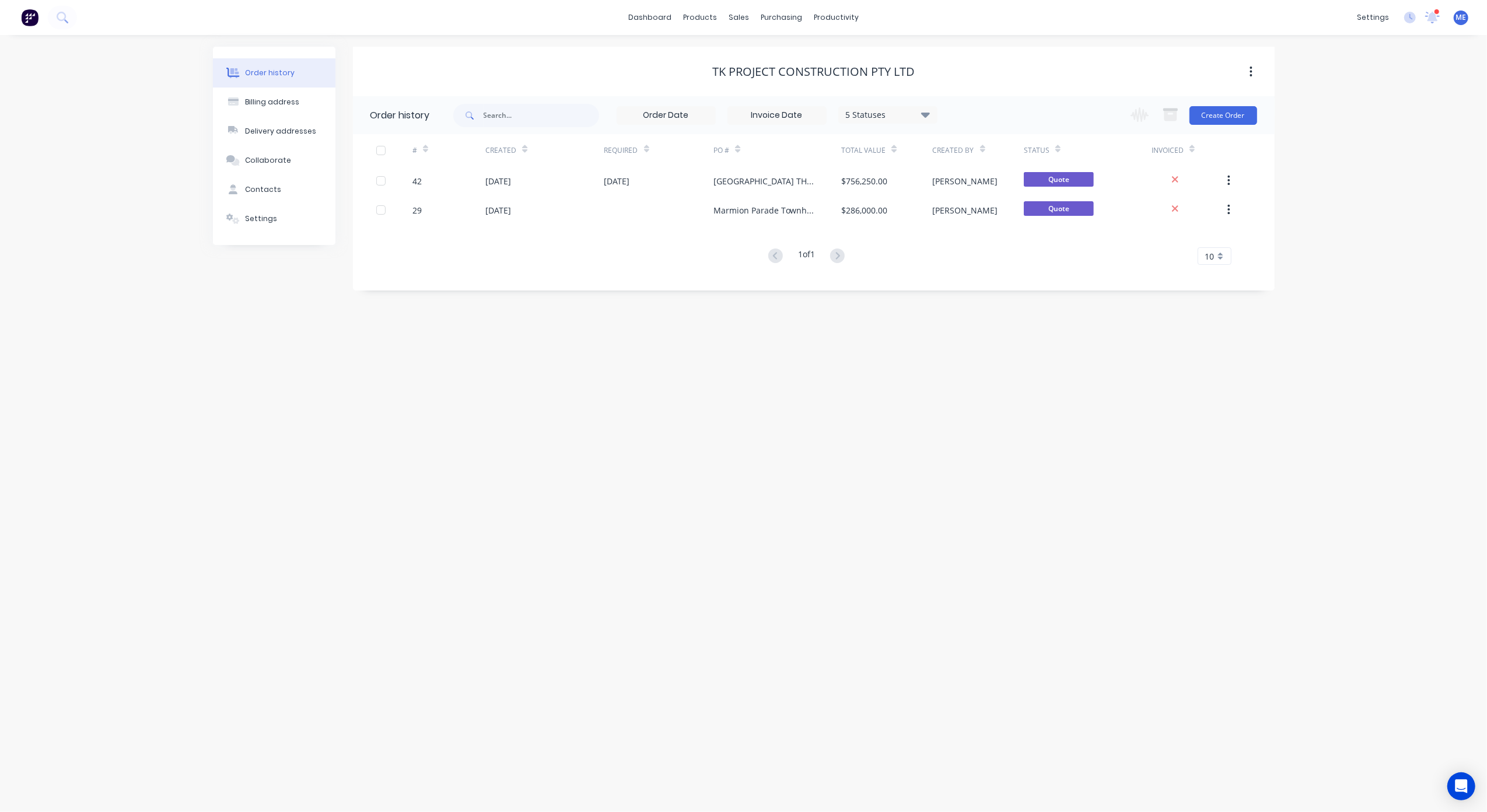
click at [620, 419] on div "Order history Billing address Delivery addresses Collaborate Contacts Settings …" at bounding box center [743, 423] width 1487 height 777
click at [738, 414] on div "Order history Billing address Delivery addresses Collaborate Contacts Settings …" at bounding box center [743, 423] width 1487 height 777
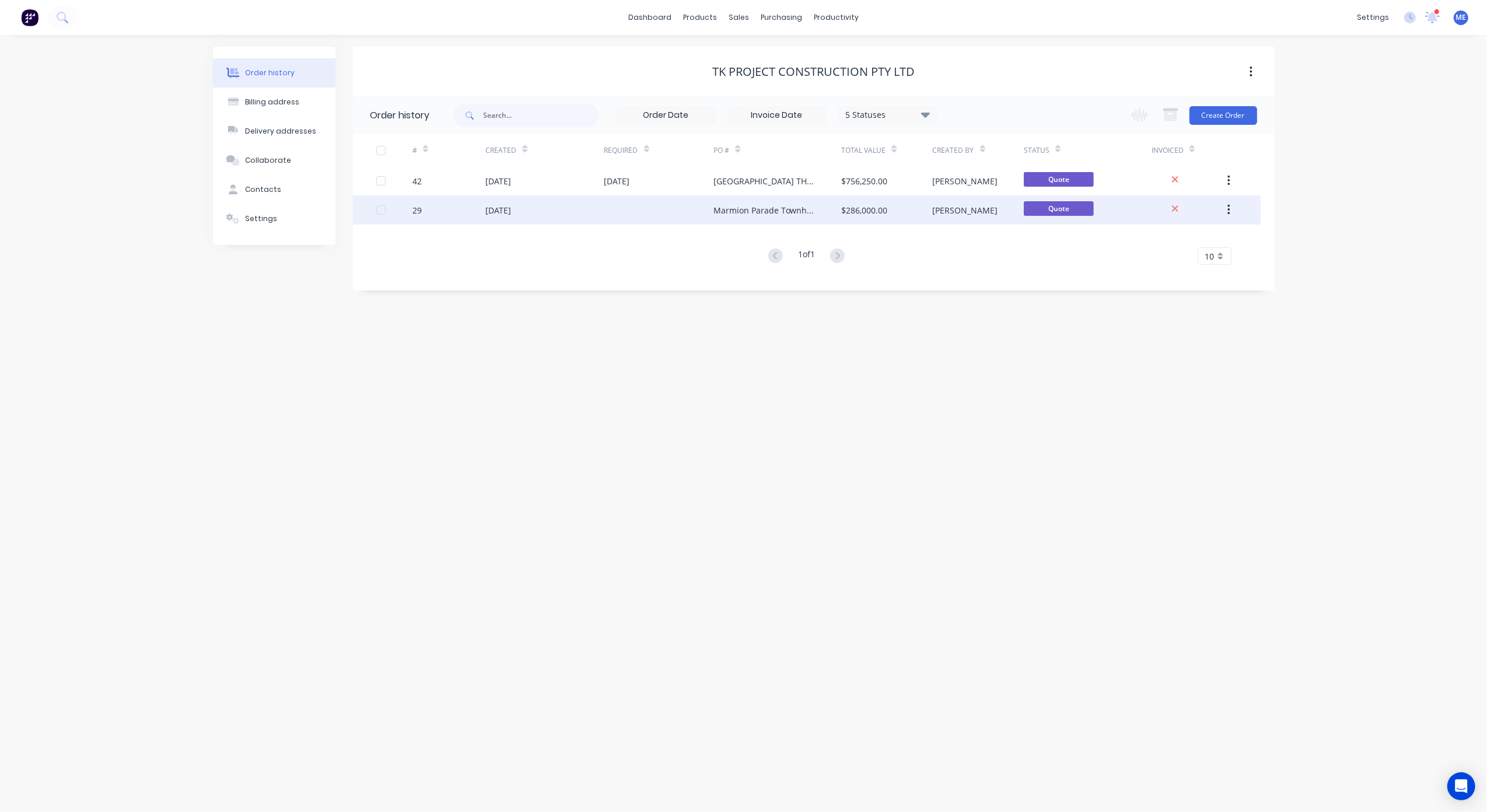
click at [738, 215] on div "$286,000.00" at bounding box center [864, 210] width 46 height 12
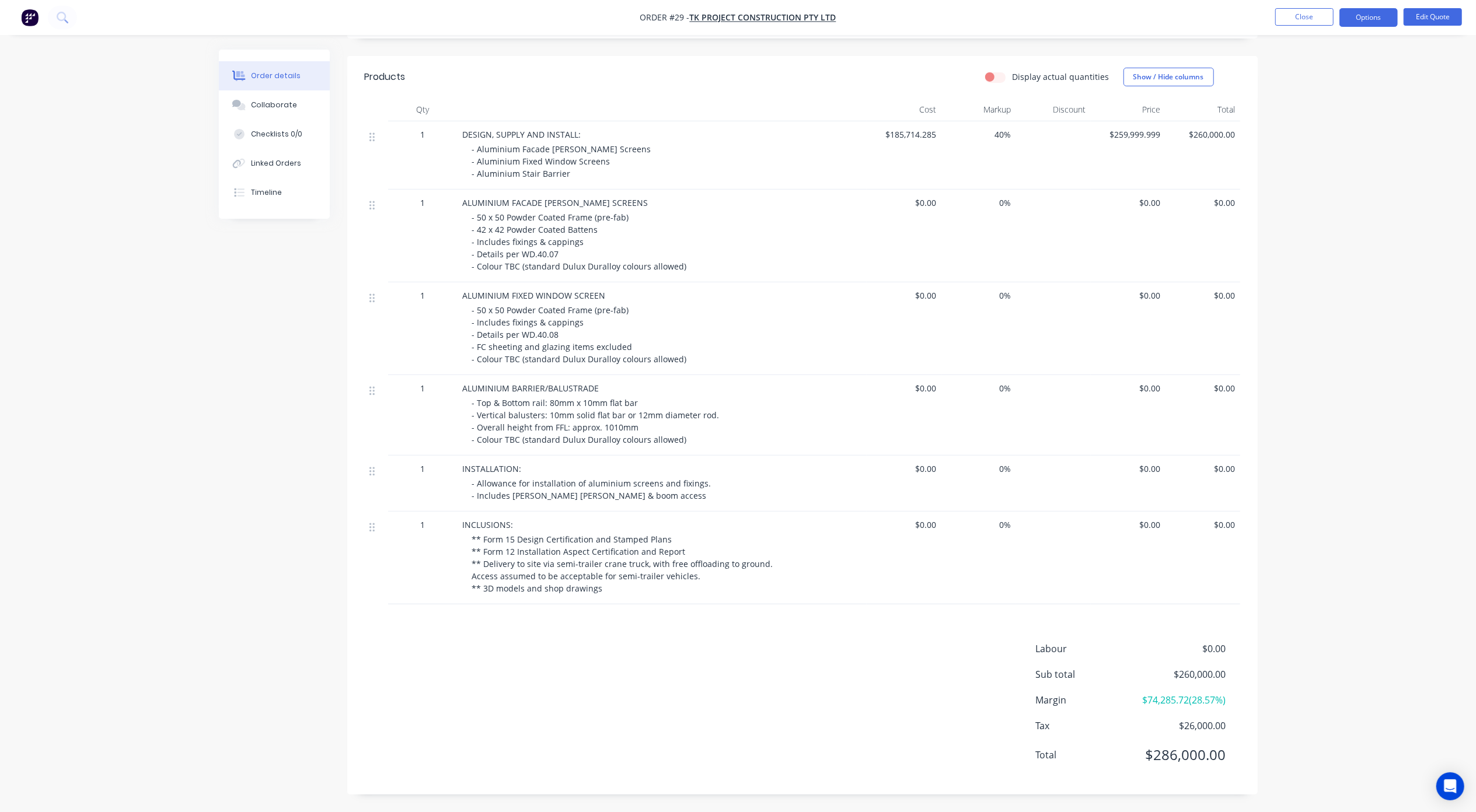
scroll to position [382, 0]
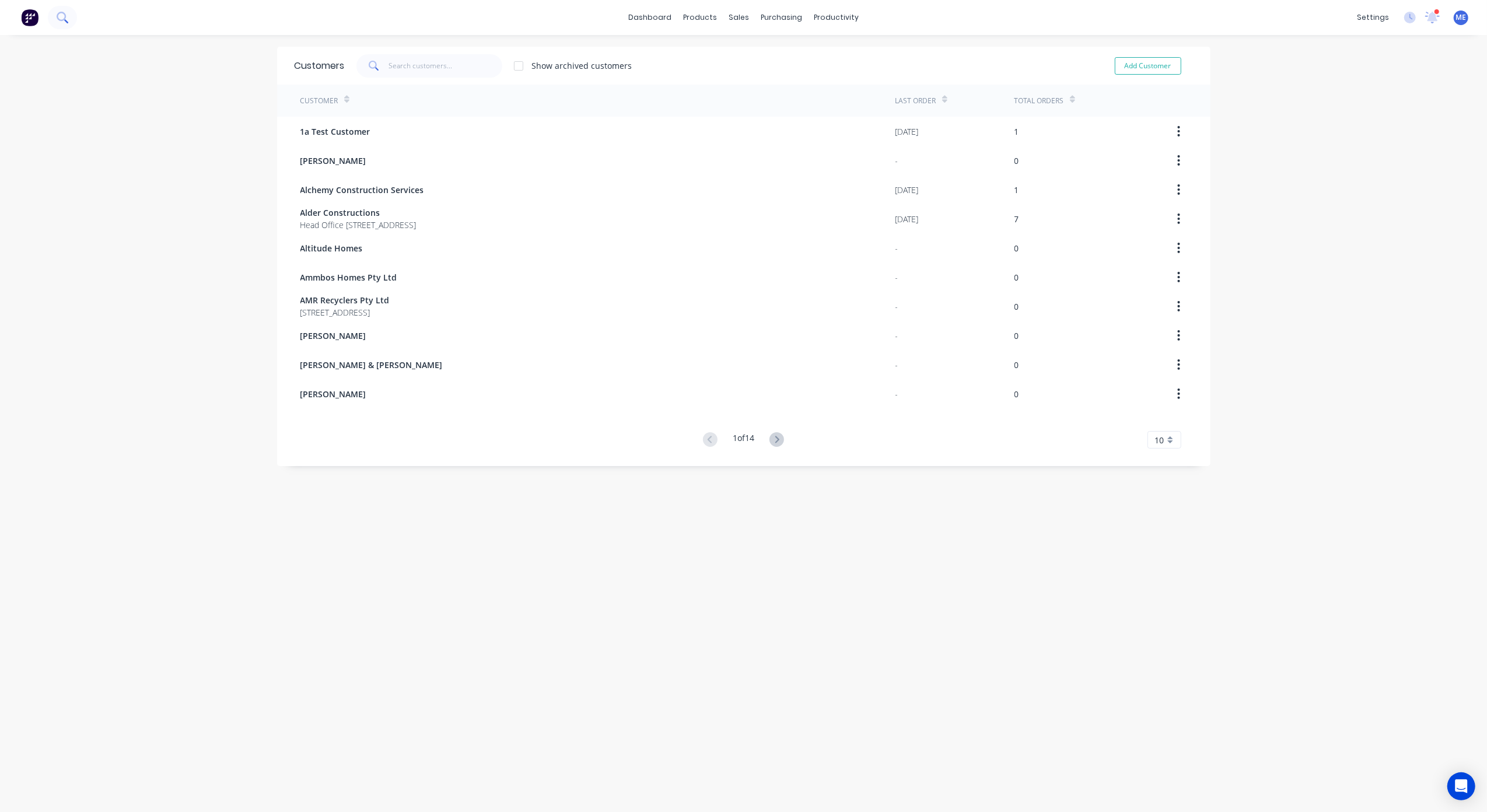
click at [60, 20] on icon at bounding box center [61, 16] width 9 height 9
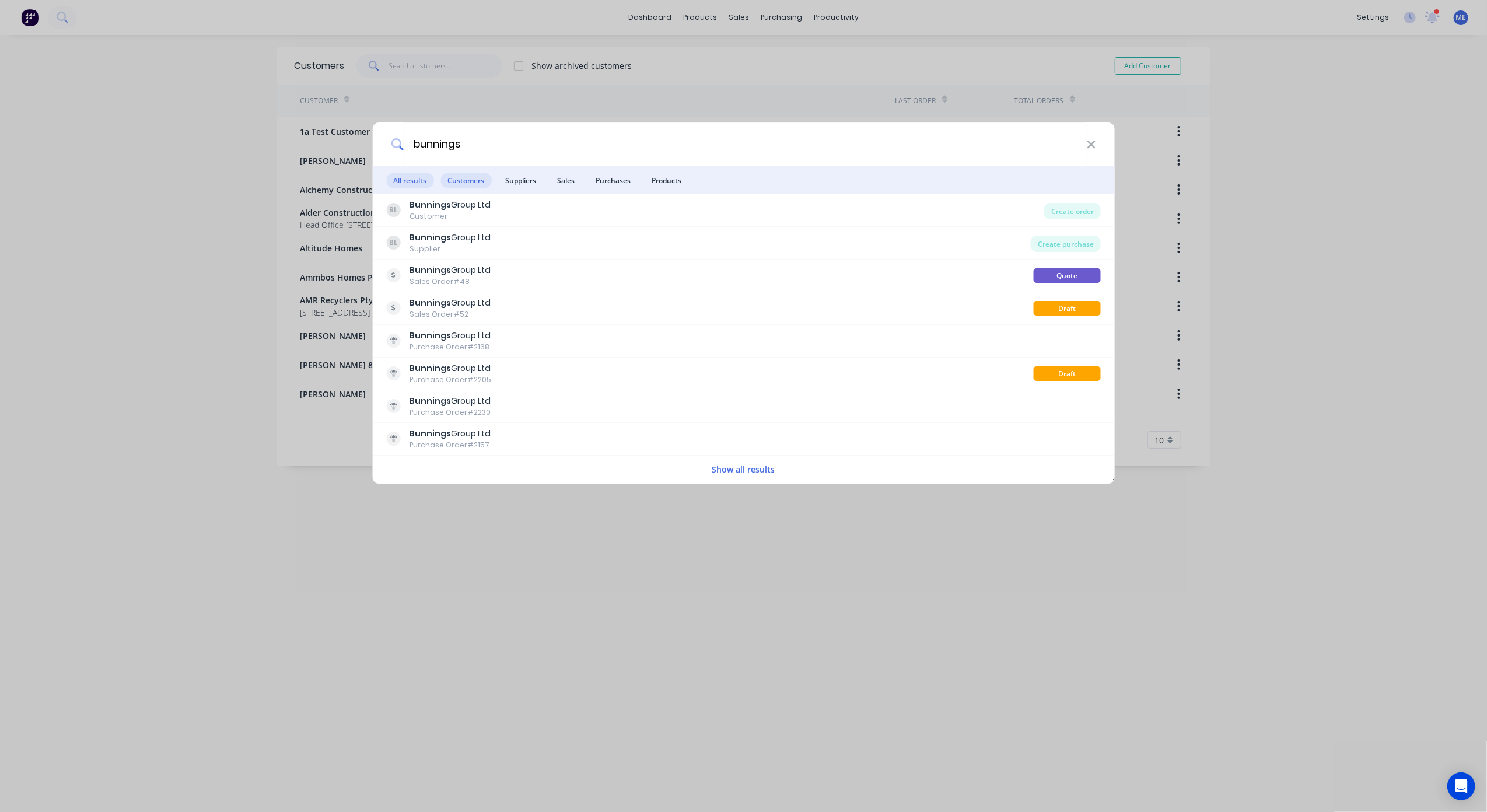
type input "bunnings"
click at [468, 180] on span "Customers" at bounding box center [466, 181] width 51 height 15
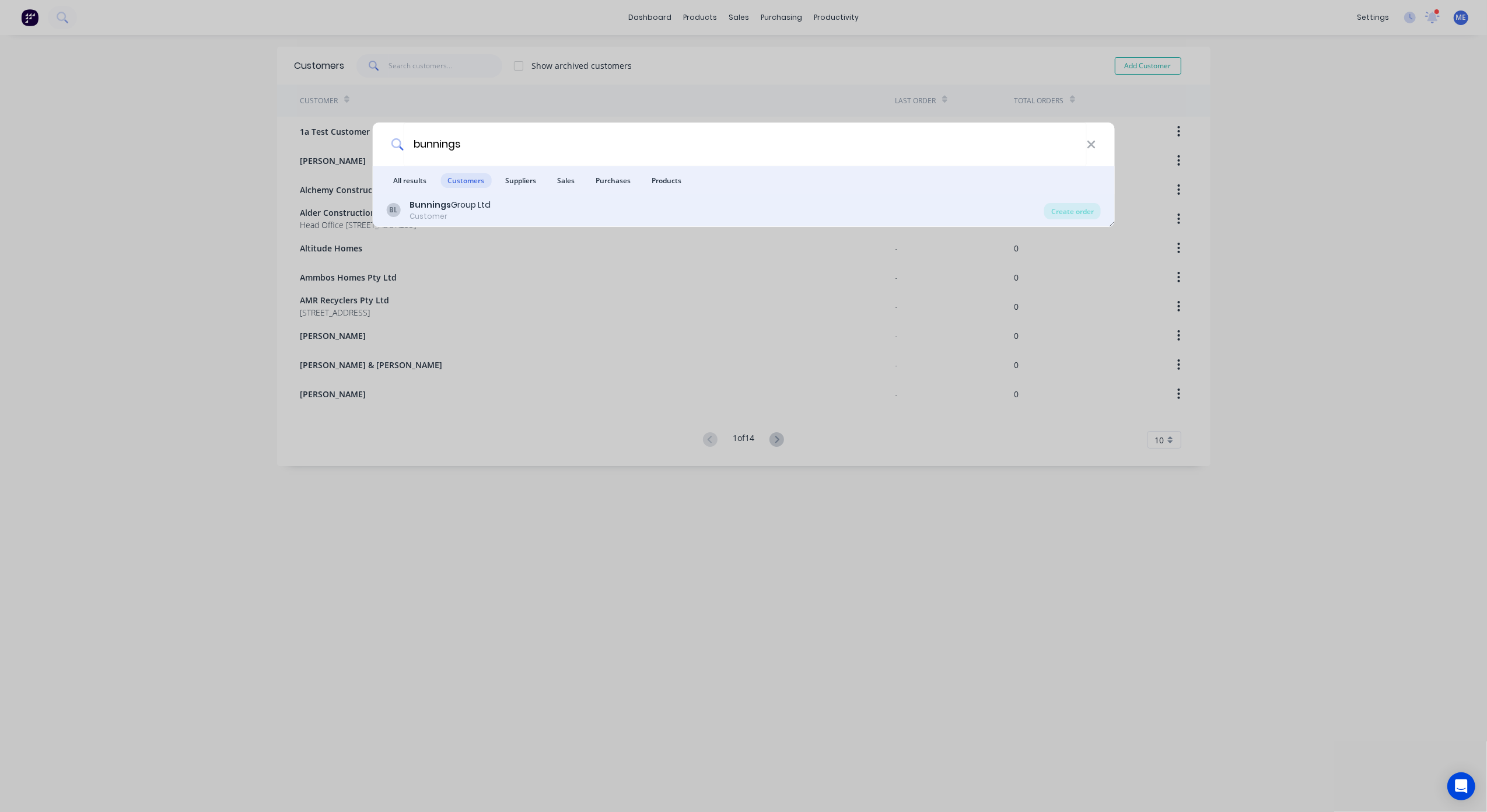
click at [462, 207] on div "Bunnings Group Ltd" at bounding box center [450, 205] width 81 height 12
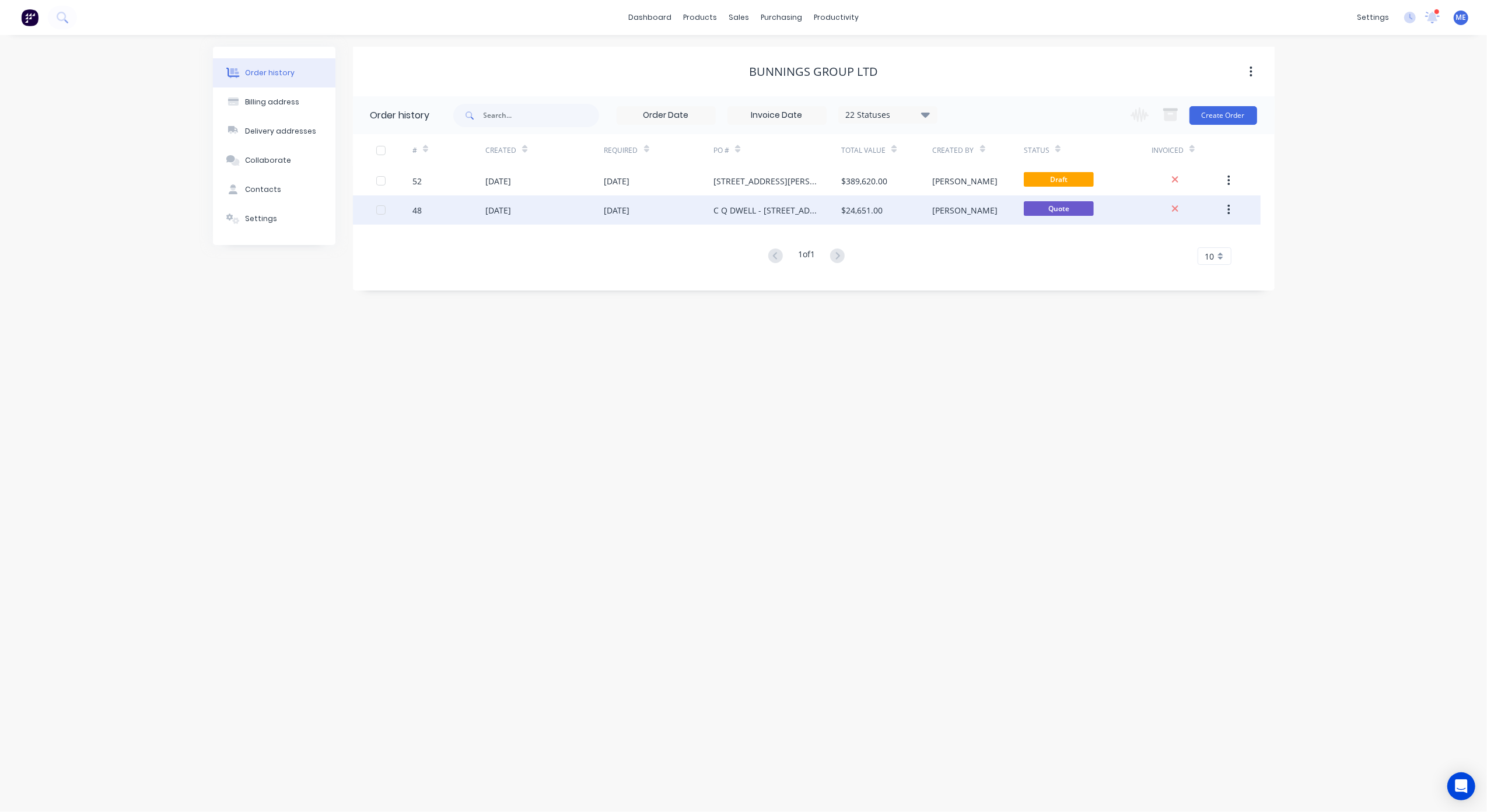
click at [511, 210] on div "[DATE]" at bounding box center [498, 210] width 25 height 12
